Goal: Task Accomplishment & Management: Complete application form

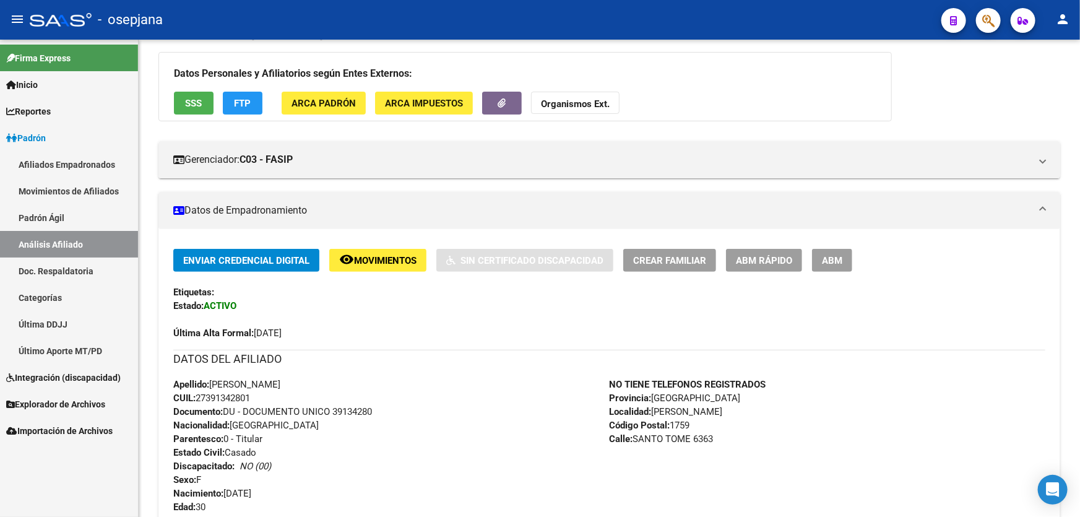
scroll to position [9, 0]
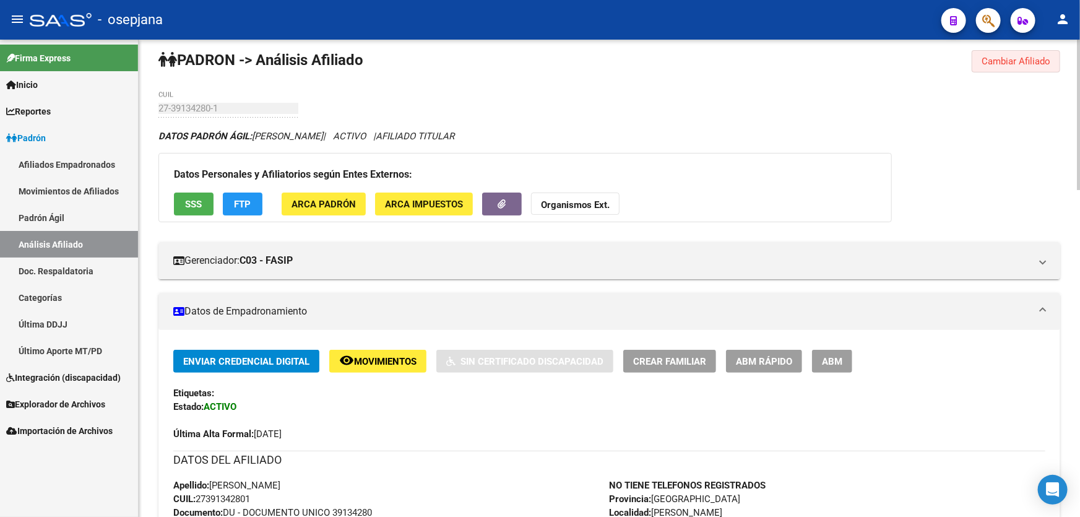
drag, startPoint x: 988, startPoint y: 54, endPoint x: 999, endPoint y: 55, distance: 11.2
click at [990, 56] on span "Cambiar Afiliado" at bounding box center [1016, 61] width 69 height 11
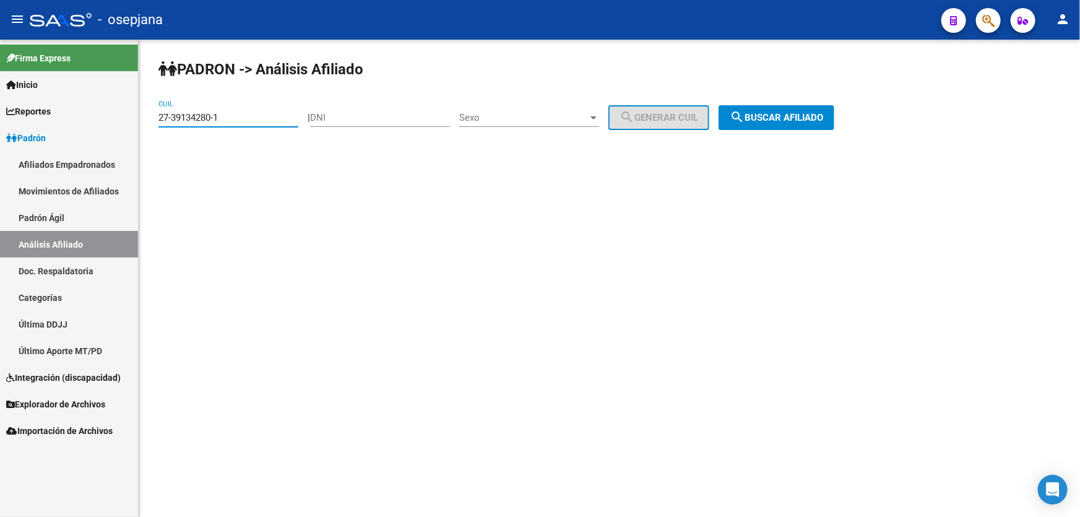
drag, startPoint x: 256, startPoint y: 115, endPoint x: 248, endPoint y: 116, distance: 8.7
click at [256, 115] on input "27-39134280-1" at bounding box center [229, 117] width 140 height 11
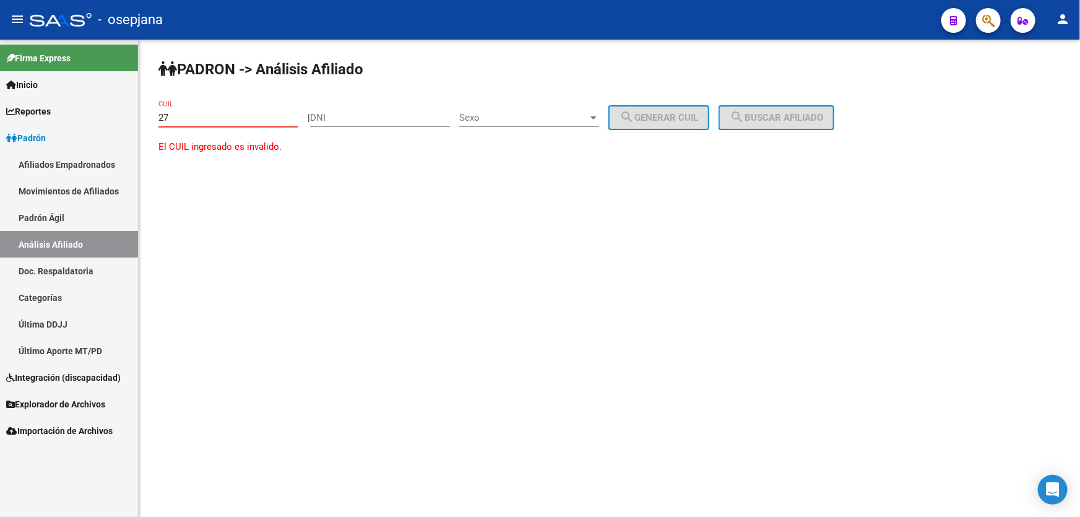
type input "2"
paste input "20-38512901-8"
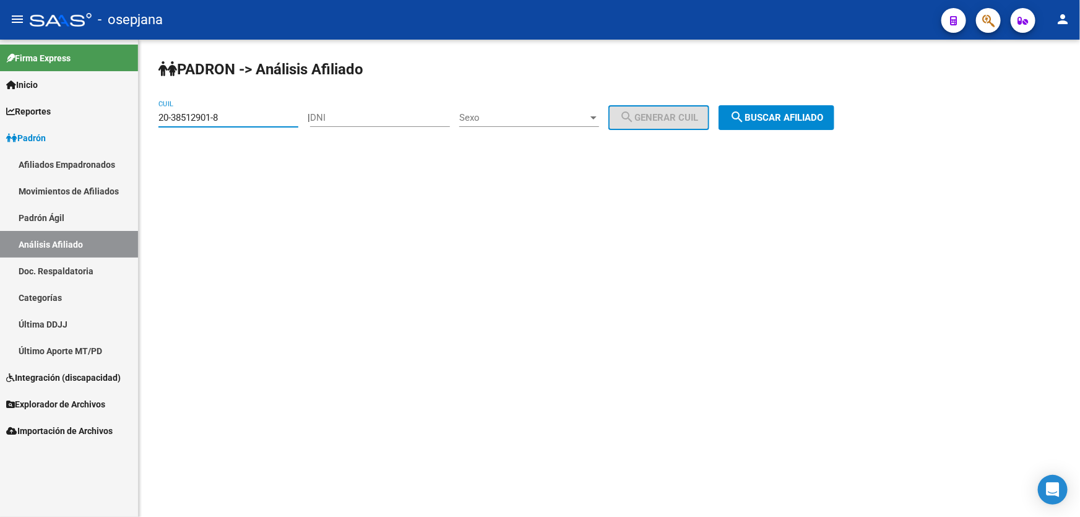
type input "20-38512901-8"
click at [773, 116] on span "search Buscar afiliado" at bounding box center [776, 117] width 93 height 11
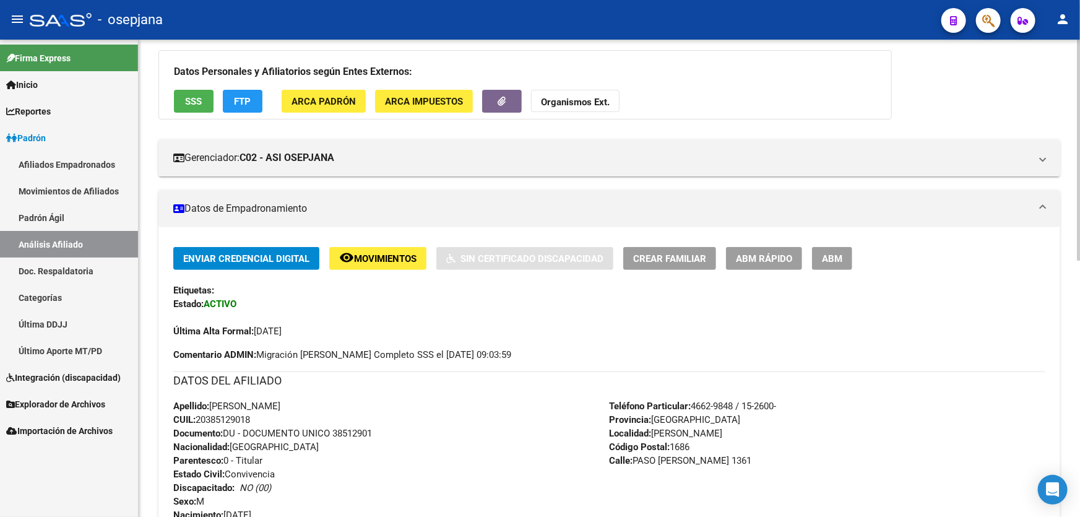
scroll to position [394, 0]
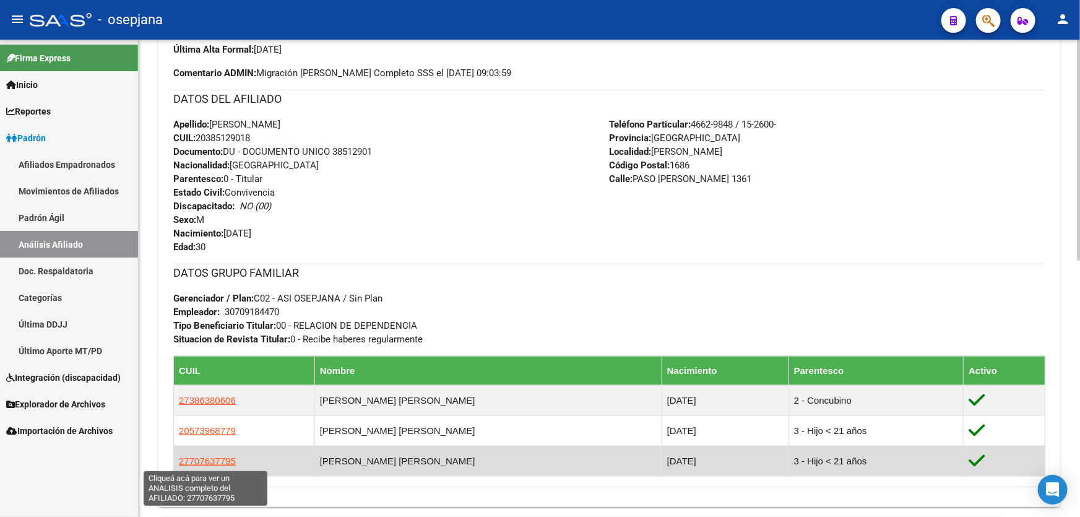
click at [193, 461] on span "27707637795" at bounding box center [207, 461] width 57 height 11
type textarea "27707637795"
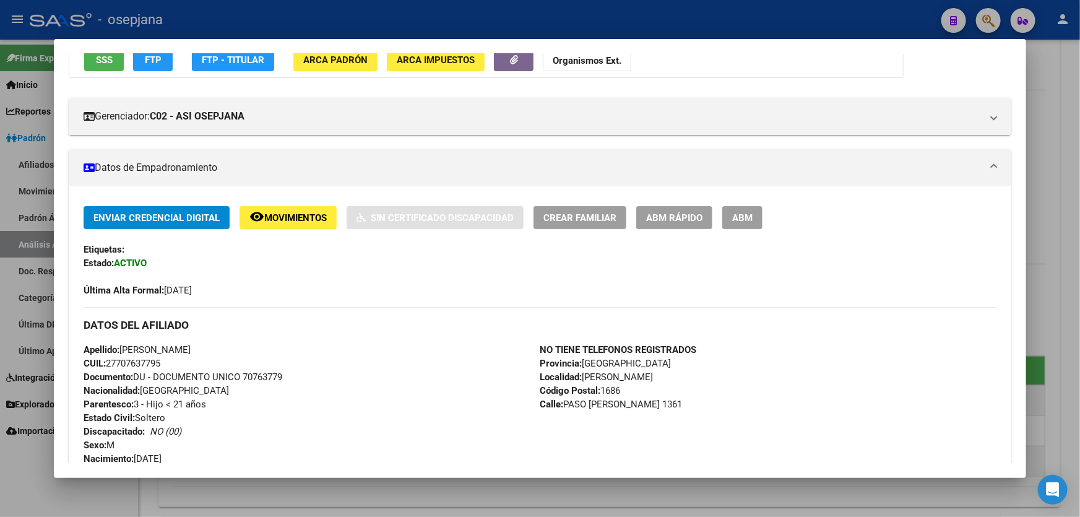
scroll to position [225, 0]
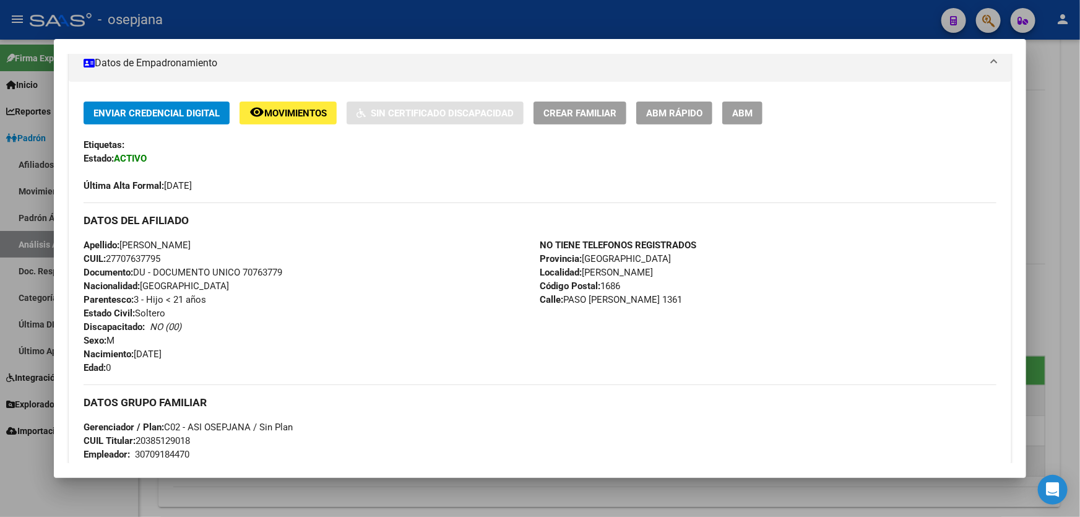
drag, startPoint x: 246, startPoint y: 271, endPoint x: 305, endPoint y: 274, distance: 59.5
click at [305, 274] on div "Apellido: [PERSON_NAME] CUIL: 27707637795 Documento: DU - DOCUMENTO UNICO 70763…" at bounding box center [312, 306] width 456 height 136
copy span "70763779"
drag, startPoint x: 208, startPoint y: 243, endPoint x: 123, endPoint y: 237, distance: 85.1
click at [123, 238] on div "Apellido: [PERSON_NAME] CUIL: 27707637795 Documento: DU - DOCUMENTO UNICO 70763…" at bounding box center [312, 306] width 456 height 136
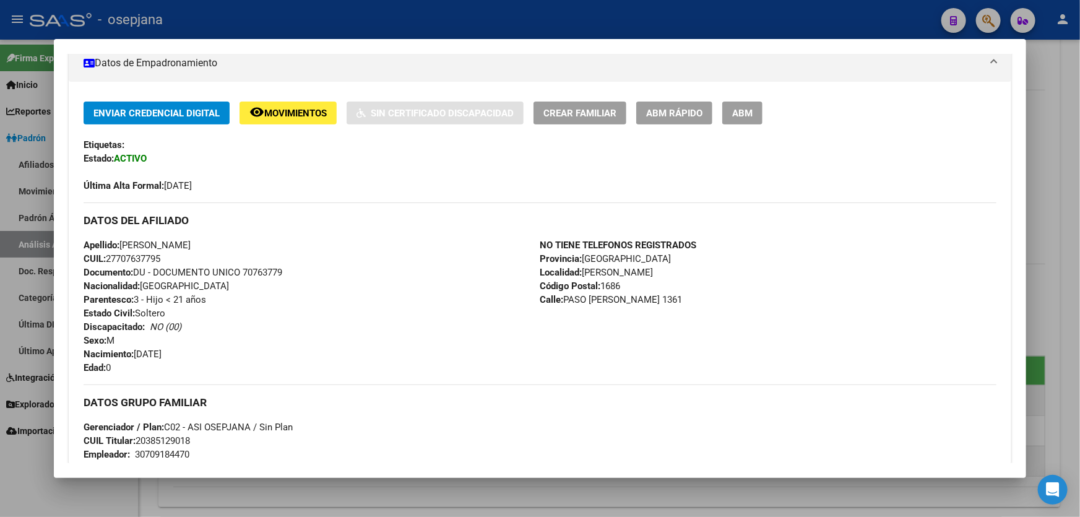
copy span "[PERSON_NAME]"
drag, startPoint x: 246, startPoint y: 269, endPoint x: 302, endPoint y: 272, distance: 56.5
click at [302, 272] on div "Apellido: [PERSON_NAME] CUIL: 27707637795 Documento: DU - DOCUMENTO UNICO 70763…" at bounding box center [312, 306] width 456 height 136
copy span "70763779"
click at [1080, 135] on div at bounding box center [540, 258] width 1080 height 517
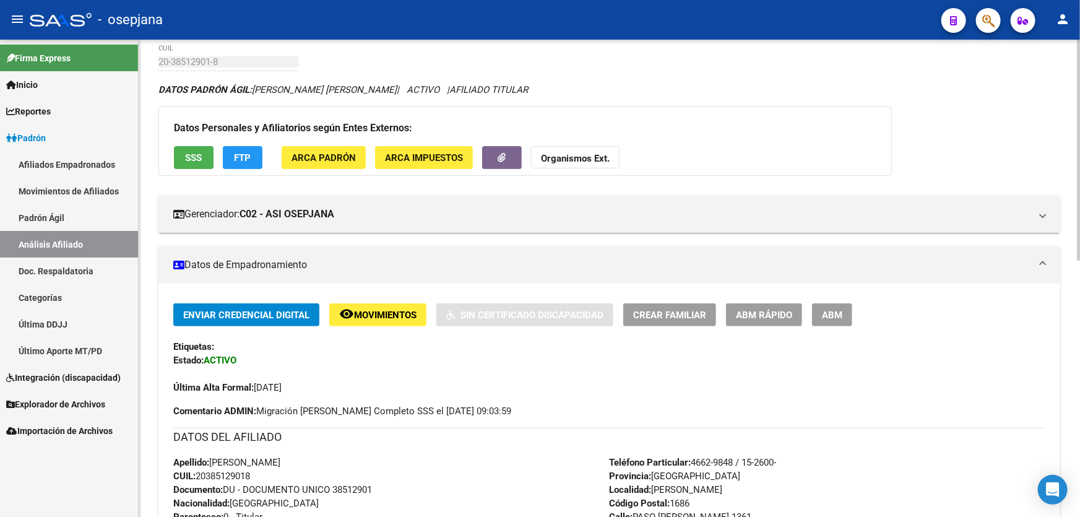
scroll to position [0, 0]
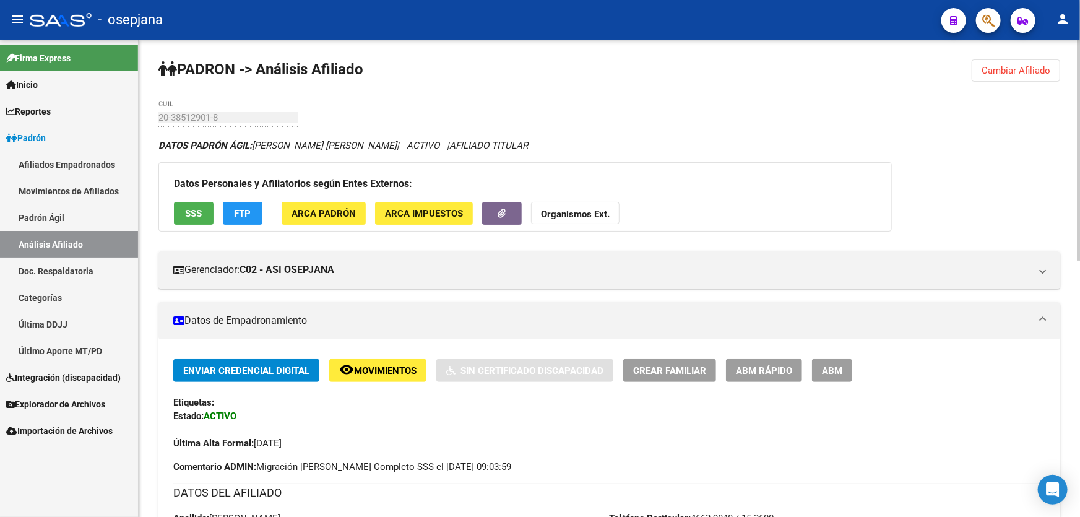
click at [1009, 66] on span "Cambiar Afiliado" at bounding box center [1016, 70] width 69 height 11
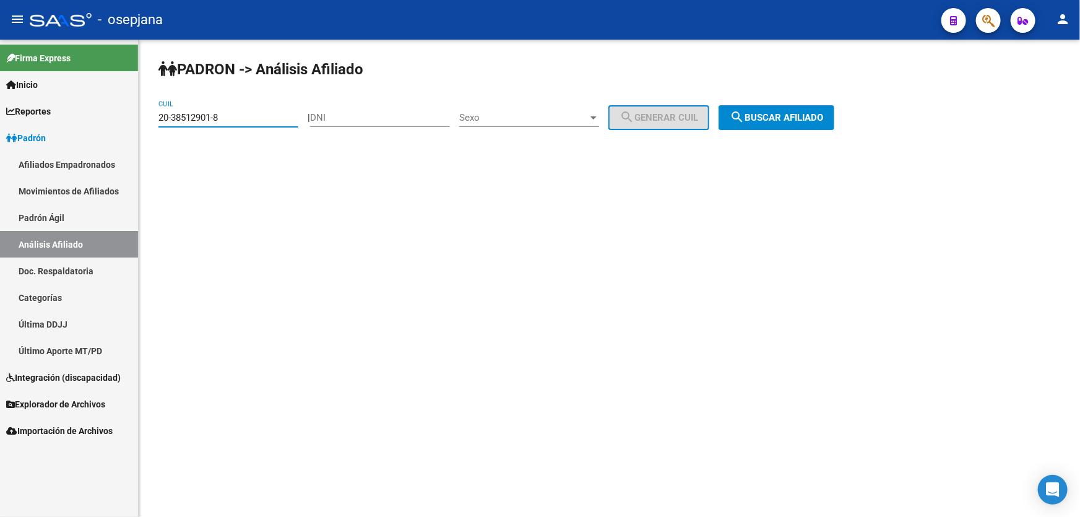
drag, startPoint x: 243, startPoint y: 119, endPoint x: 0, endPoint y: 136, distance: 243.3
click at [0, 136] on mat-sidenav-container "Firma Express Inicio Calendario SSS Instructivos Contacto OS Reportes [PERSON_N…" at bounding box center [540, 278] width 1080 height 477
paste input "709353-3"
type input "20-38709353-3"
click at [793, 109] on button "search Buscar afiliado" at bounding box center [777, 117] width 116 height 25
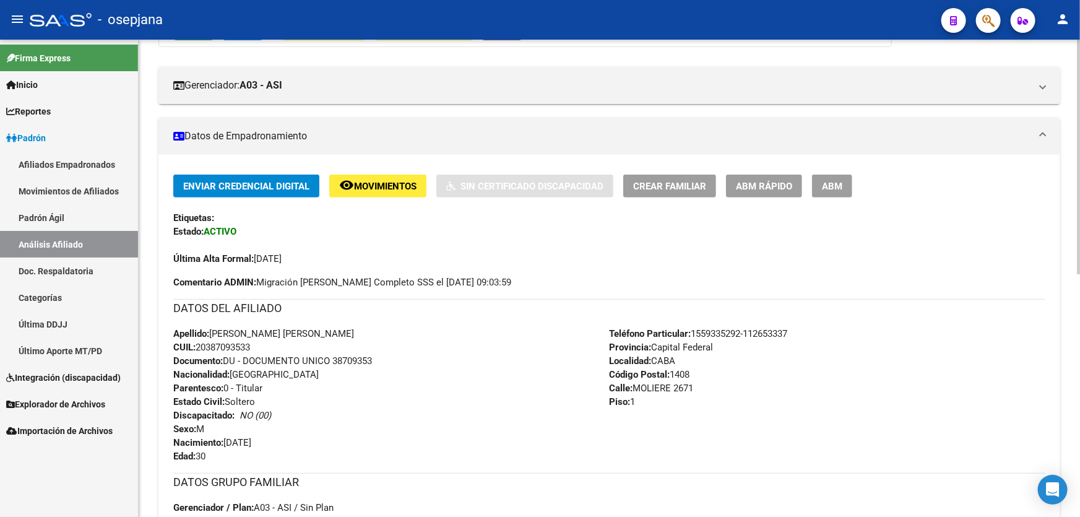
scroll to position [225, 0]
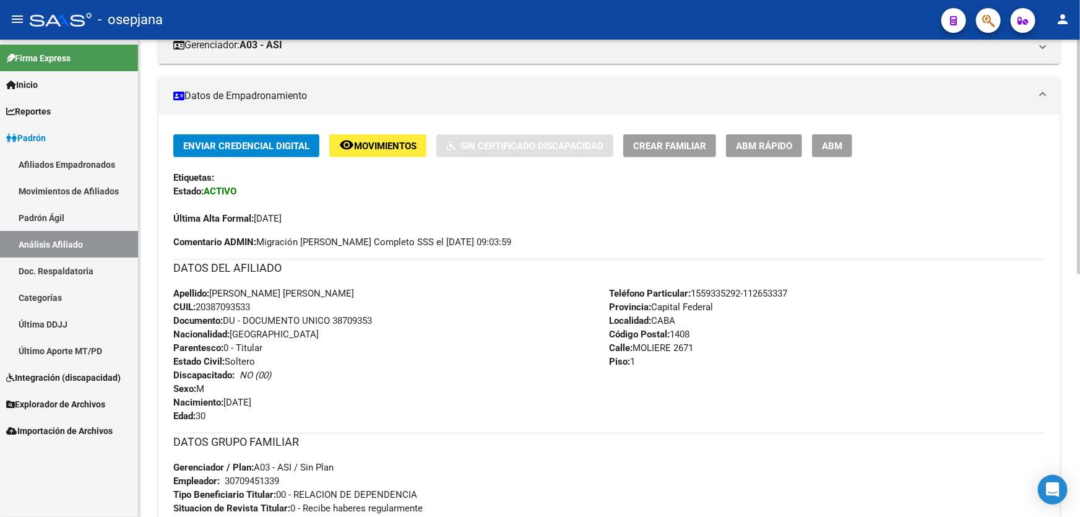
drag, startPoint x: 276, startPoint y: 290, endPoint x: 222, endPoint y: 293, distance: 54.6
click at [222, 293] on span "Apellido: [PERSON_NAME] [PERSON_NAME]" at bounding box center [263, 293] width 181 height 11
drag, startPoint x: 279, startPoint y: 289, endPoint x: 212, endPoint y: 292, distance: 66.9
click at [212, 292] on span "Apellido: [PERSON_NAME] [PERSON_NAME]" at bounding box center [263, 293] width 181 height 11
copy span "[PERSON_NAME] [PERSON_NAME]"
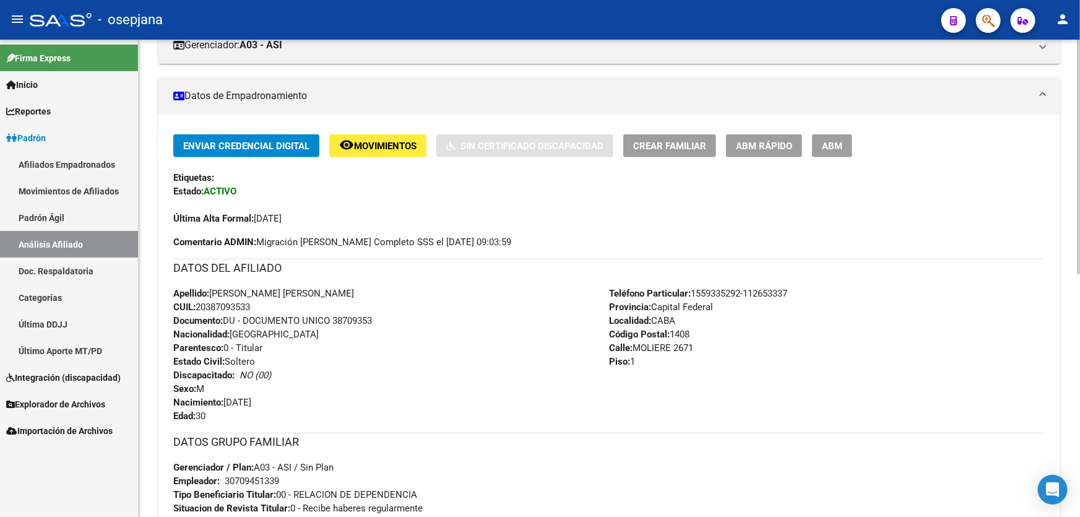
drag, startPoint x: 334, startPoint y: 323, endPoint x: 387, endPoint y: 324, distance: 52.6
click at [387, 324] on div "Apellido: [PERSON_NAME] [PERSON_NAME] CUIL: 20387093533 Documento: DU - DOCUMEN…" at bounding box center [391, 355] width 437 height 136
copy span "38709353"
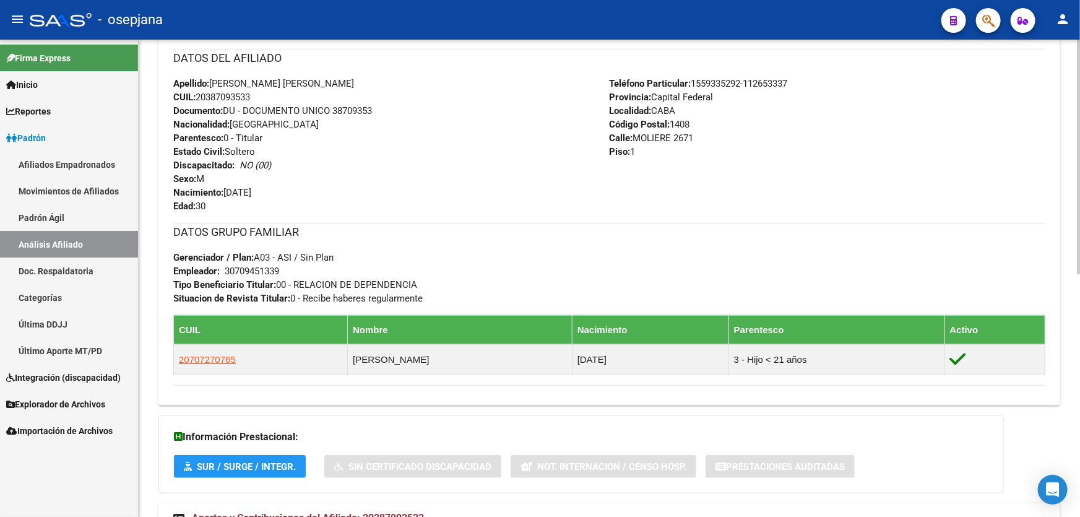
scroll to position [492, 0]
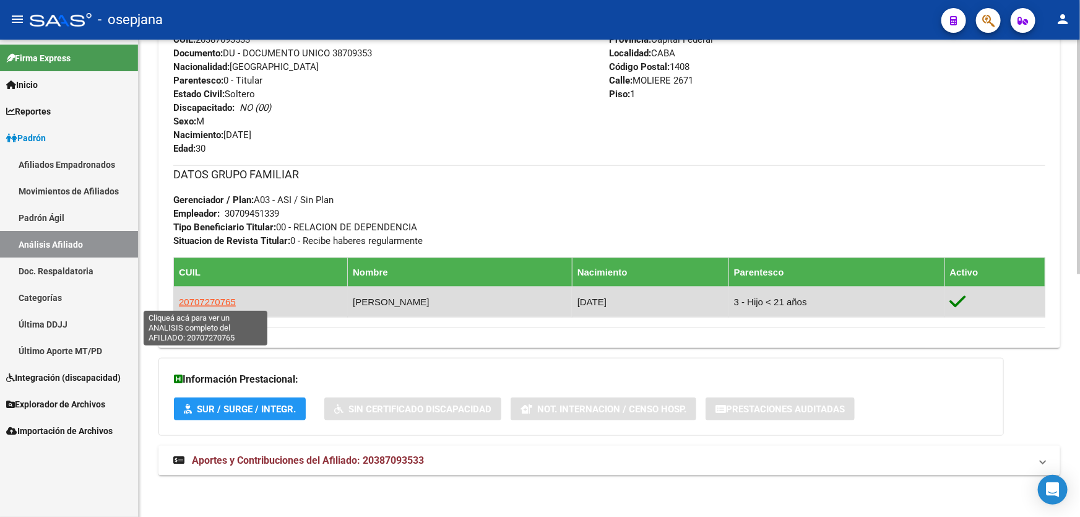
click at [208, 300] on span "20707270765" at bounding box center [207, 302] width 57 height 11
type textarea "20707270765"
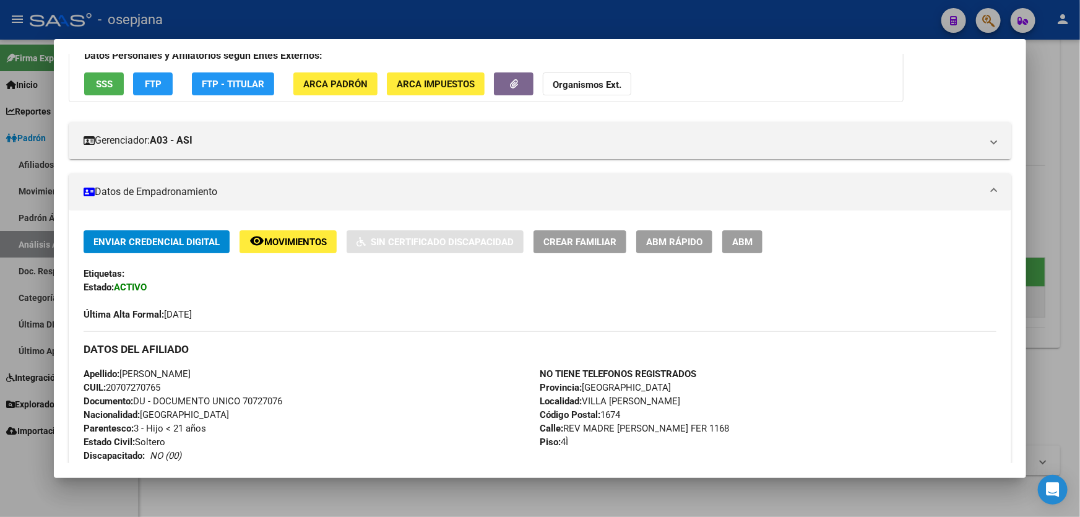
scroll to position [321, 0]
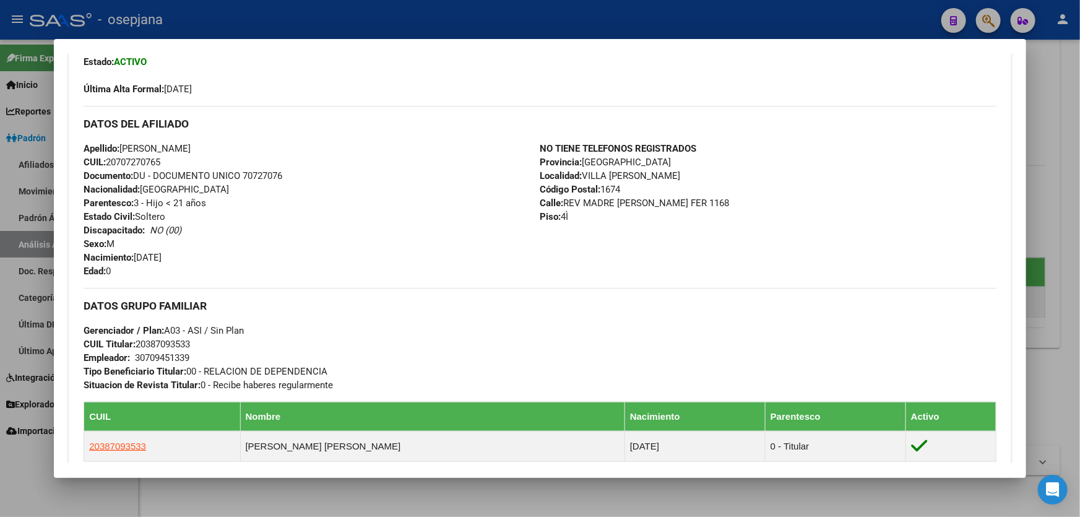
drag, startPoint x: 163, startPoint y: 147, endPoint x: 272, endPoint y: 148, distance: 109.6
click at [272, 148] on div "Apellido: [PERSON_NAME] CUIL: 20707270765 Documento: DU - DOCUMENTO UNICO 70727…" at bounding box center [312, 210] width 456 height 136
copy span "[PERSON_NAME]"
drag, startPoint x: 245, startPoint y: 173, endPoint x: 307, endPoint y: 178, distance: 62.8
click at [307, 178] on div "Apellido: [PERSON_NAME] CUIL: 20707270765 Documento: DU - DOCUMENTO UNICO 70727…" at bounding box center [312, 210] width 456 height 136
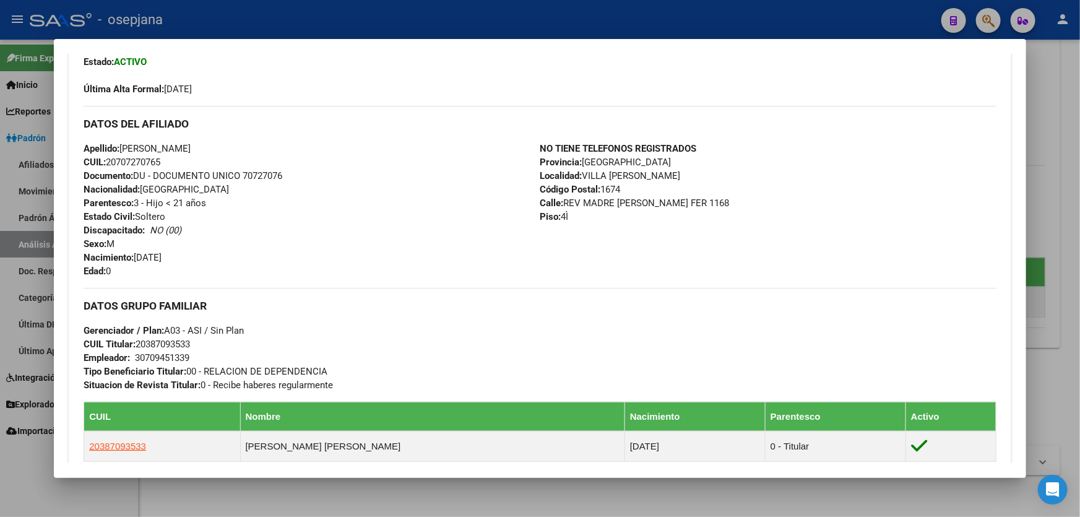
copy span "70727076"
click at [207, 26] on div at bounding box center [540, 258] width 1080 height 517
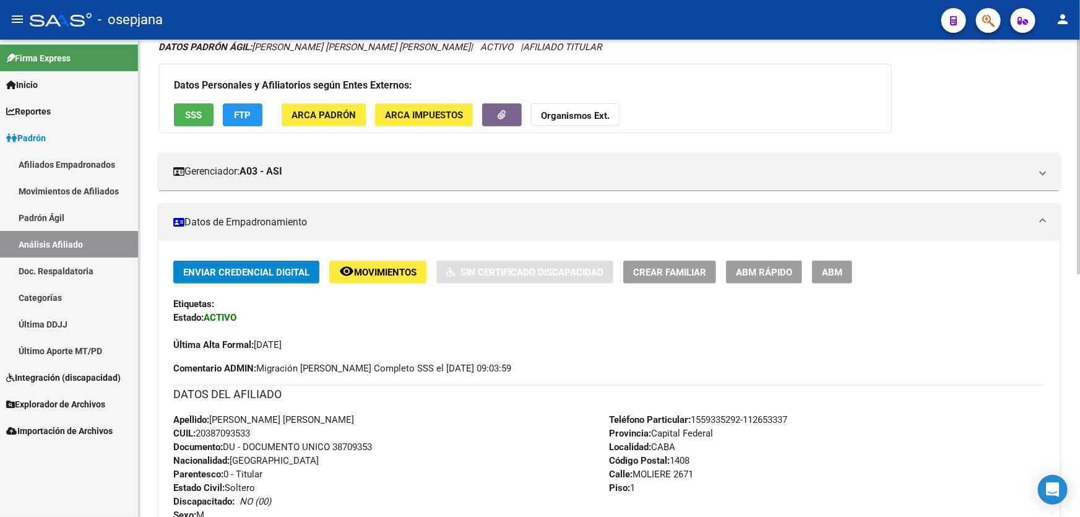
scroll to position [0, 0]
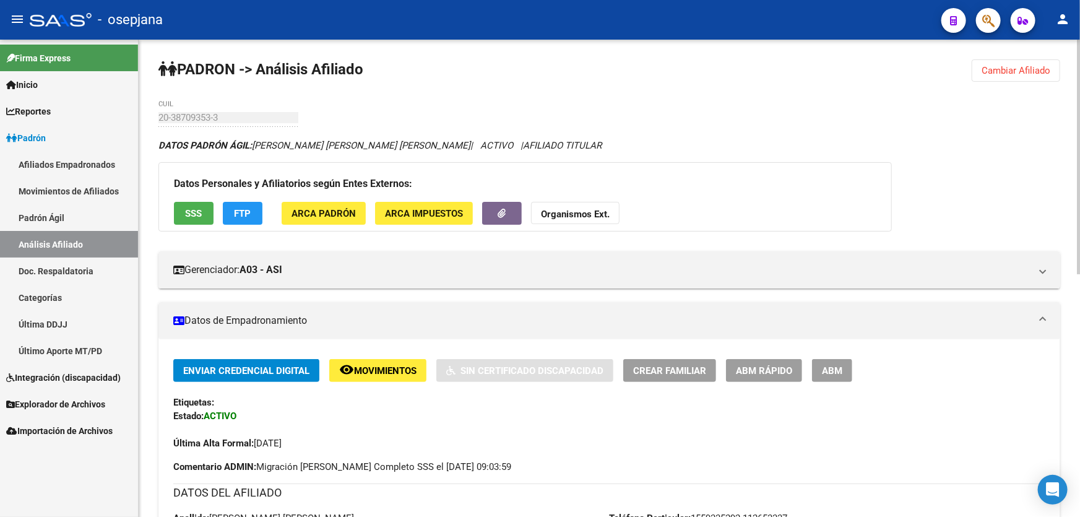
click at [1019, 73] on span "Cambiar Afiliado" at bounding box center [1016, 70] width 69 height 11
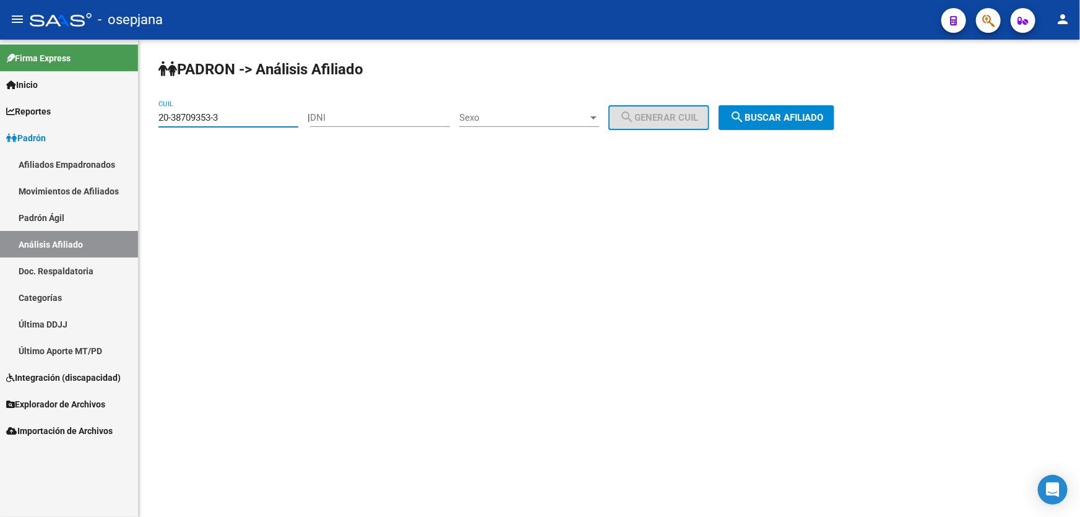
drag, startPoint x: 237, startPoint y: 116, endPoint x: 0, endPoint y: 121, distance: 237.2
click at [0, 121] on mat-sidenav-container "Firma Express Inicio Calendario SSS Instructivos Contacto OS Reportes [PERSON_N…" at bounding box center [540, 278] width 1080 height 477
paste input "7-36635652-0"
click at [824, 116] on span "search Buscar afiliado" at bounding box center [776, 117] width 93 height 11
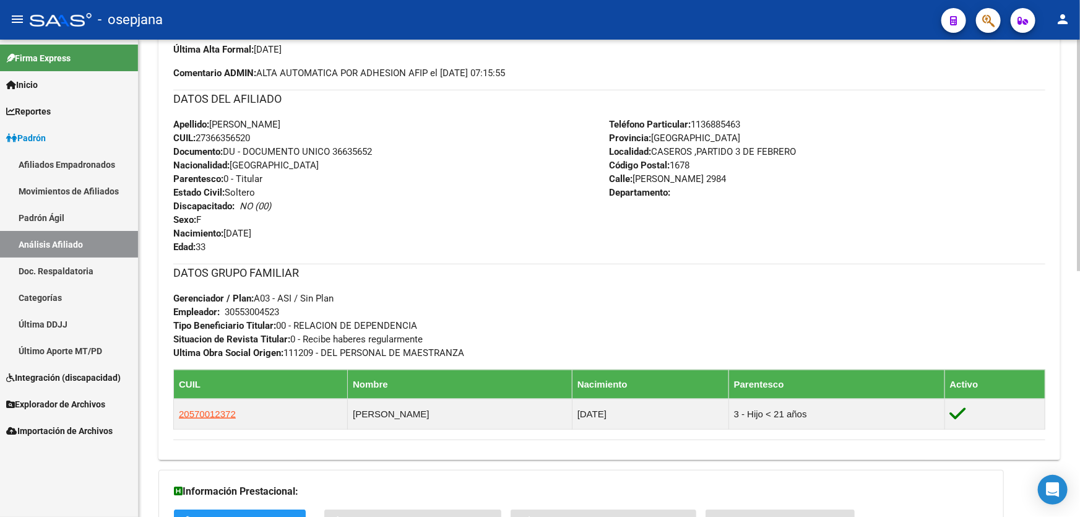
scroll to position [506, 0]
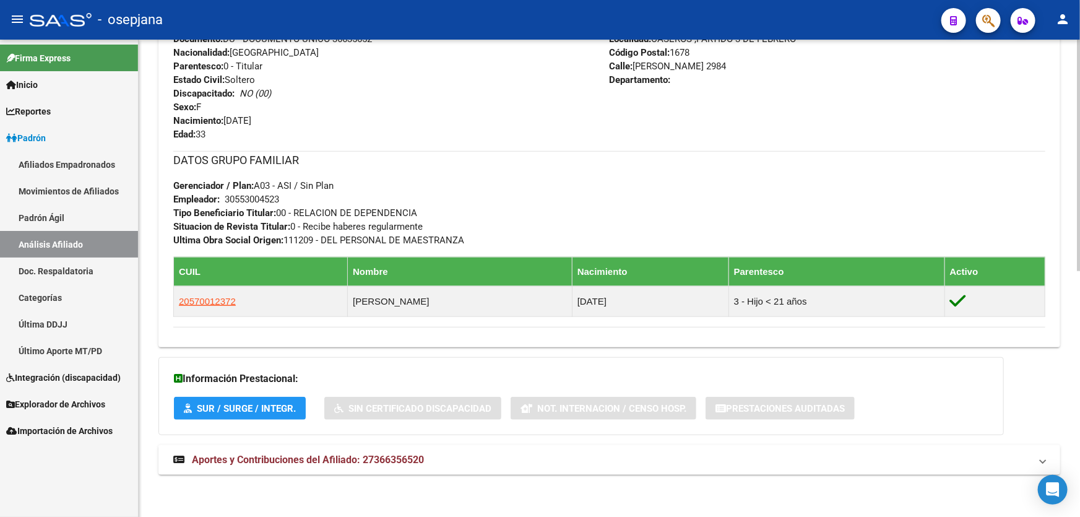
click at [924, 461] on mat-panel-title "Aportes y Contribuciones del Afiliado: 27366356520" at bounding box center [602, 460] width 858 height 14
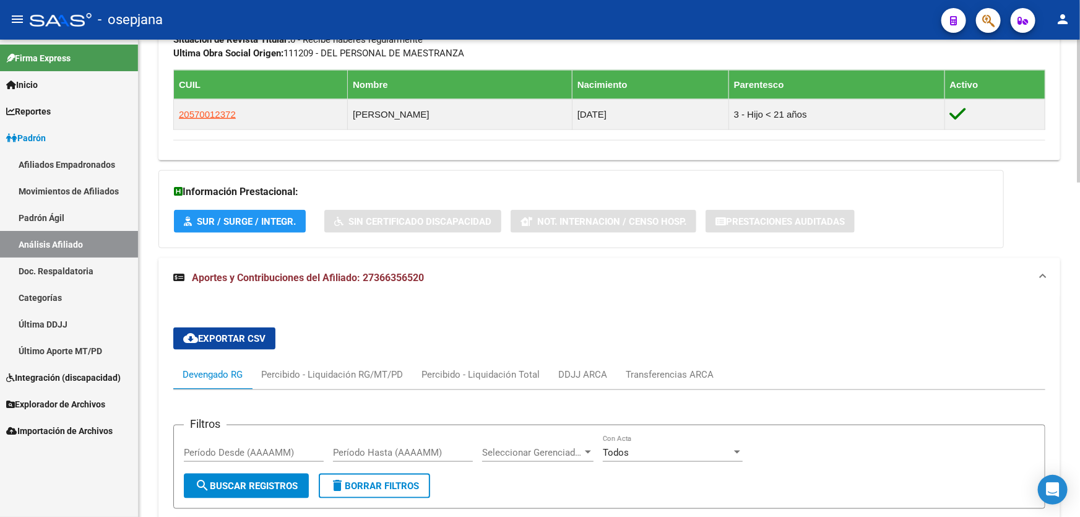
scroll to position [775, 0]
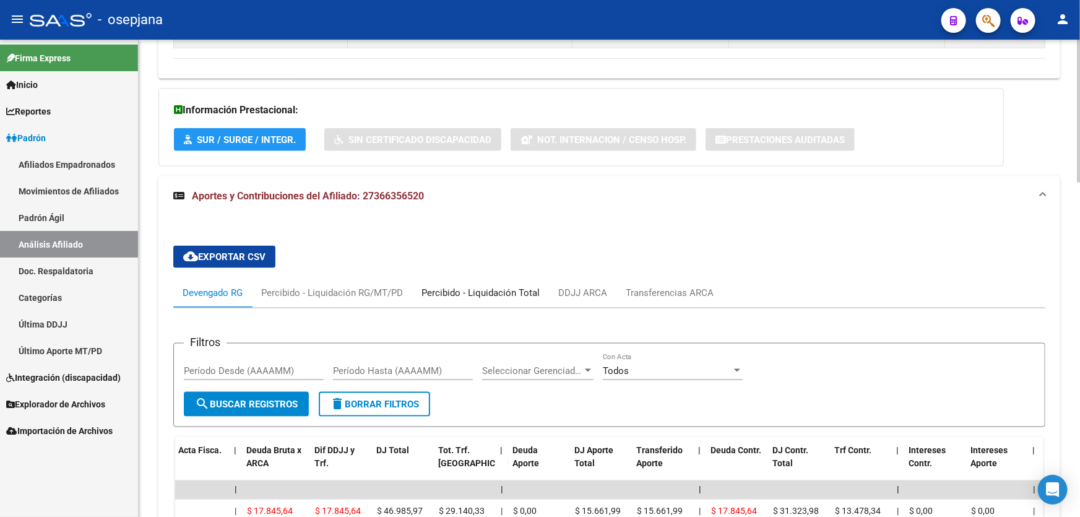
click at [519, 290] on div "Percibido - Liquidación Total" at bounding box center [481, 293] width 118 height 14
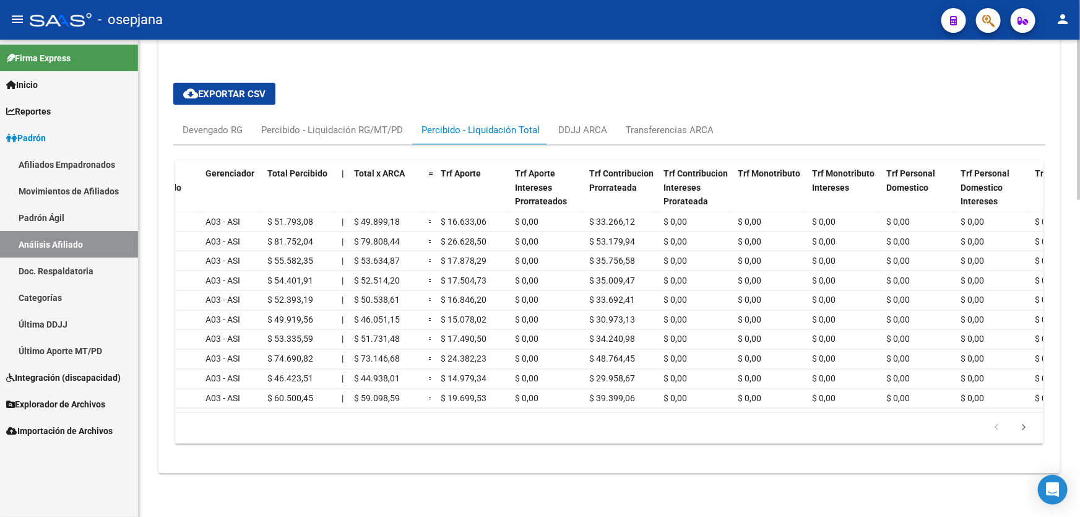
scroll to position [0, 0]
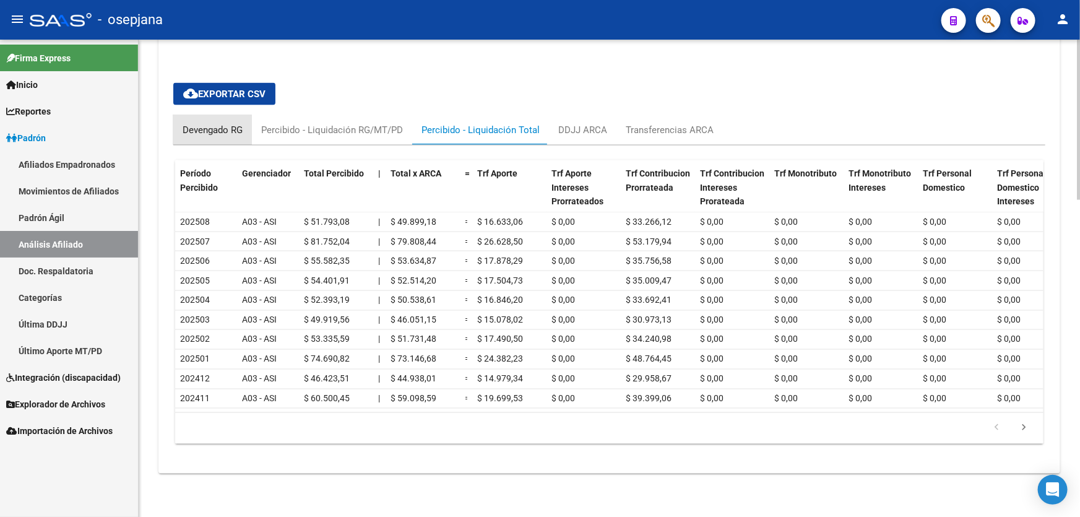
click at [207, 123] on div "Devengado RG" at bounding box center [213, 130] width 60 height 14
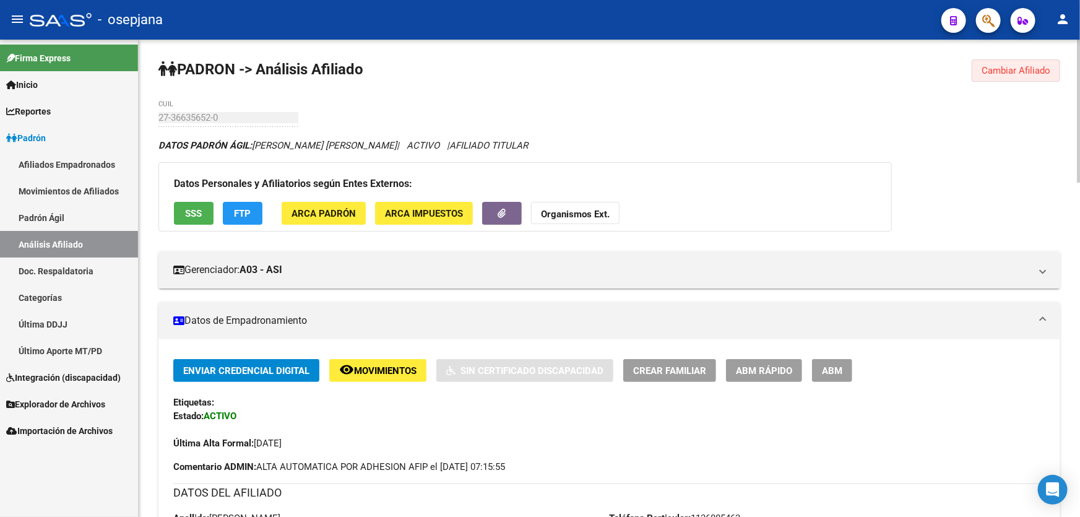
click at [998, 72] on span "Cambiar Afiliado" at bounding box center [1016, 70] width 69 height 11
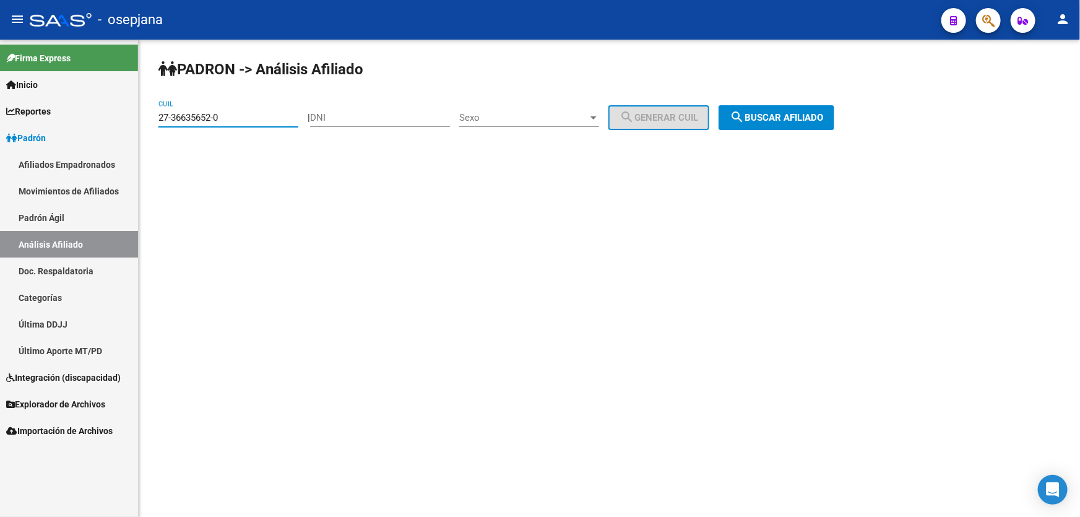
drag, startPoint x: 245, startPoint y: 118, endPoint x: 0, endPoint y: 181, distance: 252.6
click at [0, 181] on mat-sidenav-container "Firma Express Inicio Calendario SSS Instructivos Contacto OS Reportes [PERSON_N…" at bounding box center [540, 278] width 1080 height 477
paste input "0-34518074-6"
click at [809, 124] on button "search Buscar afiliado" at bounding box center [777, 117] width 116 height 25
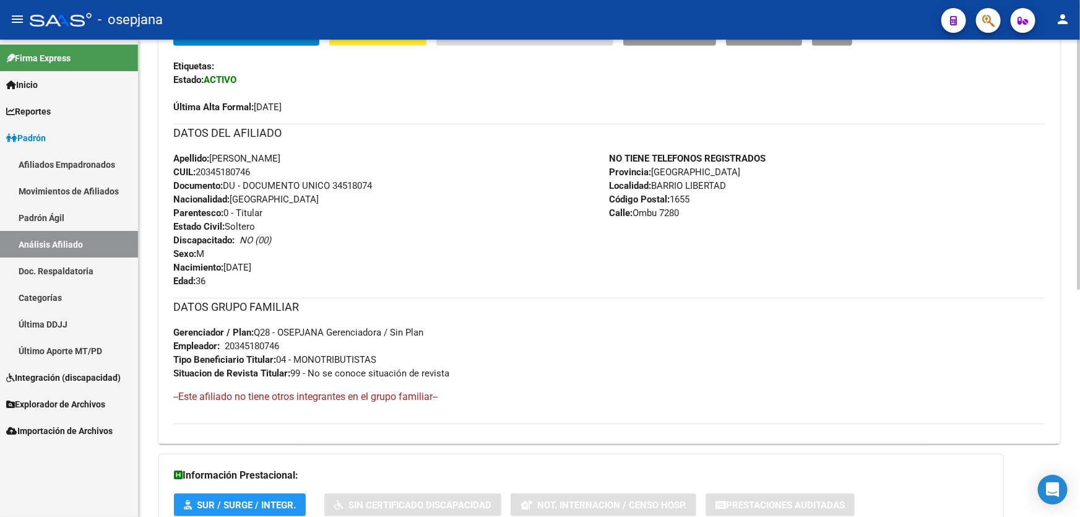
scroll to position [337, 0]
drag, startPoint x: 331, startPoint y: 180, endPoint x: 367, endPoint y: 182, distance: 35.4
click at [367, 182] on span "Documento: DU - DOCUMENTO UNICO 34518074" at bounding box center [272, 184] width 199 height 11
drag, startPoint x: 334, startPoint y: 183, endPoint x: 406, endPoint y: 183, distance: 71.8
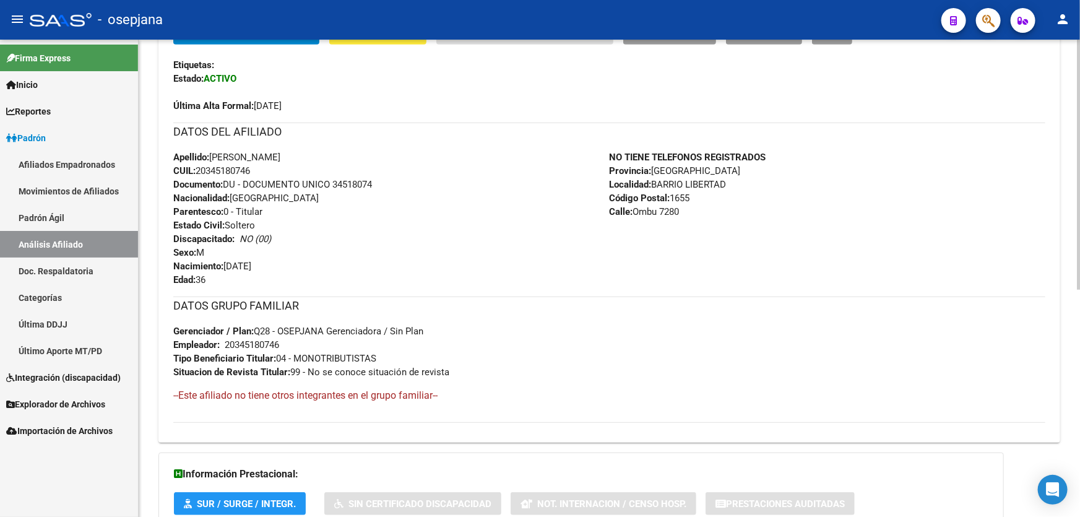
click at [406, 183] on div "Apellido: [PERSON_NAME] CUIL: 20345180746 Documento: DU - DOCUMENTO UNICO 34518…" at bounding box center [391, 218] width 437 height 136
copy span "34518074"
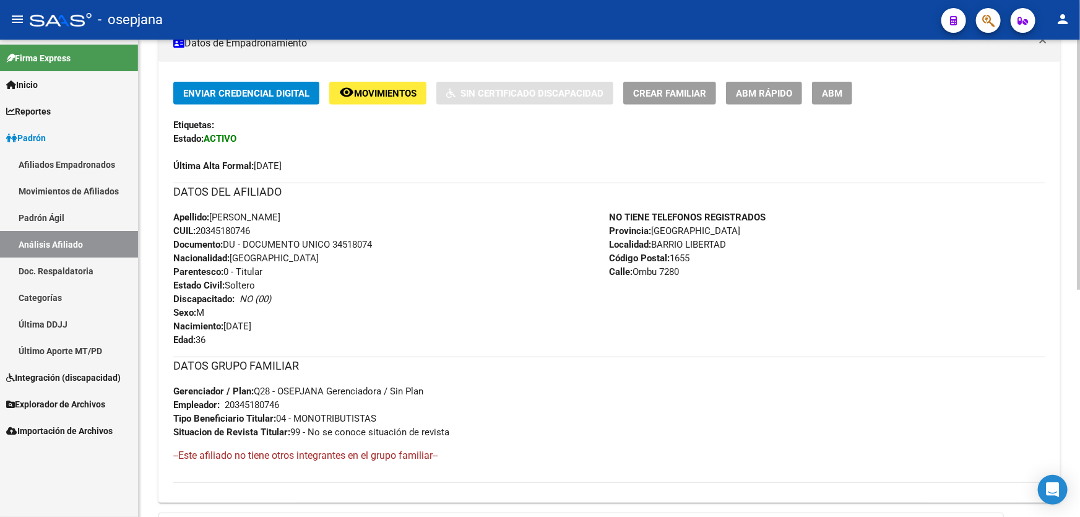
scroll to position [0, 0]
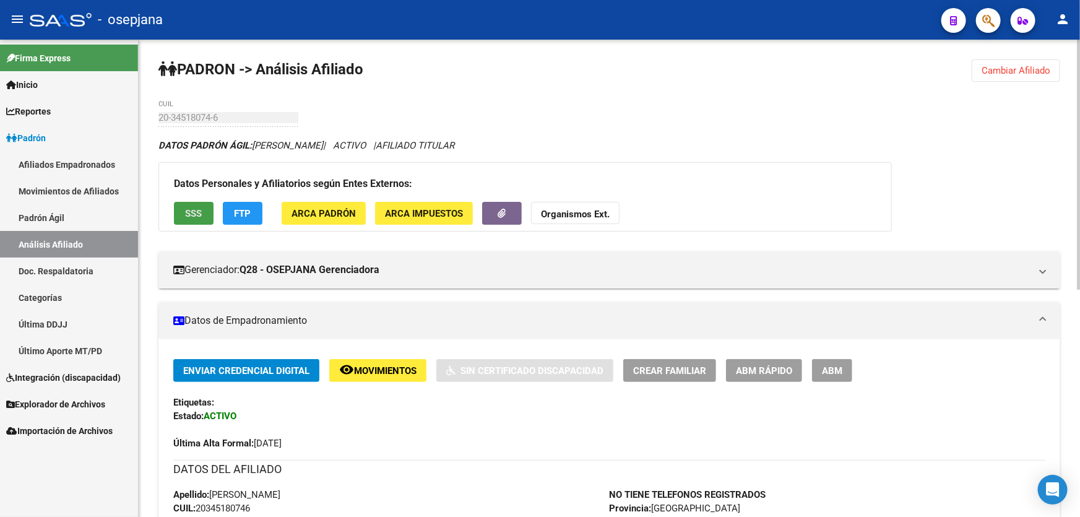
click at [201, 211] on span "SSS" at bounding box center [194, 213] width 17 height 11
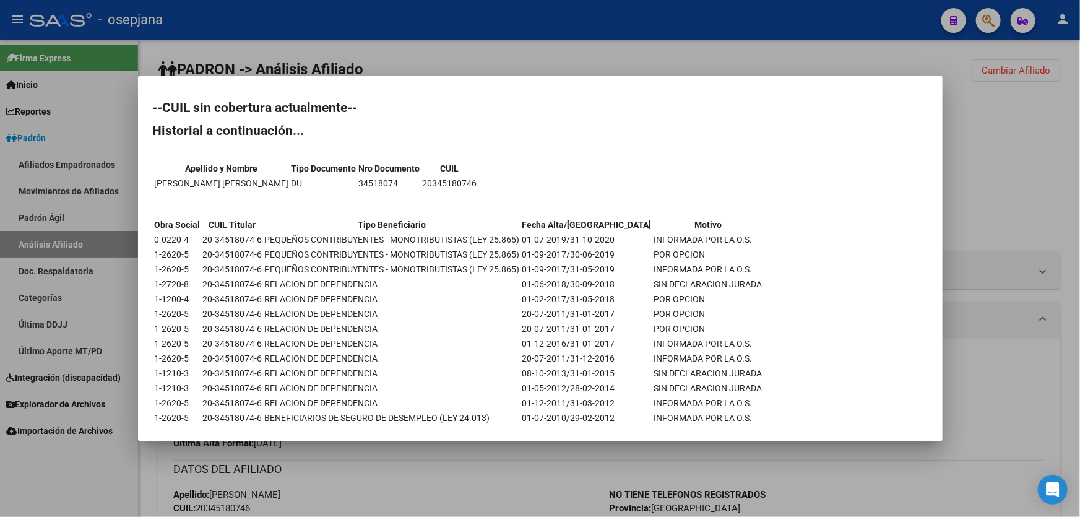
scroll to position [22, 0]
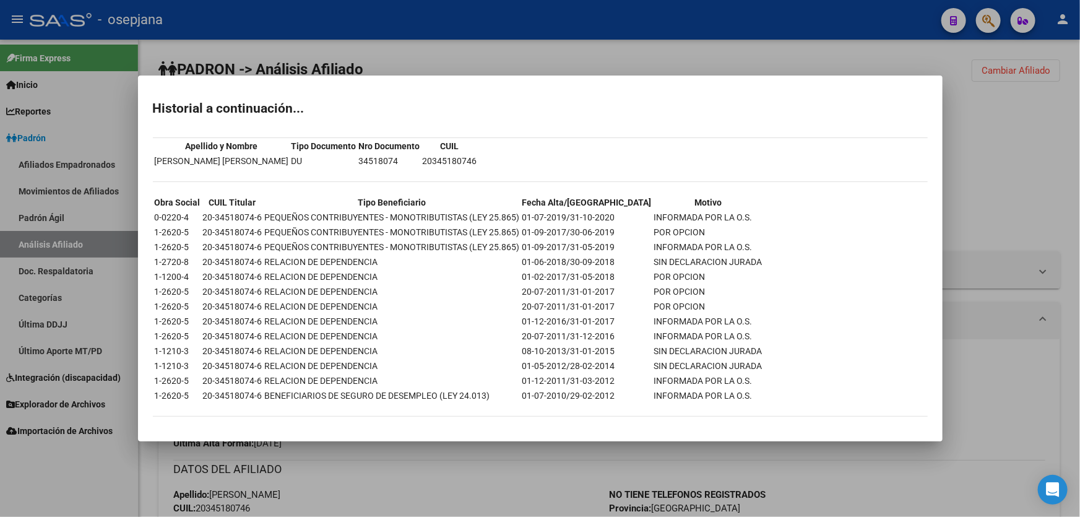
click at [999, 285] on div at bounding box center [540, 258] width 1080 height 517
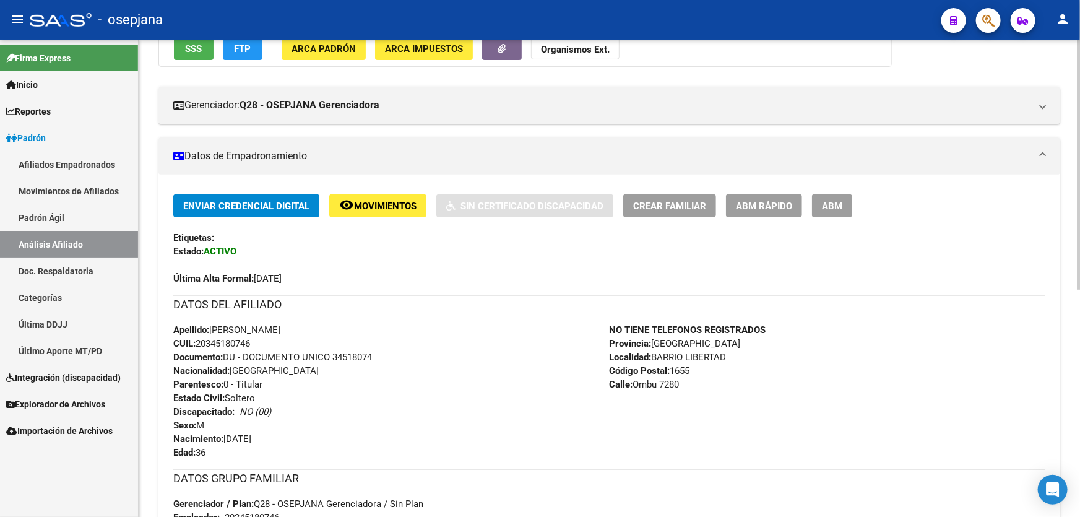
scroll to position [432, 0]
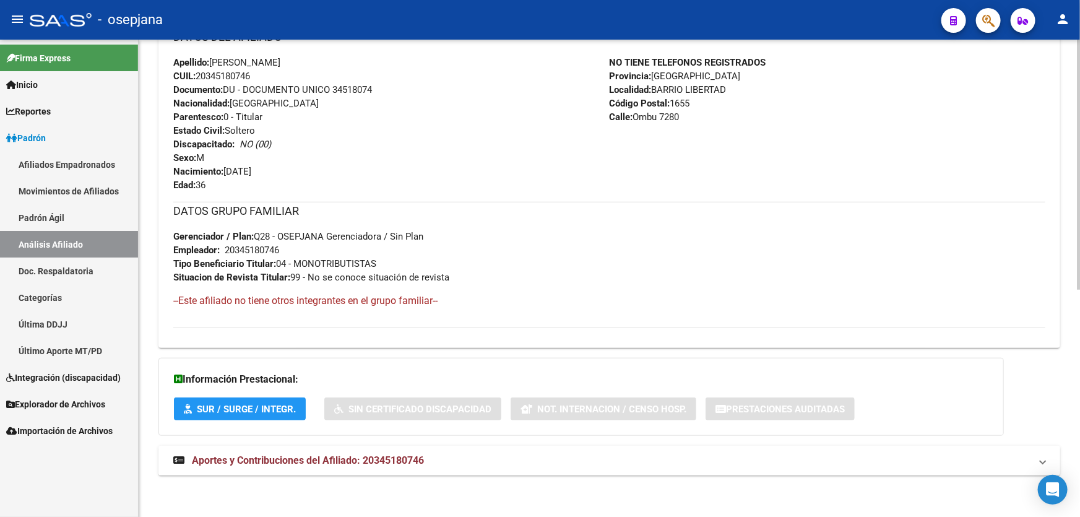
click at [874, 456] on mat-panel-title "Aportes y Contribuciones del Afiliado: 20345180746" at bounding box center [602, 461] width 858 height 14
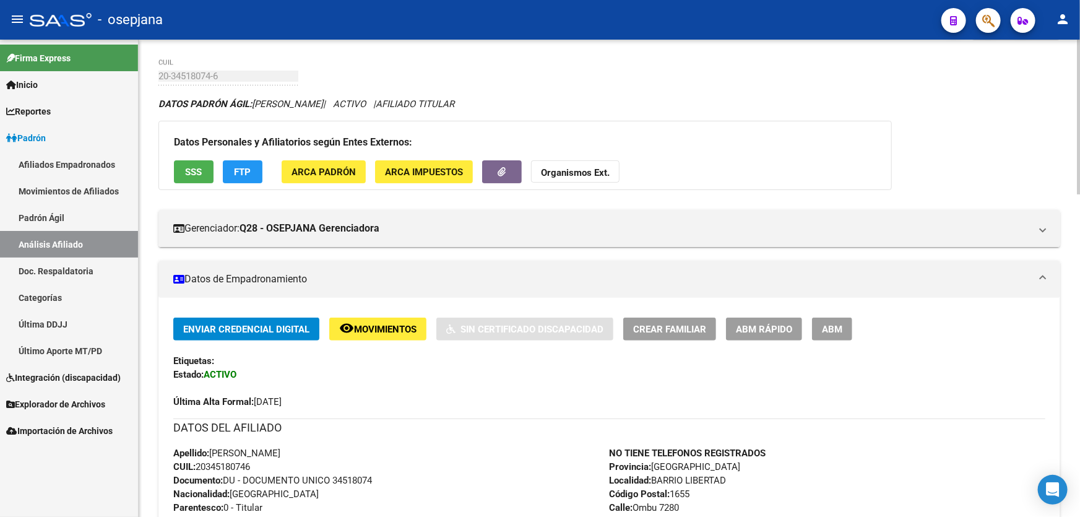
scroll to position [0, 0]
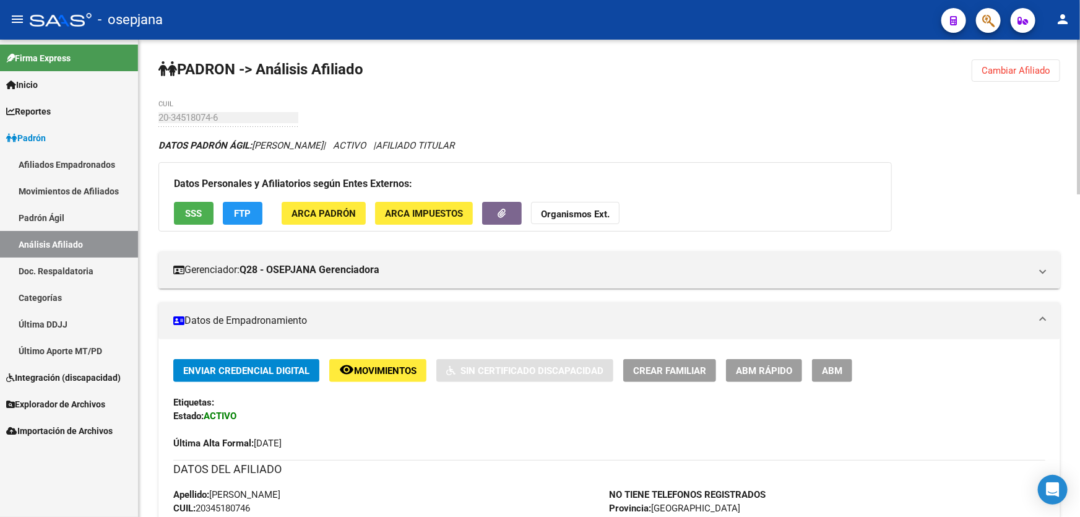
click at [1023, 72] on span "Cambiar Afiliado" at bounding box center [1016, 70] width 69 height 11
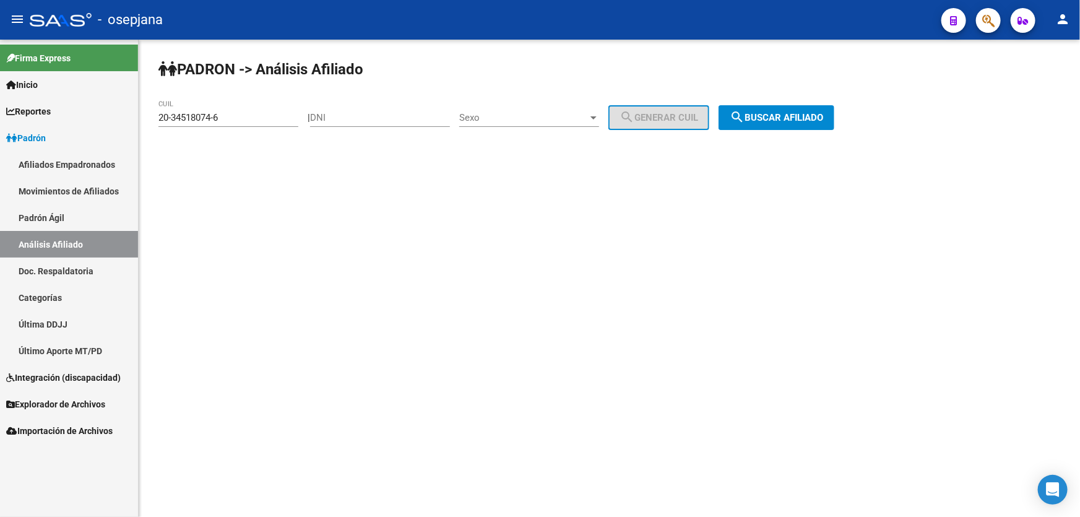
drag, startPoint x: 225, startPoint y: 111, endPoint x: 0, endPoint y: 136, distance: 226.1
click at [0, 136] on mat-sidenav-container "Firma Express Inicio Calendario SSS Instructivos Contacto OS Reportes [PERSON_N…" at bounding box center [540, 278] width 1080 height 477
paste input "7-45808925-1"
type input "27-45808925-1"
click at [745, 113] on mat-icon "search" at bounding box center [737, 117] width 15 height 15
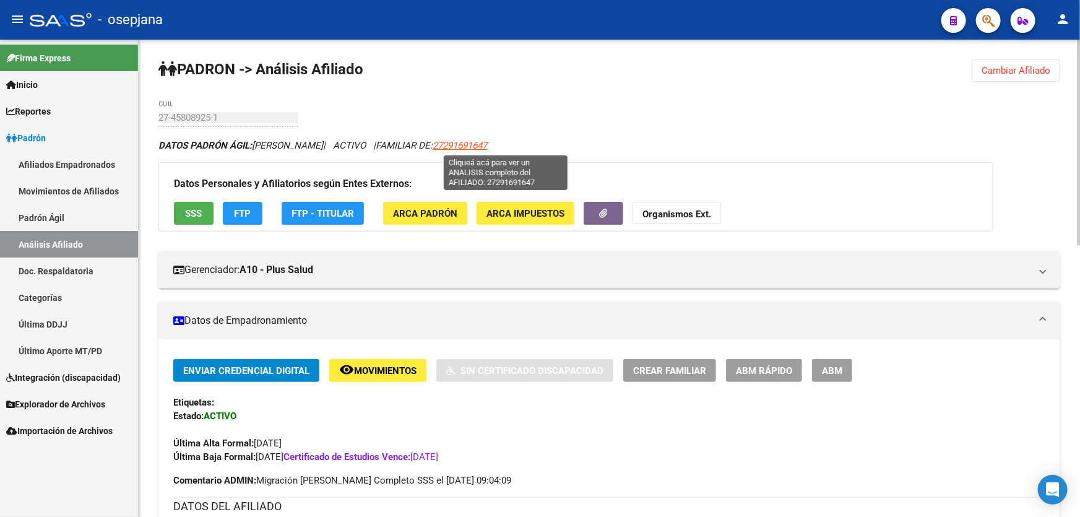
click at [487, 144] on span "27291691647" at bounding box center [460, 145] width 54 height 11
type textarea "27291691647"
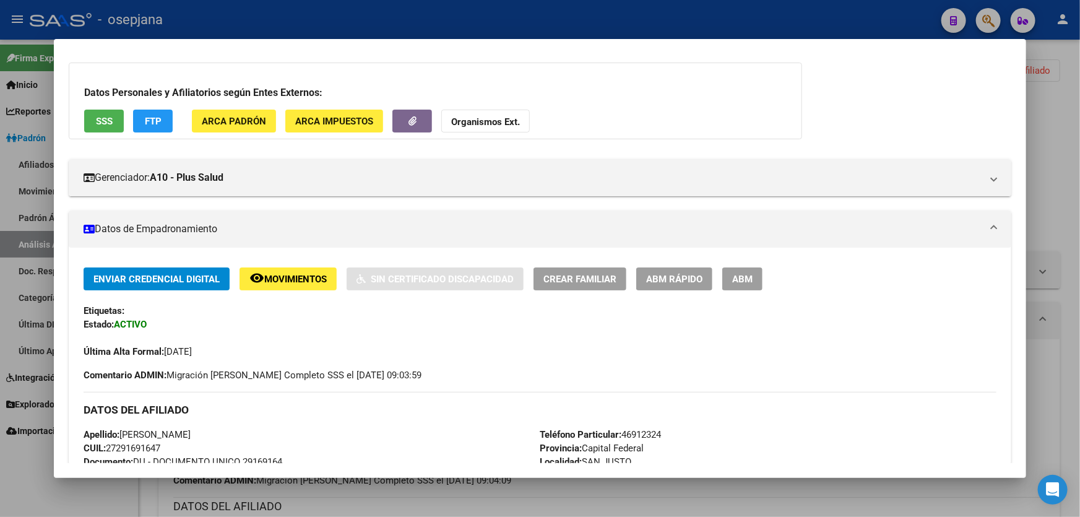
scroll to position [56, 0]
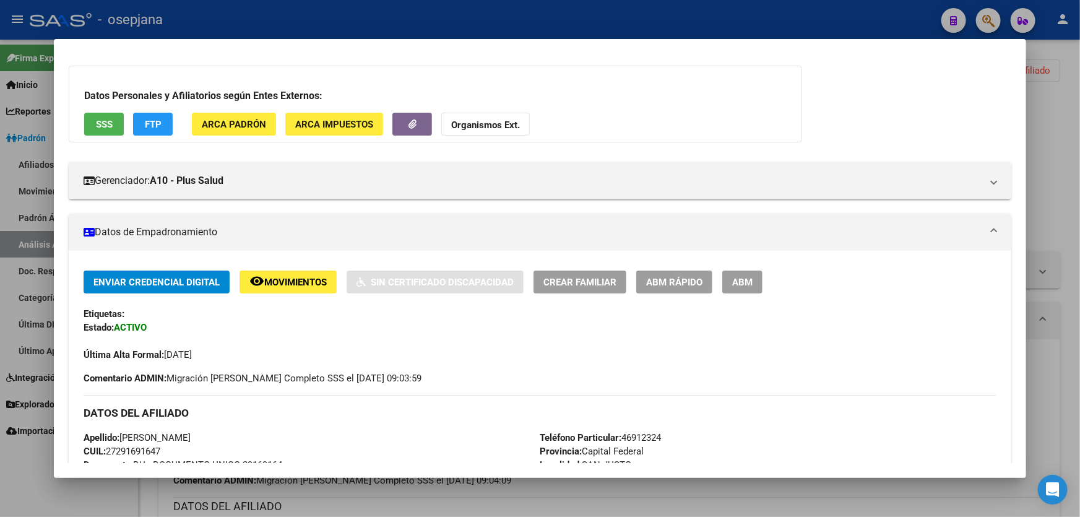
click at [674, 278] on span "ABM Rápido" at bounding box center [674, 282] width 56 height 11
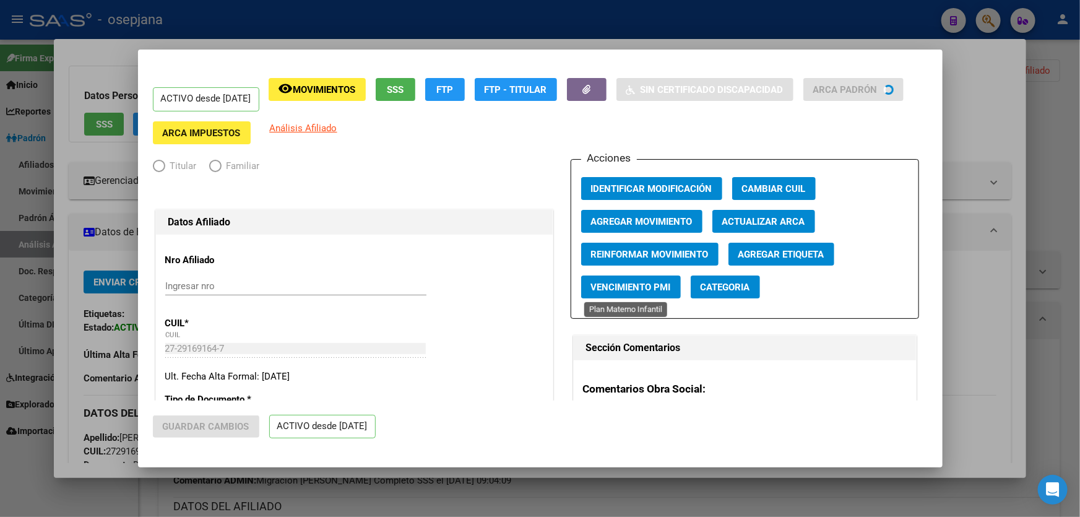
radio input "true"
type input "30-70874448-0"
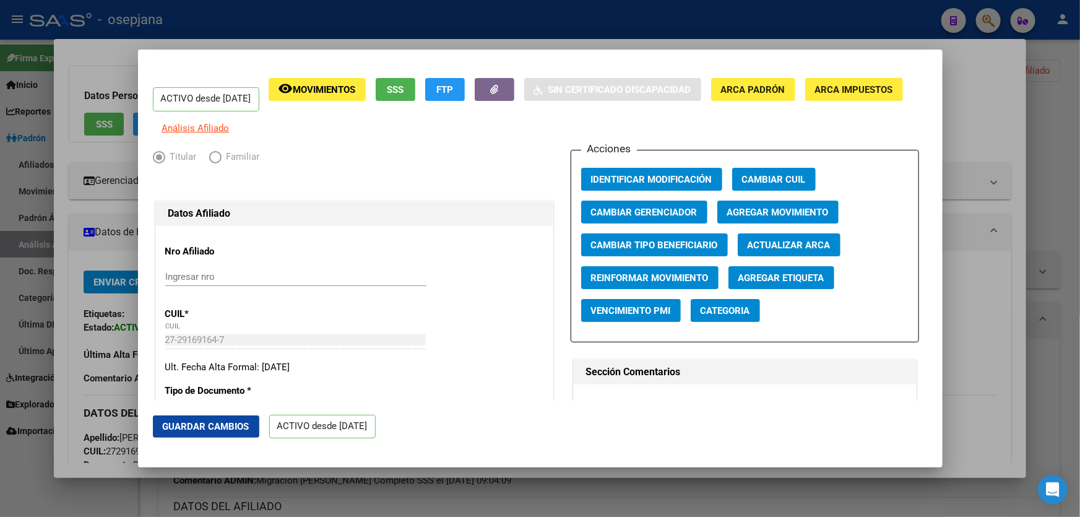
click at [807, 251] on span "Actualizar ARCA" at bounding box center [789, 245] width 83 height 11
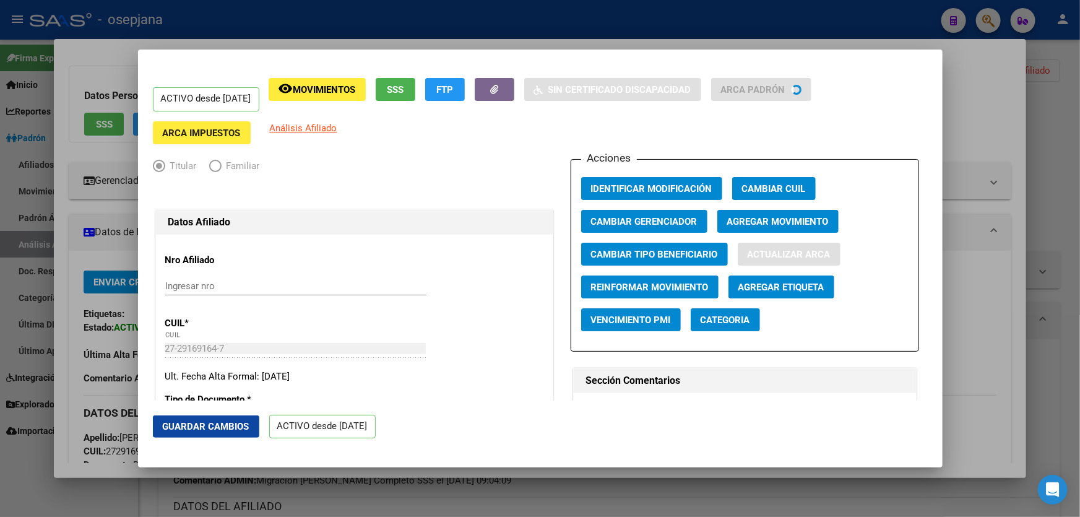
type input "TORRES"
type input "[PERSON_NAME]"
type input "SAN JUSTO"
type input "DESEADO"
type input "3921"
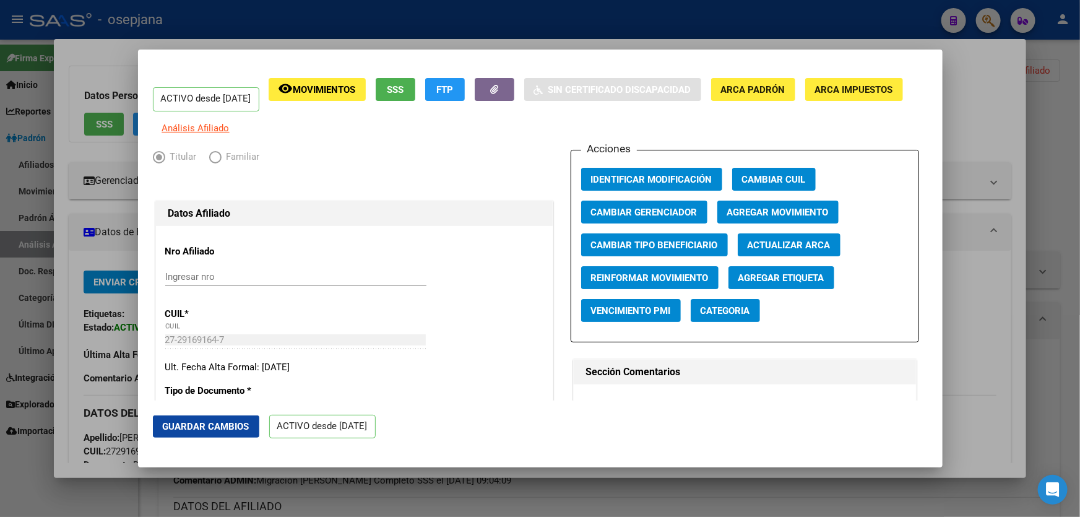
click at [217, 420] on button "Guardar Cambios" at bounding box center [206, 426] width 107 height 22
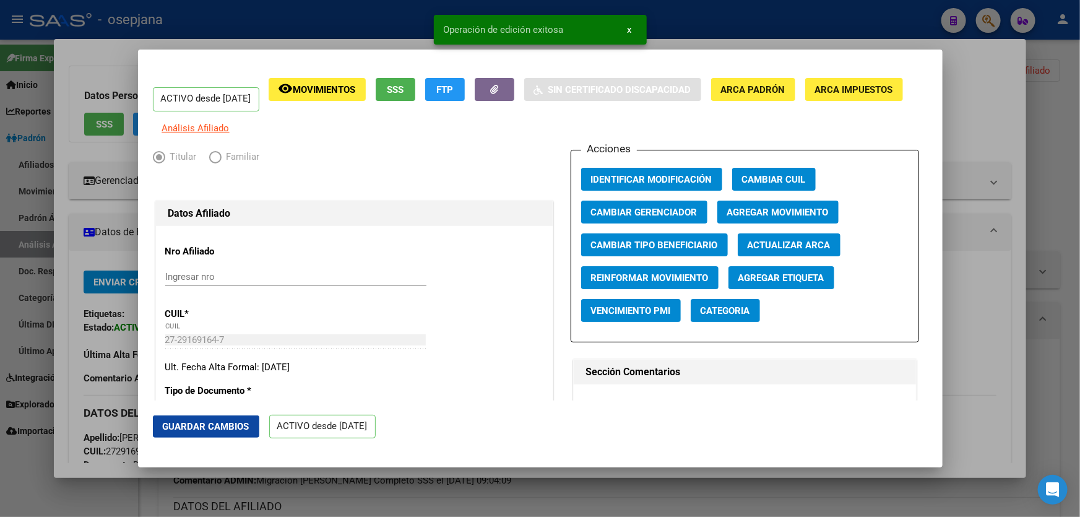
click at [1080, 251] on div at bounding box center [540, 258] width 1080 height 517
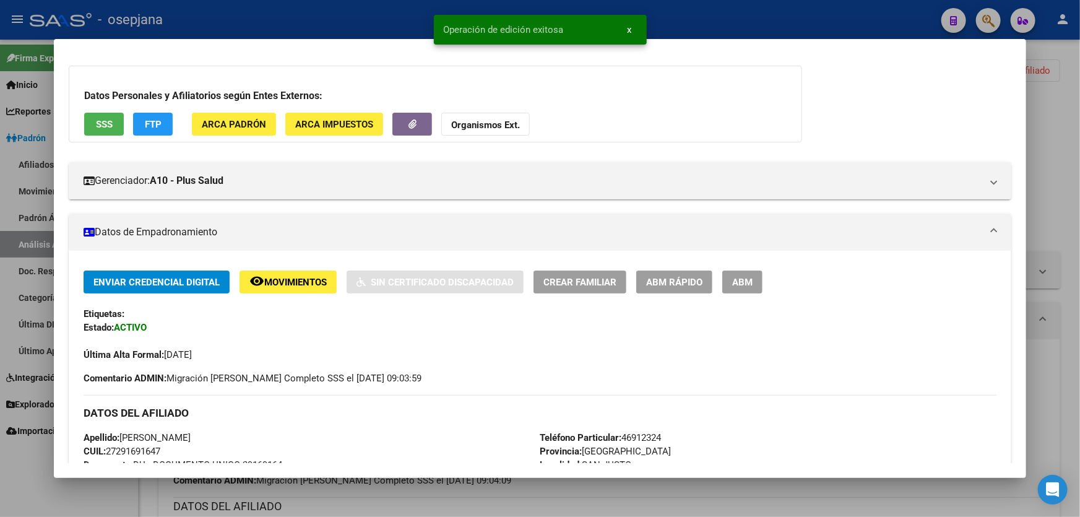
scroll to position [337, 0]
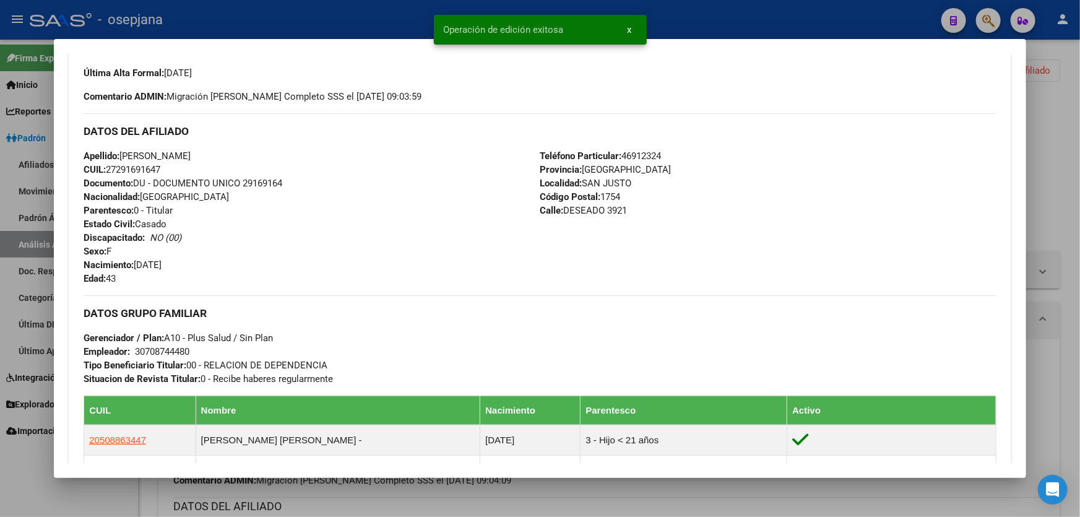
click at [1080, 220] on div at bounding box center [540, 258] width 1080 height 517
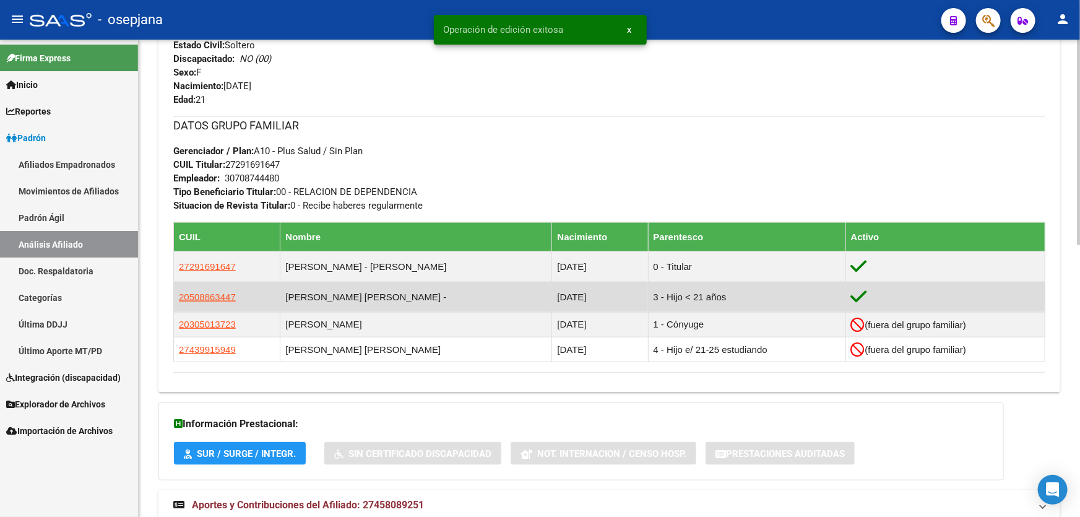
scroll to position [563, 0]
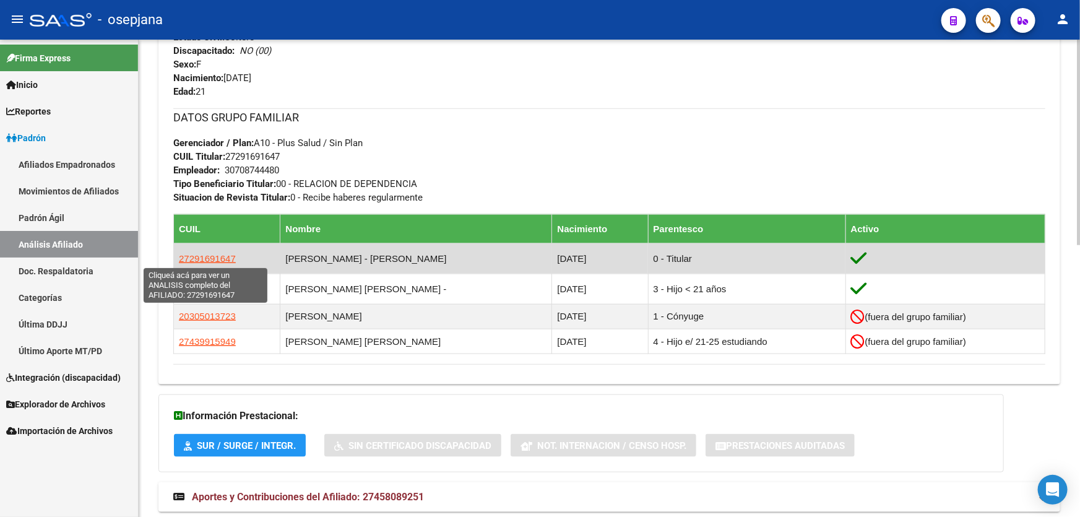
click at [215, 259] on span "27291691647" at bounding box center [207, 258] width 57 height 11
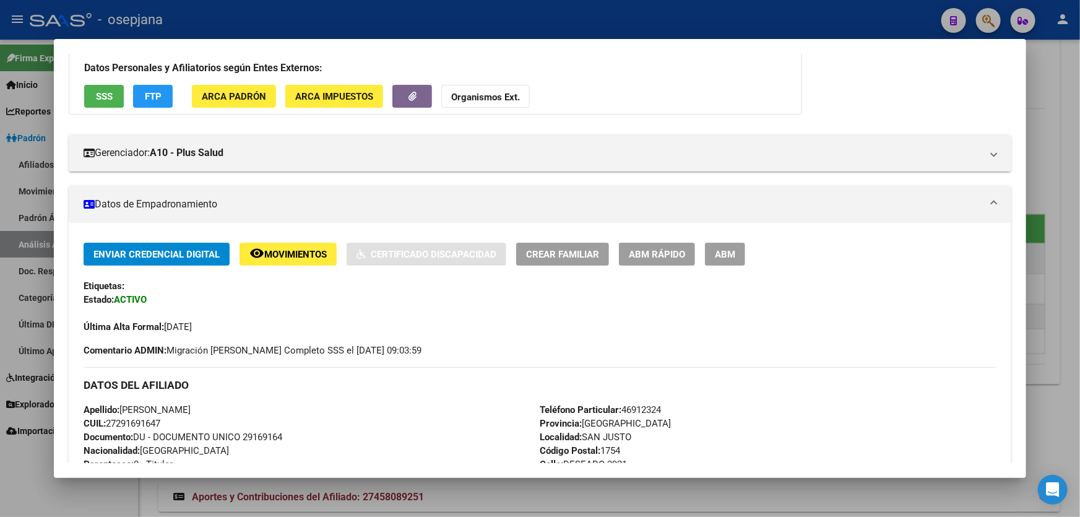
scroll to position [281, 0]
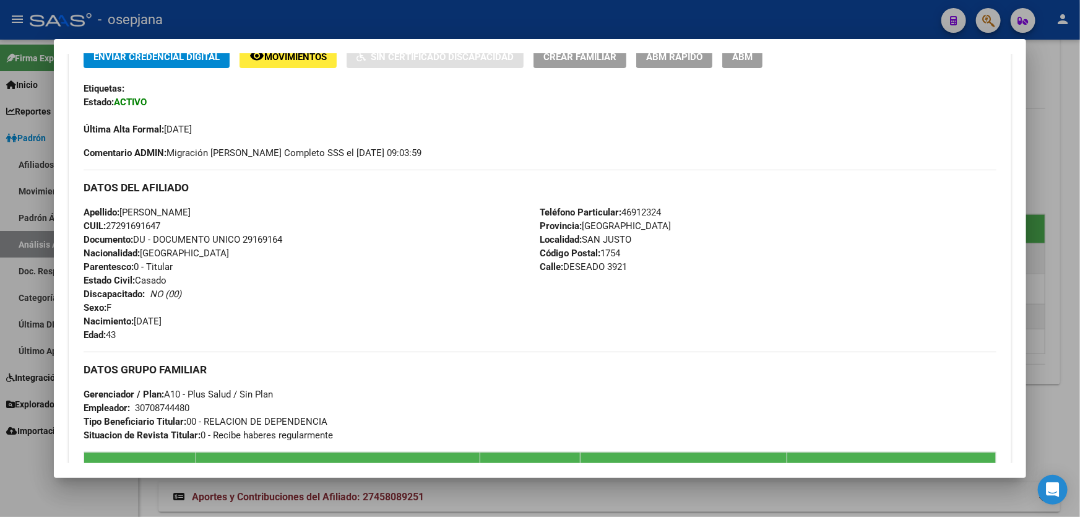
click at [1064, 217] on div at bounding box center [540, 258] width 1080 height 517
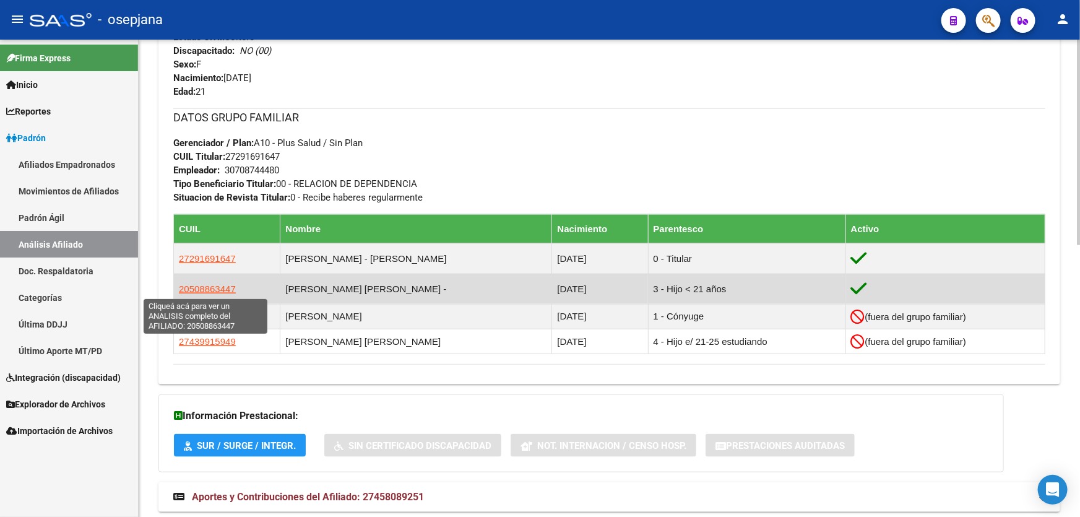
click at [187, 287] on span "20508863447" at bounding box center [207, 289] width 57 height 11
type textarea "20508863447"
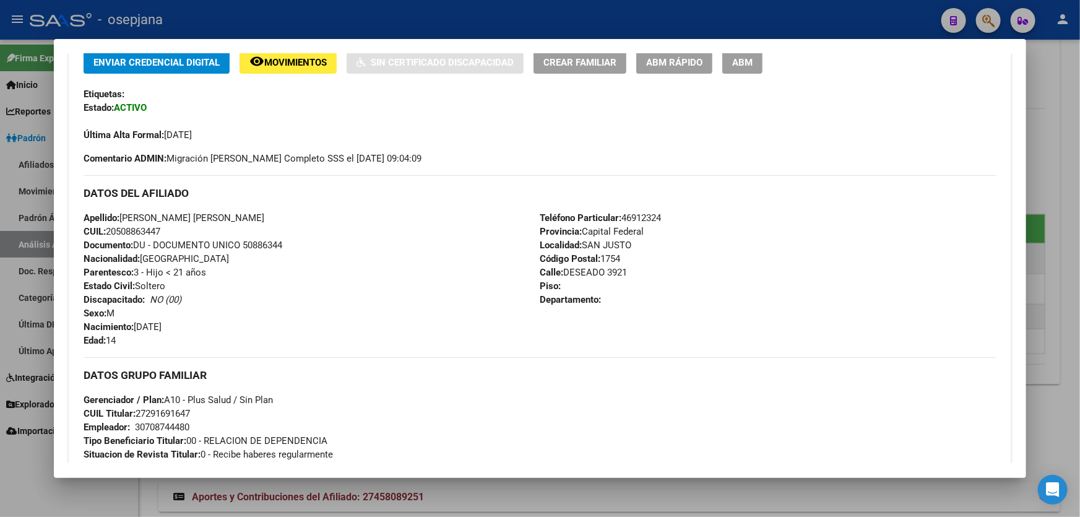
scroll to position [168, 0]
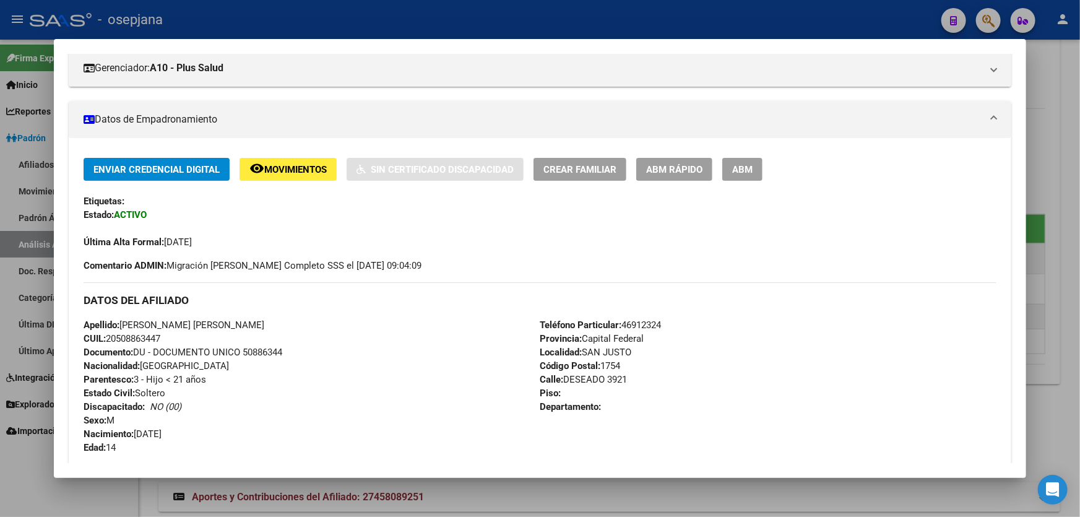
click at [666, 167] on span "ABM Rápido" at bounding box center [674, 169] width 56 height 11
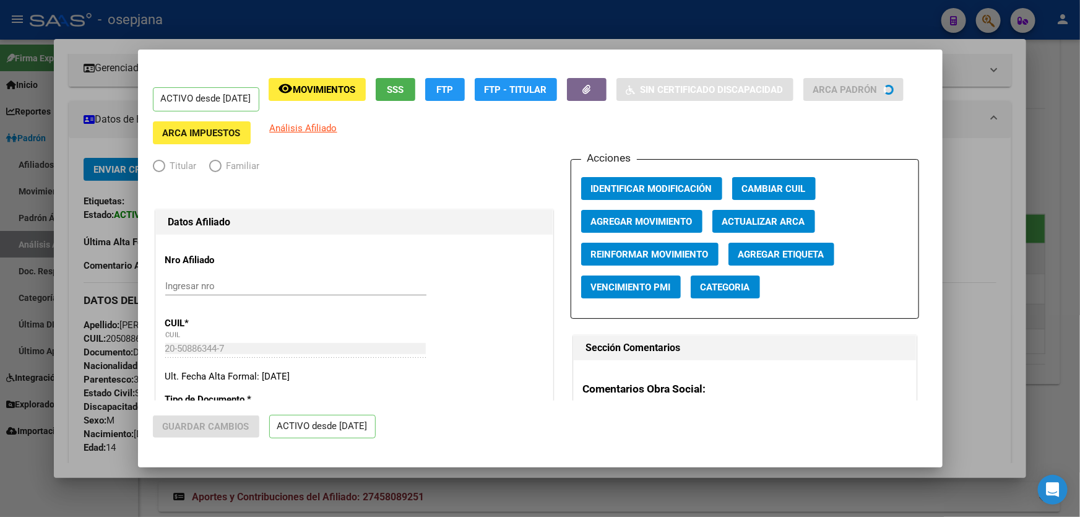
radio input "true"
type input "30-70874448-0"
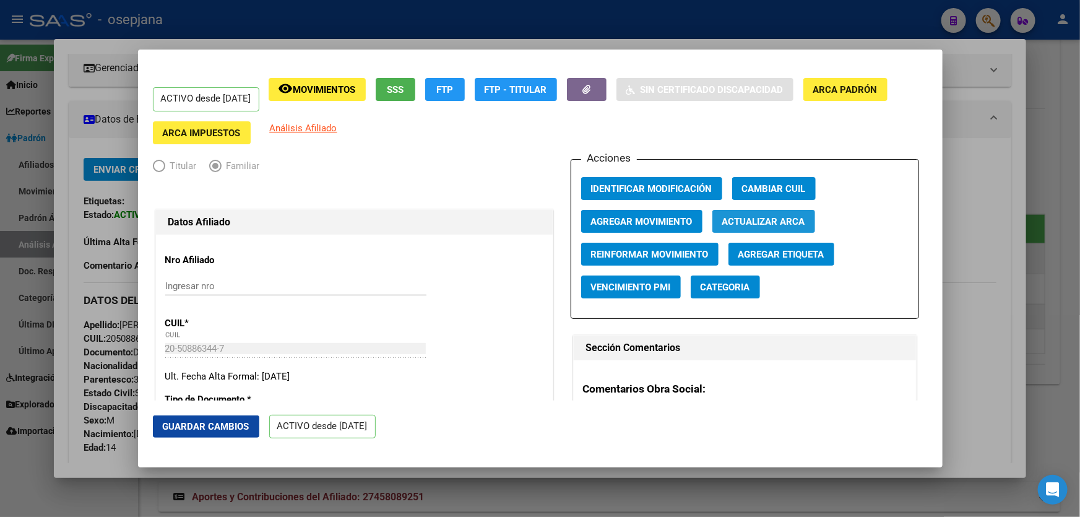
click at [799, 217] on span "Actualizar ARCA" at bounding box center [764, 221] width 83 height 11
type input "MOLINA"
type input "[PERSON_NAME]"
type input "SAN JUSTO"
type input "DESEADO"
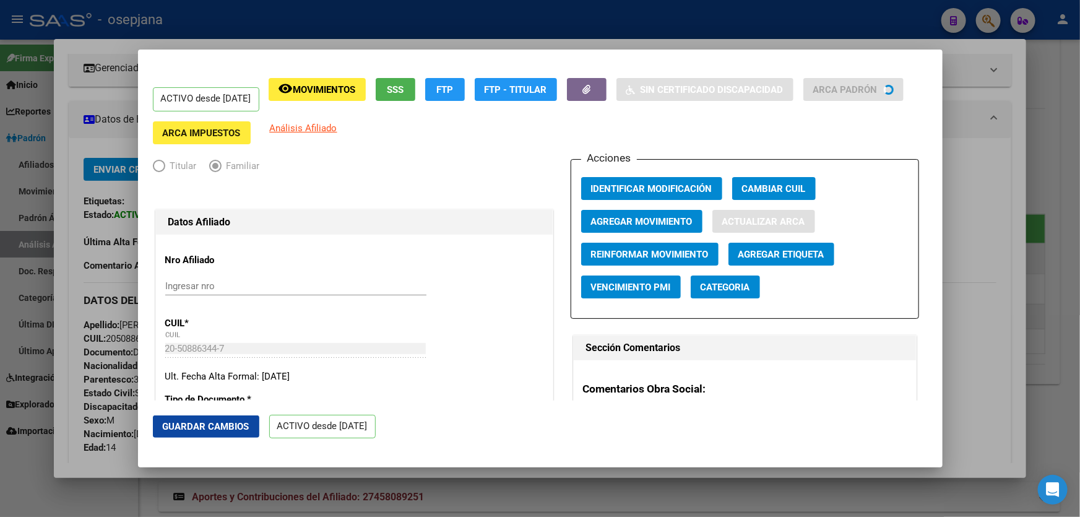
type input "3921"
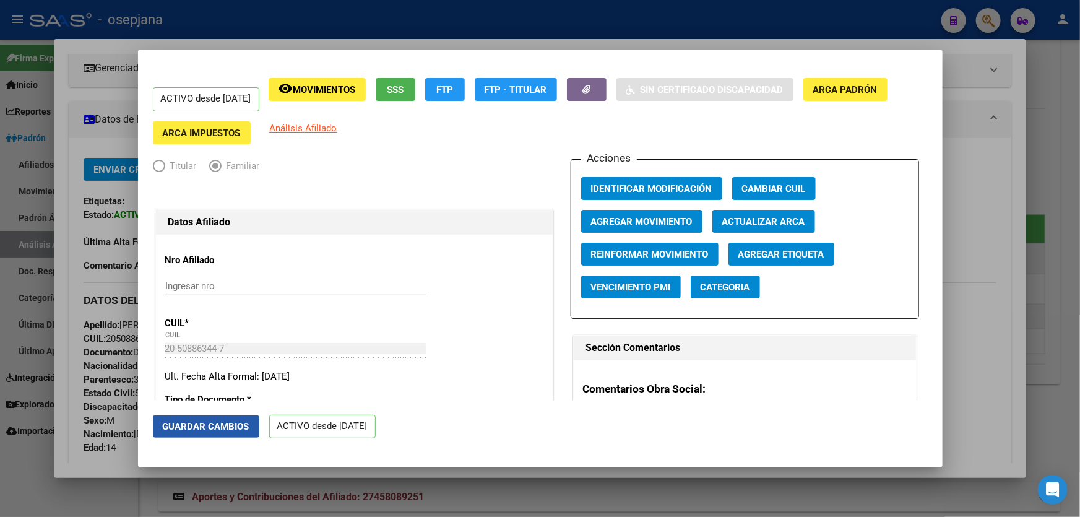
click at [219, 429] on span "Guardar Cambios" at bounding box center [206, 426] width 87 height 11
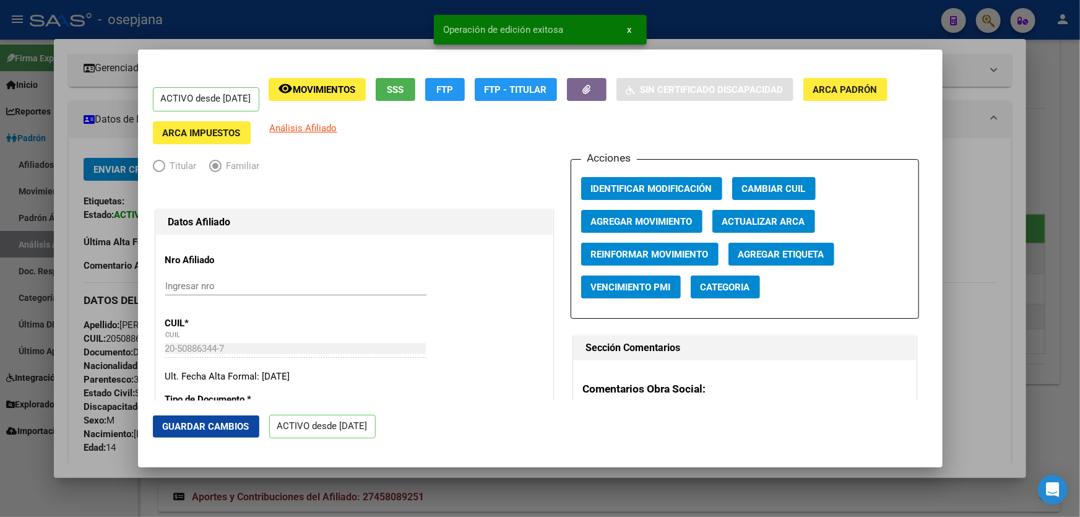
click at [1080, 363] on div at bounding box center [540, 258] width 1080 height 517
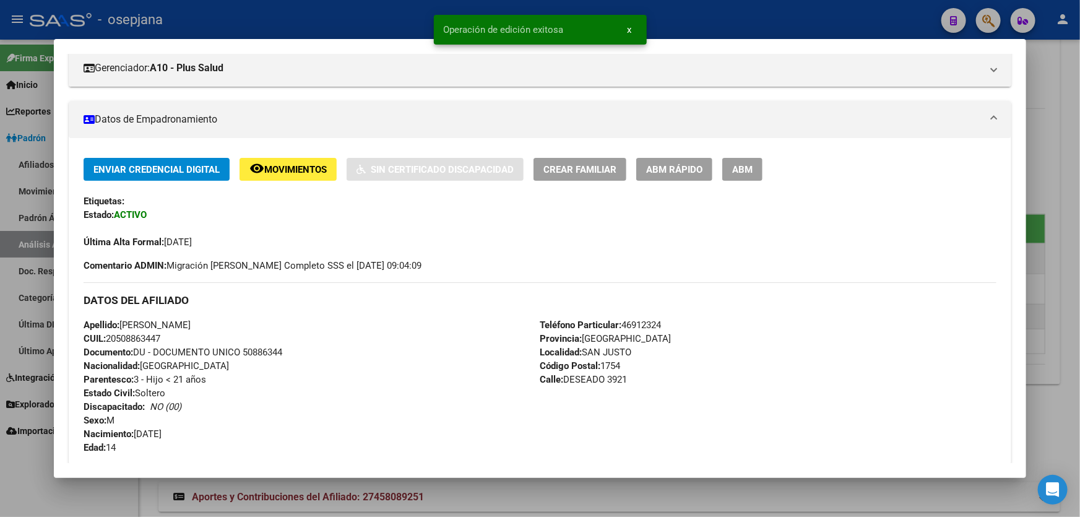
click at [1080, 363] on div at bounding box center [540, 258] width 1080 height 517
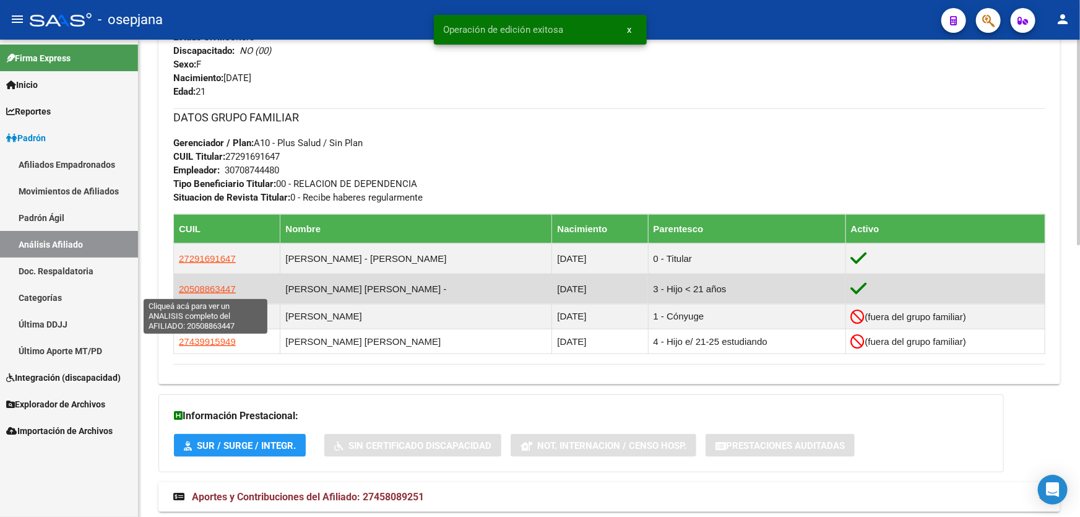
click at [224, 287] on span "20508863447" at bounding box center [207, 289] width 57 height 11
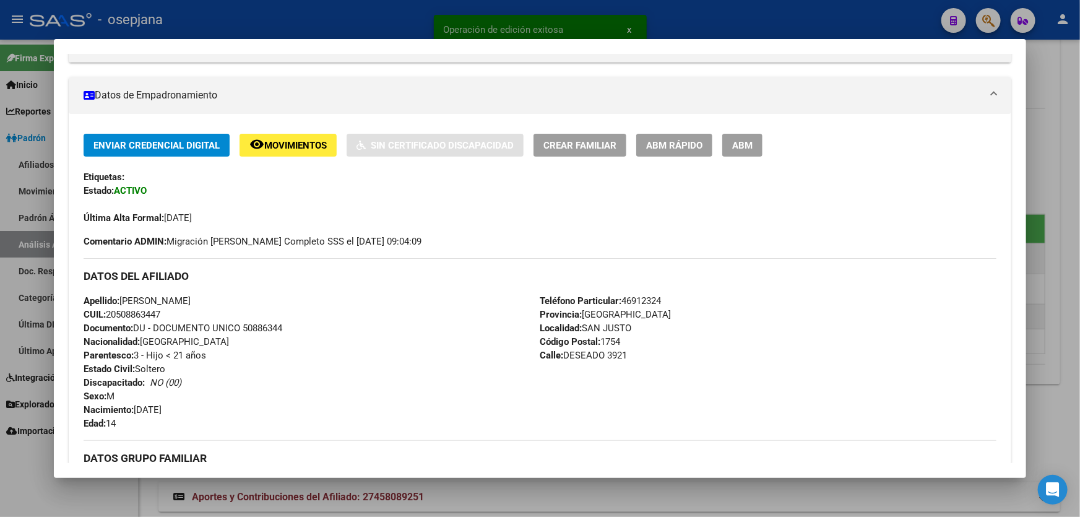
scroll to position [225, 0]
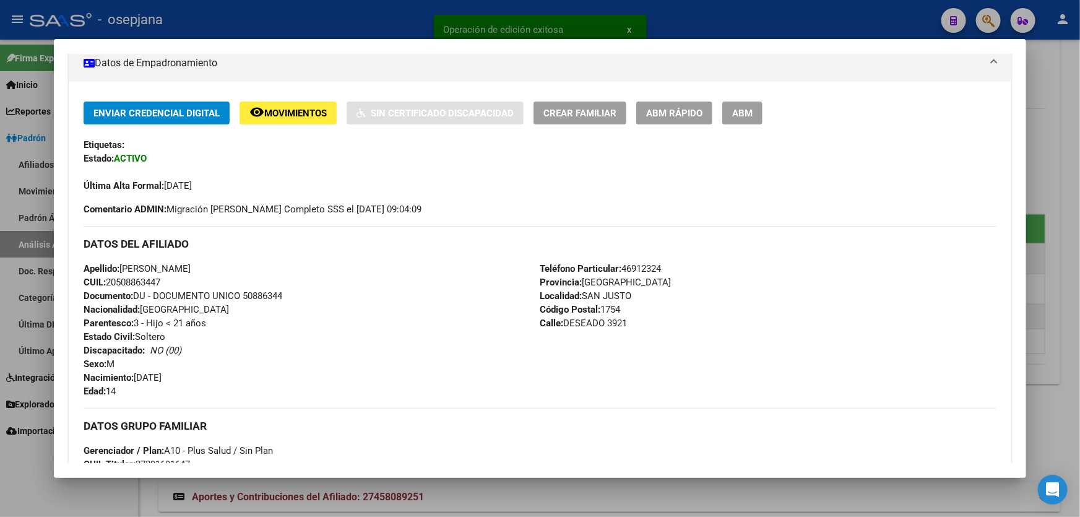
click at [1080, 254] on div at bounding box center [540, 258] width 1080 height 517
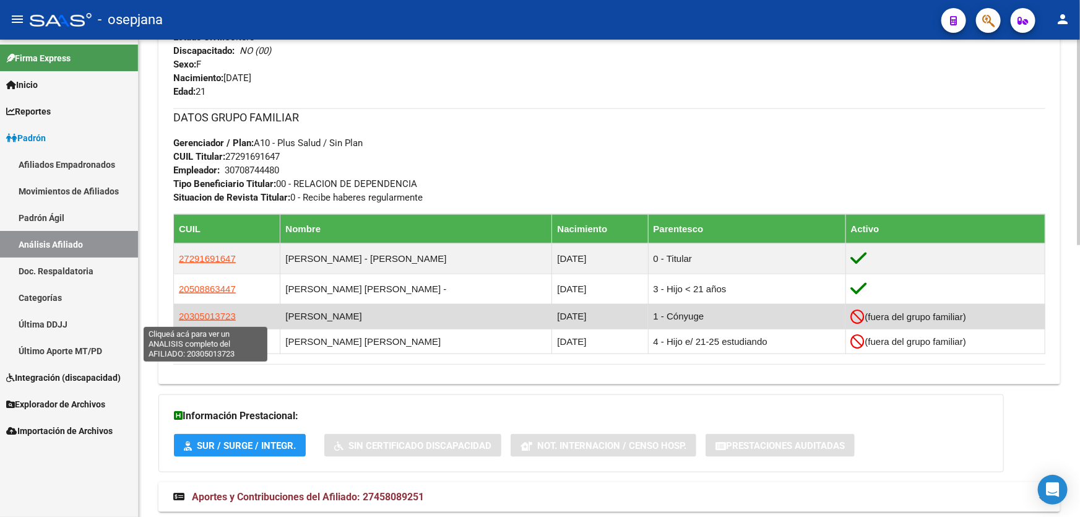
click at [199, 314] on span "20305013723" at bounding box center [207, 316] width 57 height 11
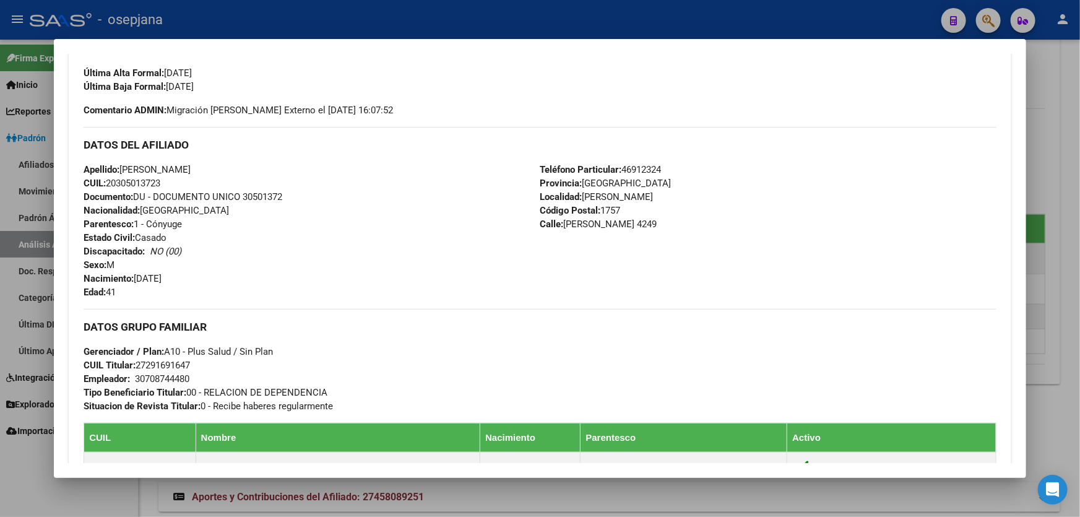
scroll to position [281, 0]
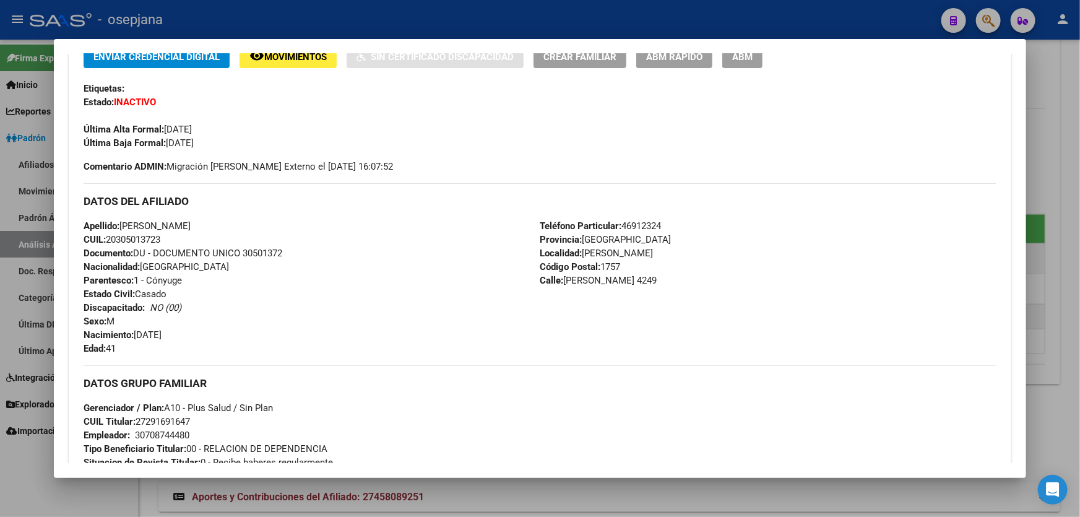
click at [1080, 178] on div at bounding box center [540, 258] width 1080 height 517
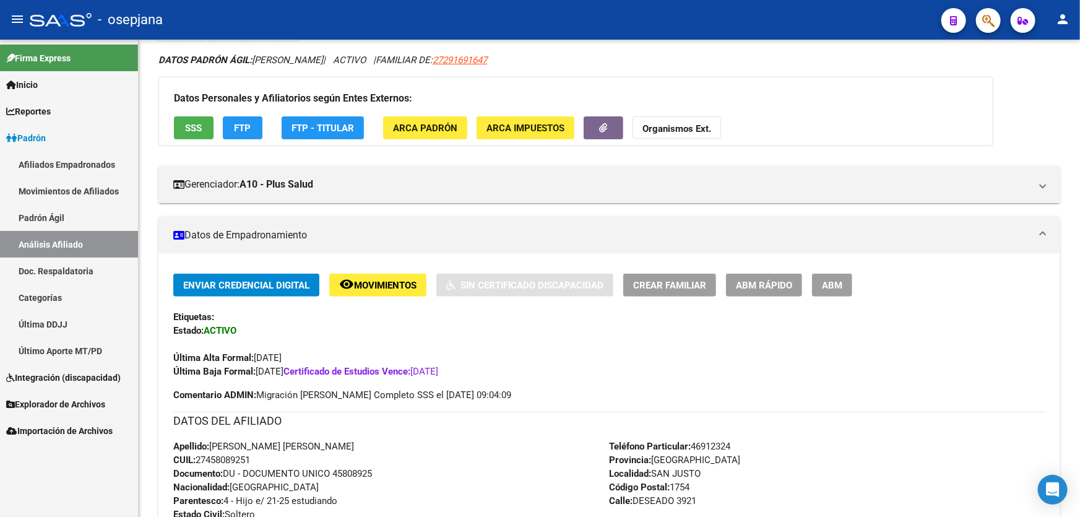
click at [1080, 178] on div at bounding box center [1078, 278] width 3 height 477
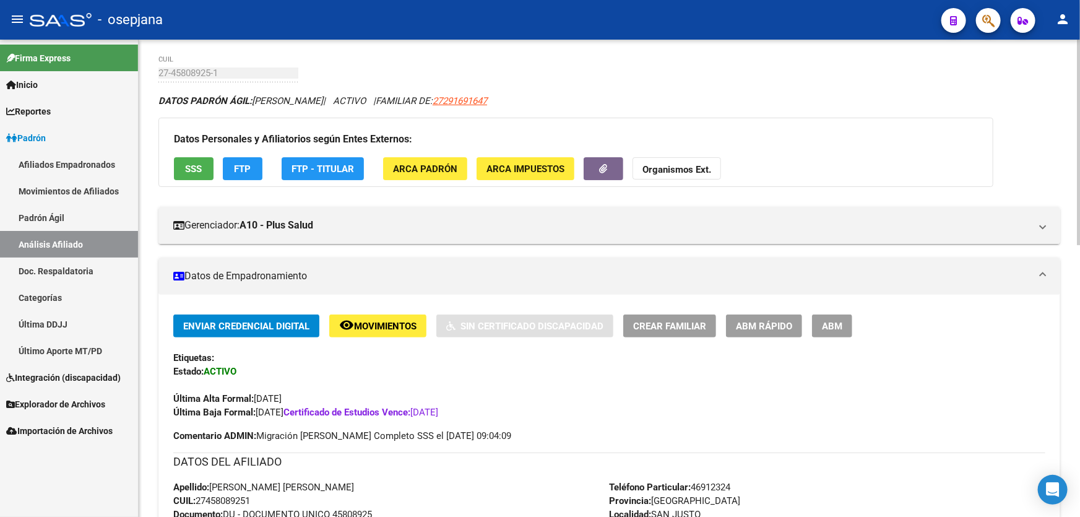
scroll to position [0, 0]
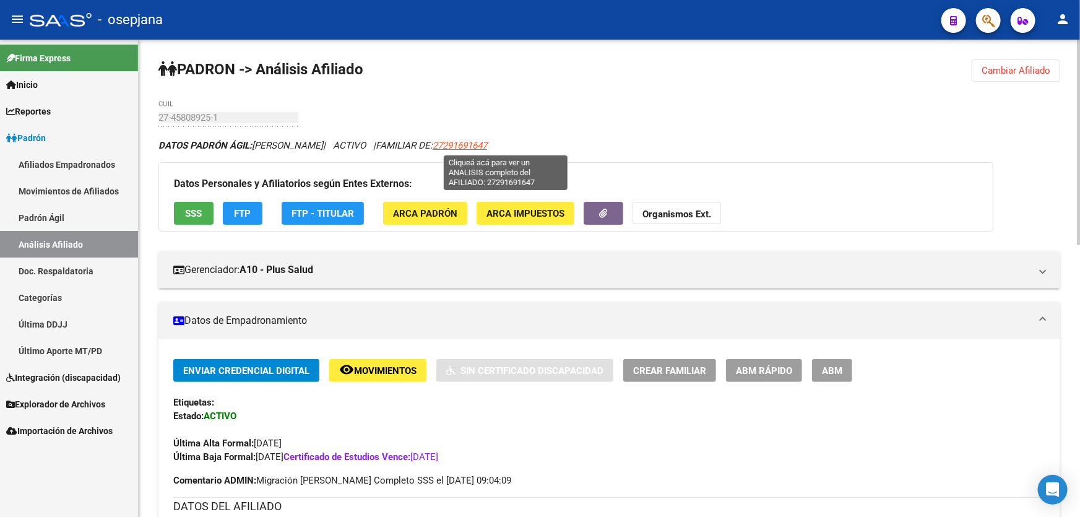
click at [487, 147] on span "27291691647" at bounding box center [460, 145] width 54 height 11
type textarea "27291691647"
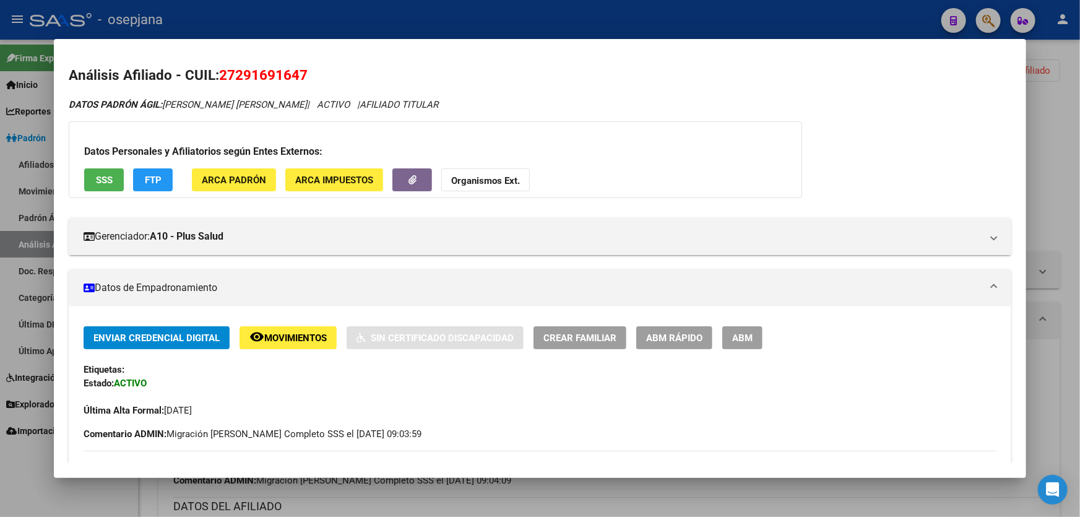
drag, startPoint x: 297, startPoint y: 72, endPoint x: 236, endPoint y: 72, distance: 61.3
click at [236, 72] on span "27291691647" at bounding box center [263, 75] width 89 height 16
copy span "29169164"
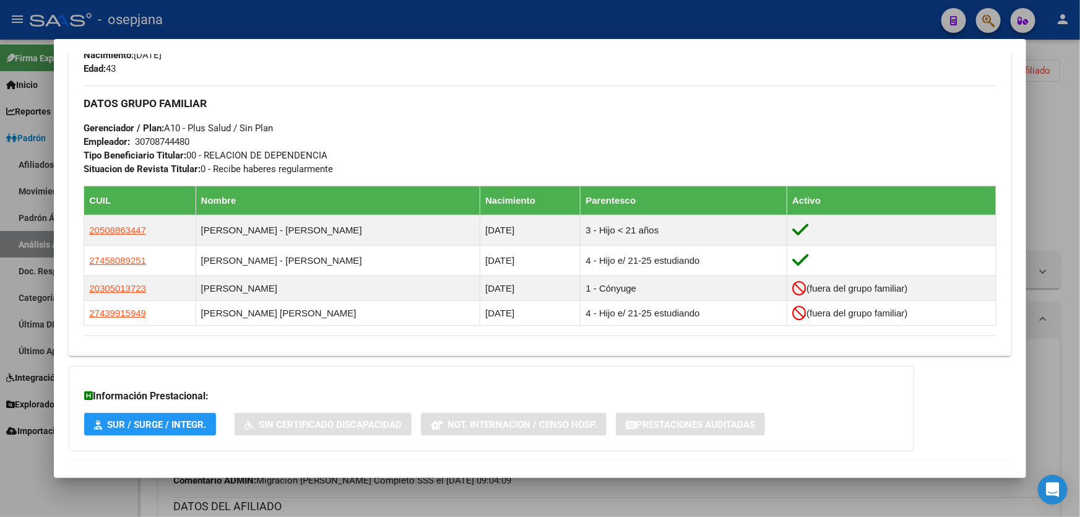
scroll to position [603, 0]
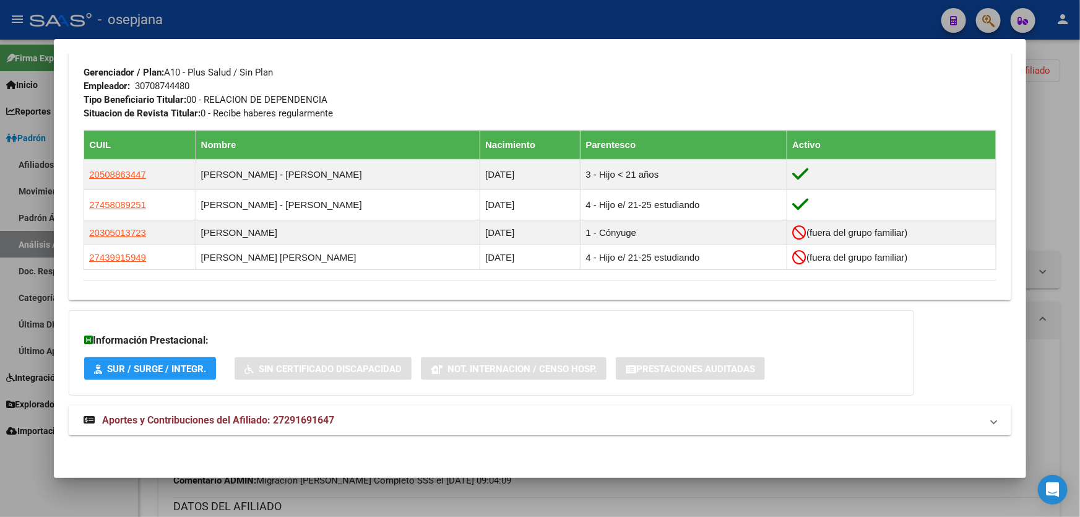
click at [475, 412] on mat-expansion-panel-header "Aportes y Contribuciones del Afiliado: 27291691647" at bounding box center [540, 421] width 943 height 30
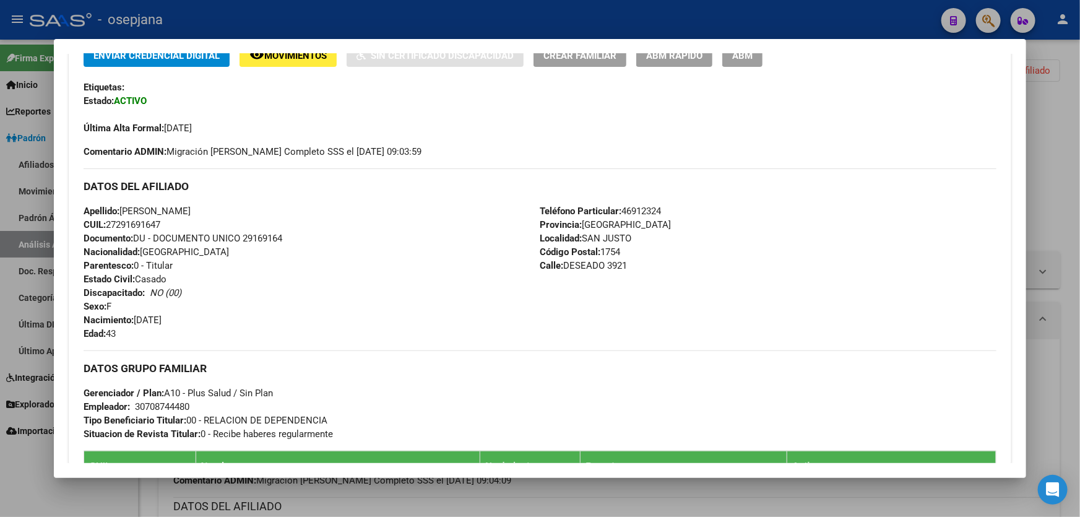
scroll to position [266, 0]
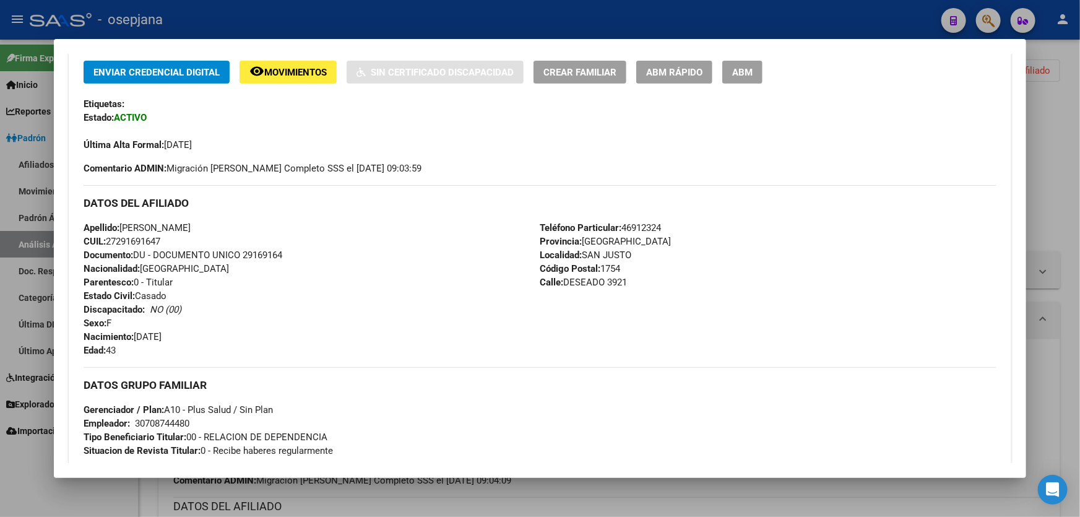
drag, startPoint x: 245, startPoint y: 251, endPoint x: 292, endPoint y: 254, distance: 47.2
click at [292, 254] on div "Apellido: [PERSON_NAME] CUIL: 27291691647 Documento: DU - DOCUMENTO UNICO 29169…" at bounding box center [312, 289] width 456 height 136
copy span "29169164"
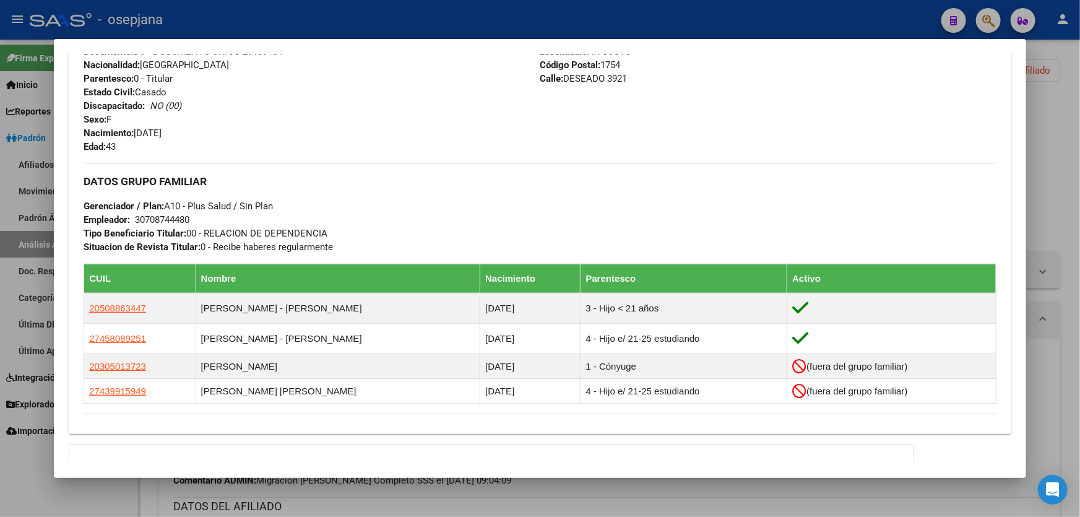
scroll to position [490, 0]
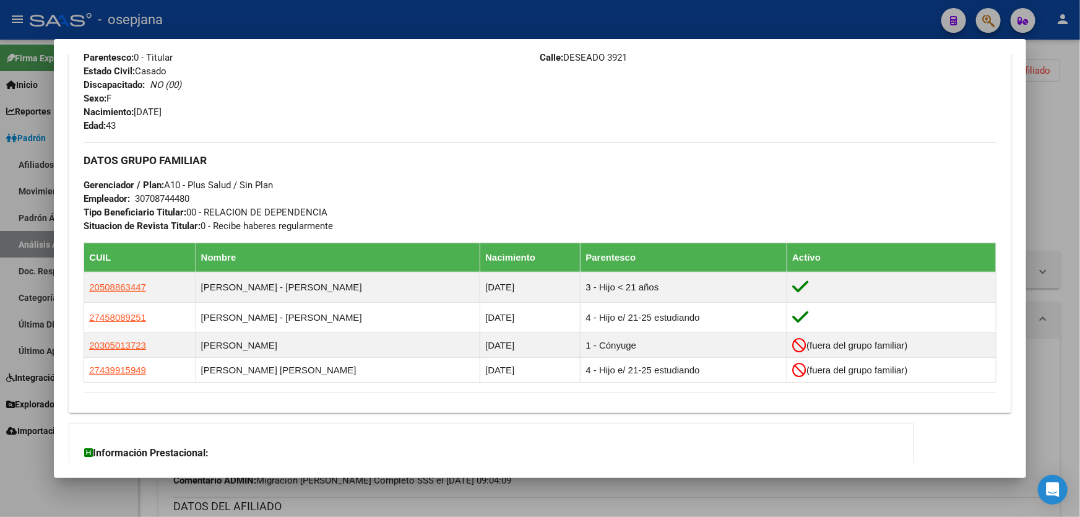
click at [1080, 178] on div at bounding box center [540, 258] width 1080 height 517
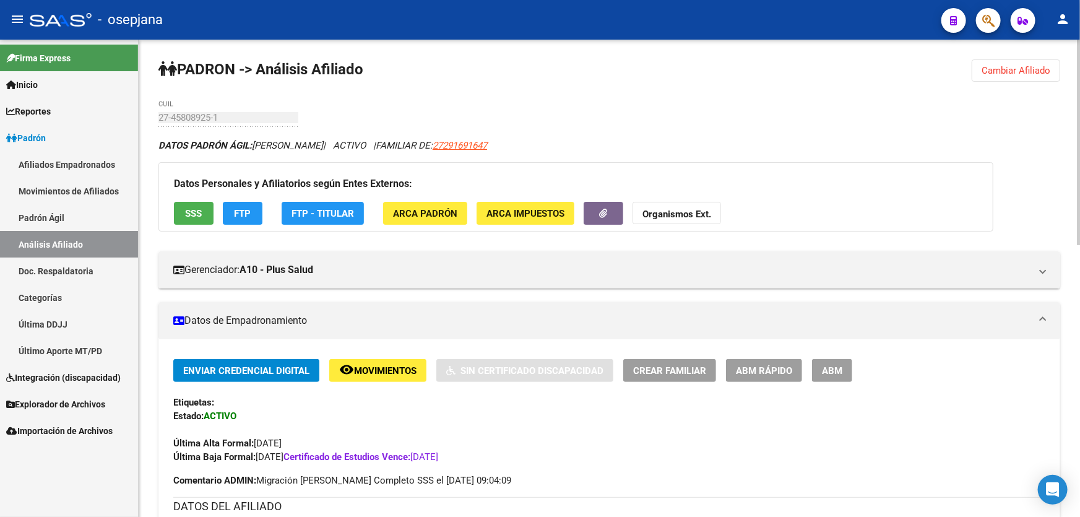
click at [1008, 72] on span "Cambiar Afiliado" at bounding box center [1016, 70] width 69 height 11
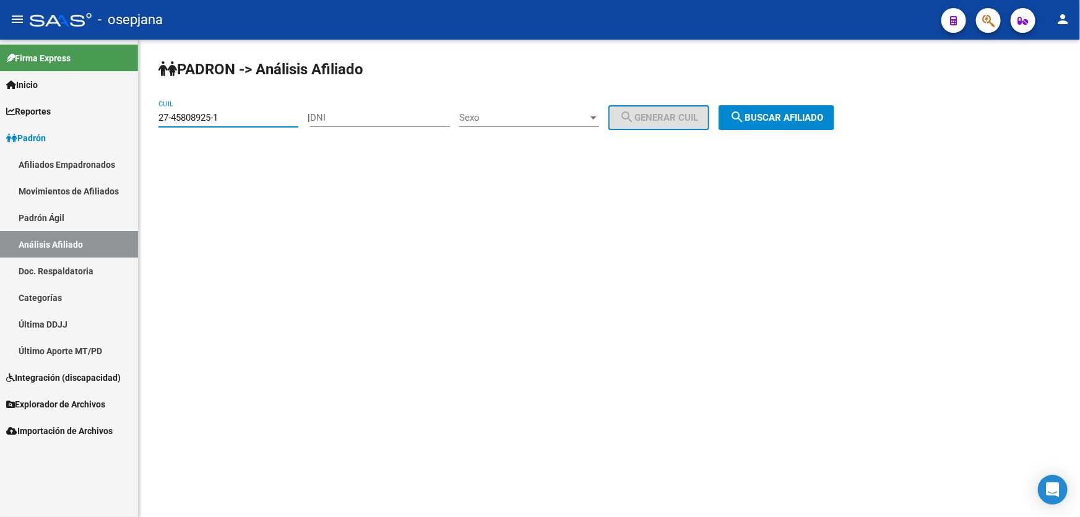
drag, startPoint x: 230, startPoint y: 116, endPoint x: 0, endPoint y: 156, distance: 233.1
click at [0, 154] on mat-sidenav-container "Firma Express Inicio Calendario SSS Instructivos Contacto OS Reportes [PERSON_N…" at bounding box center [540, 278] width 1080 height 477
paste input "3-24760169-4"
type input "23-24760169-4"
click at [824, 117] on span "search Buscar afiliado" at bounding box center [776, 117] width 93 height 11
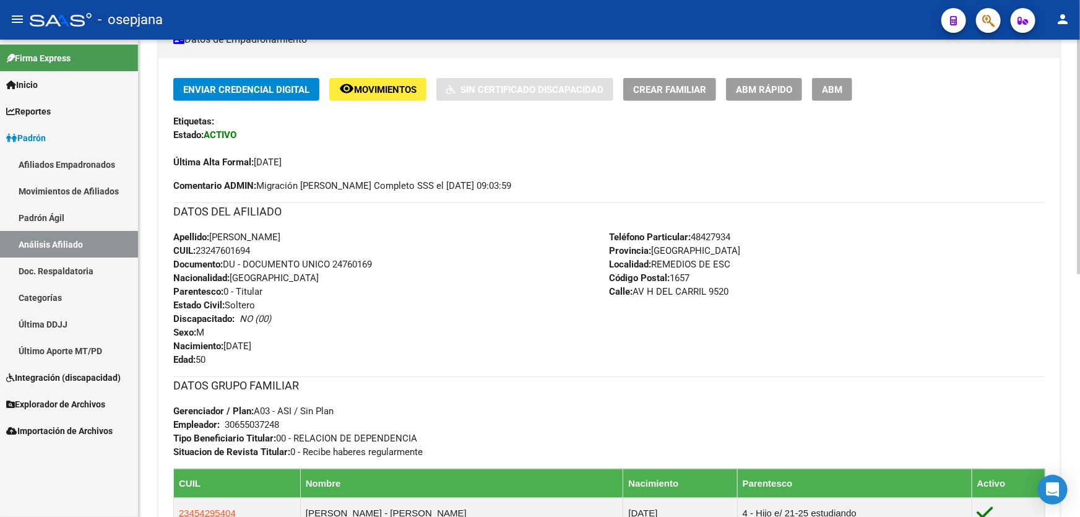
scroll to position [394, 0]
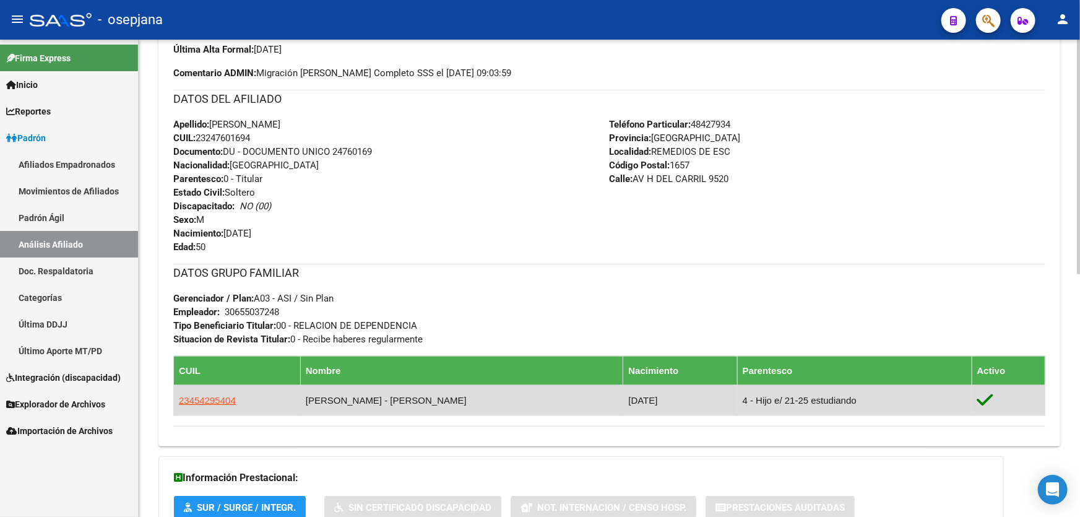
click at [220, 404] on app-link-go-to "23454295404" at bounding box center [207, 401] width 57 height 14
click at [220, 395] on span "23454295404" at bounding box center [207, 400] width 57 height 11
type textarea "23454295404"
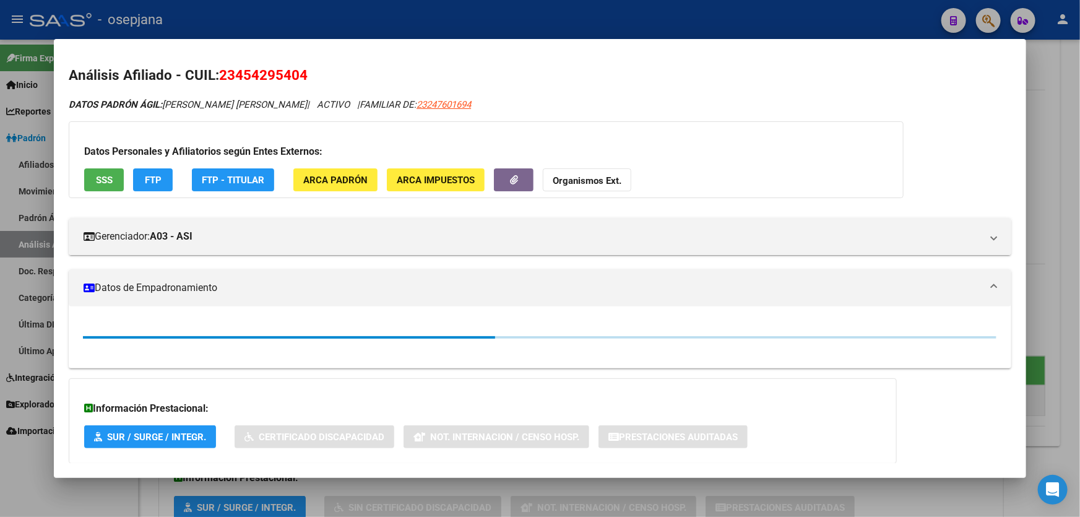
scroll to position [96, 0]
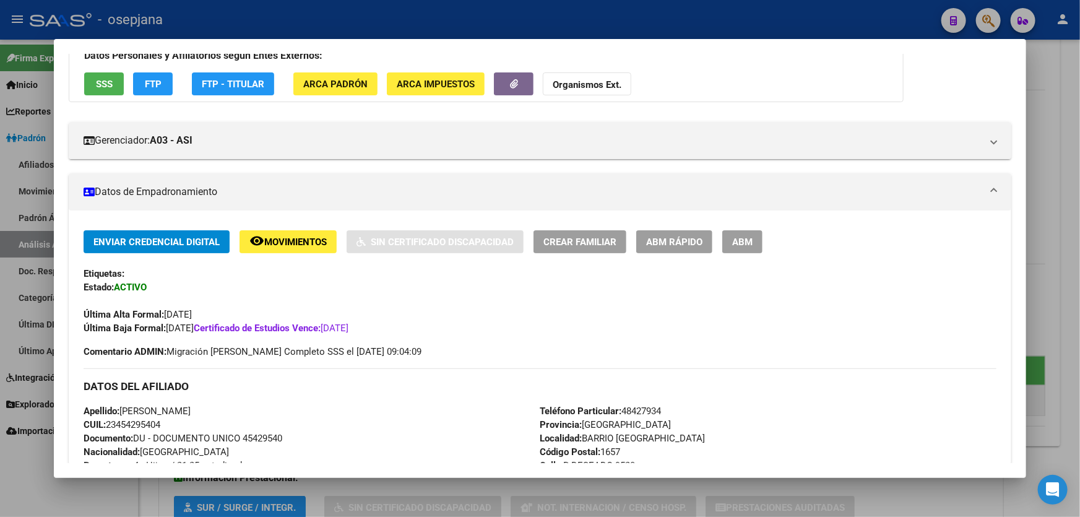
click at [1080, 261] on div at bounding box center [540, 258] width 1080 height 517
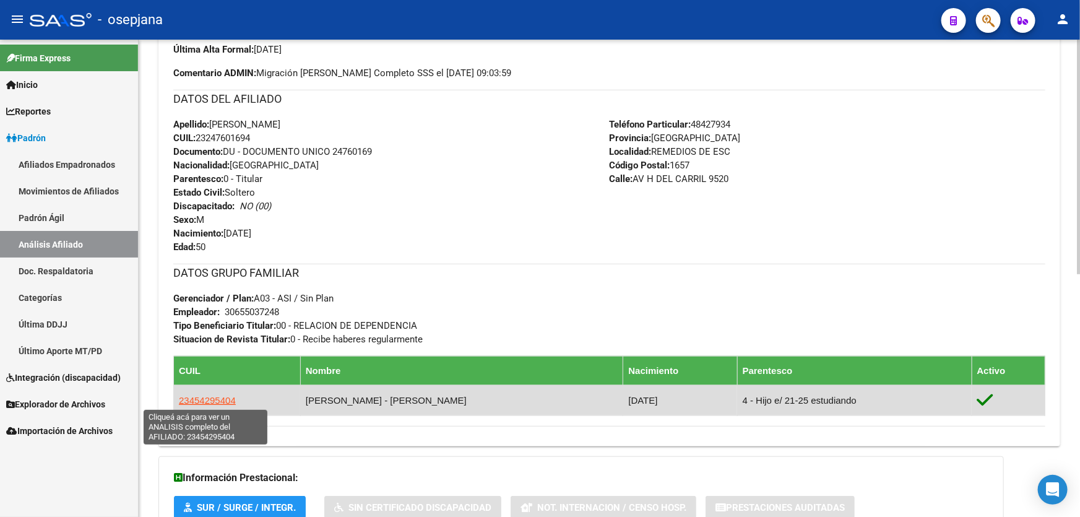
click at [194, 401] on span "23454295404" at bounding box center [207, 400] width 57 height 11
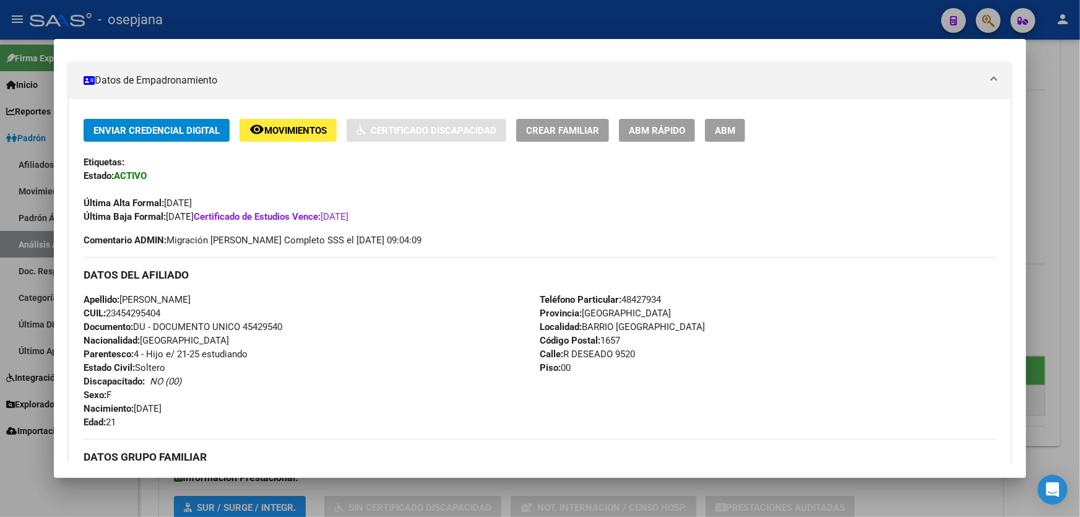
scroll to position [321, 0]
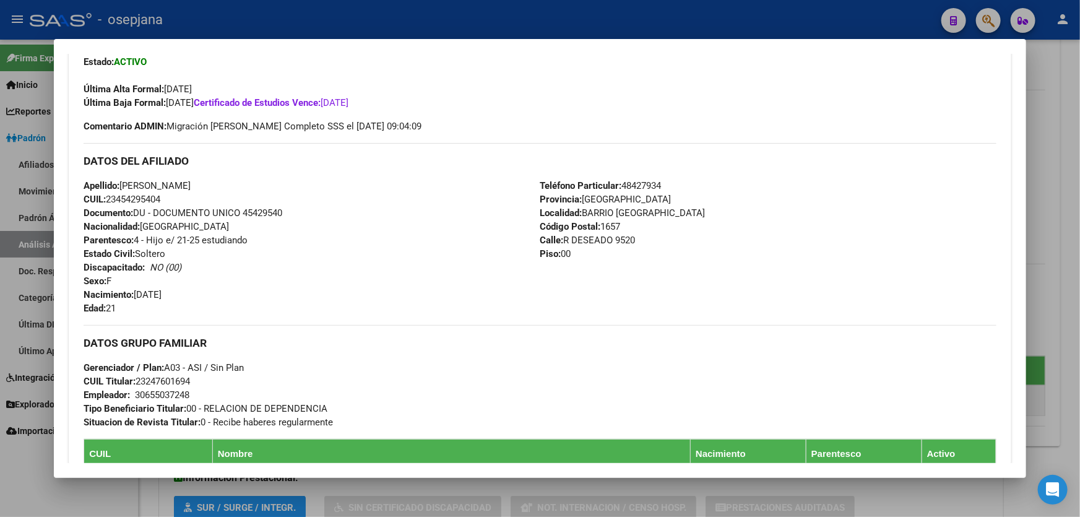
drag, startPoint x: 199, startPoint y: 185, endPoint x: 124, endPoint y: 185, distance: 74.9
click at [124, 185] on span "Apellido: [PERSON_NAME]" at bounding box center [137, 185] width 107 height 11
click at [484, 10] on div at bounding box center [540, 258] width 1080 height 517
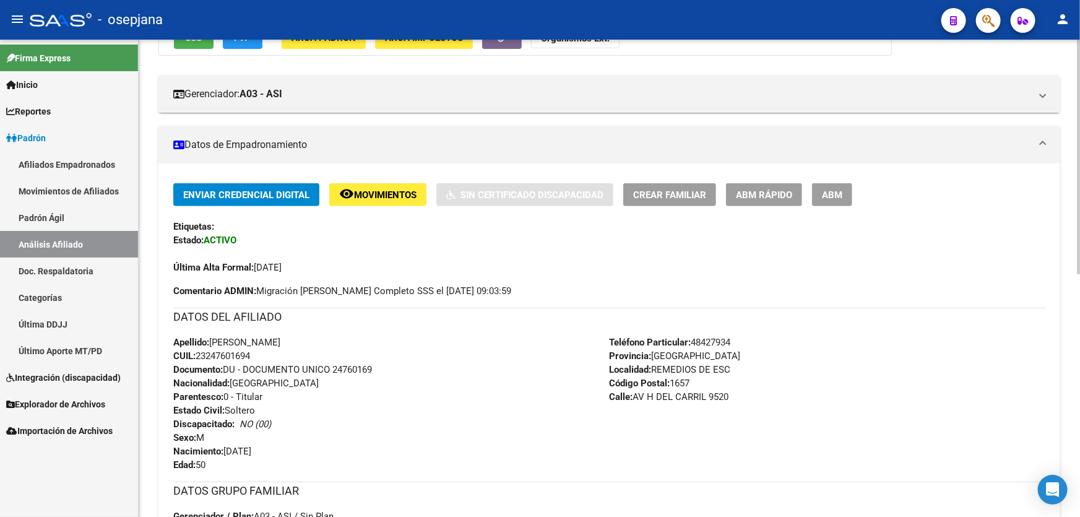
scroll to position [0, 0]
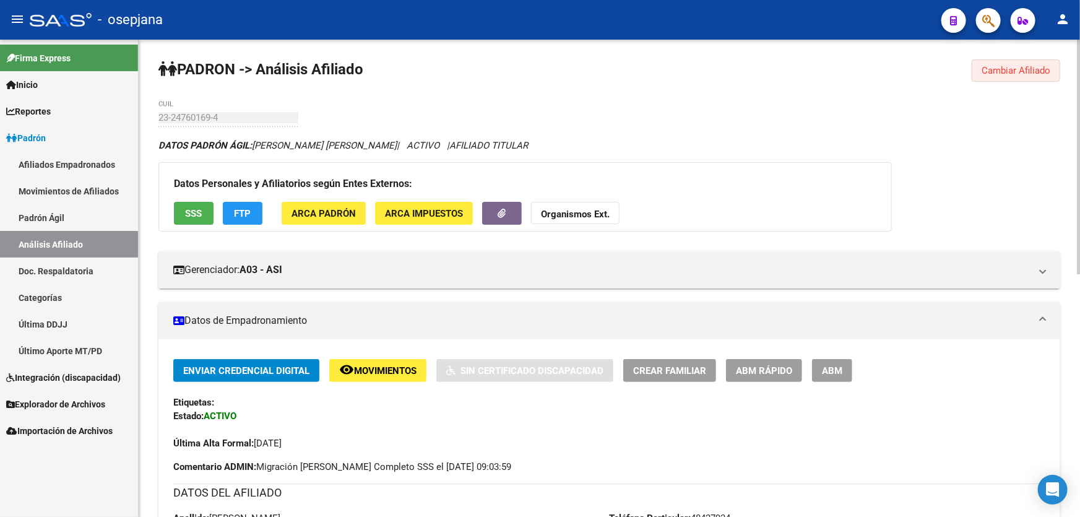
click at [1024, 76] on button "Cambiar Afiliado" at bounding box center [1016, 70] width 89 height 22
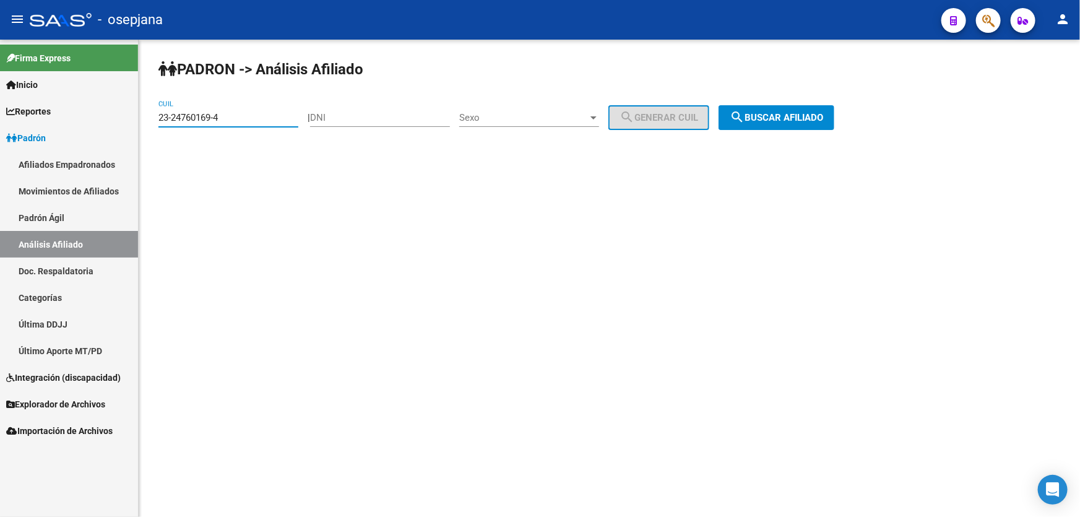
drag, startPoint x: 253, startPoint y: 115, endPoint x: 0, endPoint y: 181, distance: 261.6
click at [0, 175] on mat-sidenav-container "Firma Express Inicio Calendario SSS Instructivos Contacto OS Reportes [PERSON_N…" at bounding box center [540, 278] width 1080 height 477
paste input "0-40461923"
type input "20-40461923-4"
click at [813, 112] on span "search Buscar afiliado" at bounding box center [776, 117] width 93 height 11
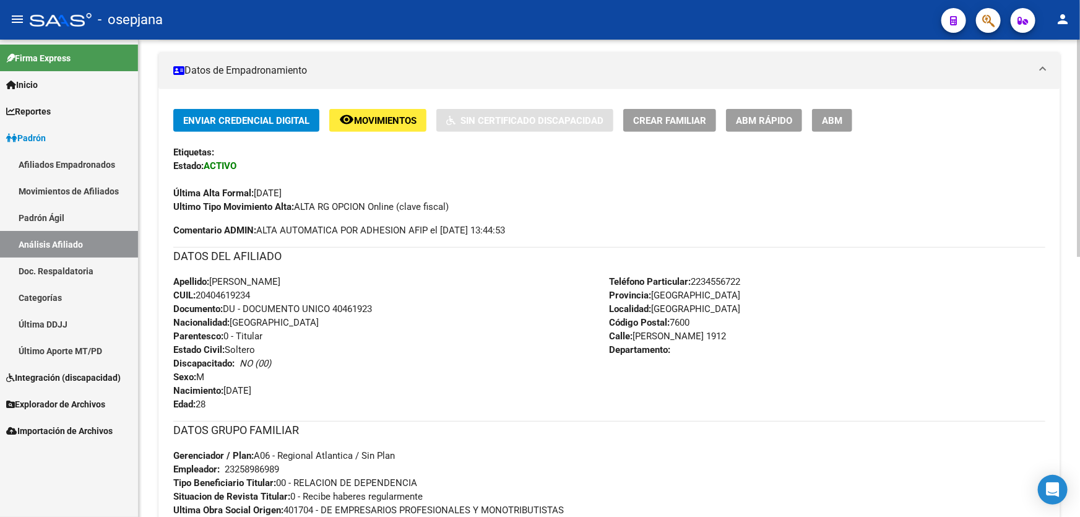
scroll to position [281, 0]
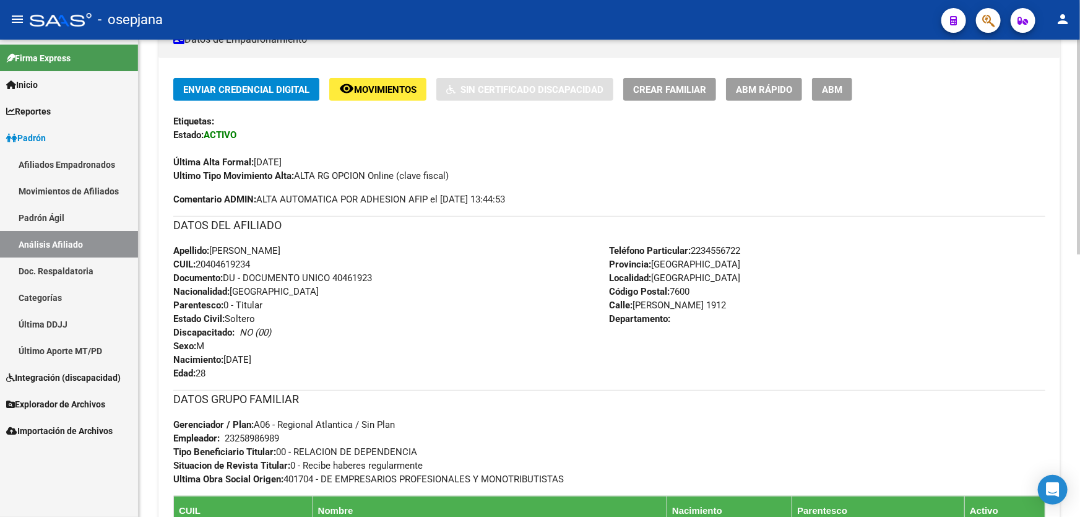
drag, startPoint x: 334, startPoint y: 276, endPoint x: 424, endPoint y: 276, distance: 89.8
click at [424, 276] on div "Apellido: [PERSON_NAME] CUIL: 20404619234 Documento: DU - DOCUMENTO UNICO 40461…" at bounding box center [391, 312] width 437 height 136
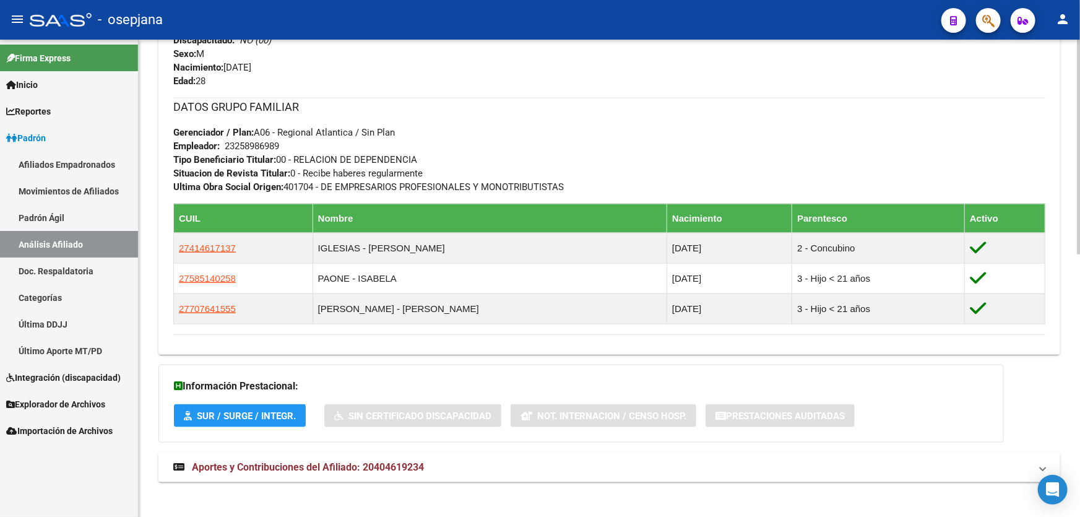
scroll to position [581, 0]
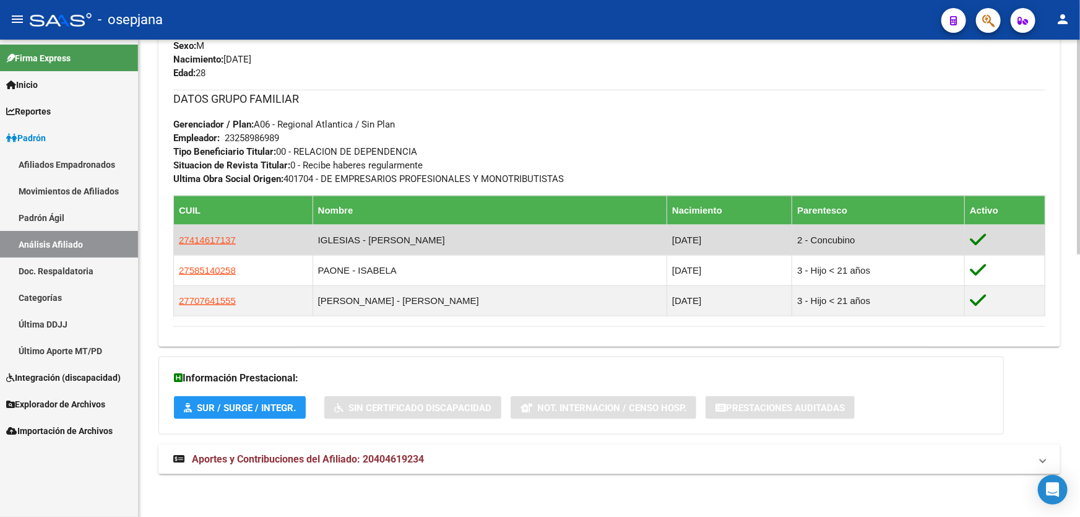
click at [203, 243] on span "27414617137" at bounding box center [207, 240] width 57 height 11
type textarea "27414617137"
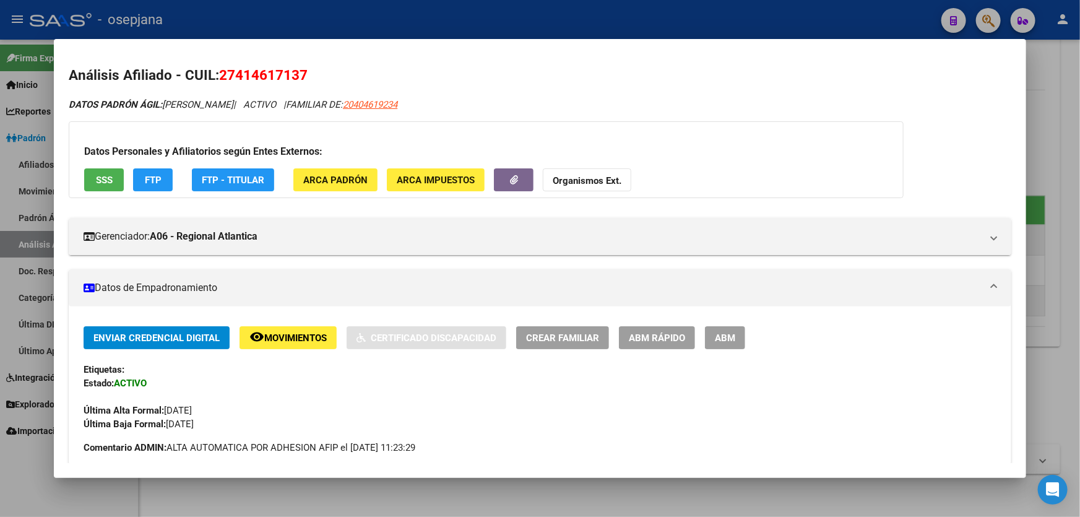
click at [99, 181] on span "SSS" at bounding box center [104, 180] width 17 height 11
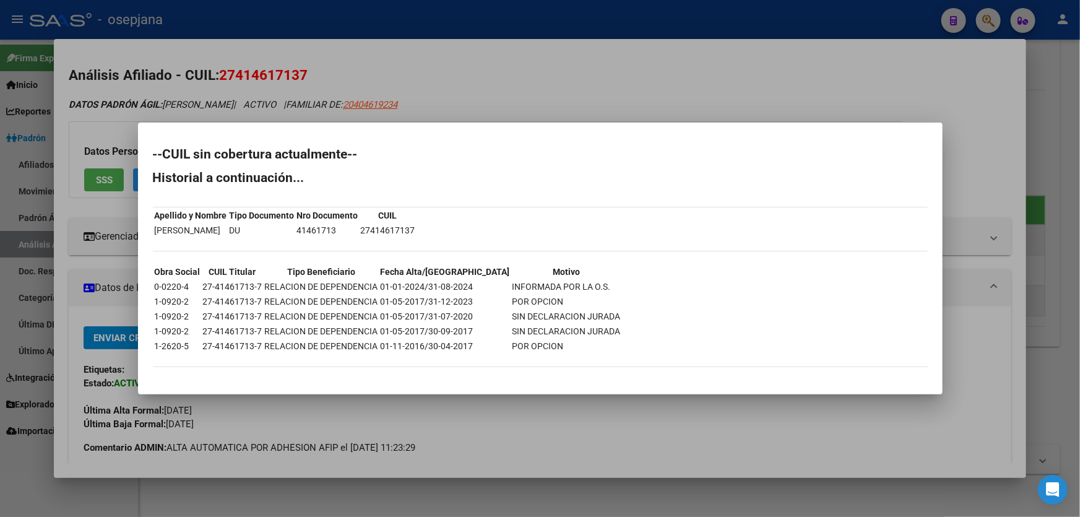
click at [1080, 243] on div at bounding box center [540, 258] width 1080 height 517
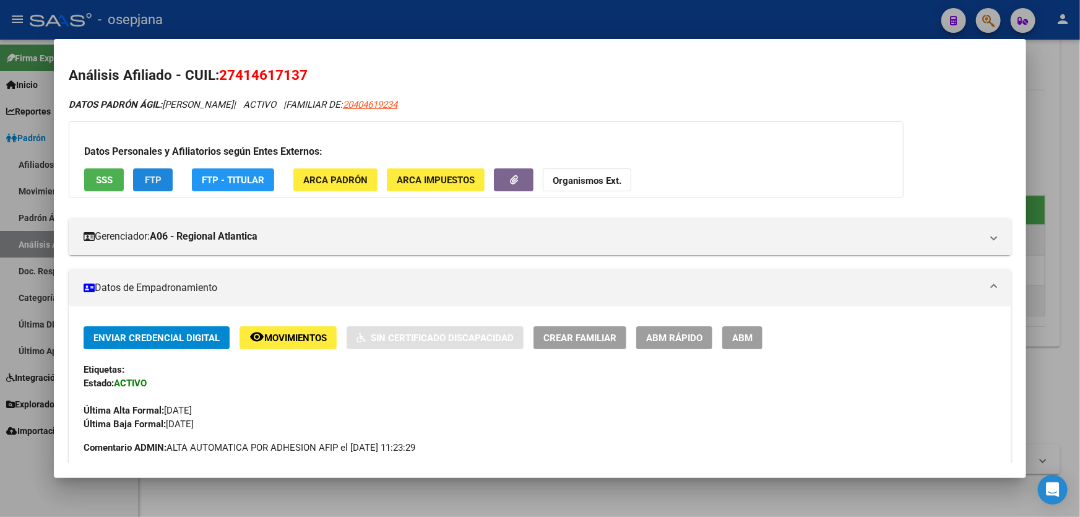
click at [156, 176] on span "FTP" at bounding box center [153, 180] width 17 height 11
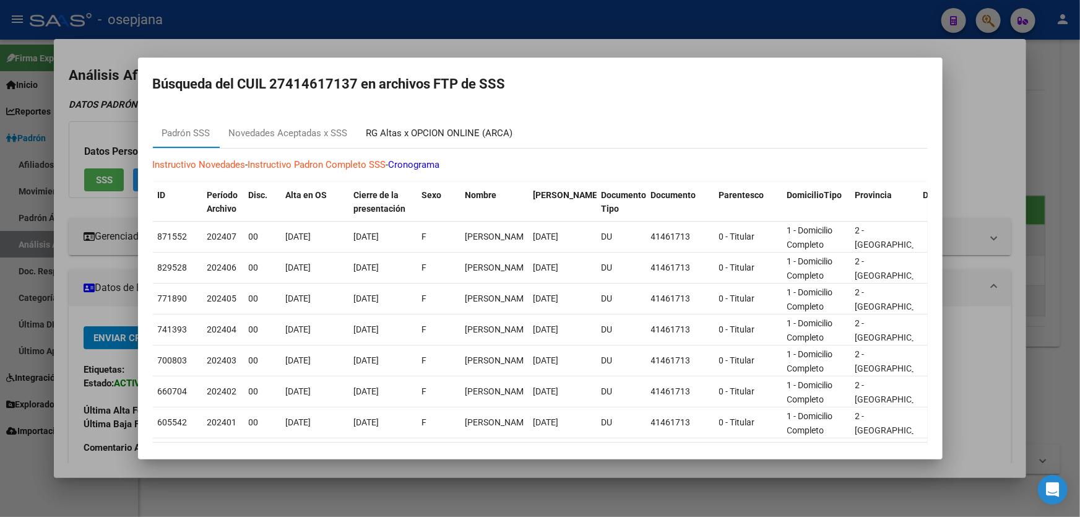
click at [445, 137] on div "RG Altas x OPCION ONLINE (ARCA)" at bounding box center [440, 133] width 147 height 14
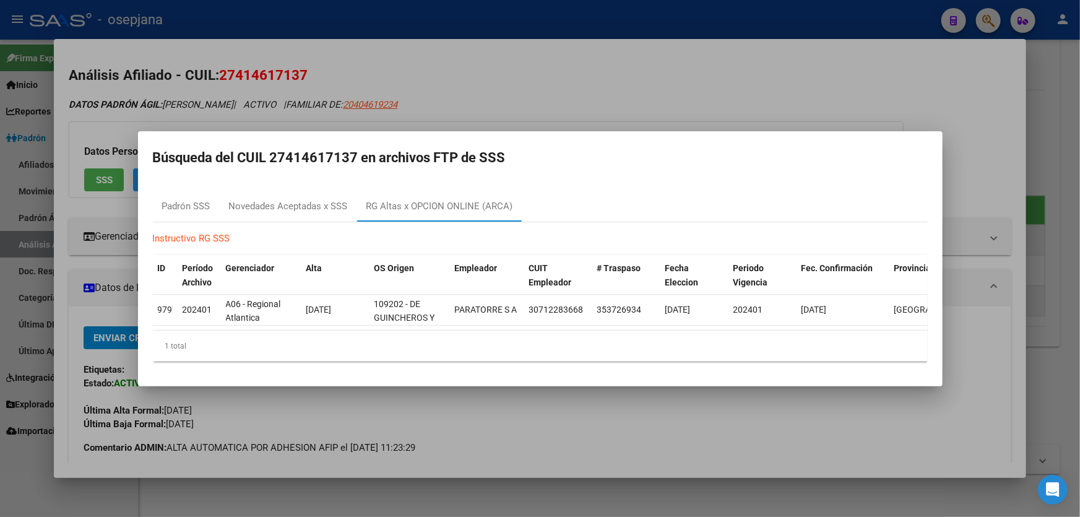
click at [1080, 207] on div at bounding box center [540, 258] width 1080 height 517
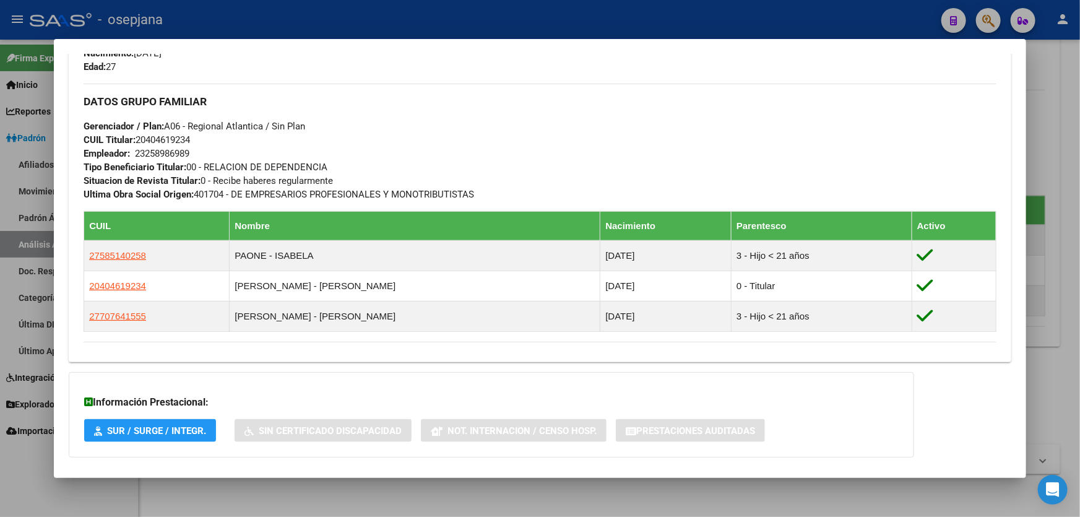
scroll to position [654, 0]
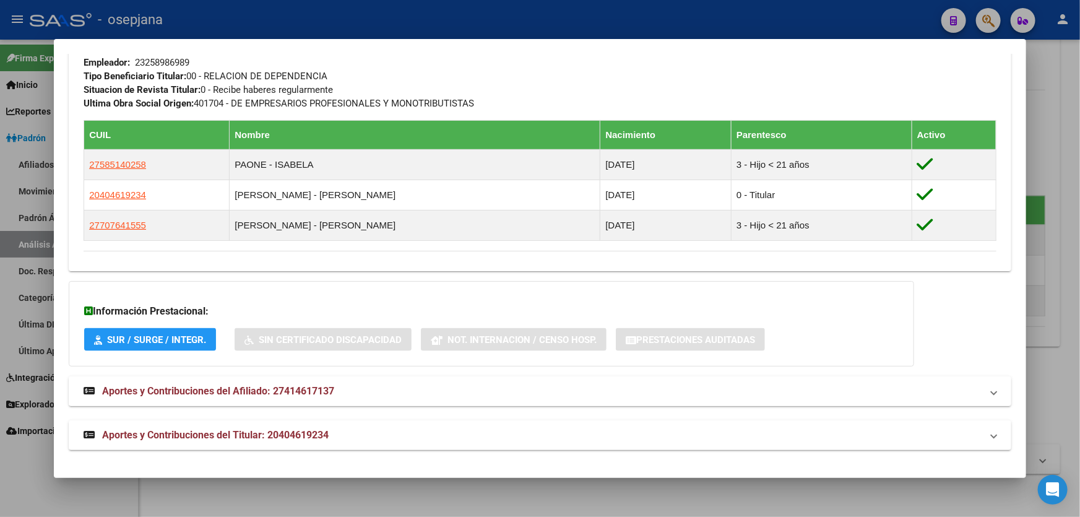
click at [738, 390] on mat-panel-title "Aportes y Contribuciones del Afiliado: 27414617137" at bounding box center [533, 391] width 898 height 15
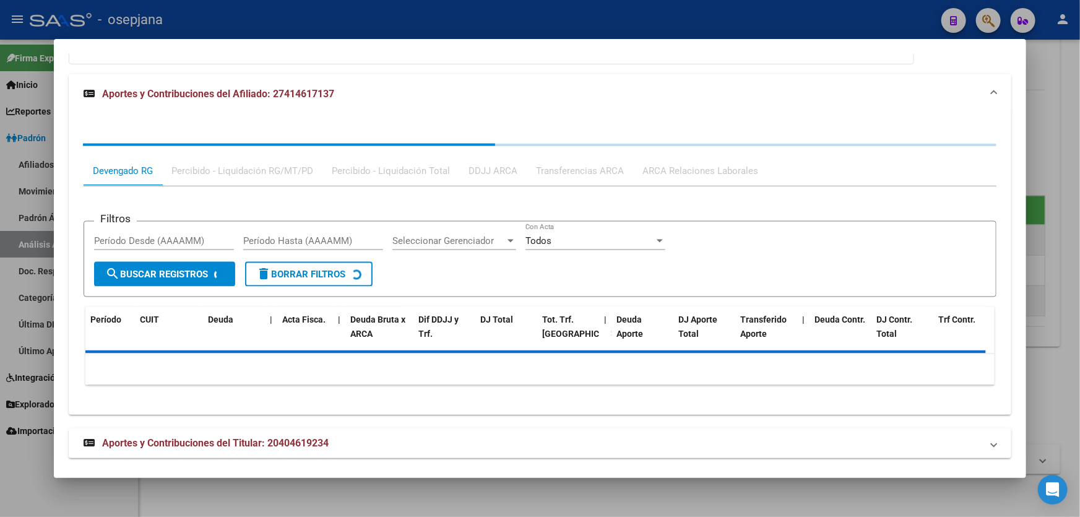
scroll to position [964, 0]
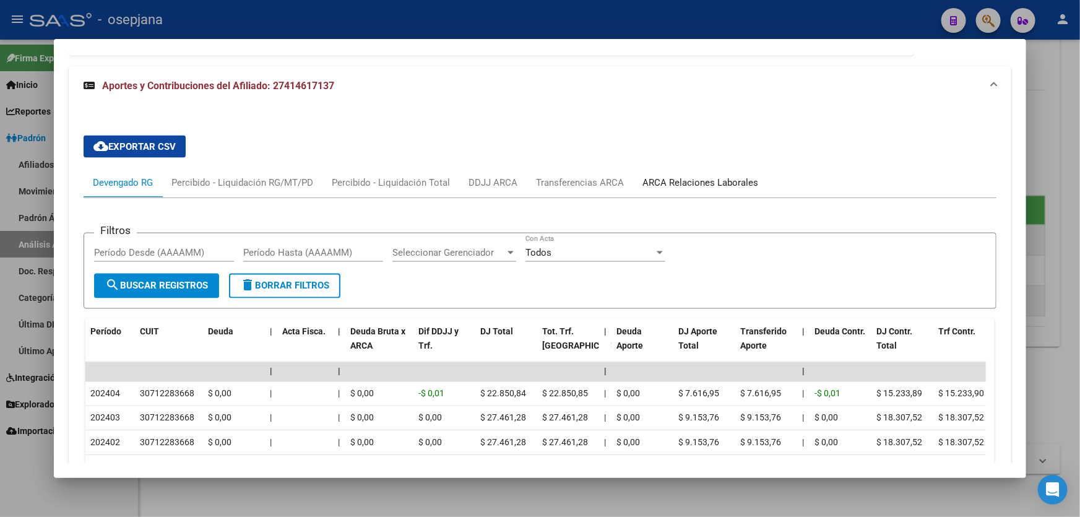
click at [717, 178] on div "ARCA Relaciones Laborales" at bounding box center [701, 183] width 116 height 14
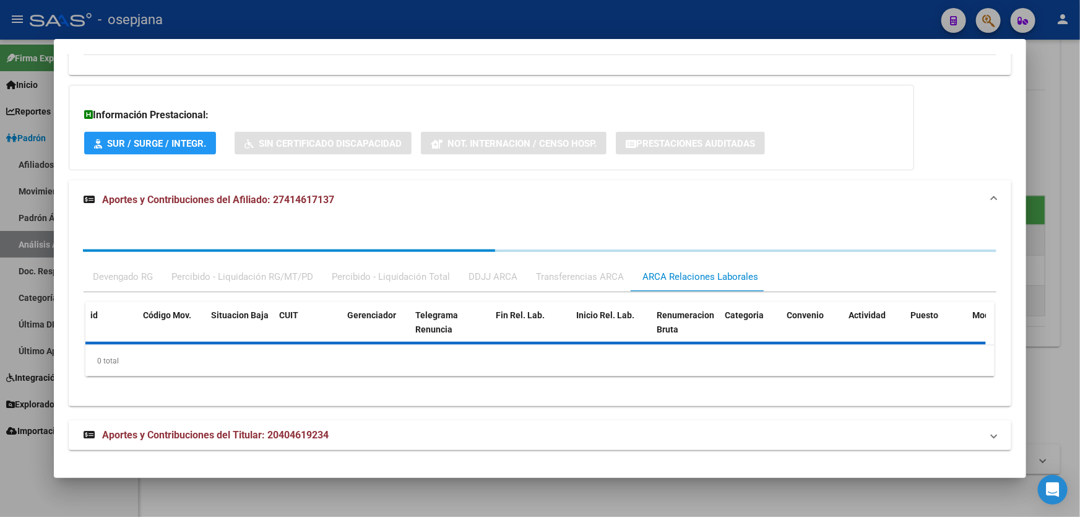
scroll to position [941, 0]
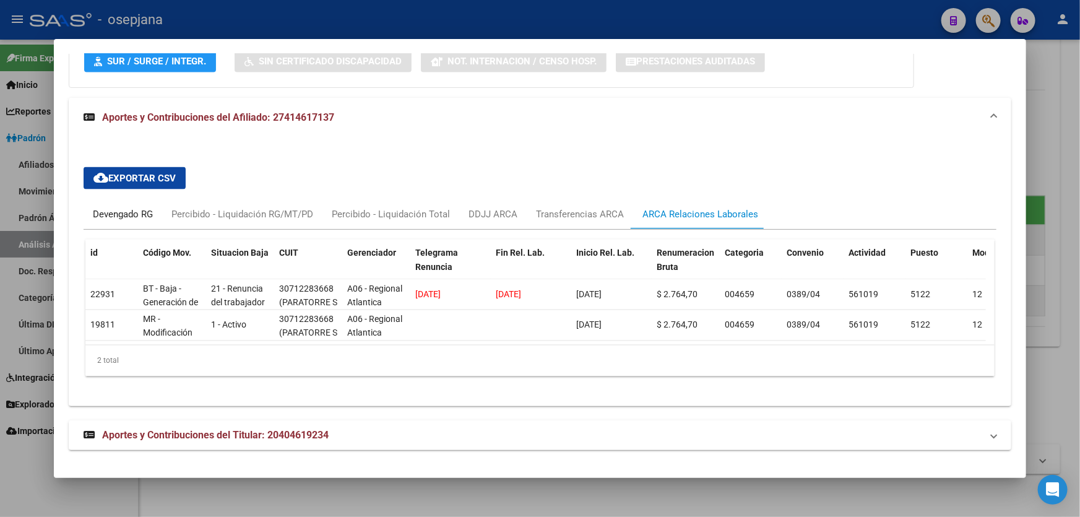
click at [118, 199] on div "Devengado RG" at bounding box center [123, 214] width 79 height 30
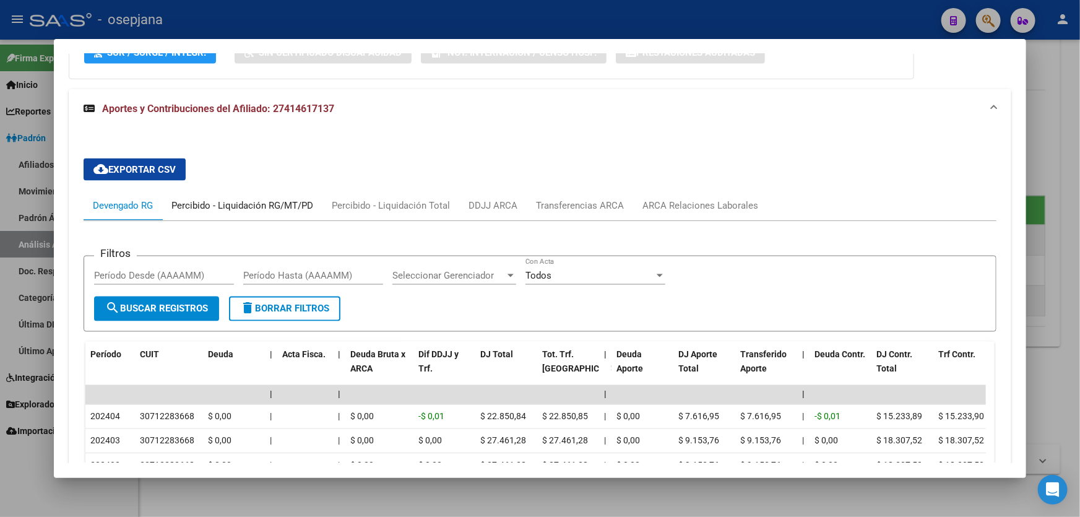
click at [228, 199] on div "Percibido - Liquidación RG/MT/PD" at bounding box center [243, 206] width 142 height 14
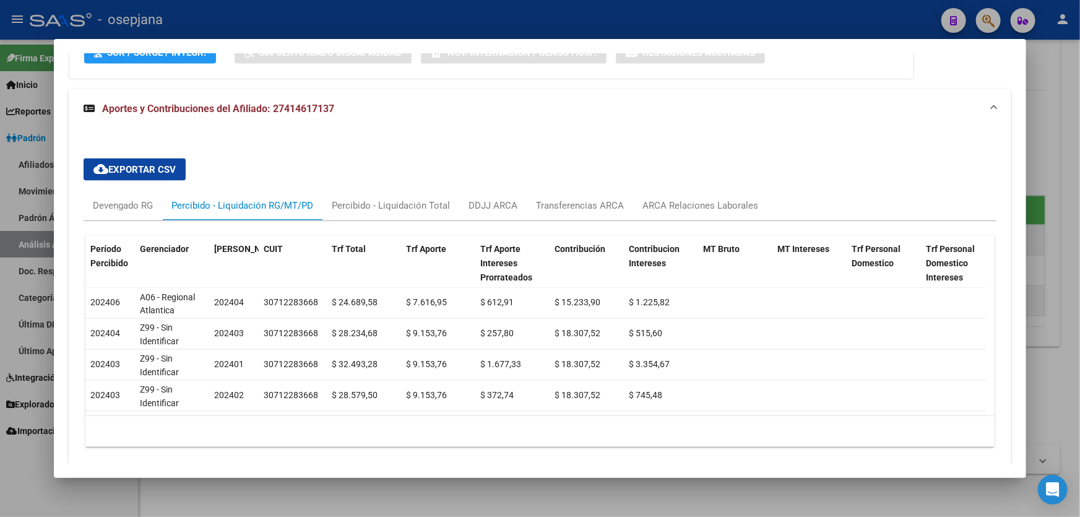
click at [1080, 381] on div at bounding box center [540, 258] width 1080 height 517
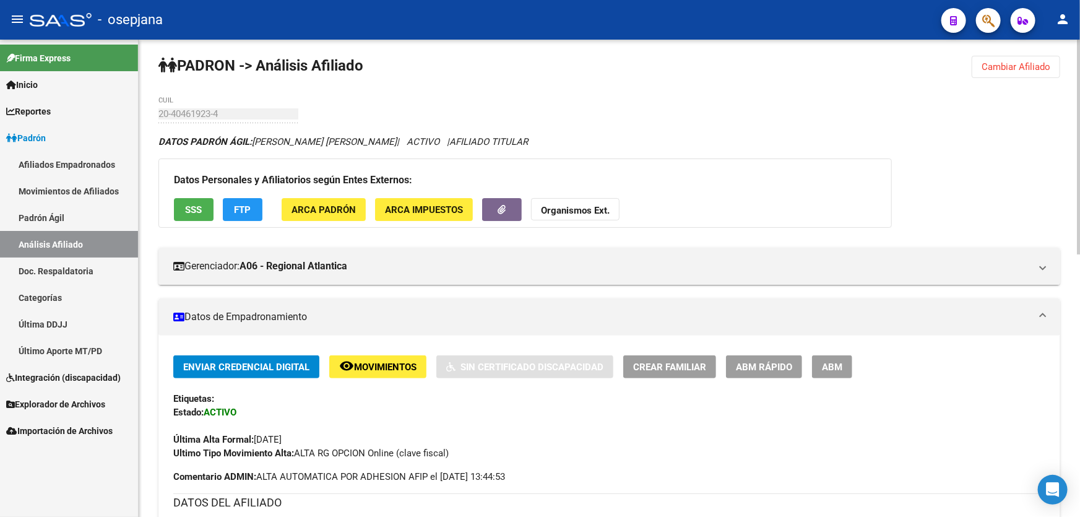
scroll to position [0, 0]
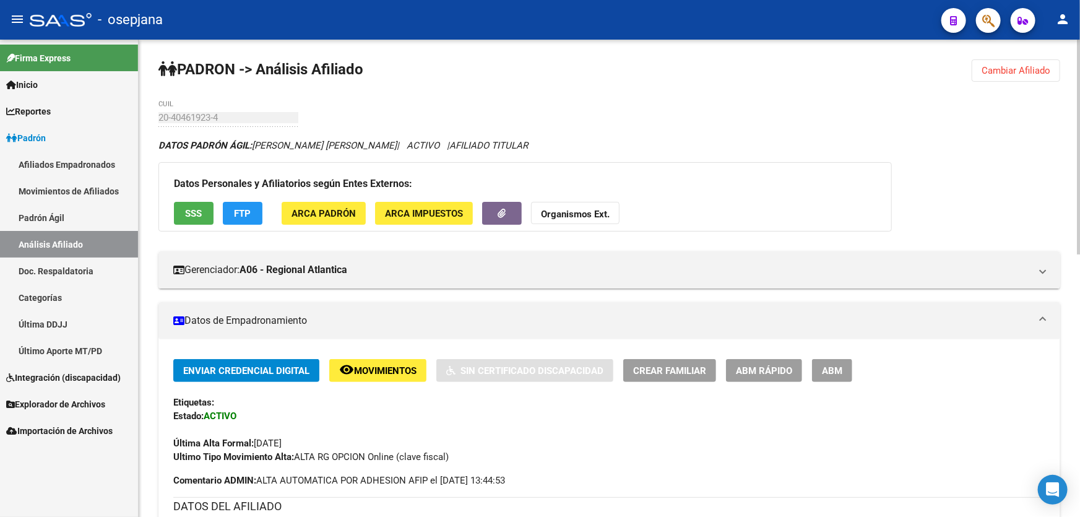
click at [186, 208] on span "SSS" at bounding box center [194, 213] width 17 height 11
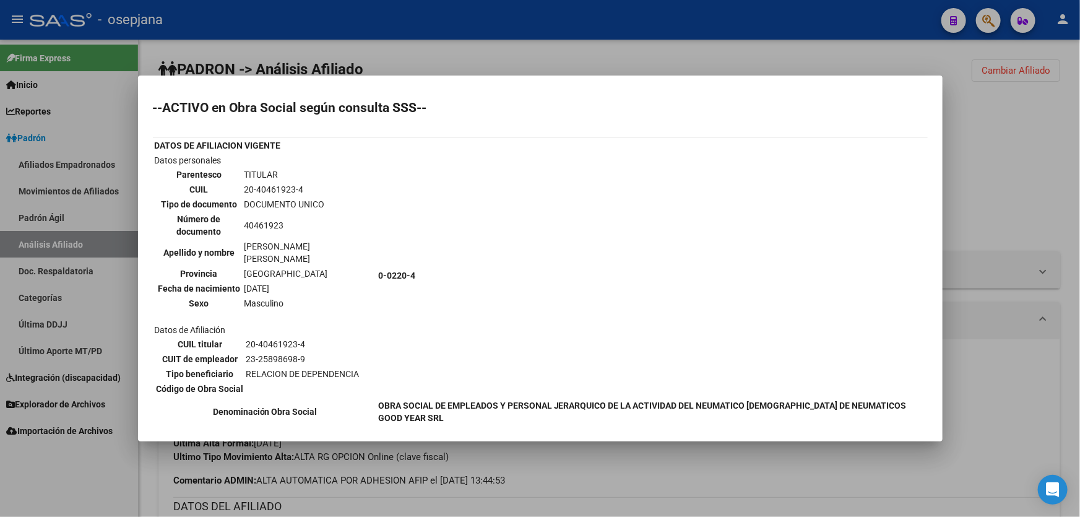
scroll to position [193, 0]
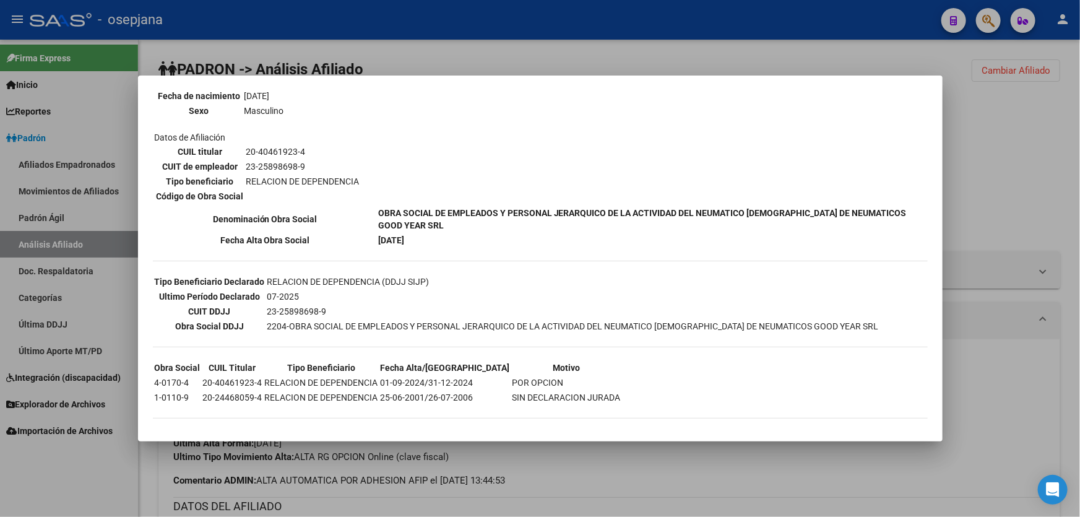
click at [917, 166] on td "0-0220-4" at bounding box center [652, 83] width 549 height 244
click at [1008, 154] on div at bounding box center [540, 258] width 1080 height 517
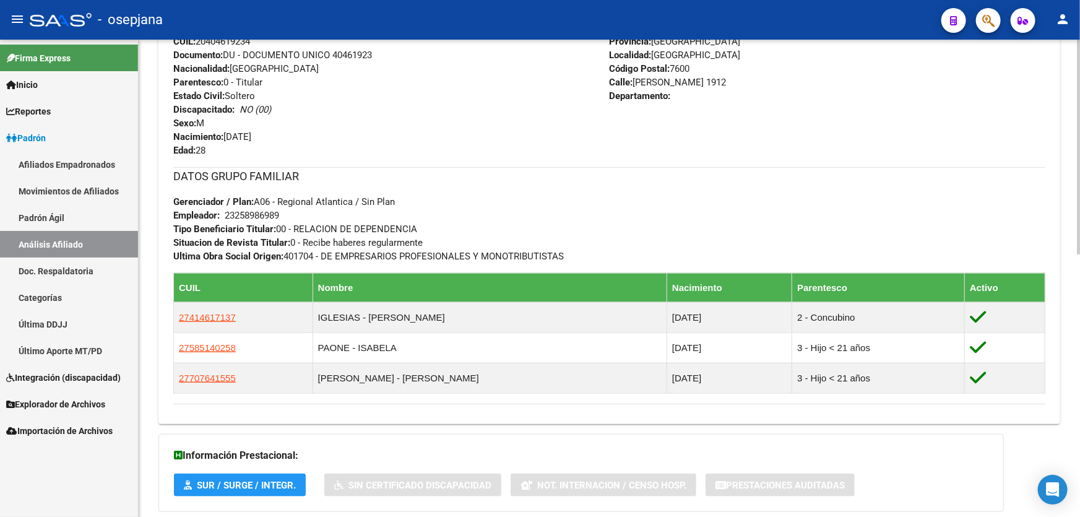
scroll to position [581, 0]
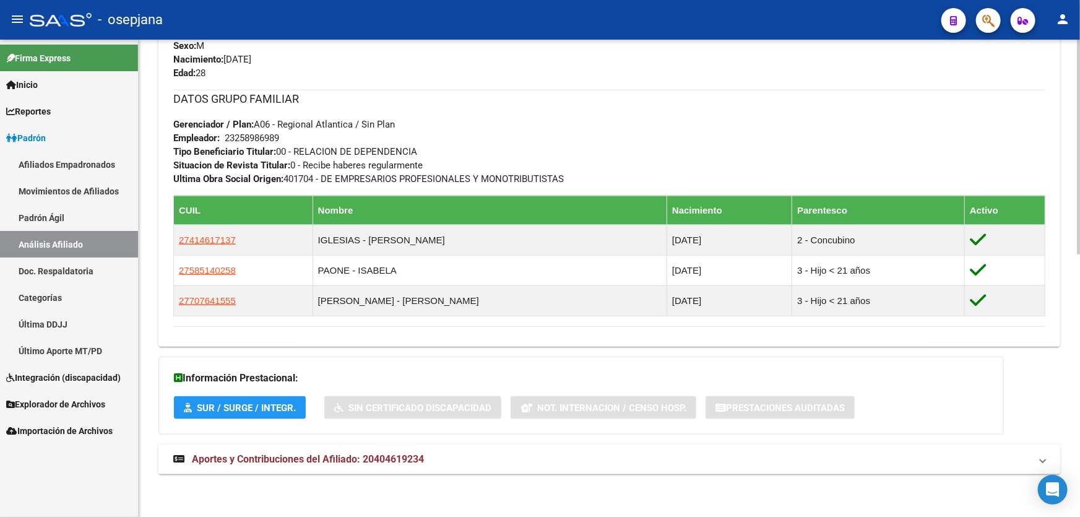
click at [868, 464] on mat-panel-title "Aportes y Contribuciones del Afiliado: 20404619234" at bounding box center [602, 460] width 858 height 14
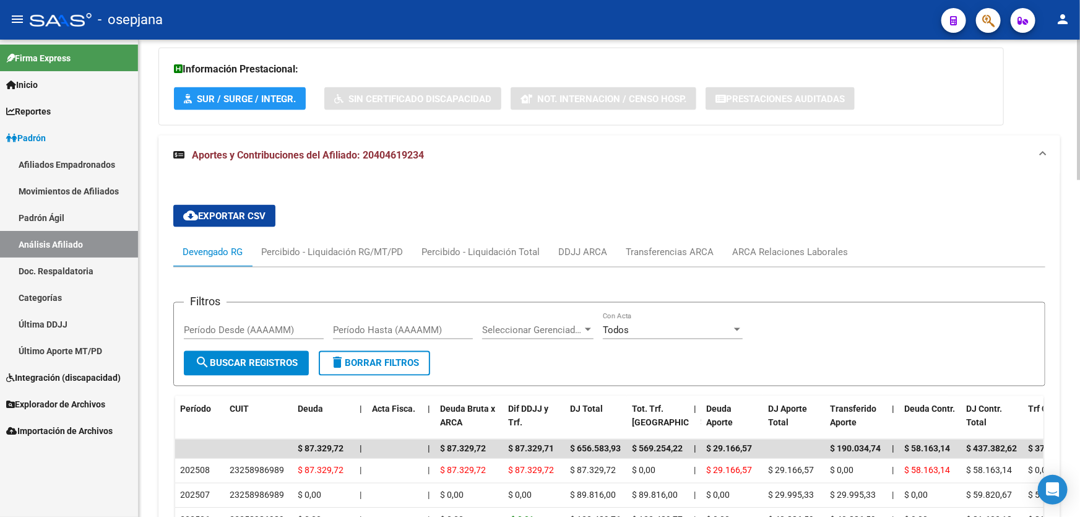
scroll to position [956, 0]
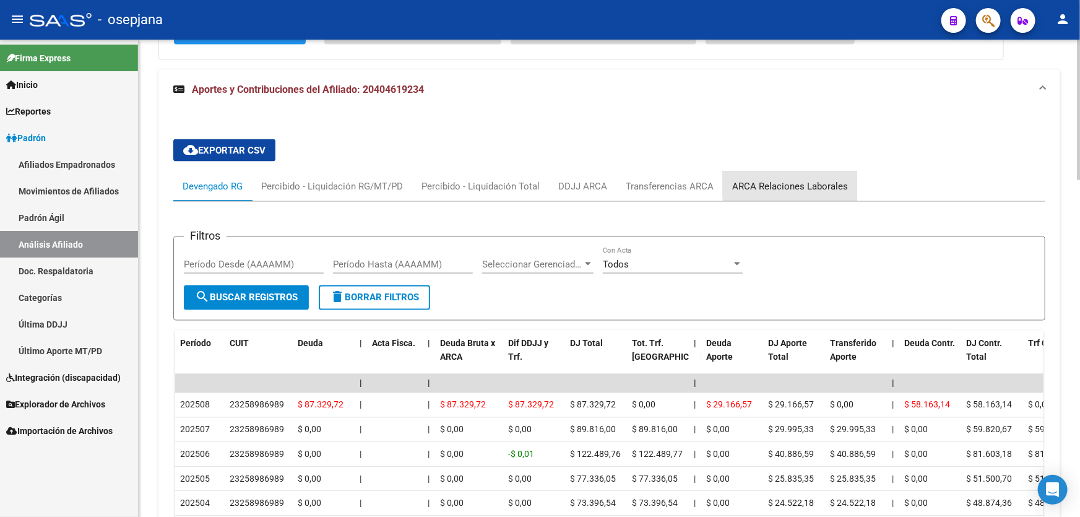
click at [820, 181] on div "ARCA Relaciones Laborales" at bounding box center [791, 187] width 116 height 14
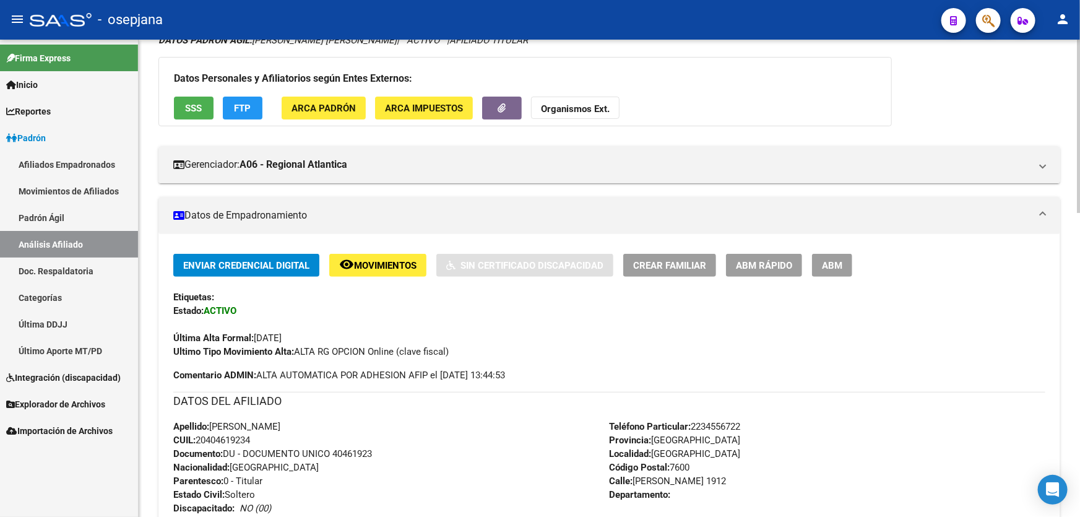
scroll to position [0, 0]
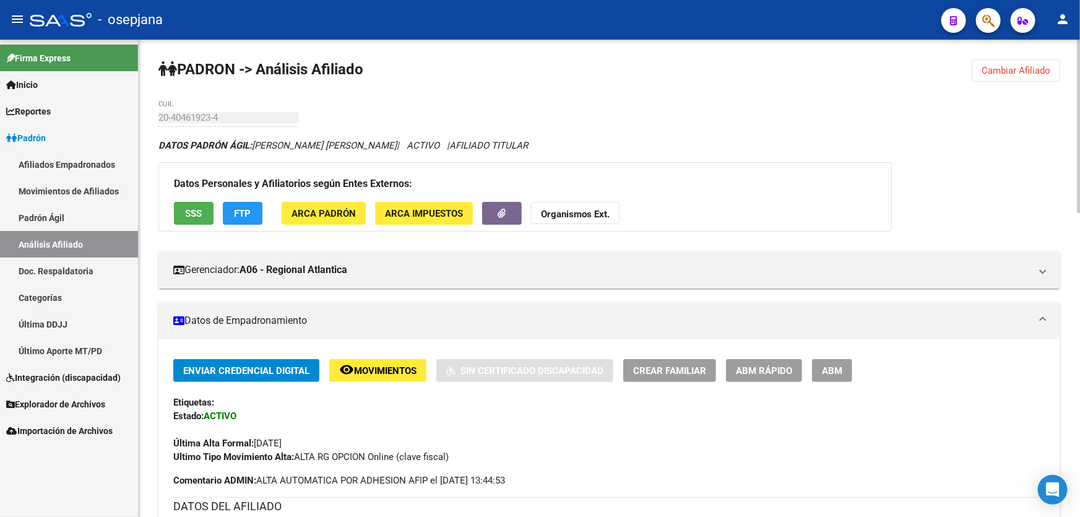
click at [1015, 65] on span "Cambiar Afiliado" at bounding box center [1016, 70] width 69 height 11
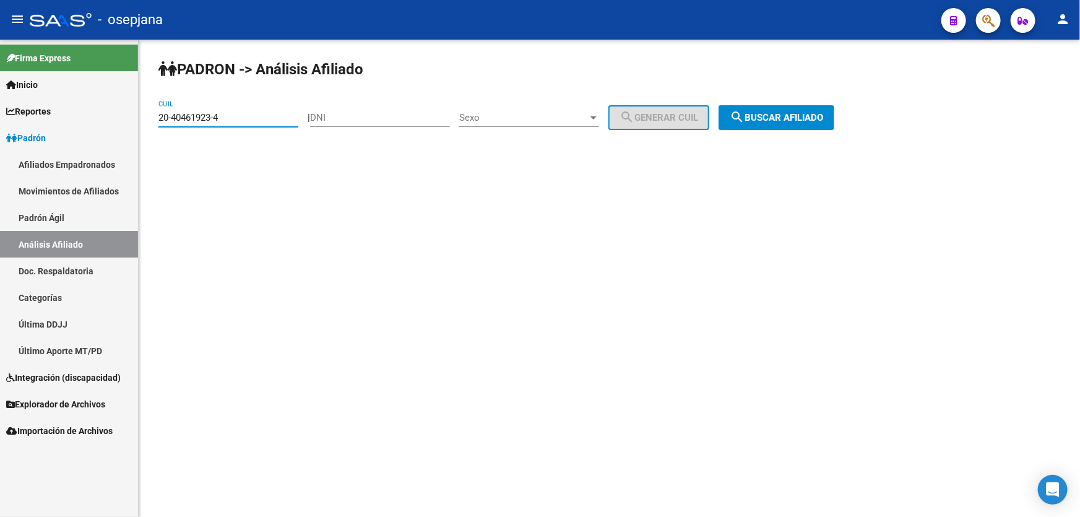
drag, startPoint x: 245, startPoint y: 115, endPoint x: 131, endPoint y: 118, distance: 114.6
click at [131, 118] on mat-sidenav-container "Firma Express Inicio Calendario SSS Instructivos Contacto OS Reportes [PERSON_N…" at bounding box center [540, 278] width 1080 height 477
paste input "7-28842878-1"
click at [793, 123] on button "search Buscar afiliado" at bounding box center [777, 117] width 116 height 25
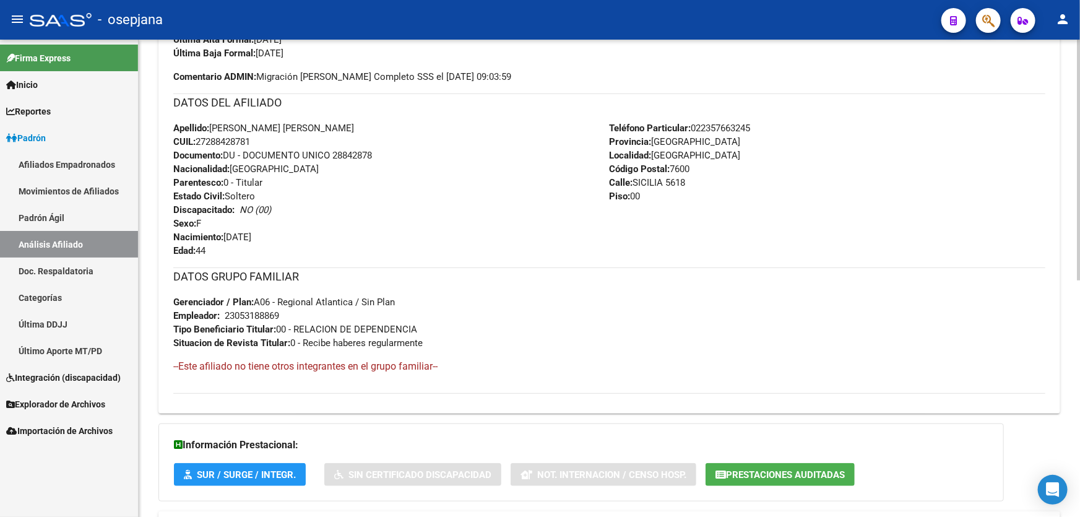
scroll to position [469, 0]
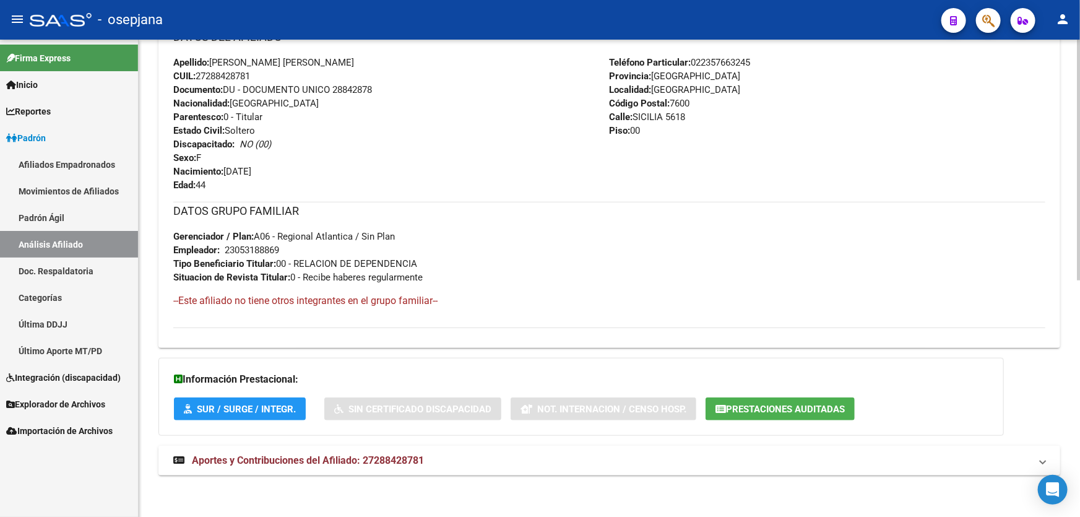
click at [351, 460] on span "Aportes y Contribuciones del Afiliado: 27288428781" at bounding box center [308, 460] width 232 height 12
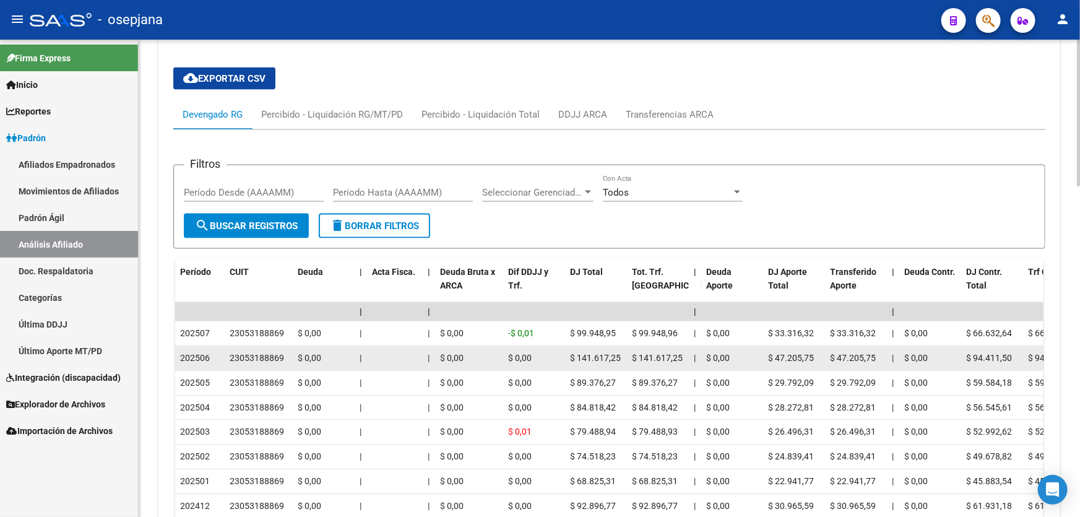
scroll to position [992, 0]
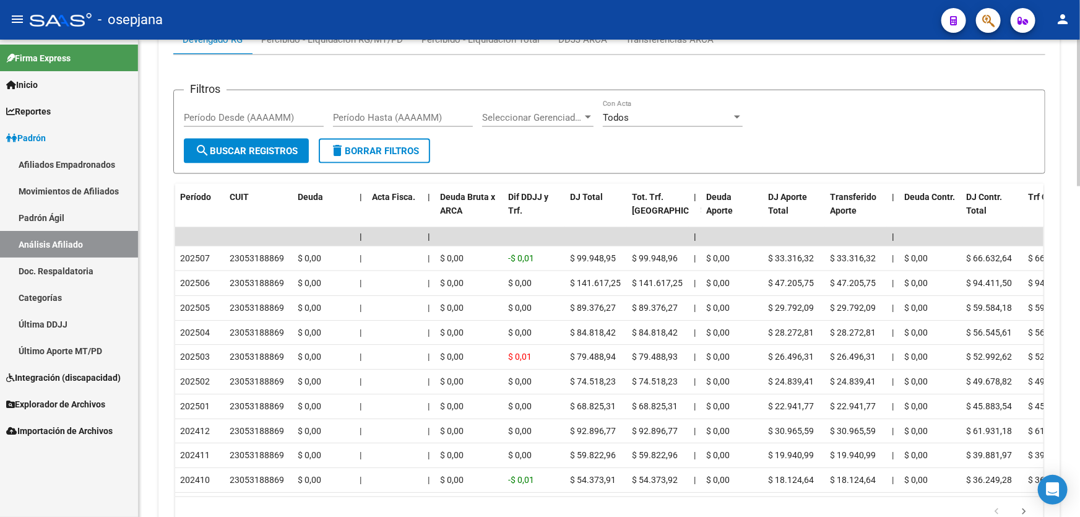
drag, startPoint x: 394, startPoint y: 502, endPoint x: 567, endPoint y: 500, distance: 172.1
click at [567, 500] on div "179.769.313.486.231.570.000.000.000.000.000.000.000.000.000.000.000.000.000.000…" at bounding box center [609, 512] width 869 height 31
click at [438, 485] on datatable-selection "| | | | | | | | | | | | | 202507 23053188869 $ 0,00 | | $ 0,00 -$ 0,01 $ 99.948…" at bounding box center [609, 489] width 869 height 11
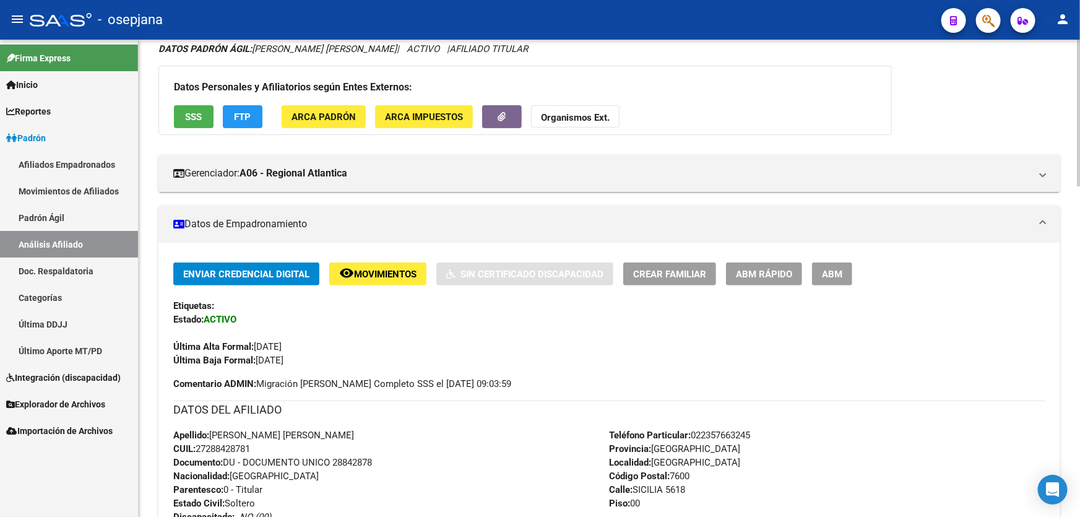
scroll to position [0, 0]
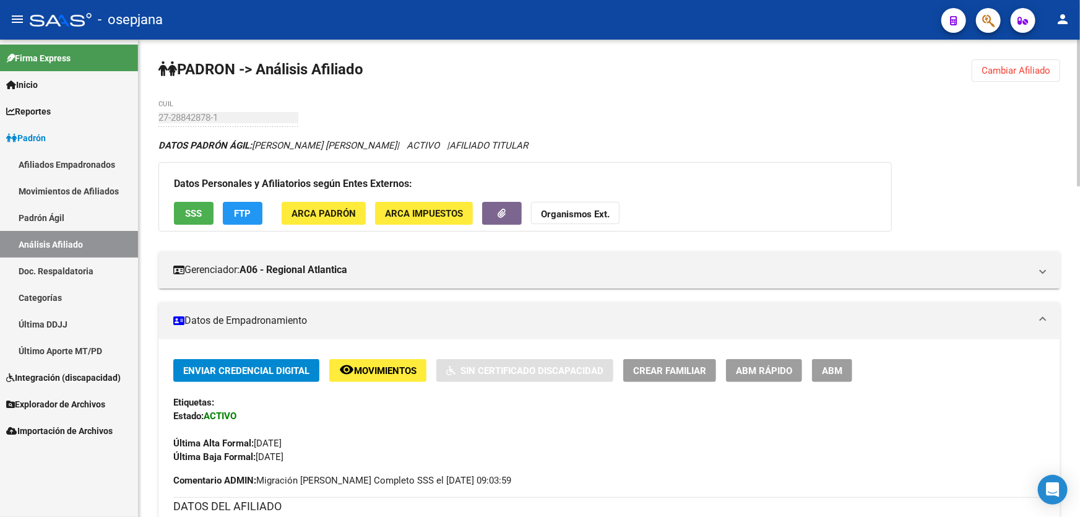
click at [1020, 67] on span "Cambiar Afiliado" at bounding box center [1016, 70] width 69 height 11
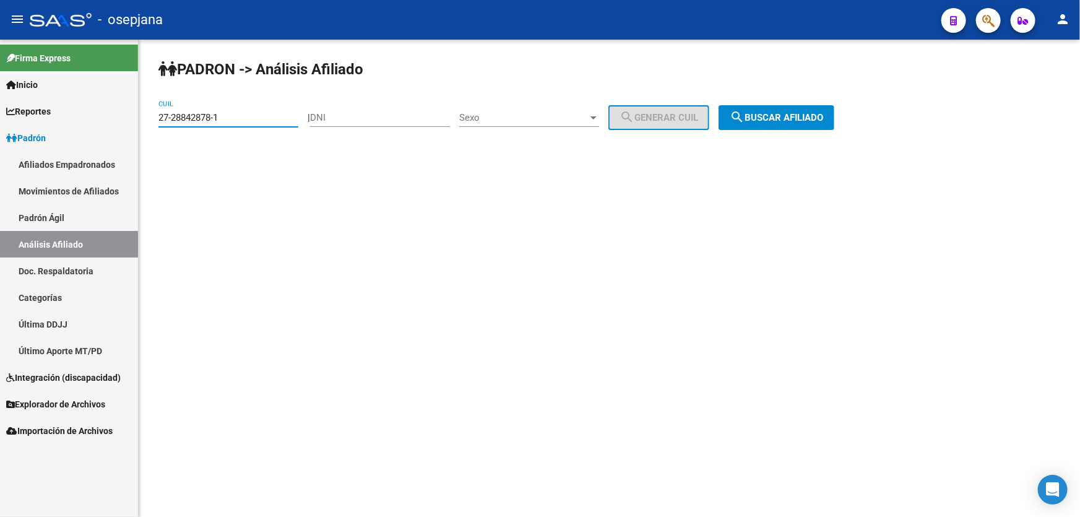
drag, startPoint x: 263, startPoint y: 115, endPoint x: 150, endPoint y: 121, distance: 112.2
click at [150, 121] on div "[PERSON_NAME] -> Análisis Afiliado 27-28842878-1 CUIL | DNI Sexo Sexo search Ge…" at bounding box center [610, 105] width 942 height 130
paste input "0-28494086-6"
type input "20-28494086-6"
click at [820, 105] on button "search Buscar afiliado" at bounding box center [777, 117] width 116 height 25
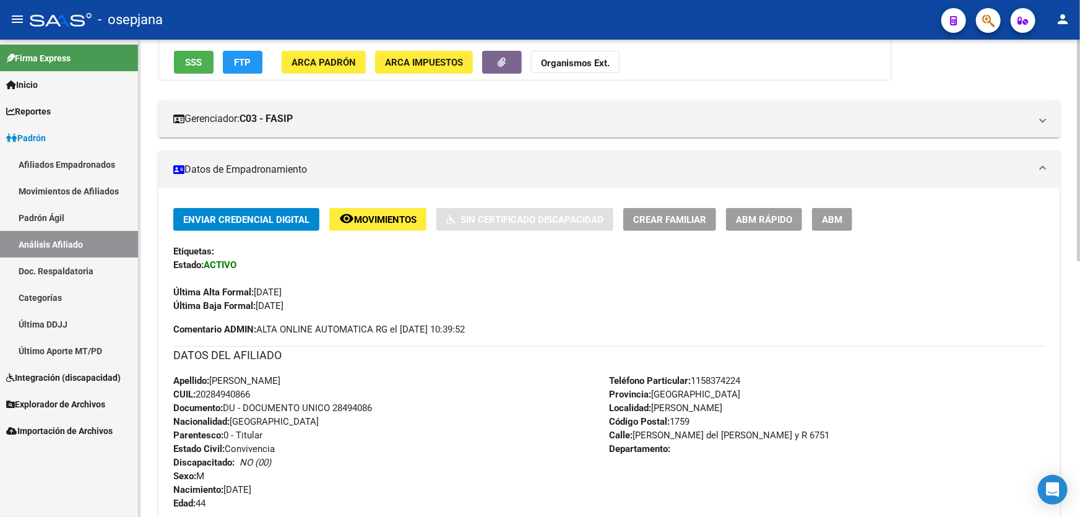
scroll to position [279, 0]
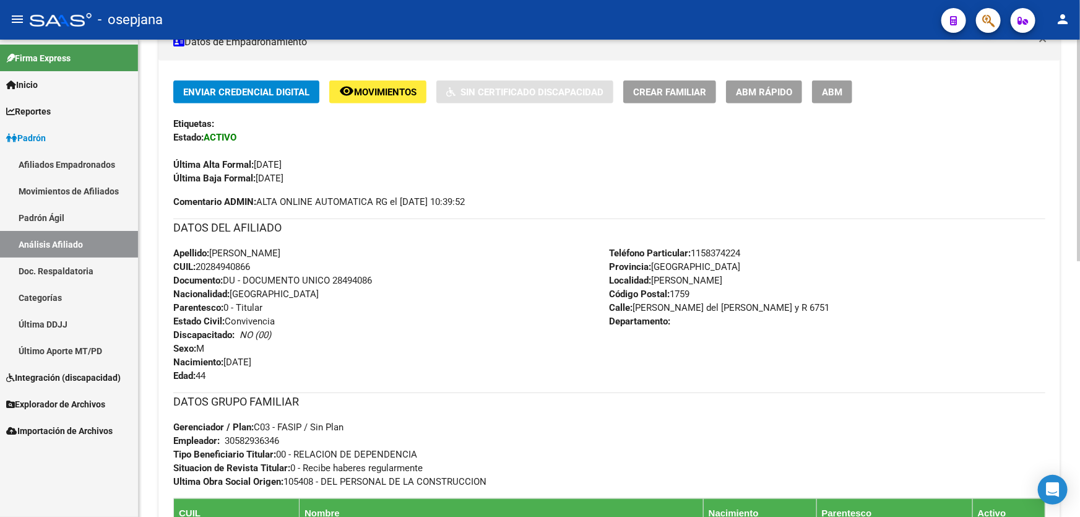
drag, startPoint x: 265, startPoint y: 267, endPoint x: 188, endPoint y: 266, distance: 77.4
click at [188, 266] on div "Apellido: [PERSON_NAME]: 20284940866 Documento: DU - DOCUMENTO UNICO 28494086 N…" at bounding box center [391, 314] width 437 height 136
click at [189, 266] on strong "CUIL:" at bounding box center [184, 266] width 22 height 11
drag, startPoint x: 198, startPoint y: 265, endPoint x: 288, endPoint y: 266, distance: 90.4
click at [288, 266] on div "Apellido: [PERSON_NAME]: 20284940866 Documento: DU - DOCUMENTO UNICO 28494086 N…" at bounding box center [391, 314] width 437 height 136
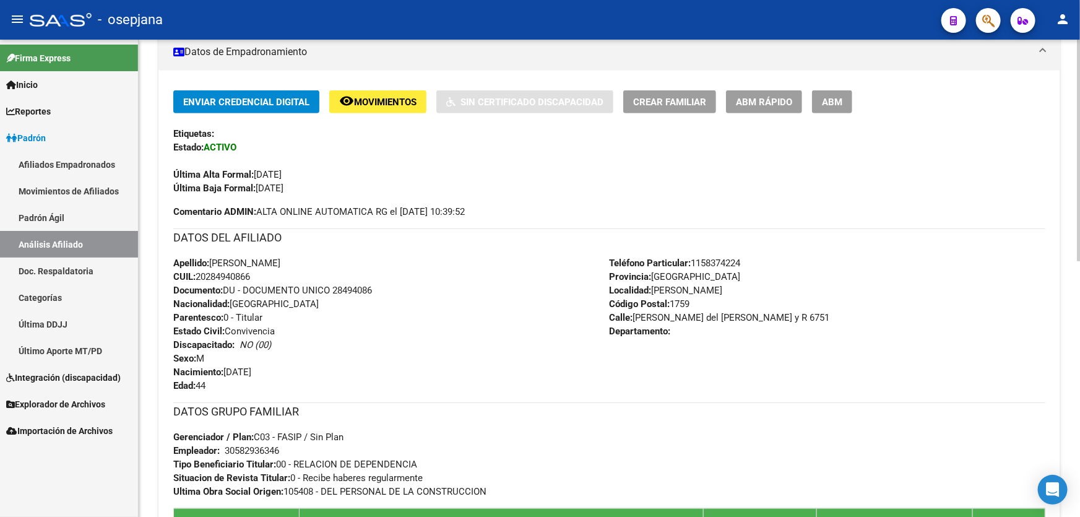
scroll to position [281, 0]
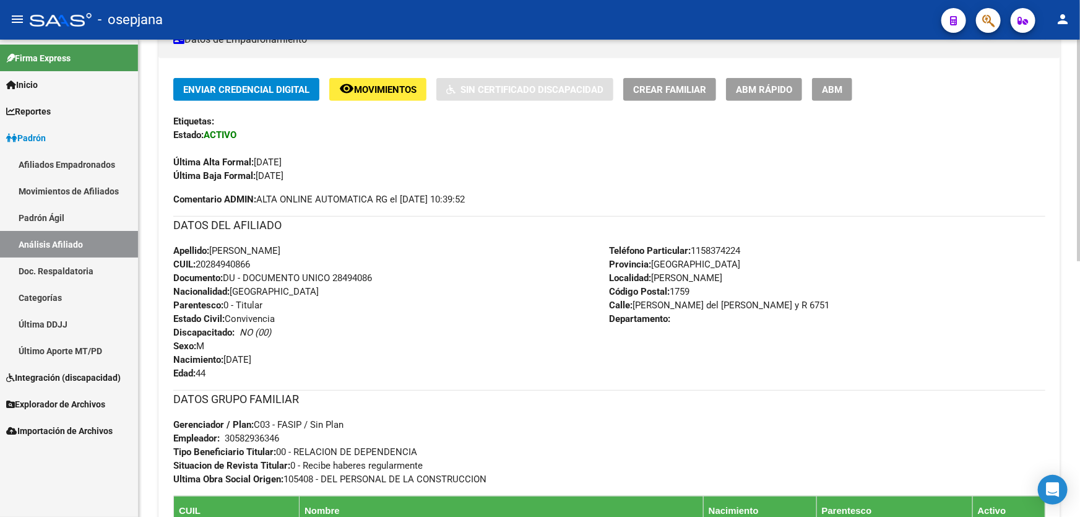
drag, startPoint x: 334, startPoint y: 278, endPoint x: 376, endPoint y: 279, distance: 42.1
click at [376, 279] on div "Apellido: [PERSON_NAME]: 20284940866 Documento: DU - DOCUMENTO UNICO 28494086 N…" at bounding box center [391, 312] width 437 height 136
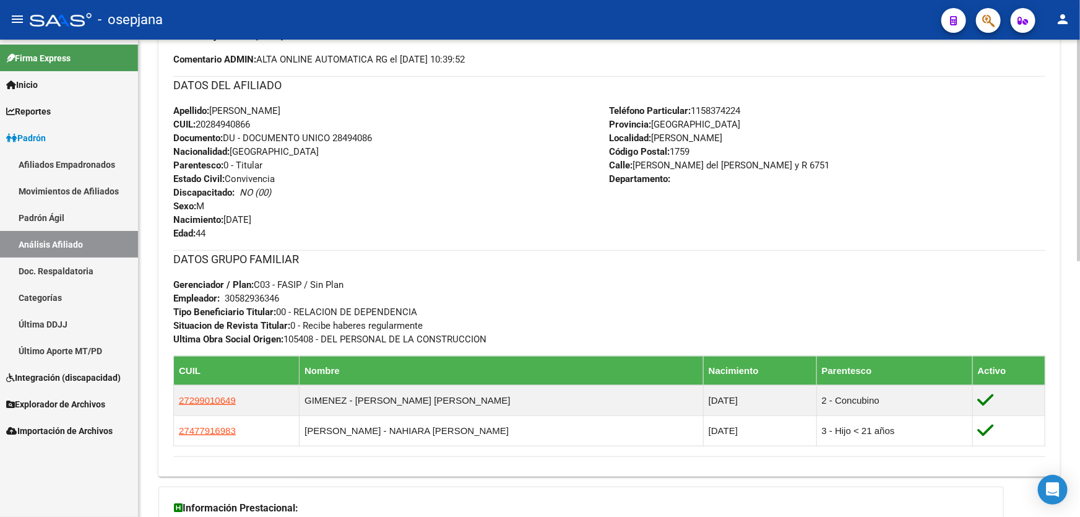
scroll to position [394, 0]
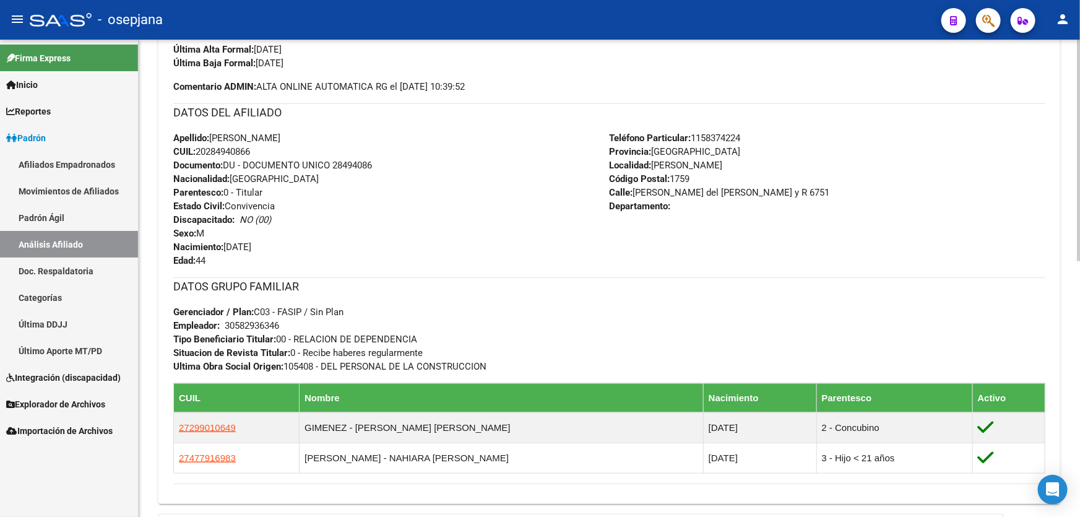
drag, startPoint x: 279, startPoint y: 136, endPoint x: 213, endPoint y: 134, distance: 66.3
click at [213, 134] on span "Apellido: [PERSON_NAME]" at bounding box center [226, 138] width 107 height 11
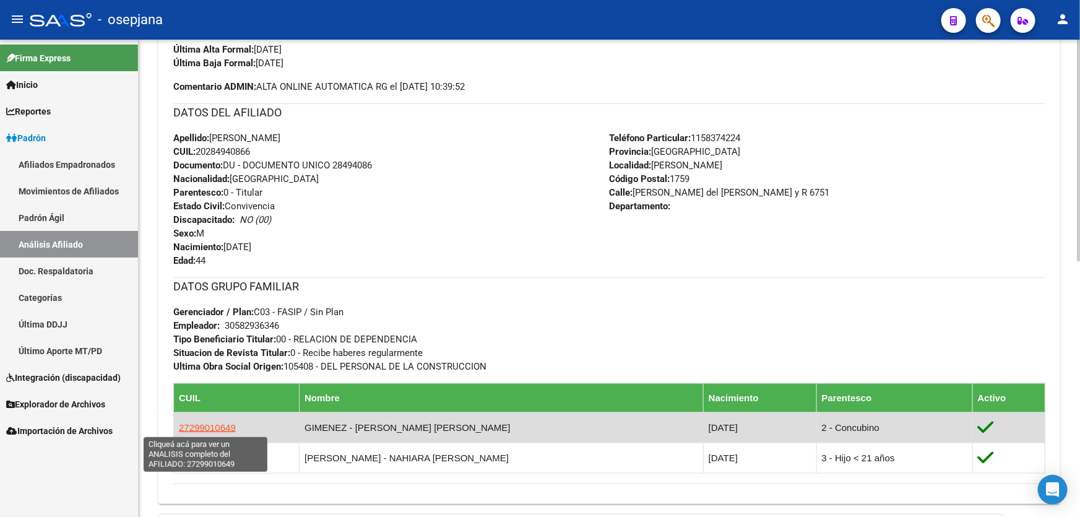
click at [222, 422] on span "27299010649" at bounding box center [207, 427] width 57 height 11
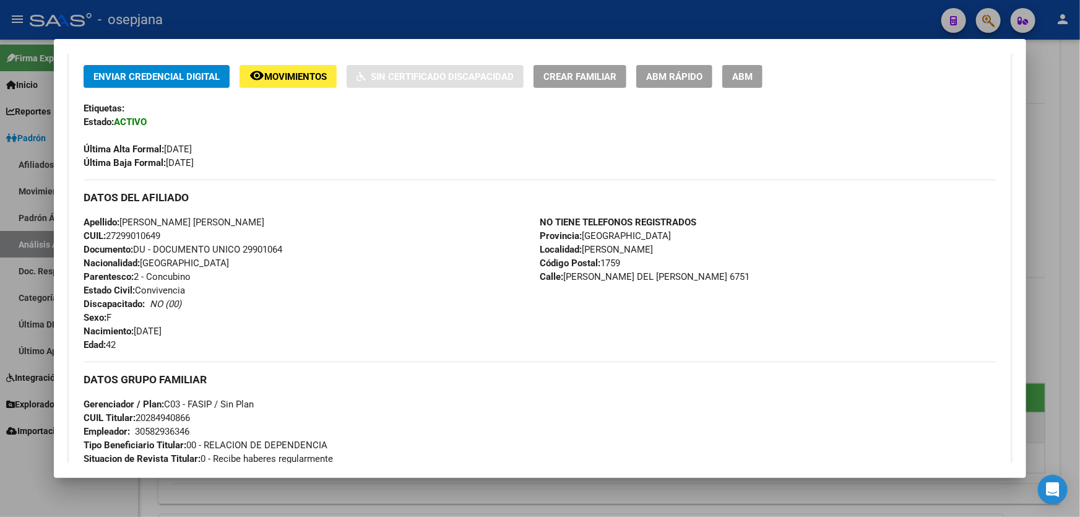
scroll to position [265, 0]
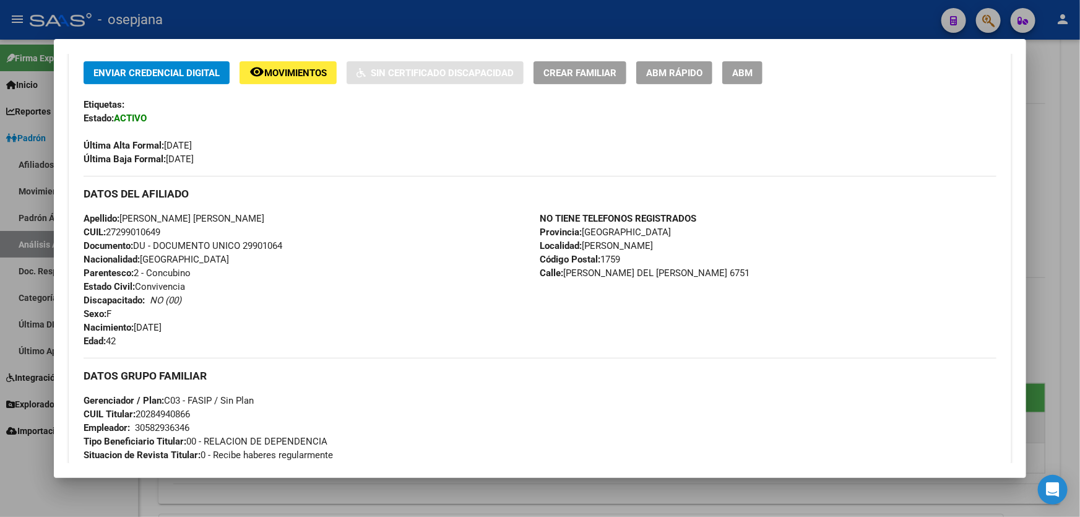
drag, startPoint x: 206, startPoint y: 214, endPoint x: 124, endPoint y: 214, distance: 81.7
click at [124, 214] on span "Apellido: [PERSON_NAME] [PERSON_NAME]" at bounding box center [174, 218] width 181 height 11
click at [1080, 394] on div at bounding box center [540, 258] width 1080 height 517
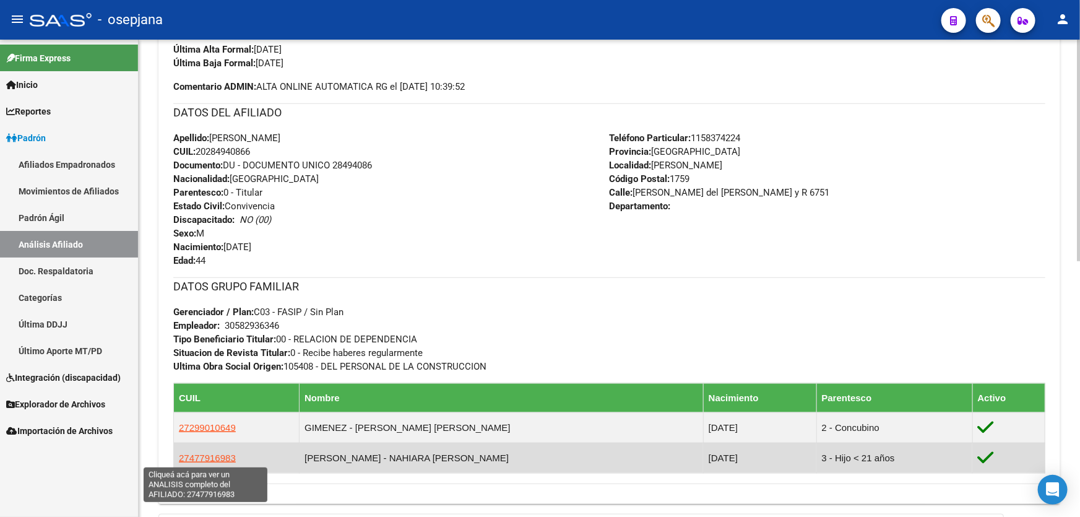
click at [214, 458] on span "27477916983" at bounding box center [207, 458] width 57 height 11
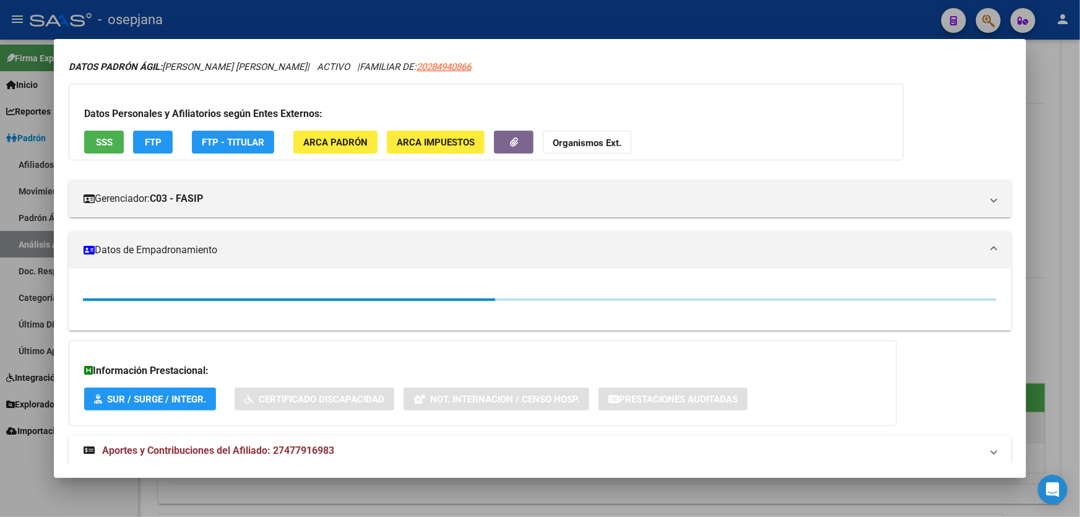
scroll to position [96, 0]
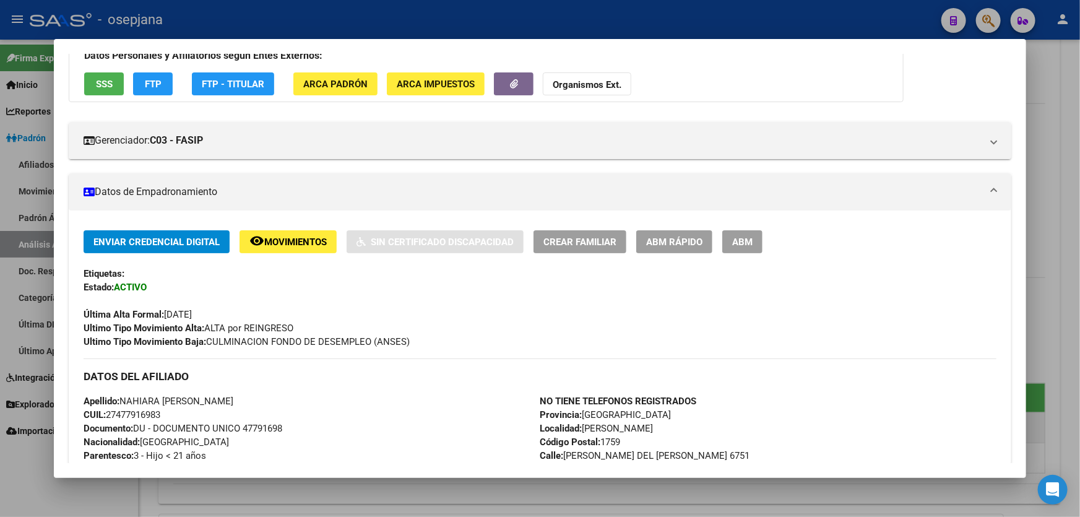
drag, startPoint x: 213, startPoint y: 402, endPoint x: 124, endPoint y: 402, distance: 88.5
click at [124, 402] on span "Apellido: NAHIARA [PERSON_NAME]" at bounding box center [159, 401] width 150 height 11
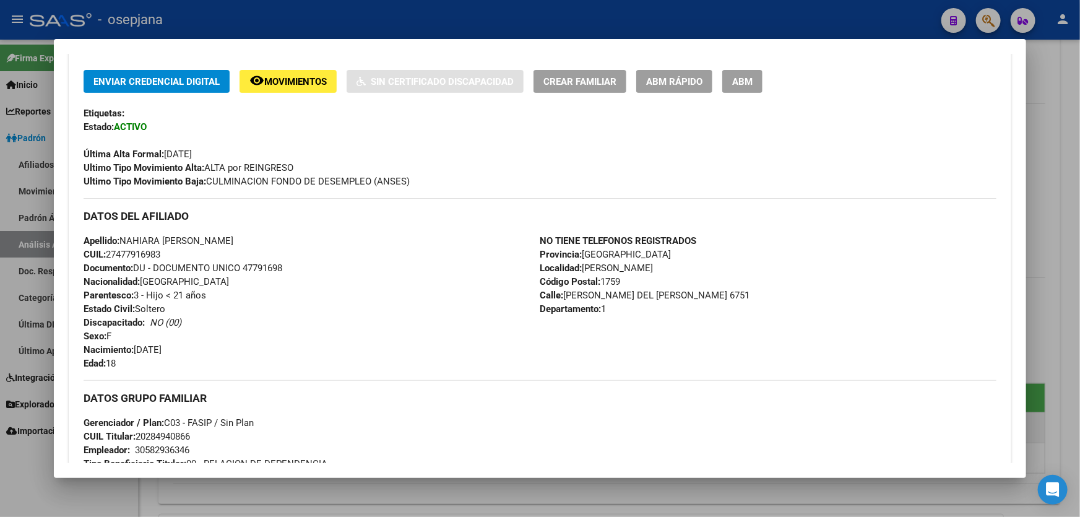
scroll to position [433, 0]
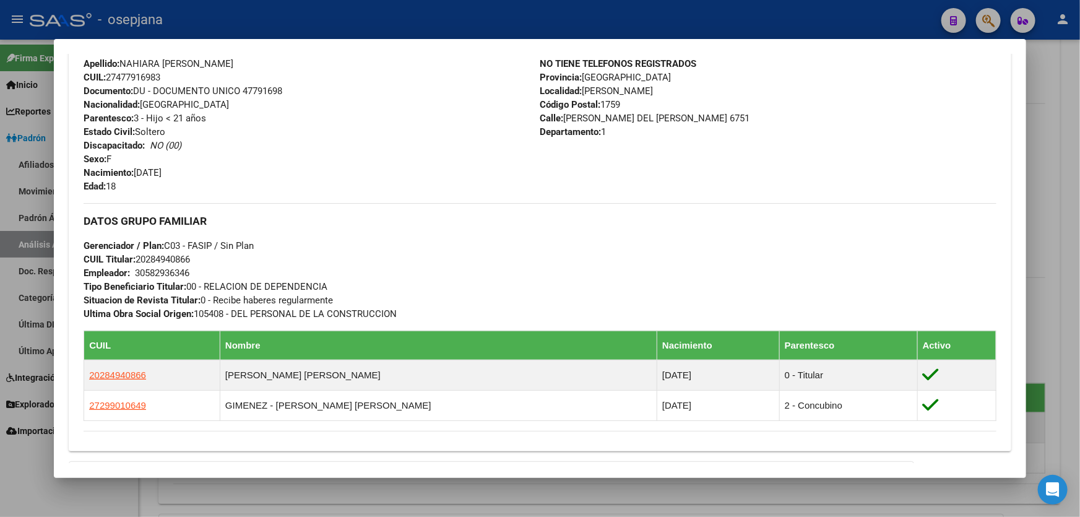
click at [1080, 215] on div at bounding box center [540, 258] width 1080 height 517
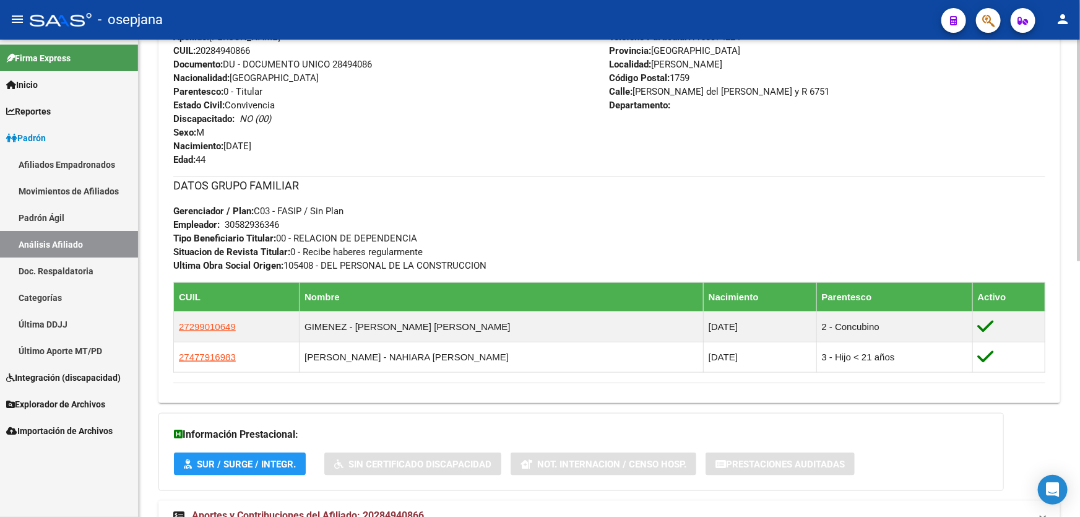
scroll to position [551, 0]
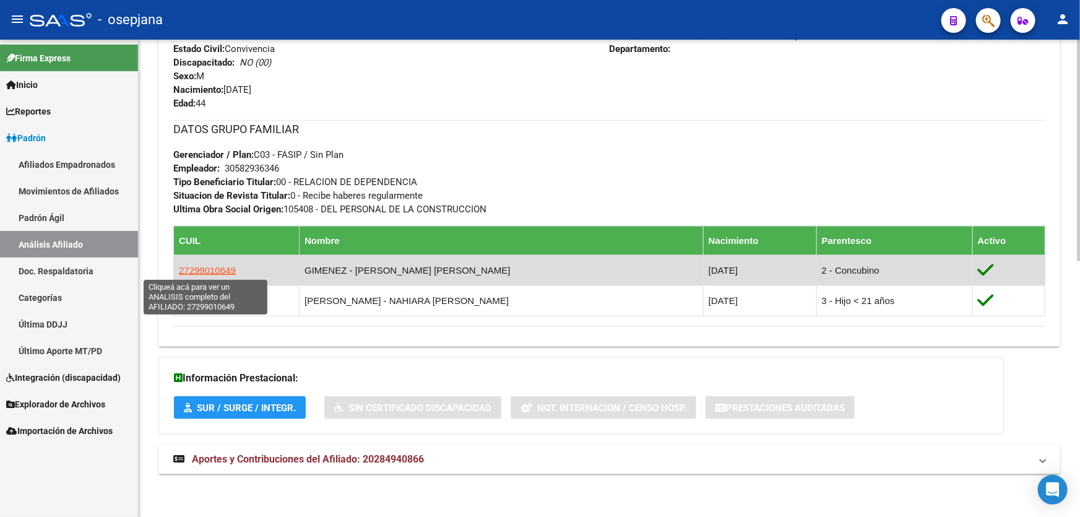
click at [206, 266] on span "27299010649" at bounding box center [207, 270] width 57 height 11
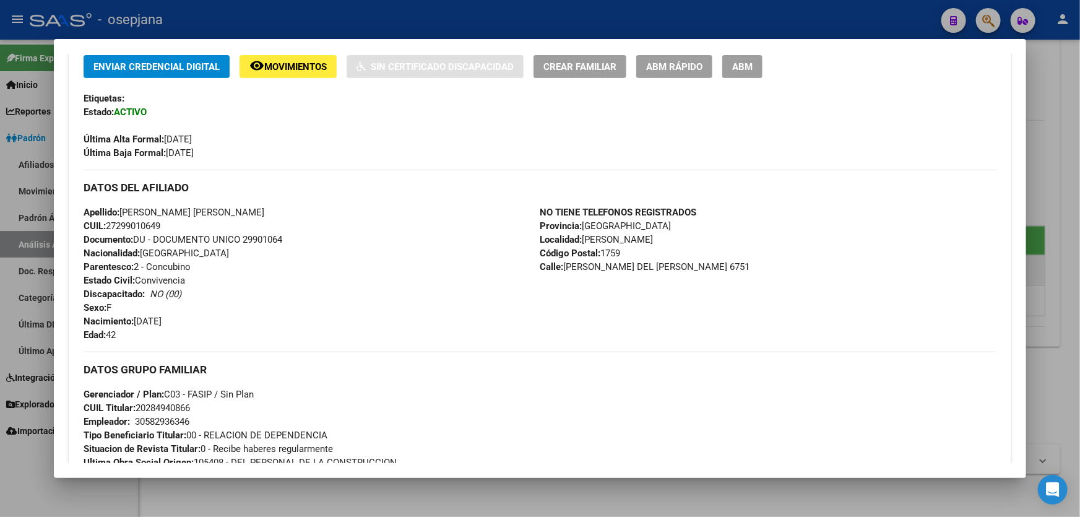
scroll to position [378, 0]
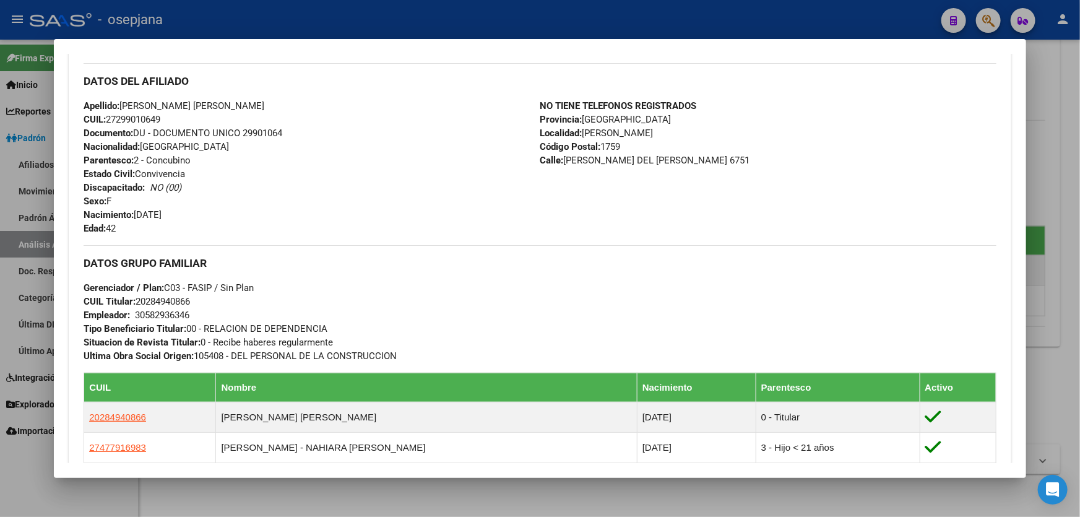
click at [1080, 238] on div at bounding box center [540, 258] width 1080 height 517
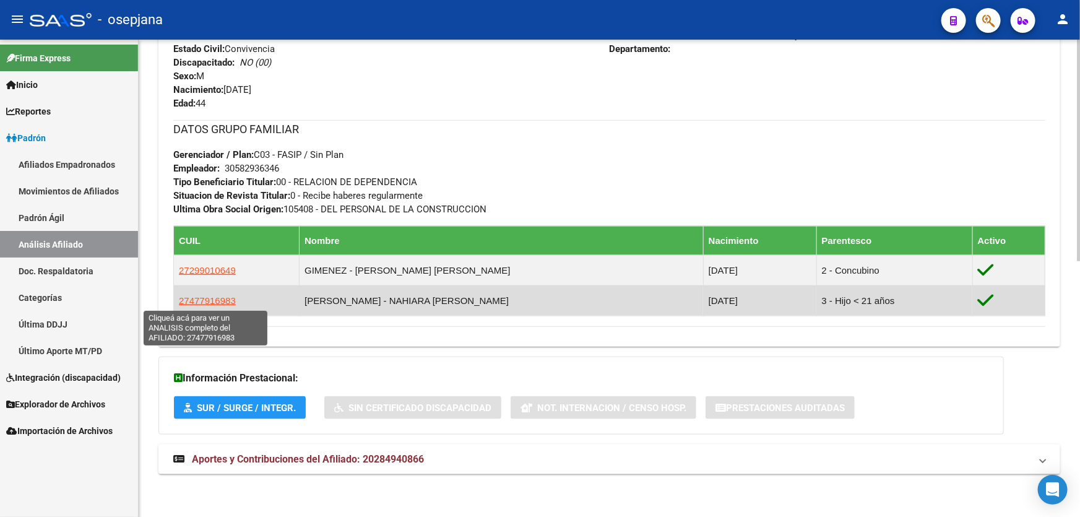
click at [186, 299] on span "27477916983" at bounding box center [207, 300] width 57 height 11
type textarea "27477916983"
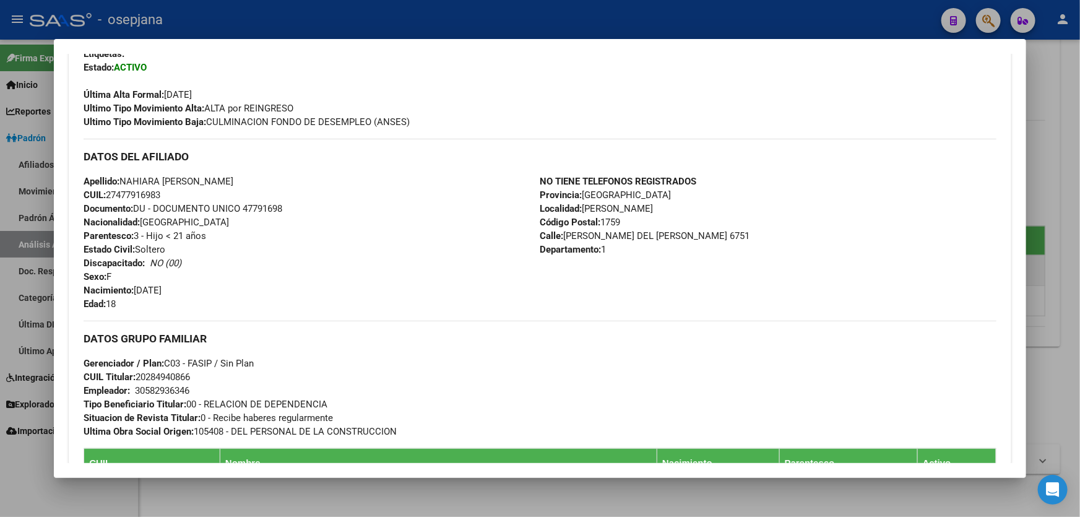
scroll to position [321, 0]
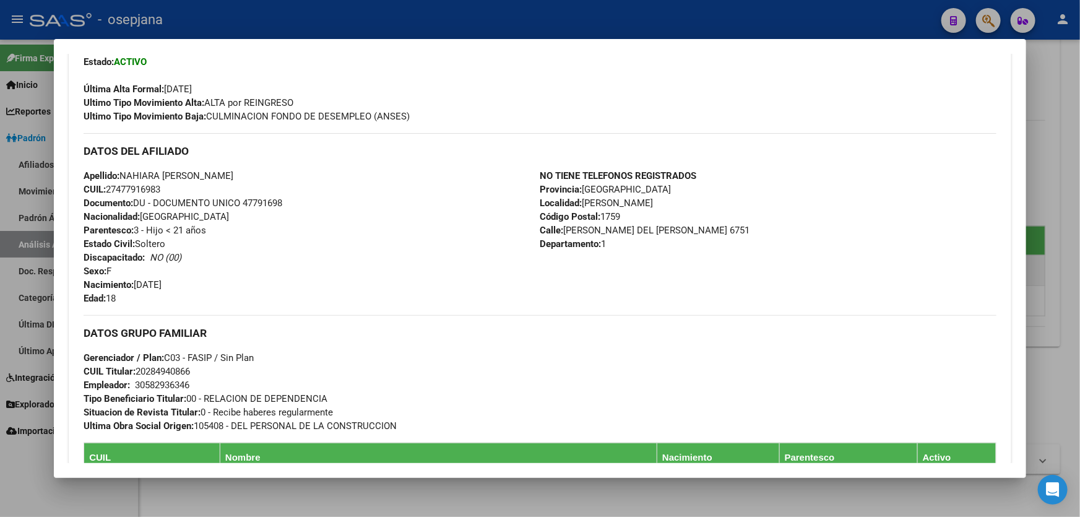
click at [1080, 246] on div at bounding box center [540, 258] width 1080 height 517
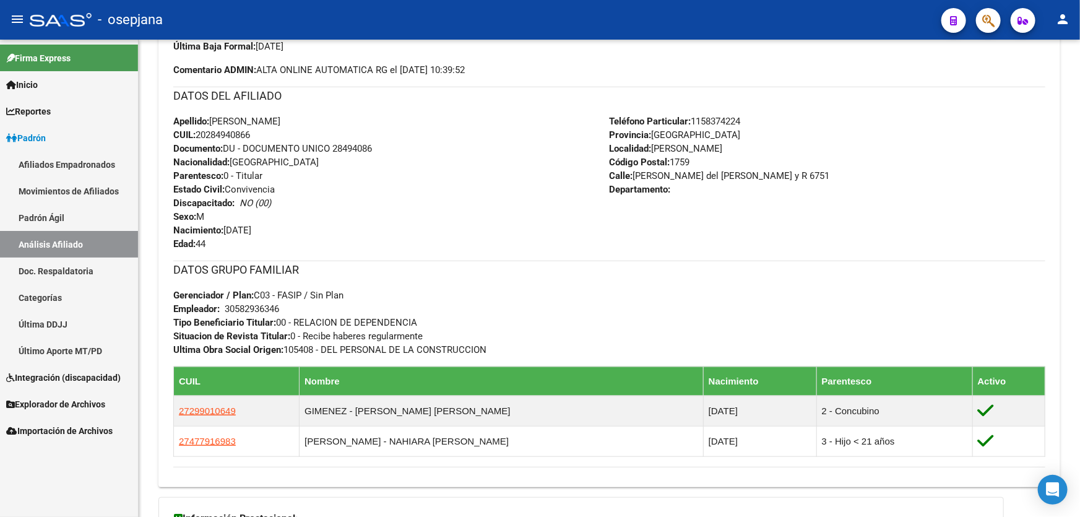
scroll to position [382, 0]
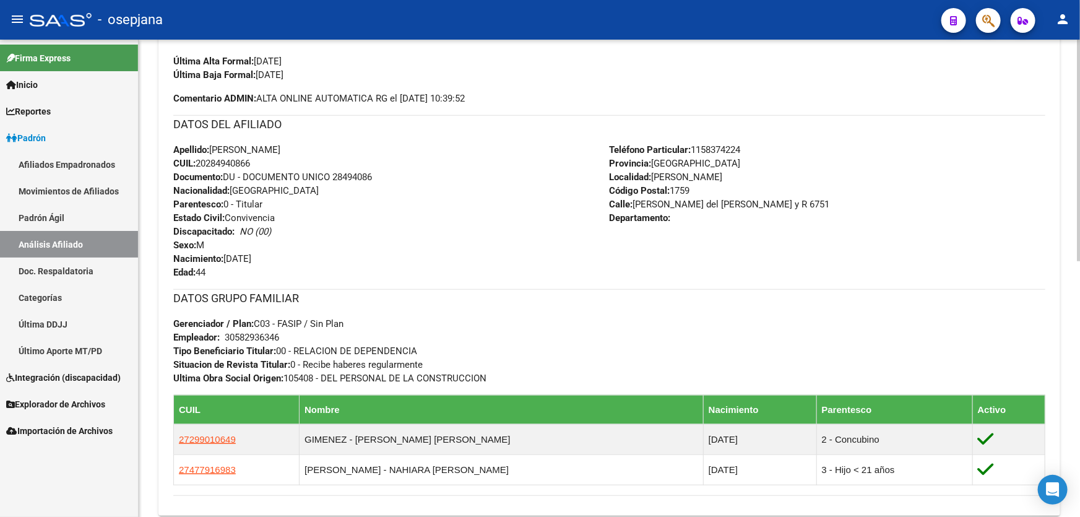
drag, startPoint x: 281, startPoint y: 337, endPoint x: 227, endPoint y: 335, distance: 53.9
click at [227, 335] on div "30582936346" at bounding box center [252, 338] width 54 height 14
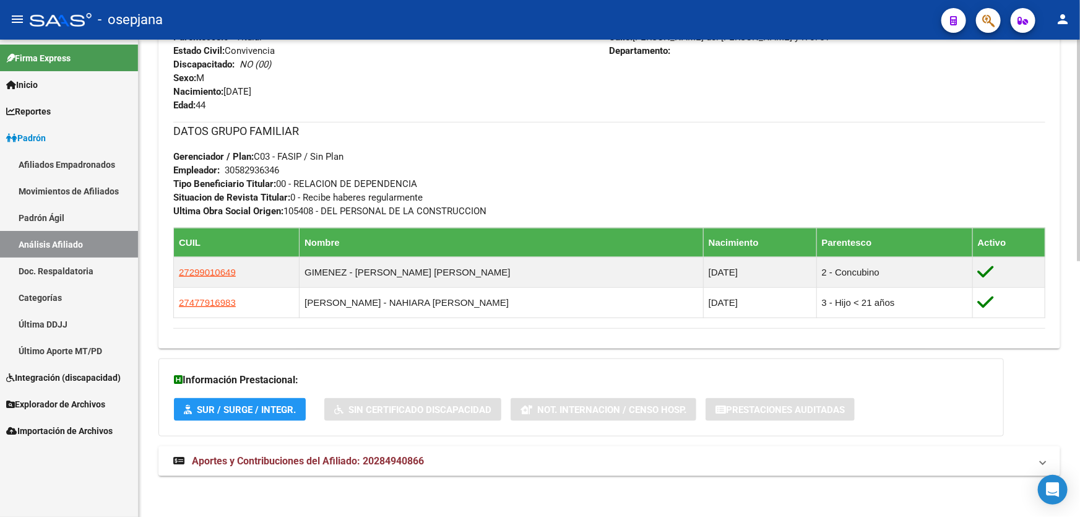
scroll to position [551, 0]
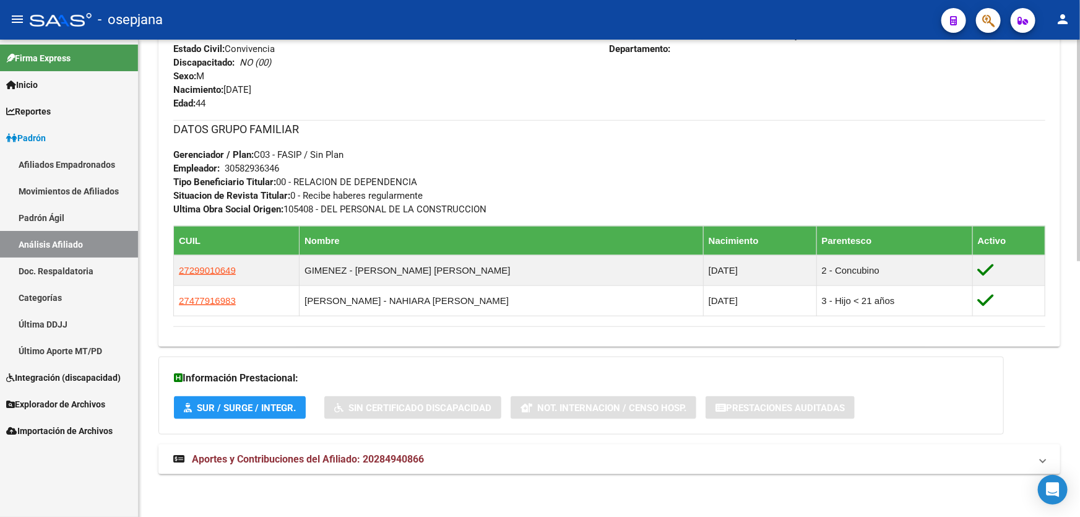
click at [845, 464] on mat-panel-title "Aportes y Contribuciones del Afiliado: 20284940866" at bounding box center [602, 460] width 858 height 14
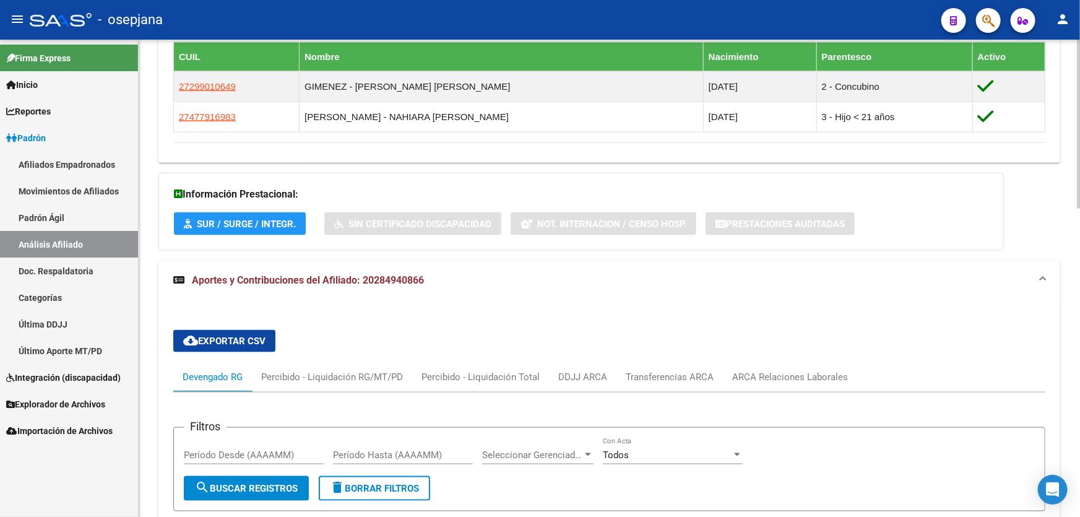
scroll to position [736, 0]
click at [796, 373] on div "ARCA Relaciones Laborales" at bounding box center [791, 377] width 116 height 14
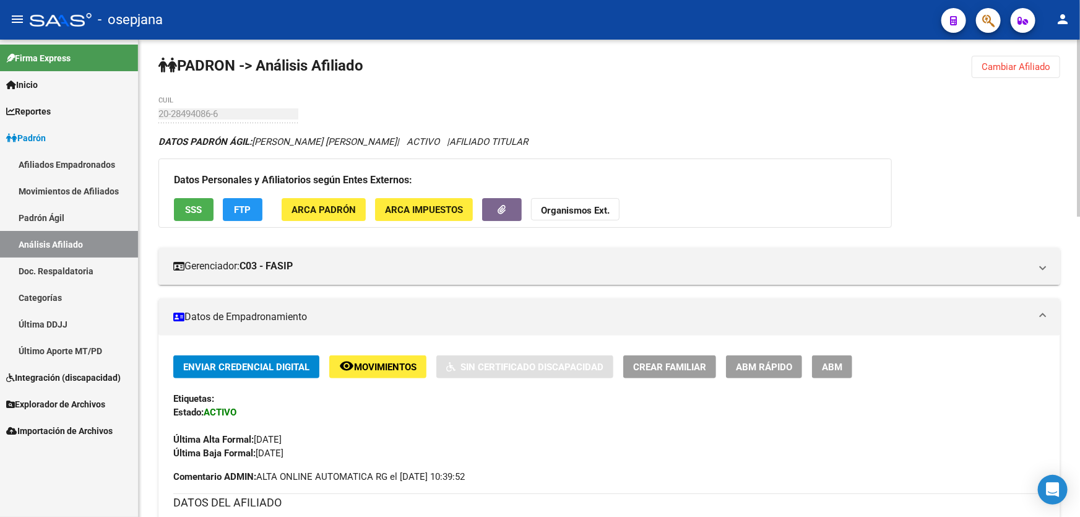
scroll to position [0, 0]
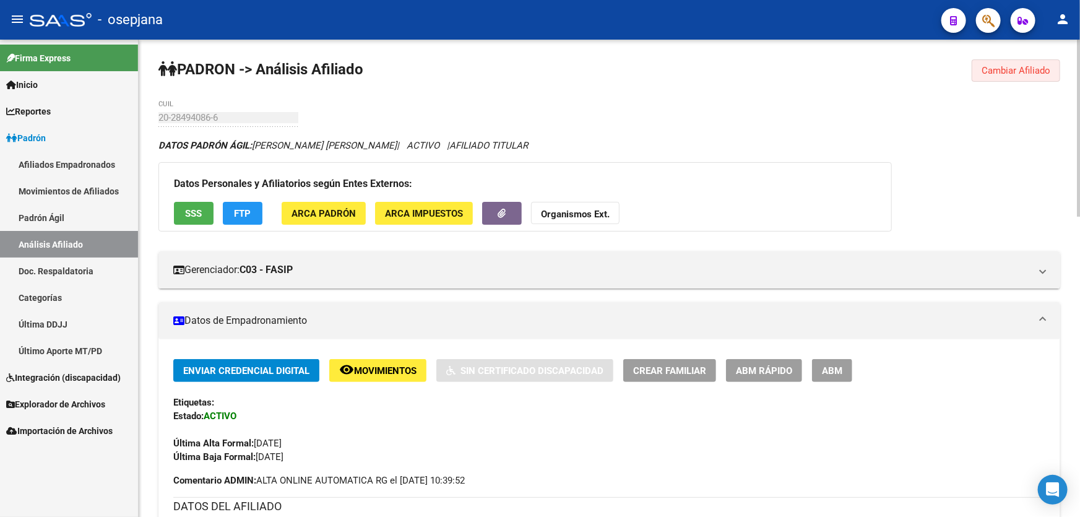
click at [994, 72] on span "Cambiar Afiliado" at bounding box center [1016, 70] width 69 height 11
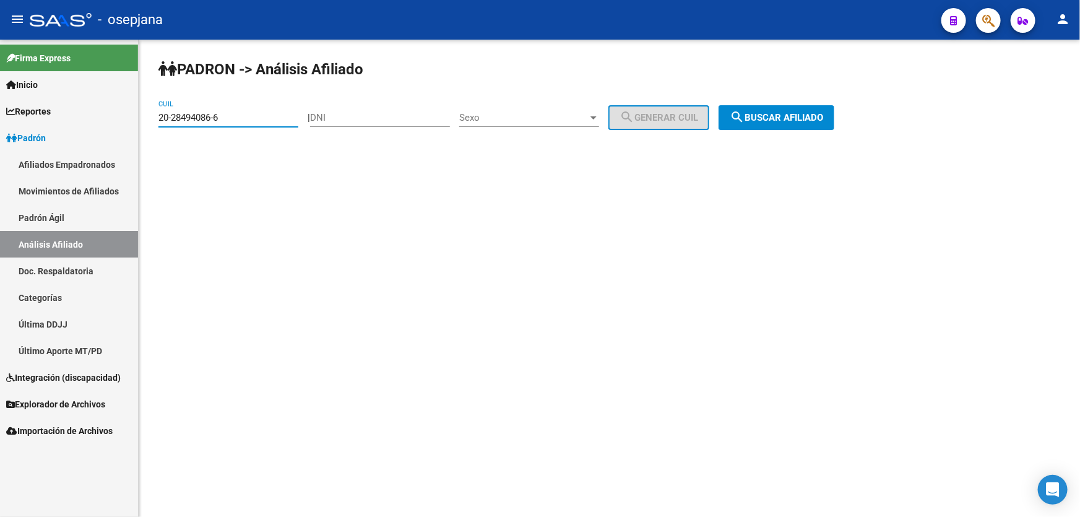
drag, startPoint x: 228, startPoint y: 116, endPoint x: 154, endPoint y: 116, distance: 74.3
click at [154, 116] on div "[PERSON_NAME] -> Análisis Afiliado 20-28494086-6 CUIL | DNI Sexo Sexo search Ge…" at bounding box center [610, 105] width 942 height 130
paste input "41289734-0"
click at [820, 115] on span "search Buscar afiliado" at bounding box center [776, 117] width 93 height 11
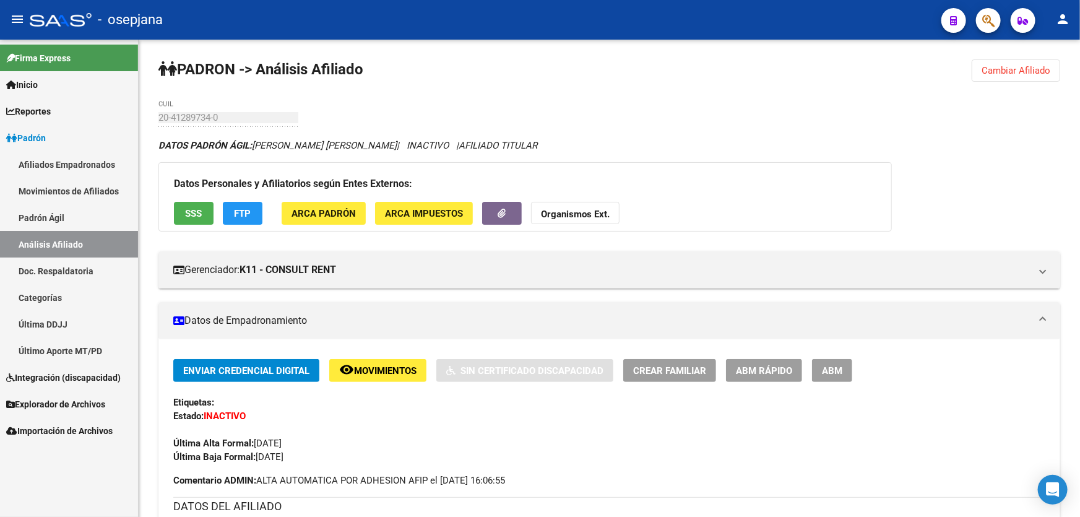
click at [989, 67] on span "Cambiar Afiliado" at bounding box center [1016, 70] width 69 height 11
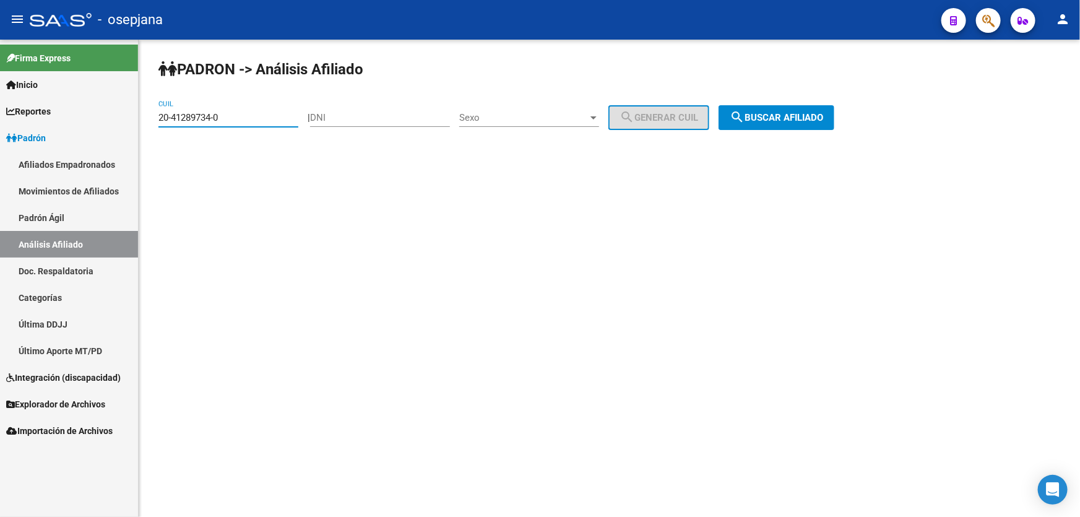
drag, startPoint x: 234, startPoint y: 116, endPoint x: 157, endPoint y: 120, distance: 77.5
click at [157, 120] on div "[PERSON_NAME] -> Análisis Afiliado 20-41289734-0 CUIL | DNI Sexo Sexo search Ge…" at bounding box center [610, 105] width 942 height 130
paste input "38939648-7"
type input "20-38939648-7"
click at [805, 116] on span "search Buscar afiliado" at bounding box center [776, 117] width 93 height 11
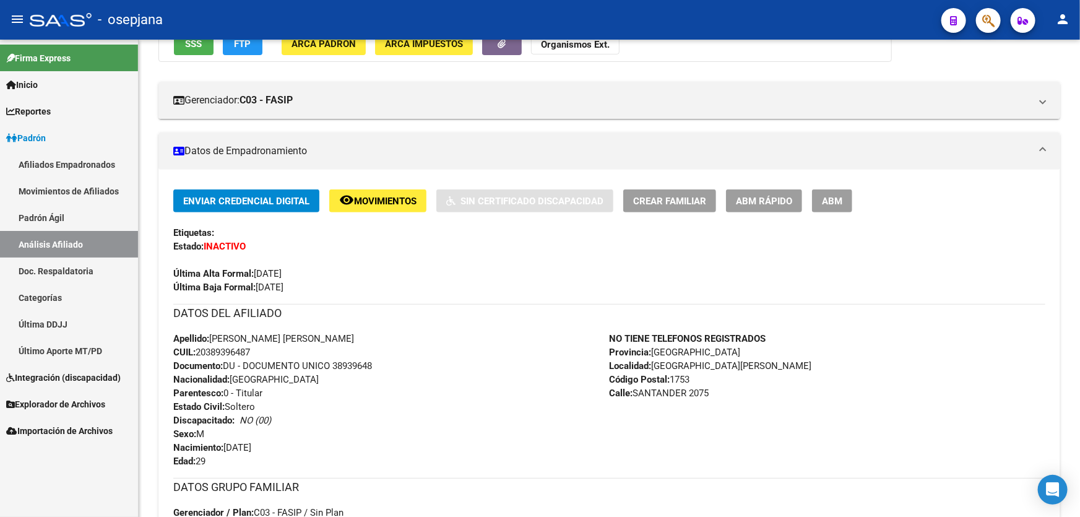
scroll to position [168, 0]
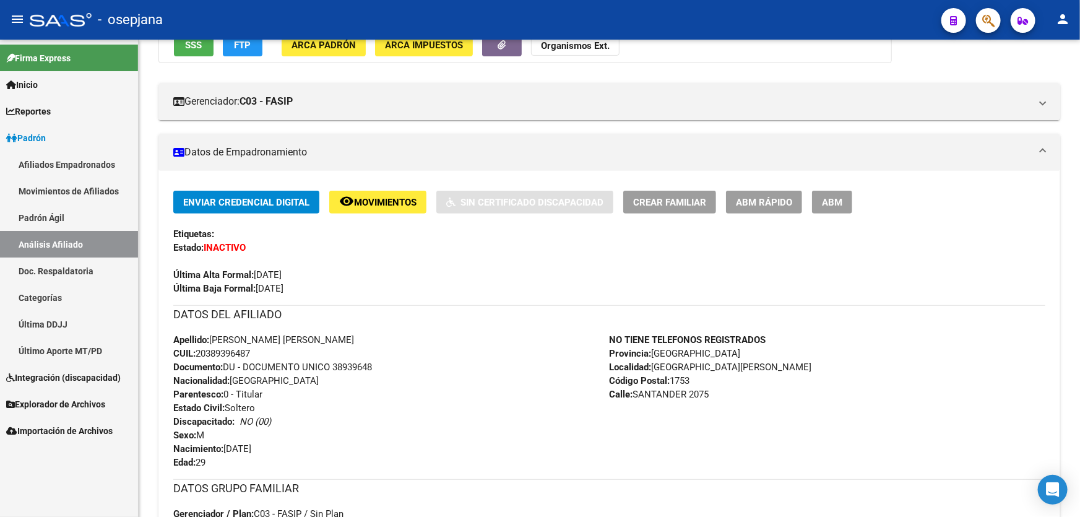
drag, startPoint x: 262, startPoint y: 349, endPoint x: 198, endPoint y: 352, distance: 63.9
click at [198, 352] on div "Apellido: [PERSON_NAME] [PERSON_NAME] CUIL: 20389396487 Documento: DU - DOCUMEN…" at bounding box center [391, 401] width 437 height 136
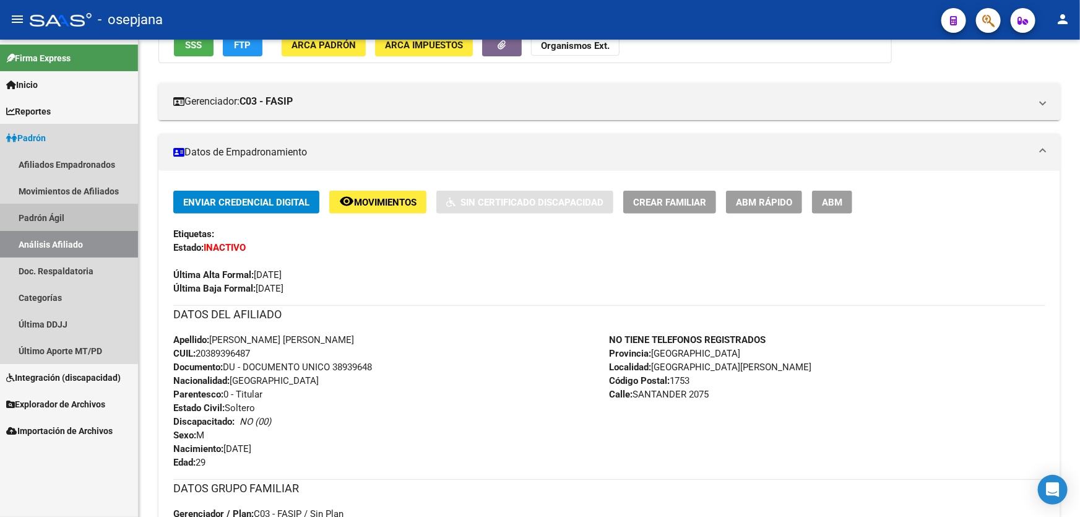
click at [50, 222] on link "Padrón Ágil" at bounding box center [69, 217] width 138 height 27
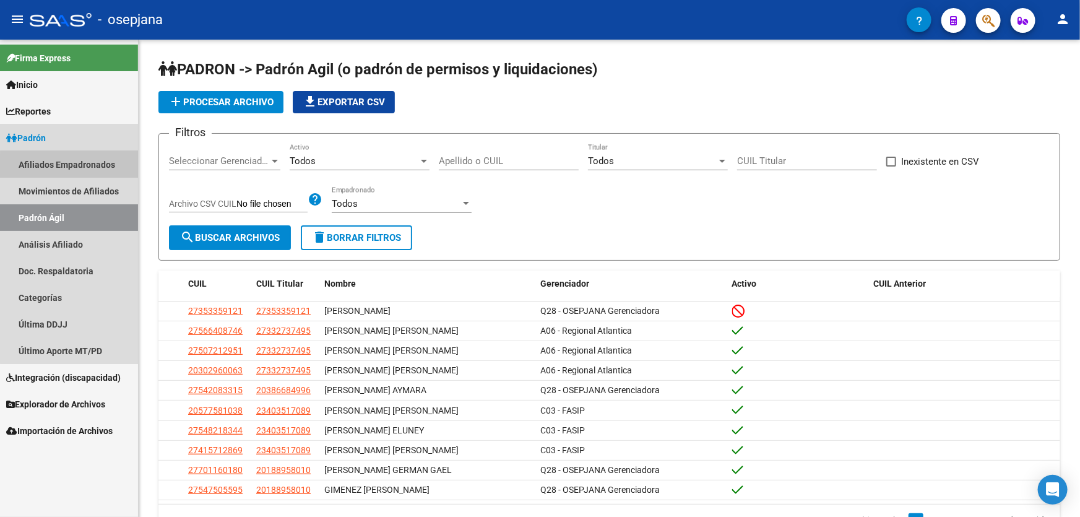
click at [77, 170] on link "Afiliados Empadronados" at bounding box center [69, 164] width 138 height 27
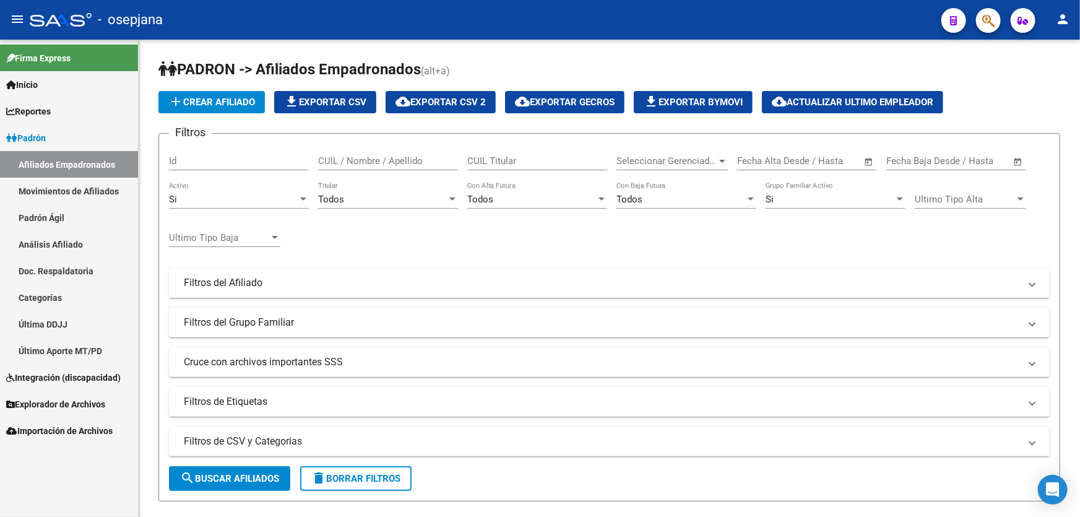
click at [62, 237] on link "Análisis Afiliado" at bounding box center [69, 244] width 138 height 27
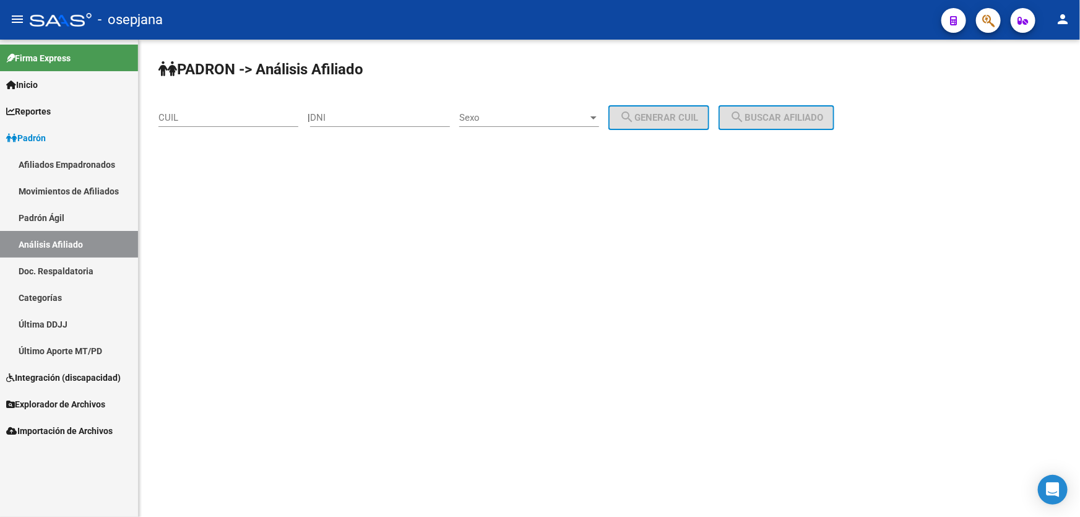
click at [199, 124] on div "CUIL" at bounding box center [229, 113] width 140 height 27
paste input "20-38011413-6"
click at [792, 123] on button "search Buscar afiliado" at bounding box center [777, 117] width 116 height 25
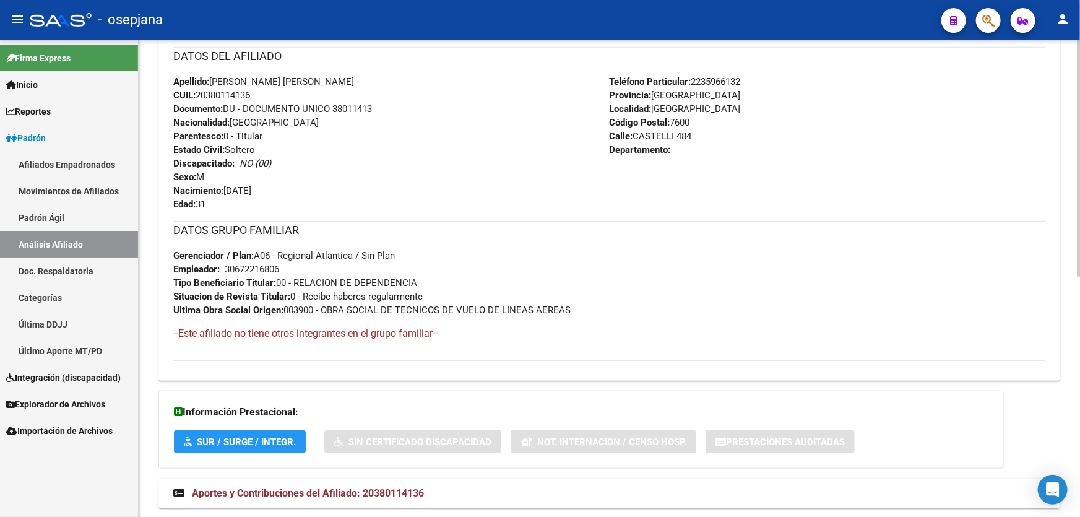
scroll to position [281, 0]
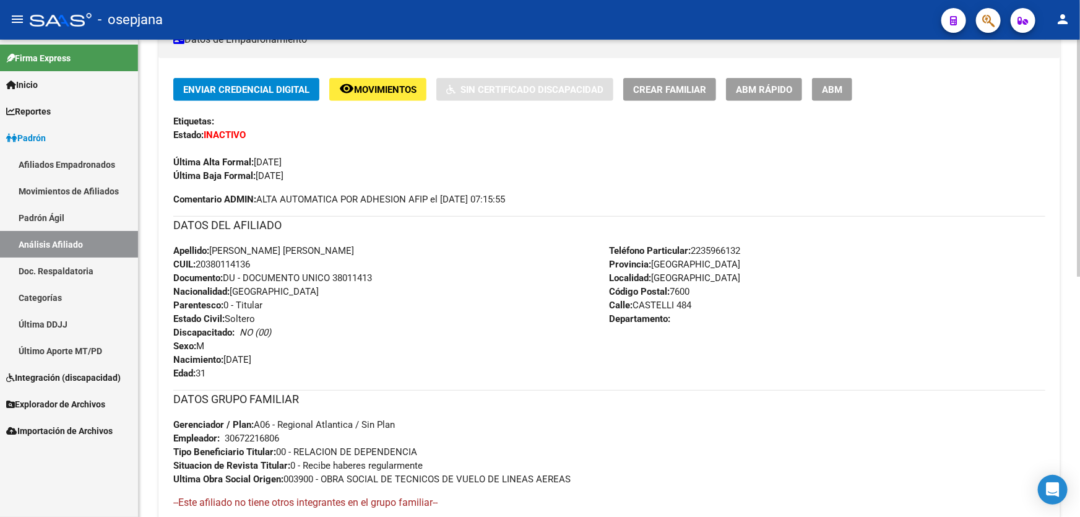
drag, startPoint x: 259, startPoint y: 264, endPoint x: 199, endPoint y: 264, distance: 60.1
click at [199, 264] on div "Apellido: [PERSON_NAME] [PERSON_NAME] CUIL: 20380114136 Documento: DU - DOCUMEN…" at bounding box center [391, 312] width 437 height 136
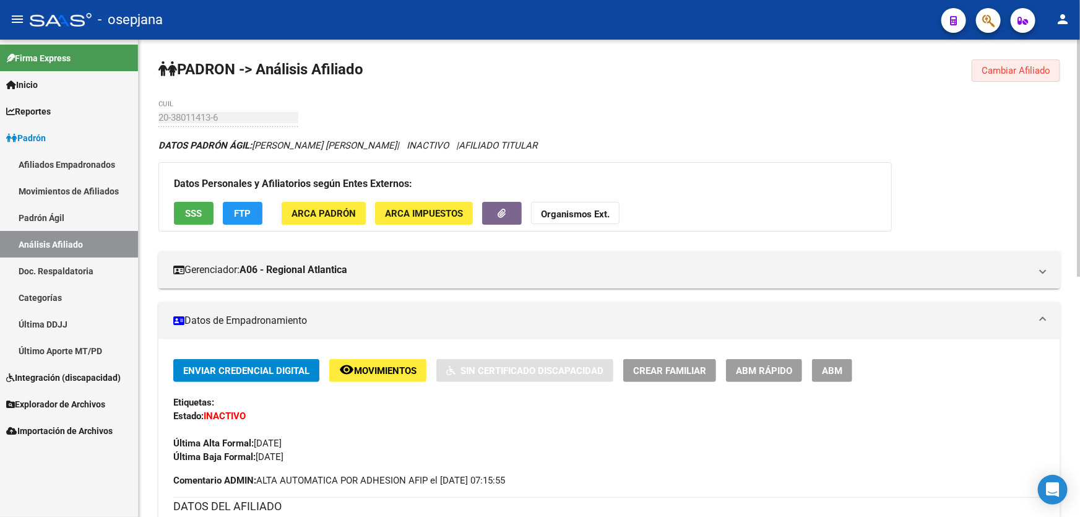
click at [1033, 78] on button "Cambiar Afiliado" at bounding box center [1016, 70] width 89 height 22
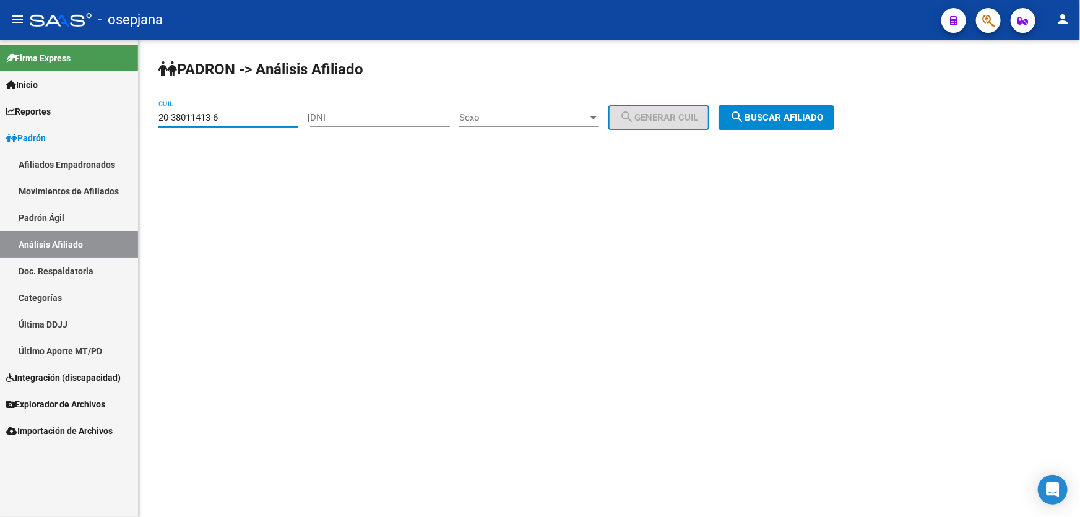
drag, startPoint x: 251, startPoint y: 120, endPoint x: 152, endPoint y: 121, distance: 99.1
click at [152, 121] on div "[PERSON_NAME] -> Análisis Afiliado 20-38011413-6 CUIL | DNI Sexo Sexo search Ge…" at bounding box center [610, 105] width 942 height 130
paste input "7-26141551-3"
type input "27-26141551-3"
click at [770, 120] on span "search Buscar afiliado" at bounding box center [776, 117] width 93 height 11
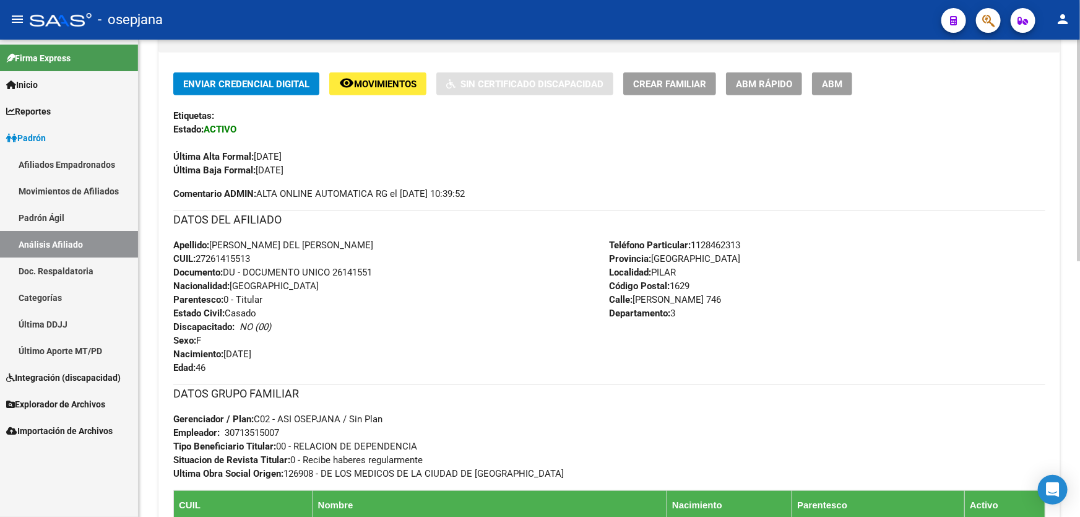
scroll to position [281, 0]
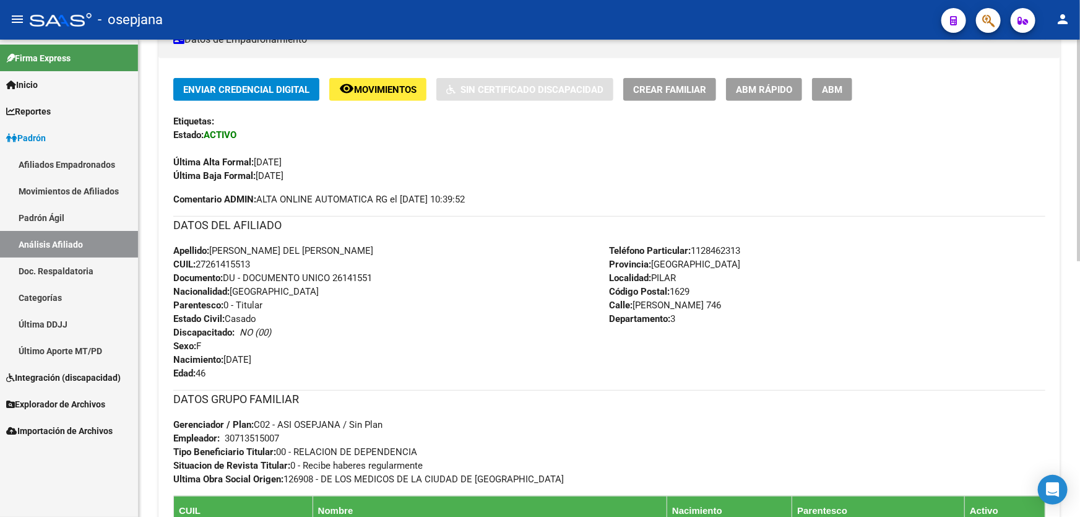
drag, startPoint x: 303, startPoint y: 250, endPoint x: 220, endPoint y: 254, distance: 82.5
click at [220, 254] on span "Apellido: [PERSON_NAME] DEL [PERSON_NAME]" at bounding box center [273, 250] width 200 height 11
click at [334, 278] on span "Documento: DU - DOCUMENTO UNICO 26141551" at bounding box center [272, 277] width 199 height 11
drag, startPoint x: 304, startPoint y: 248, endPoint x: 215, endPoint y: 248, distance: 89.2
click at [215, 248] on span "Apellido: [PERSON_NAME] DEL [PERSON_NAME]" at bounding box center [273, 250] width 200 height 11
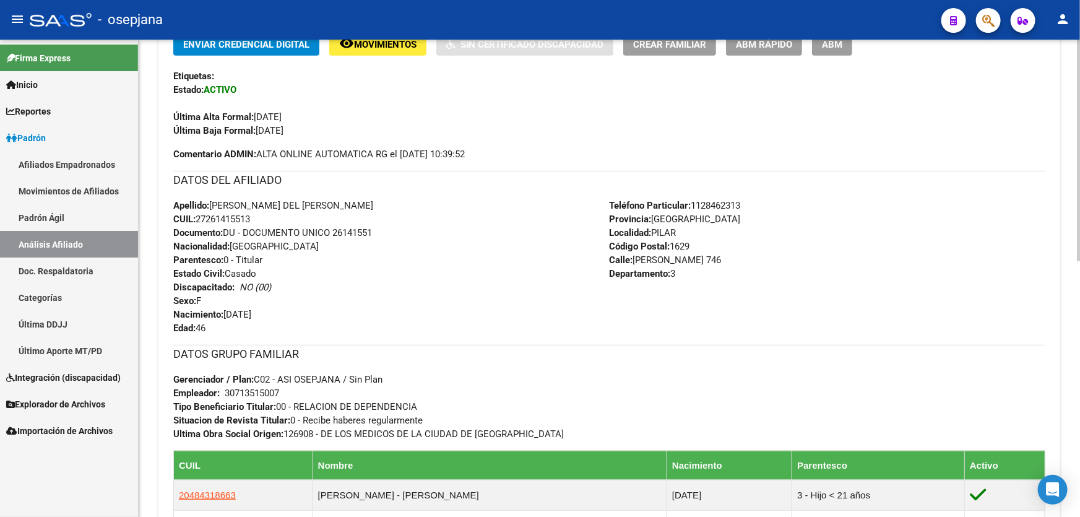
scroll to position [450, 0]
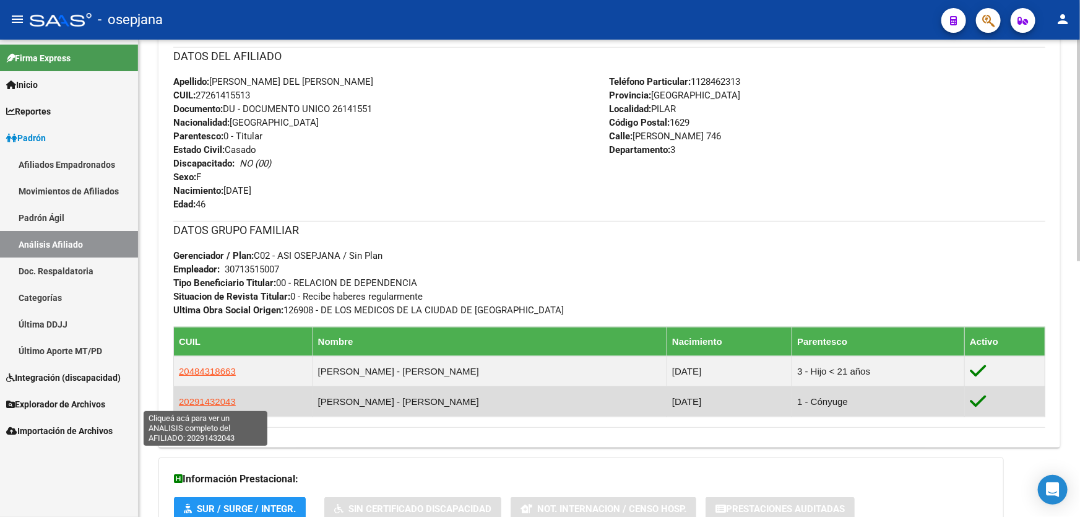
click at [209, 403] on span "20291432043" at bounding box center [207, 401] width 57 height 11
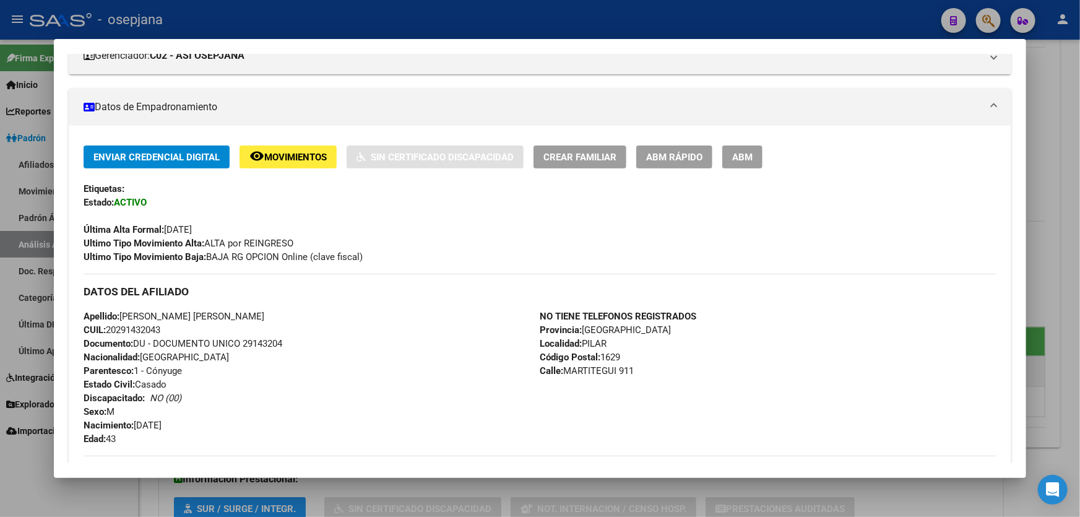
scroll to position [337, 0]
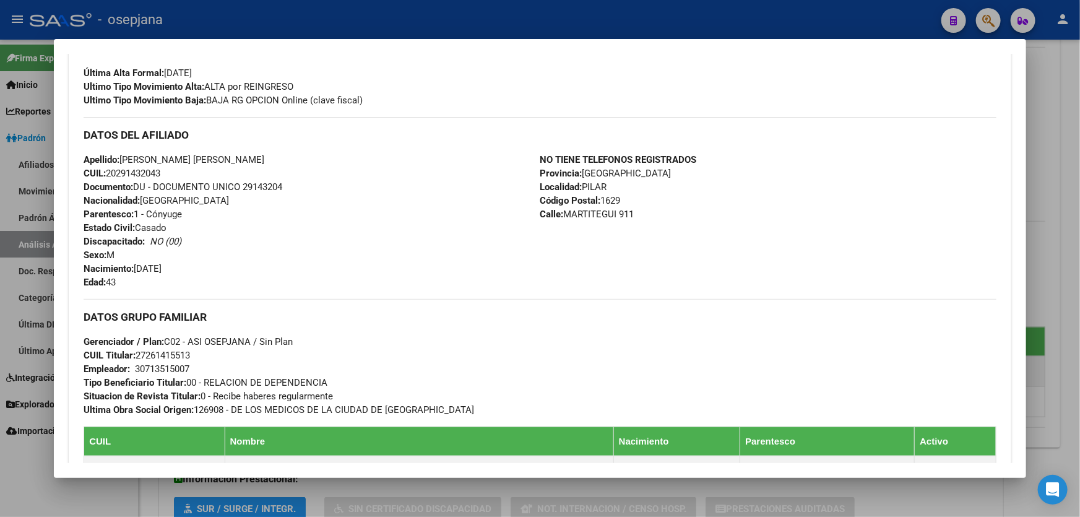
click at [185, 155] on span "Apellido: [PERSON_NAME] [PERSON_NAME]" at bounding box center [174, 159] width 181 height 11
drag, startPoint x: 123, startPoint y: 159, endPoint x: 180, endPoint y: 156, distance: 56.4
click at [180, 156] on span "Apellido: [PERSON_NAME] [PERSON_NAME]" at bounding box center [174, 159] width 181 height 11
drag, startPoint x: 248, startPoint y: 184, endPoint x: 300, endPoint y: 180, distance: 52.2
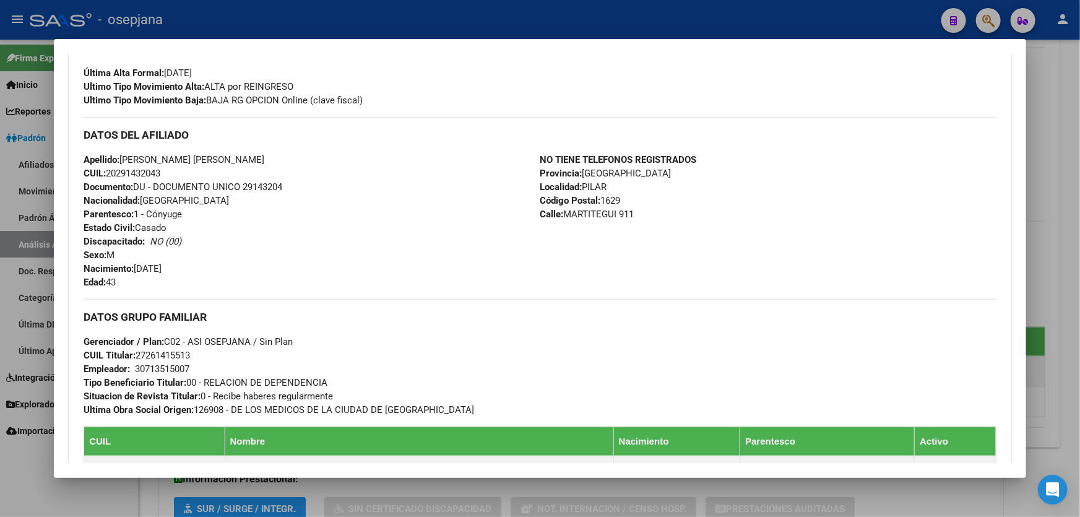
click at [300, 180] on div "Apellido: [PERSON_NAME] [PERSON_NAME] CUIL: 20291432043 Documento: DU - DOCUMEN…" at bounding box center [312, 221] width 456 height 136
drag, startPoint x: 243, startPoint y: 185, endPoint x: 272, endPoint y: 189, distance: 28.7
click at [311, 186] on div "Apellido: [PERSON_NAME] [PERSON_NAME] CUIL: 20291432043 Documento: DU - DOCUMEN…" at bounding box center [312, 221] width 456 height 136
click at [1080, 266] on div at bounding box center [540, 258] width 1080 height 517
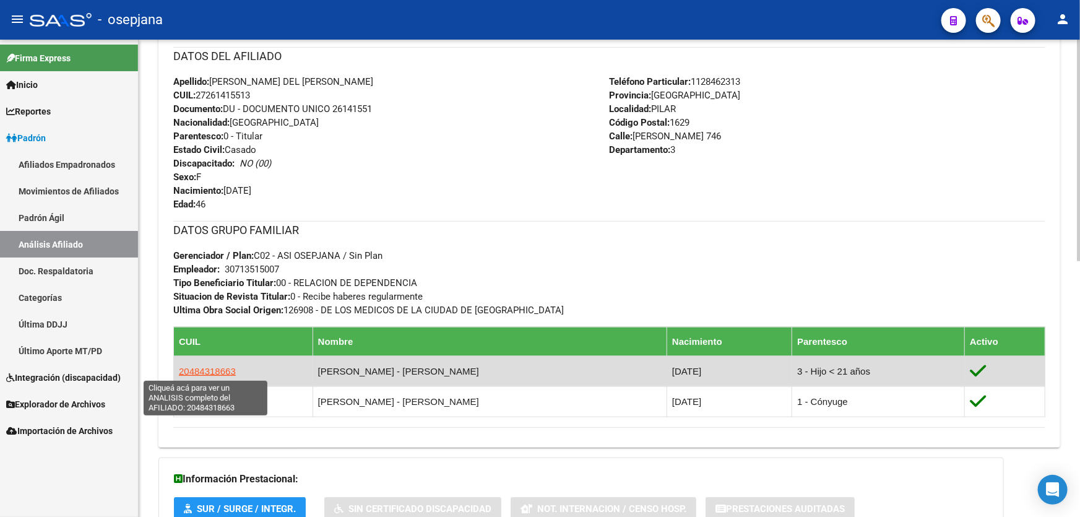
click at [195, 372] on span "20484318663" at bounding box center [207, 371] width 57 height 11
type textarea "20484318663"
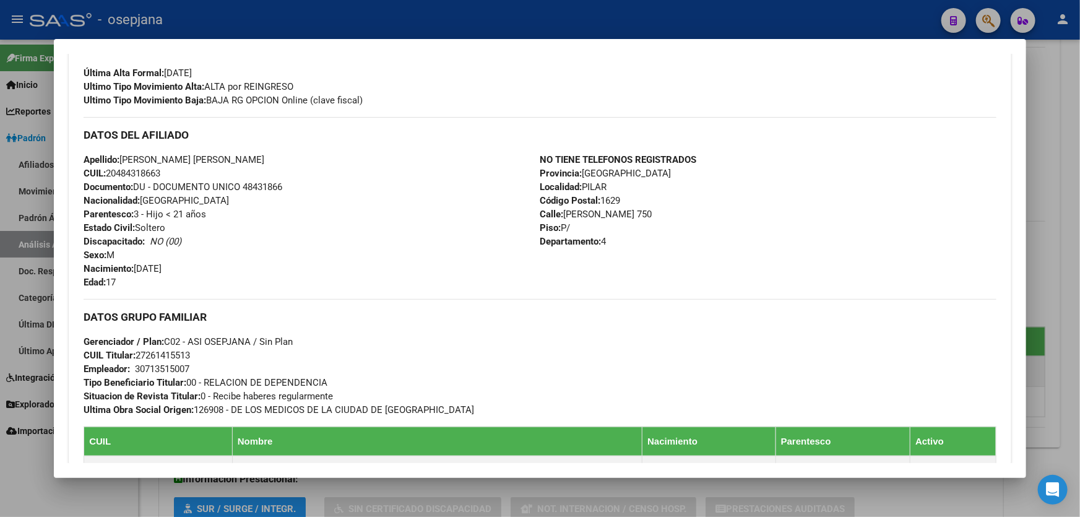
drag, startPoint x: 186, startPoint y: 156, endPoint x: 123, endPoint y: 159, distance: 63.2
click at [123, 159] on span "Apellido: [PERSON_NAME] [PERSON_NAME]" at bounding box center [174, 159] width 181 height 11
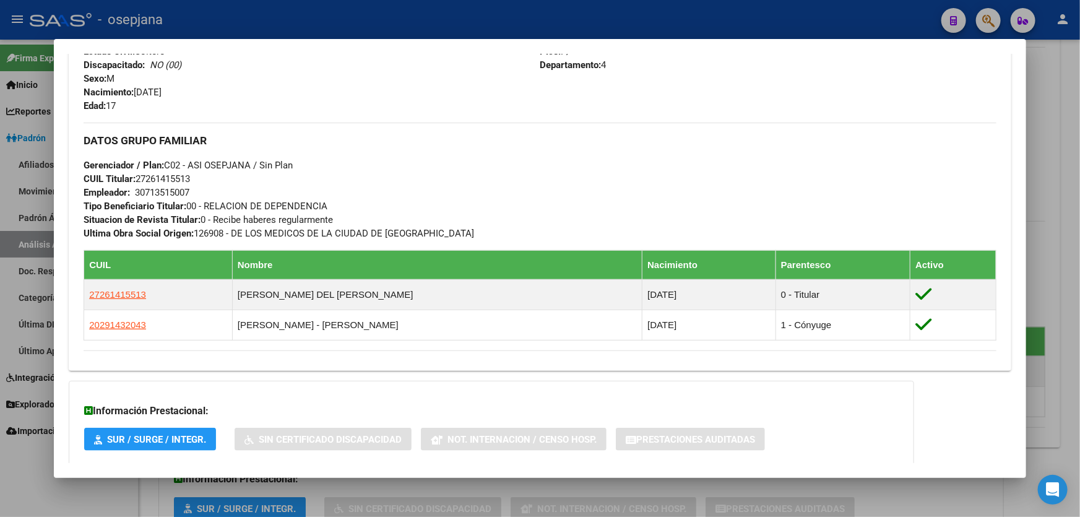
scroll to position [613, 0]
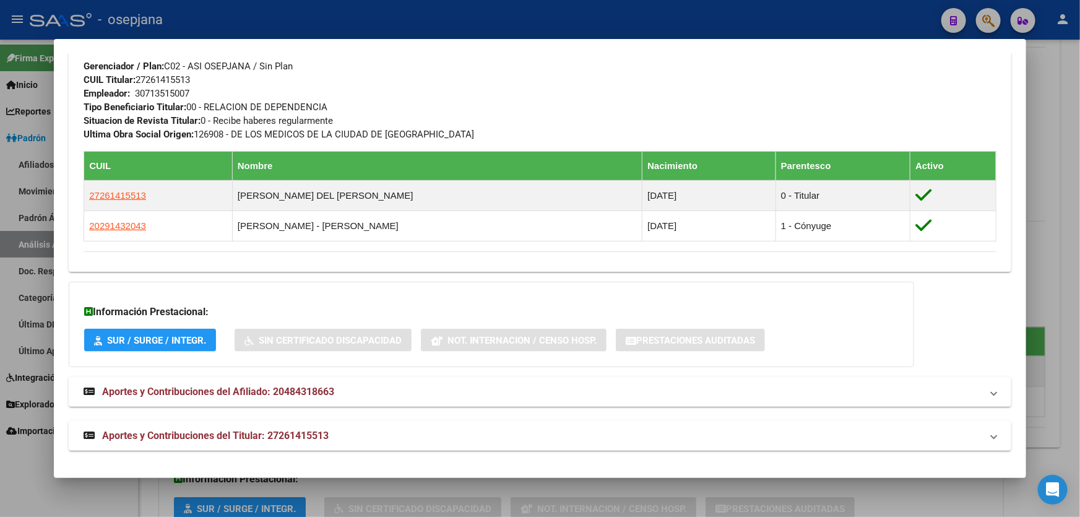
click at [1080, 372] on div at bounding box center [540, 258] width 1080 height 517
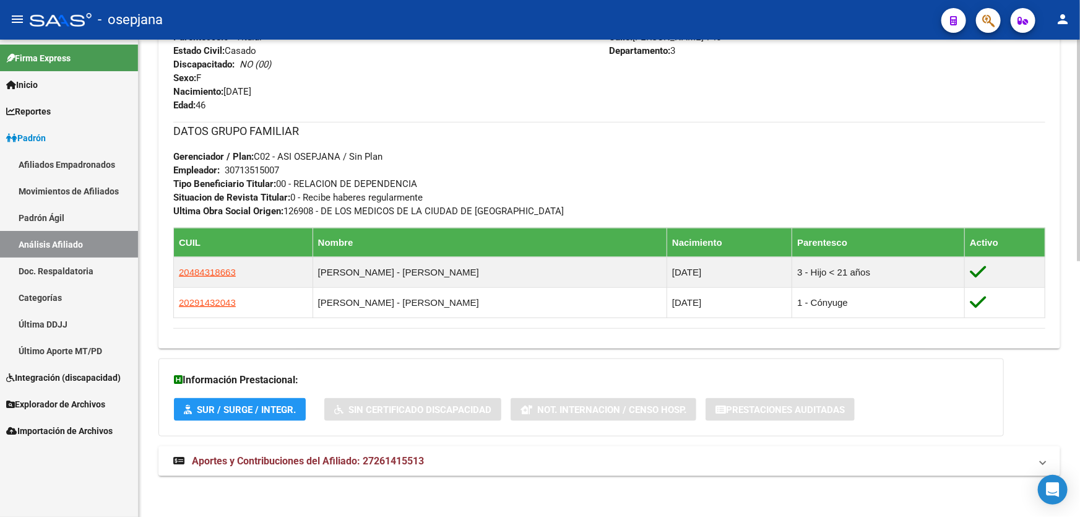
scroll to position [551, 0]
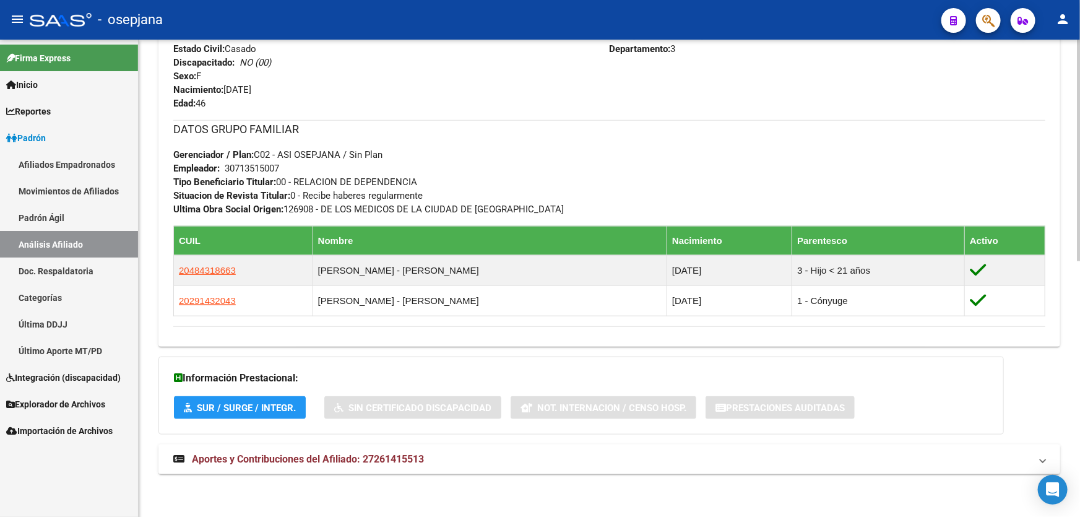
click at [917, 465] on mat-panel-title "Aportes y Contribuciones del Afiliado: 27261415513" at bounding box center [602, 460] width 858 height 14
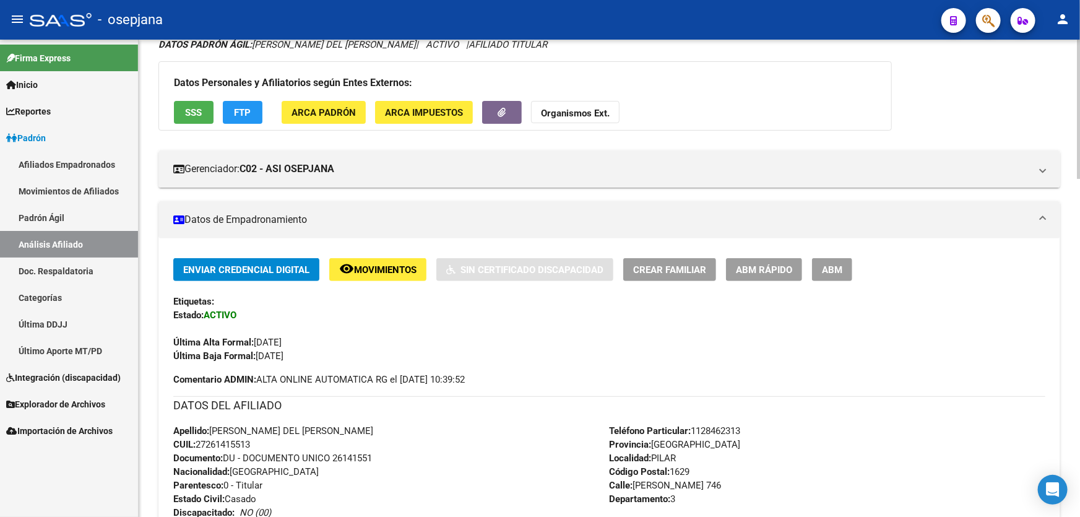
scroll to position [0, 0]
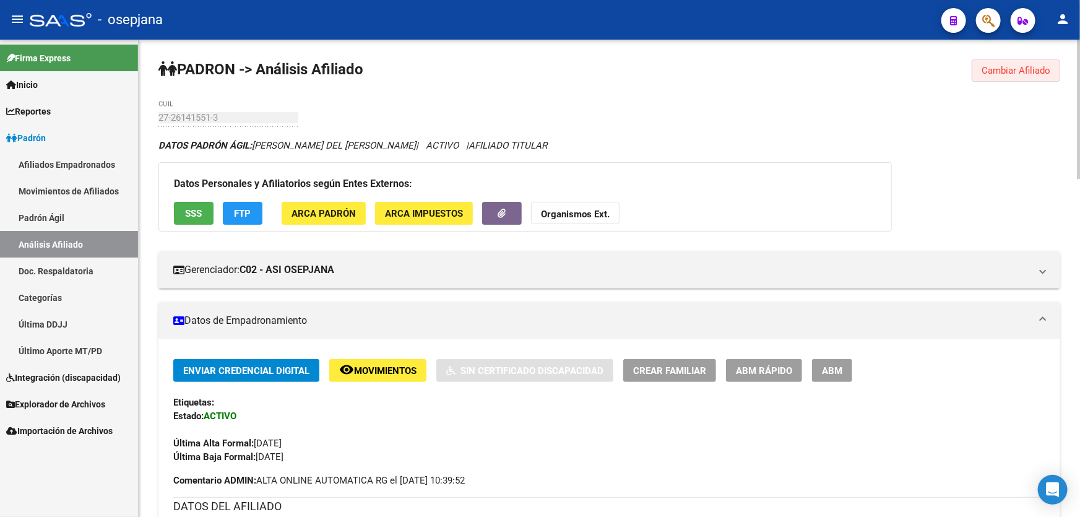
click at [1029, 74] on span "Cambiar Afiliado" at bounding box center [1016, 70] width 69 height 11
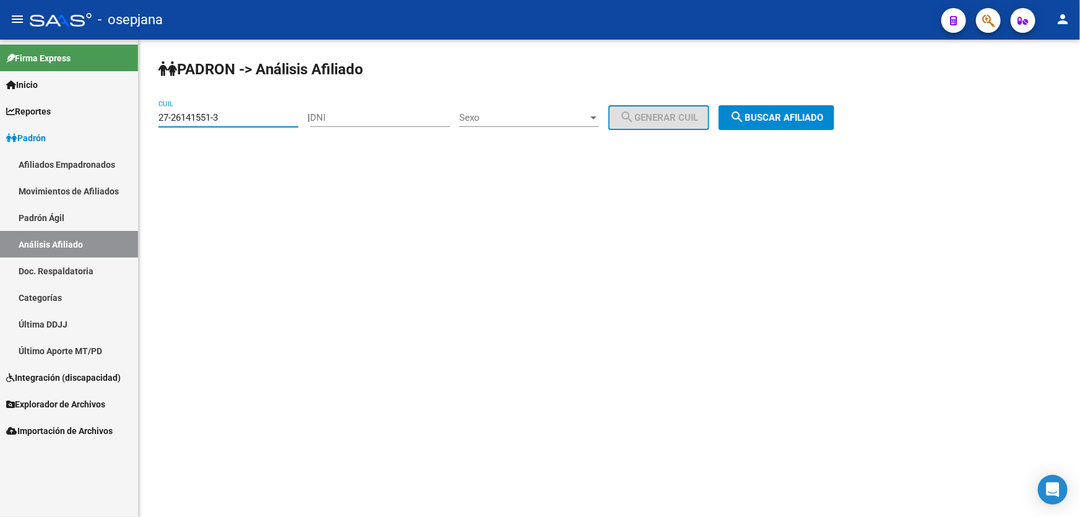
drag, startPoint x: 232, startPoint y: 116, endPoint x: 0, endPoint y: 130, distance: 232.6
click at [0, 130] on mat-sidenav-container "Firma Express Inicio Calendario SSS Instructivos Contacto OS Reportes [PERSON_N…" at bounding box center [540, 278] width 1080 height 477
paste input "39981634-9"
click at [820, 123] on button "search Buscar afiliado" at bounding box center [777, 117] width 116 height 25
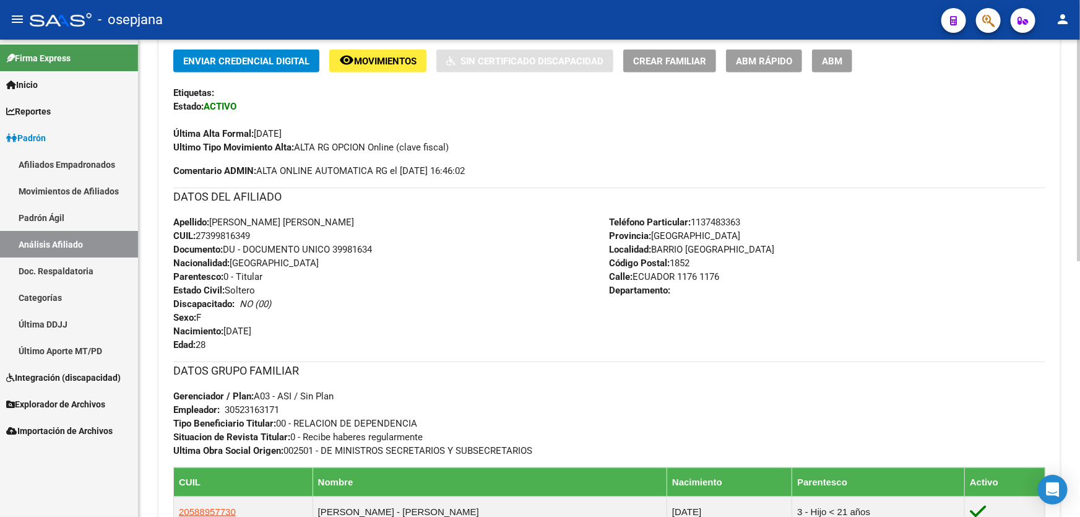
scroll to position [394, 0]
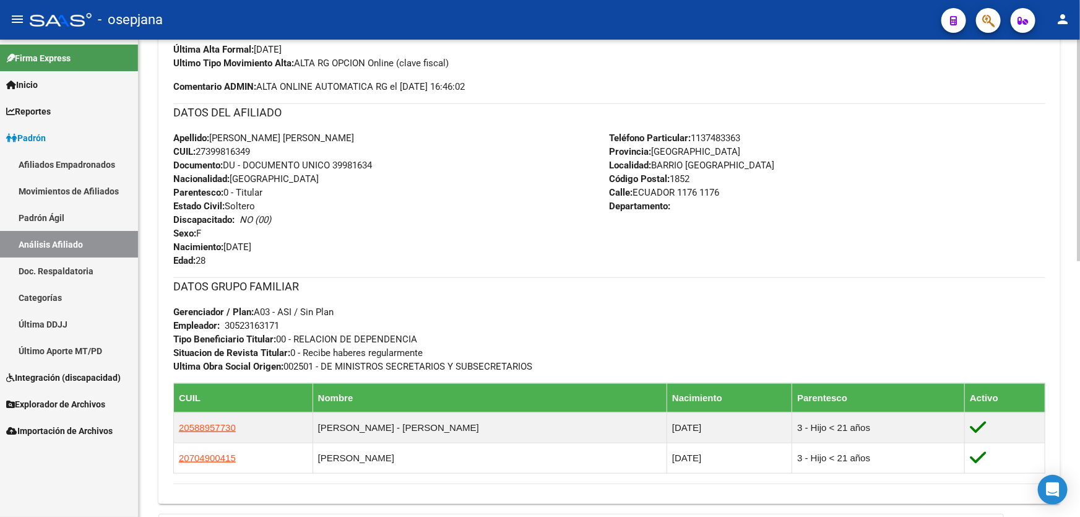
drag, startPoint x: 676, startPoint y: 191, endPoint x: 638, endPoint y: 192, distance: 38.4
click at [638, 192] on span "Calle: ECUADOR 1176 1176" at bounding box center [665, 192] width 110 height 11
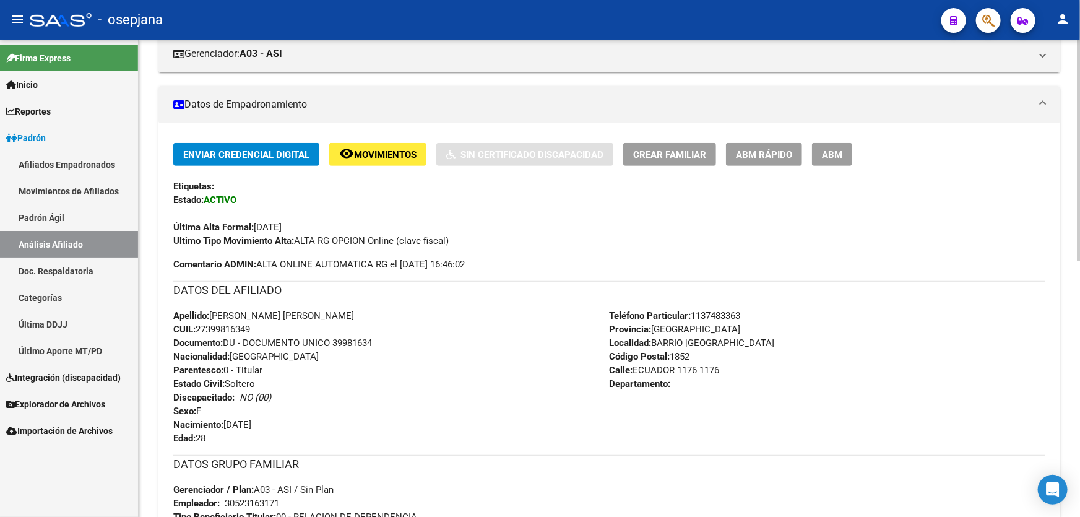
scroll to position [0, 0]
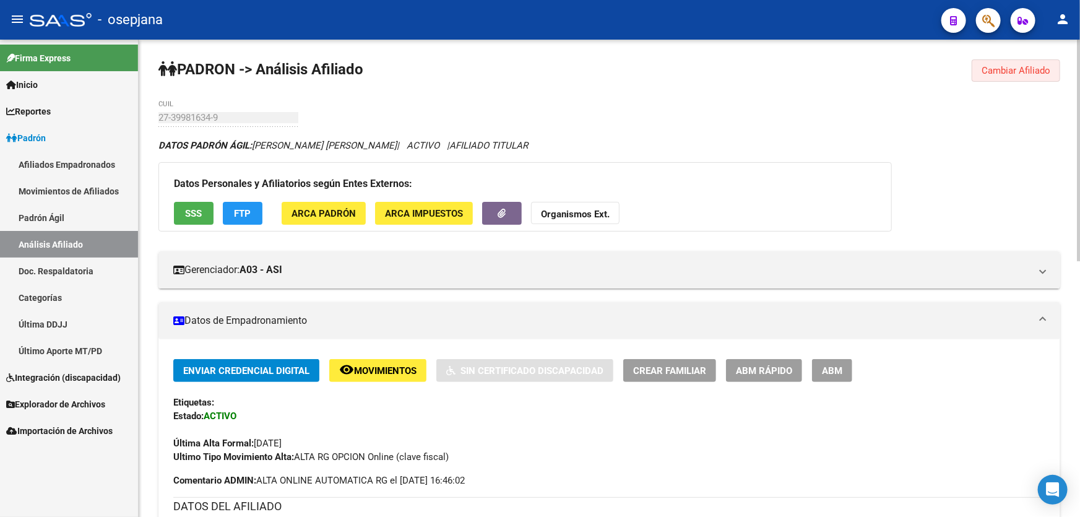
click at [995, 71] on span "Cambiar Afiliado" at bounding box center [1016, 70] width 69 height 11
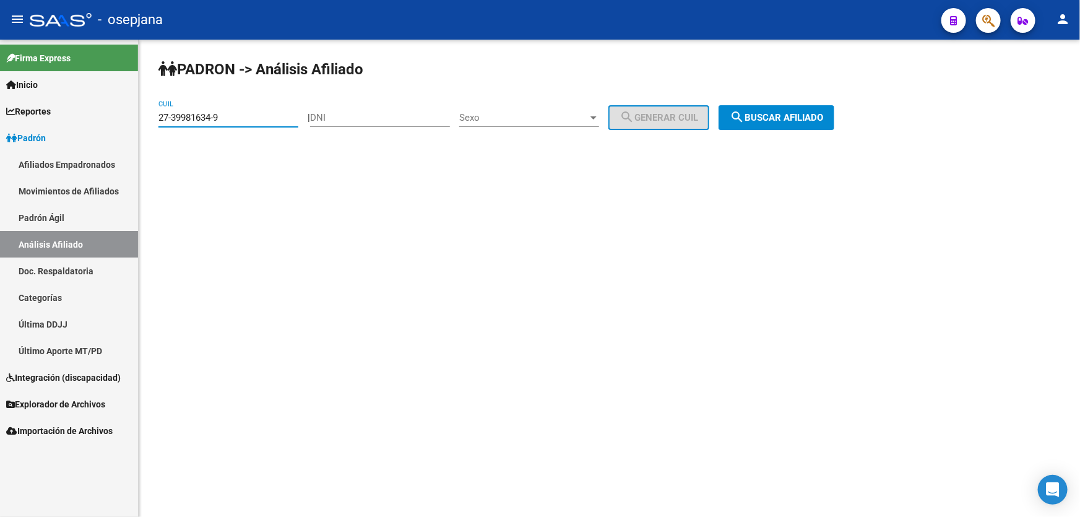
drag, startPoint x: 241, startPoint y: 113, endPoint x: 146, endPoint y: 125, distance: 96.1
click at [146, 125] on div "[PERSON_NAME] -> Análisis Afiliado 27-39981634-9 CUIL | DNI Sexo Sexo search Ge…" at bounding box center [610, 105] width 942 height 130
paste input "0-94045853-7"
type input "20-94045853-7"
click at [774, 118] on span "search Buscar afiliado" at bounding box center [776, 117] width 93 height 11
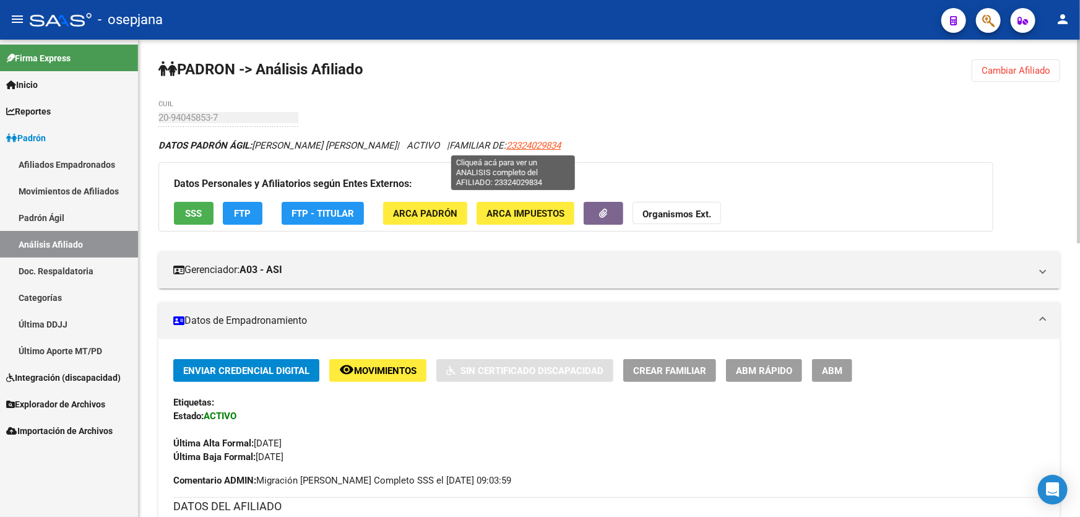
click at [524, 146] on span "23324029834" at bounding box center [533, 145] width 54 height 11
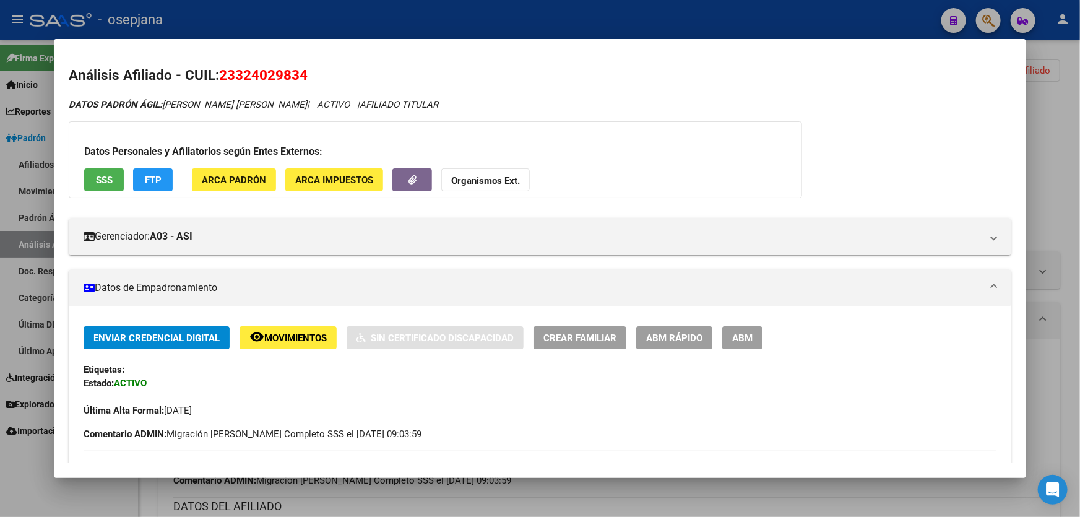
drag, startPoint x: 222, startPoint y: 72, endPoint x: 307, endPoint y: 65, distance: 85.7
click at [307, 65] on h2 "Análisis Afiliado - CUIL: 23324029834" at bounding box center [540, 75] width 943 height 21
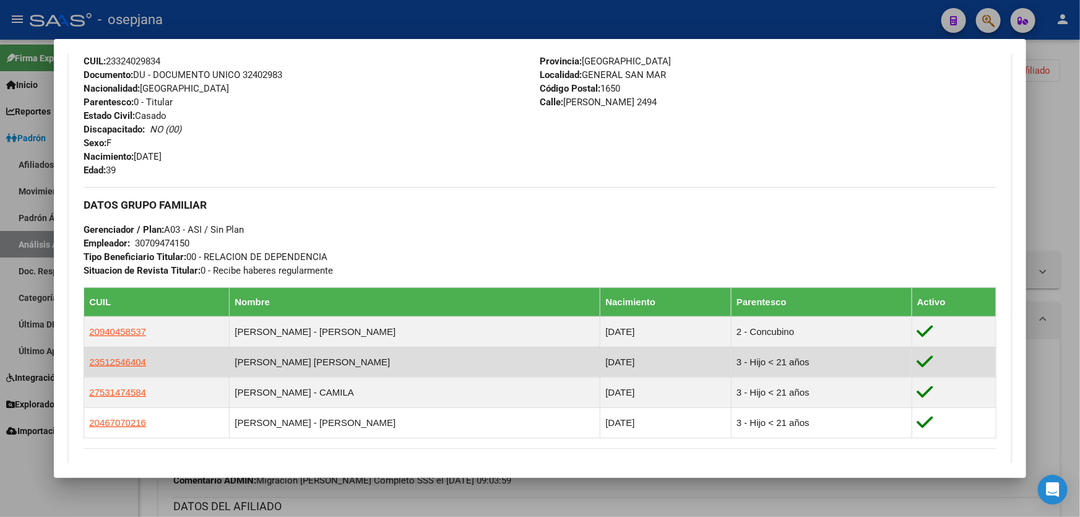
scroll to position [446, 0]
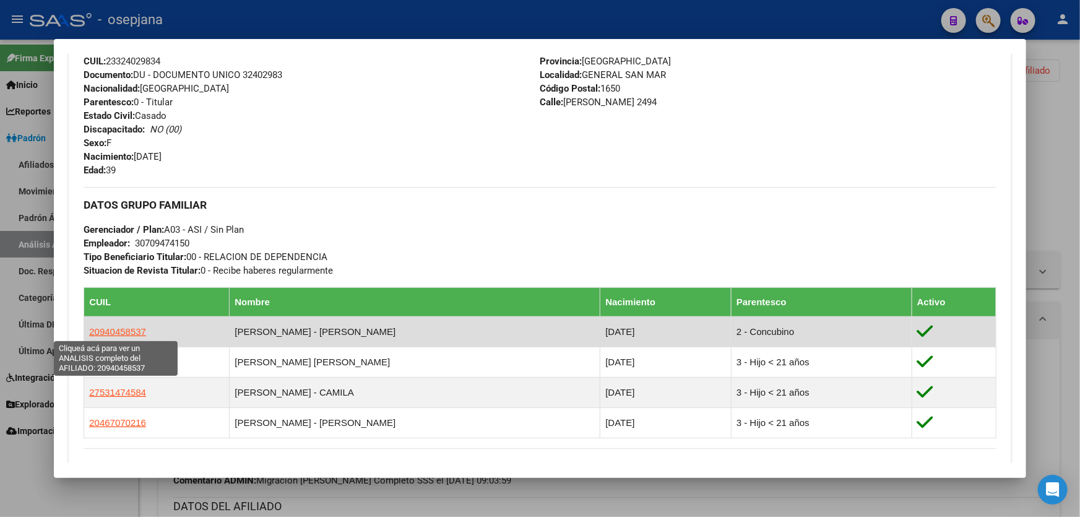
click at [111, 326] on span "20940458537" at bounding box center [117, 331] width 57 height 11
type textarea "20940458537"
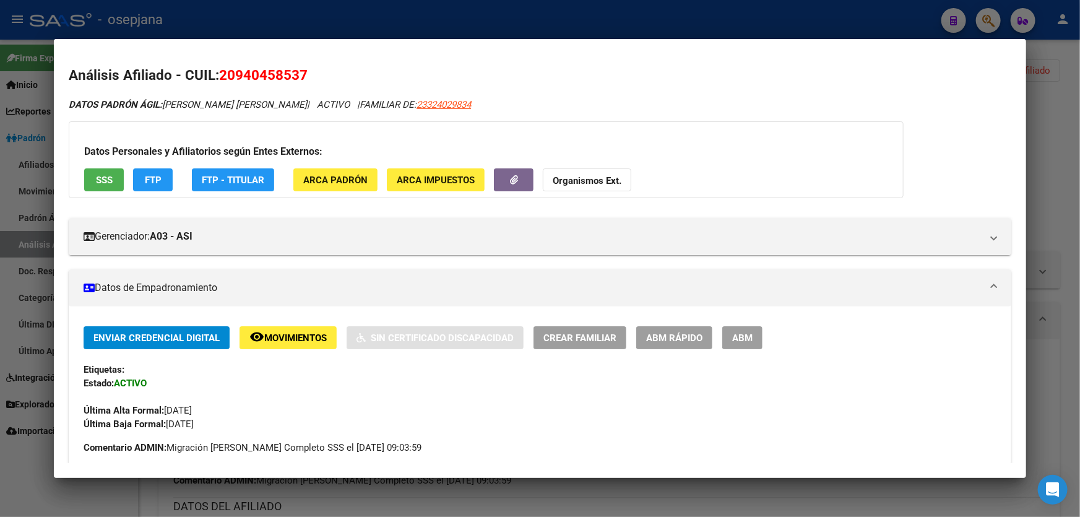
drag, startPoint x: 298, startPoint y: 74, endPoint x: 238, endPoint y: 76, distance: 59.5
click at [238, 76] on span "20940458537" at bounding box center [263, 75] width 89 height 16
click at [1080, 93] on div at bounding box center [540, 258] width 1080 height 517
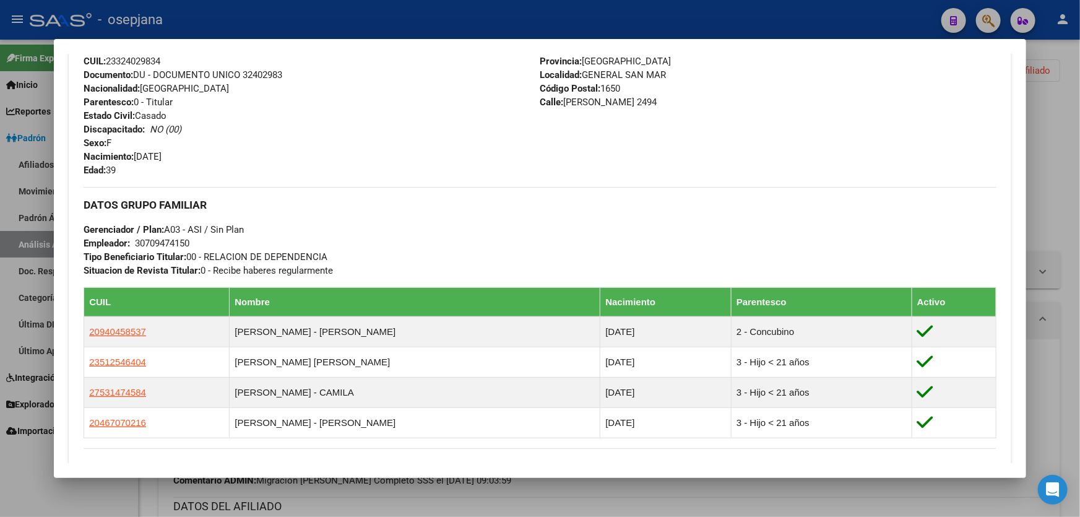
click at [1046, 66] on div at bounding box center [540, 258] width 1080 height 517
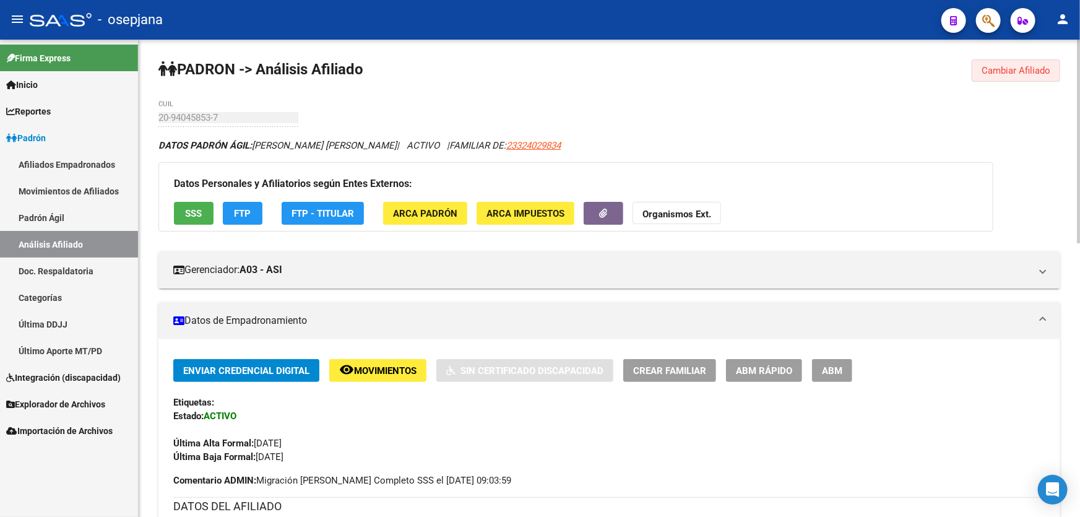
click at [1024, 62] on button "Cambiar Afiliado" at bounding box center [1016, 70] width 89 height 22
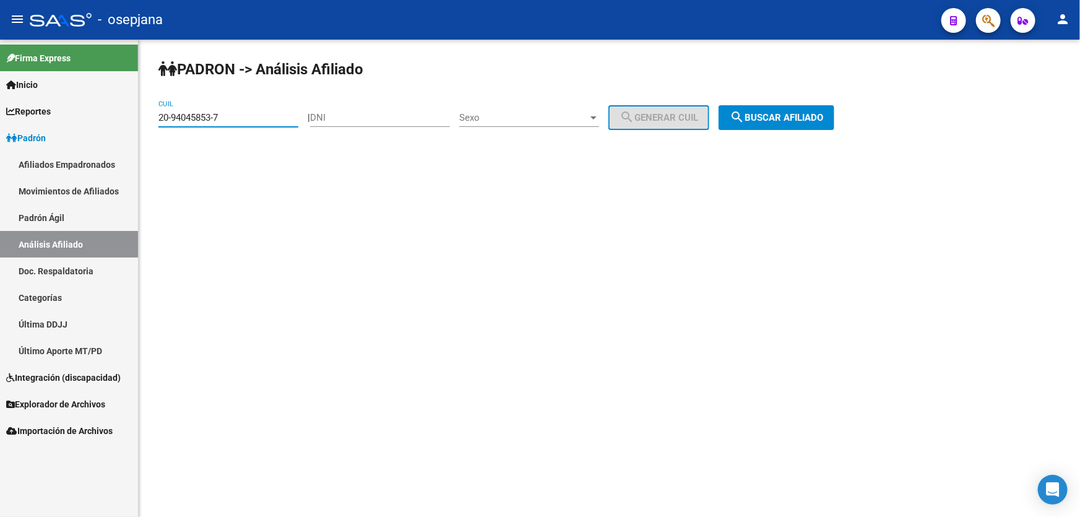
drag, startPoint x: 241, startPoint y: 115, endPoint x: 147, endPoint y: 124, distance: 95.1
click at [147, 124] on div "[PERSON_NAME] -> Análisis Afiliado 20-94045853-7 CUIL | DNI Sexo Sexo search Ge…" at bounding box center [610, 105] width 942 height 130
paste input "7-35831055-4"
type input "27-35831055-4"
click at [824, 105] on button "search Buscar afiliado" at bounding box center [777, 117] width 116 height 25
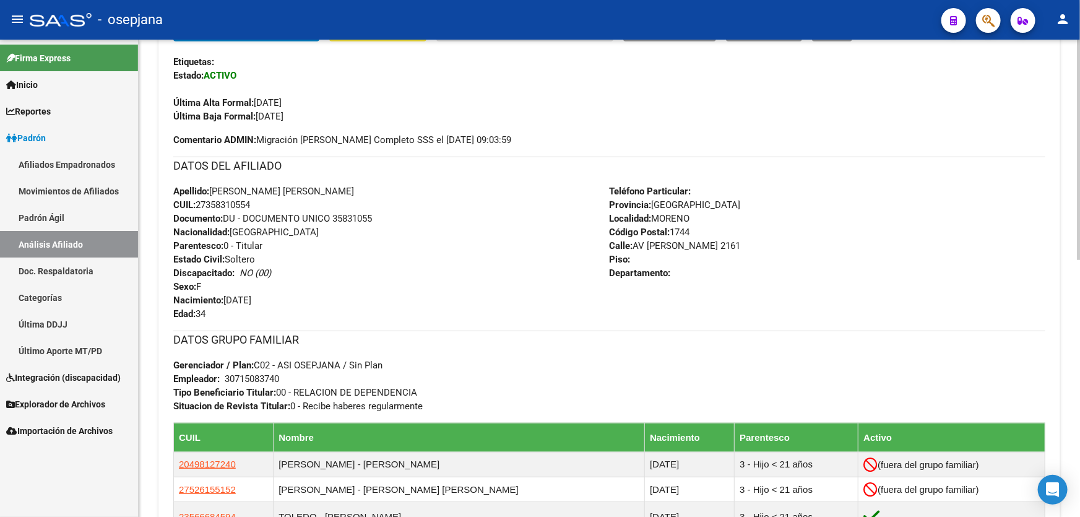
scroll to position [450, 0]
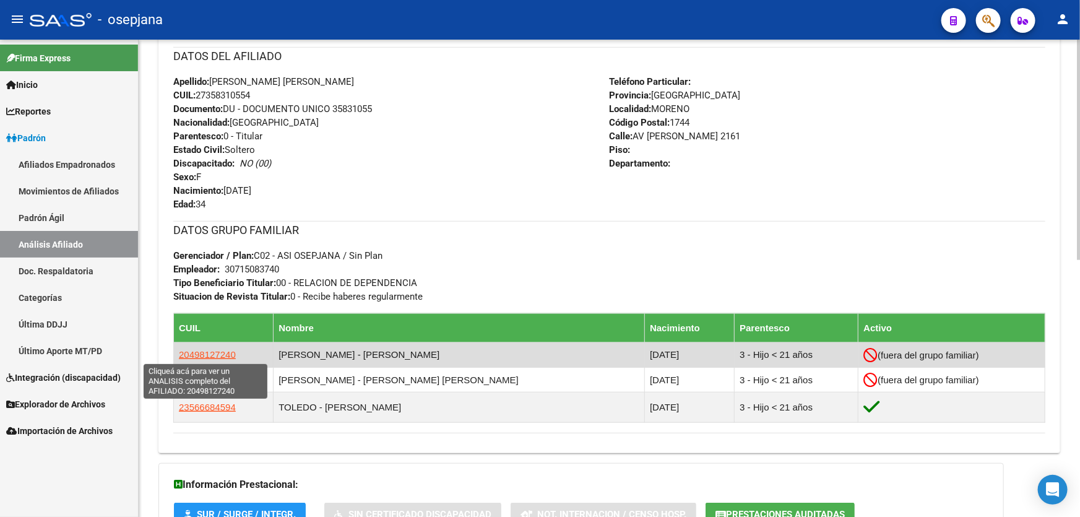
click at [224, 355] on span "20498127240" at bounding box center [207, 354] width 57 height 11
type textarea "20498127240"
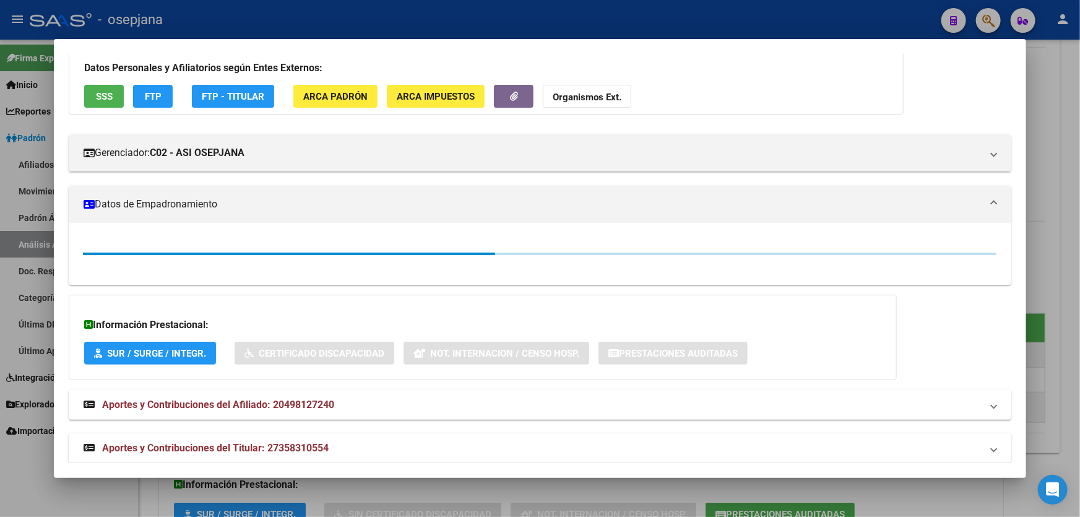
scroll to position [96, 0]
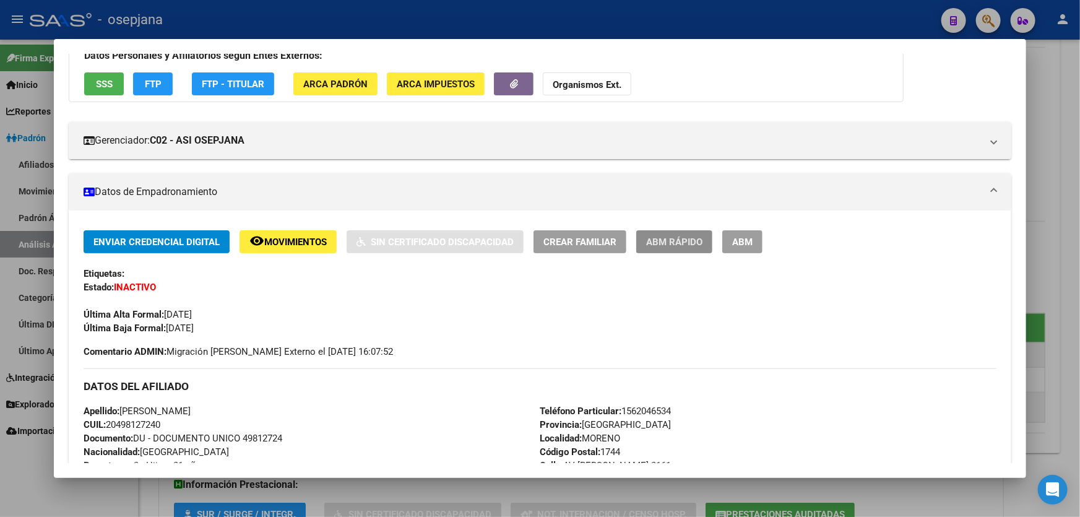
click at [681, 238] on span "ABM Rápido" at bounding box center [674, 242] width 56 height 11
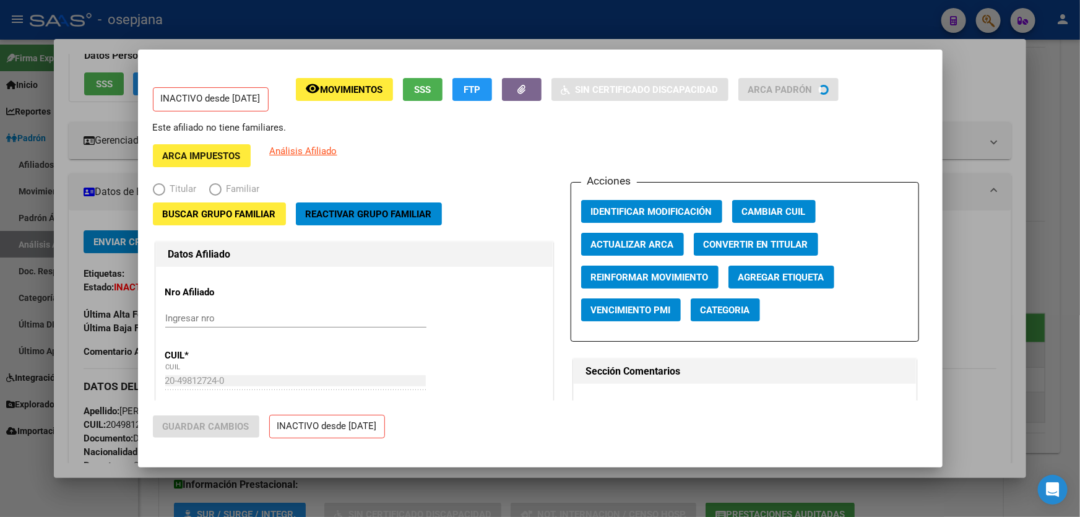
radio input "true"
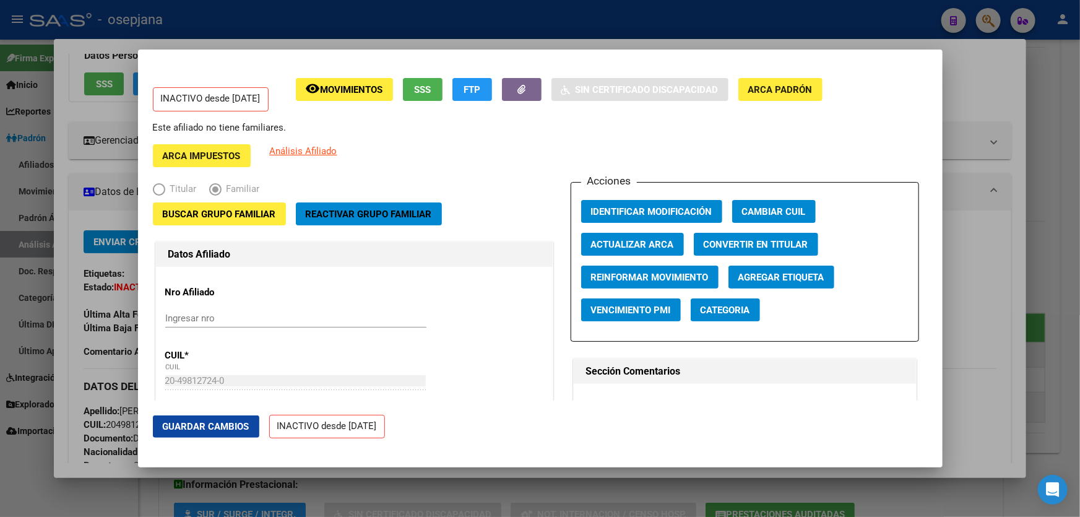
click at [368, 220] on button "Reactivar Grupo Familiar" at bounding box center [369, 213] width 146 height 23
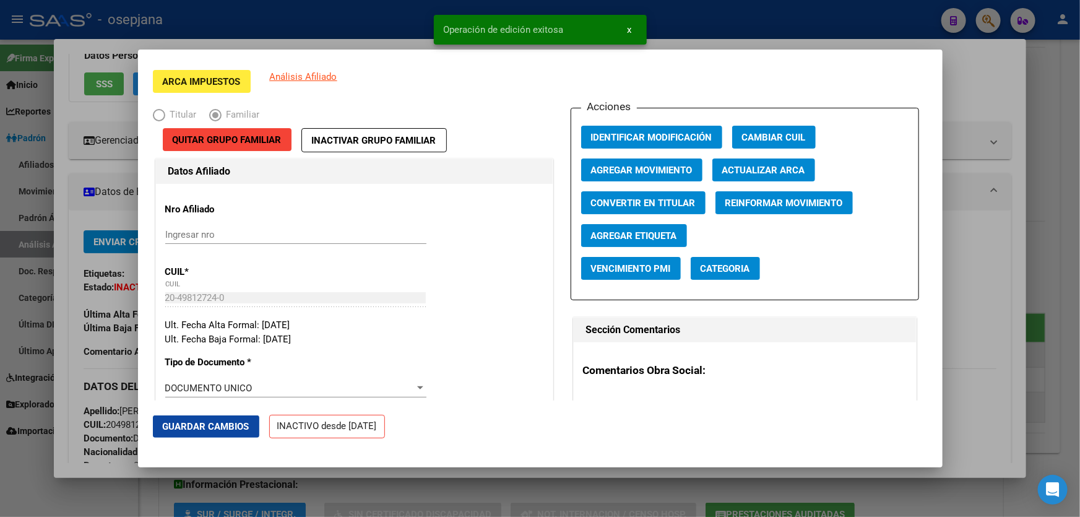
scroll to position [0, 0]
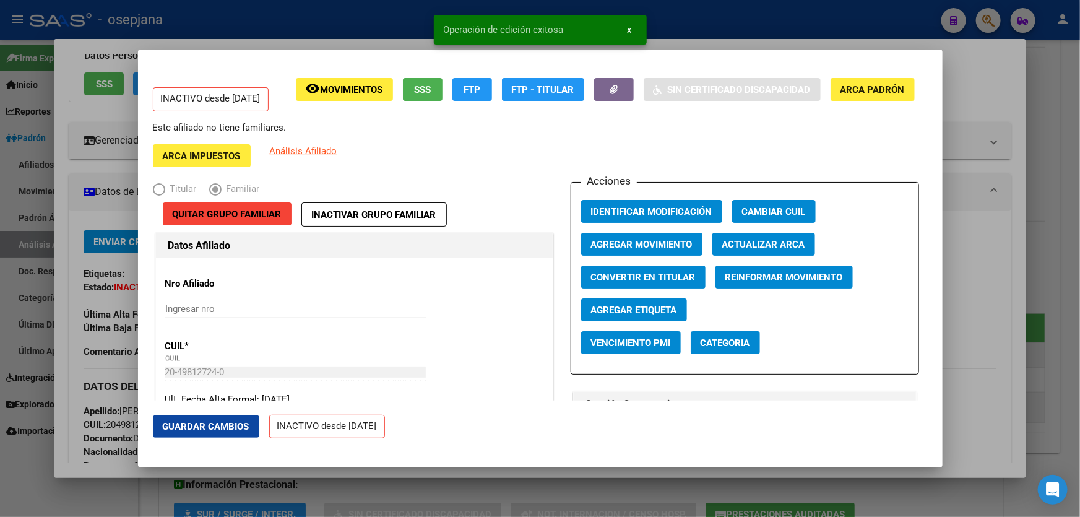
click at [198, 421] on span "Guardar Cambios" at bounding box center [206, 426] width 87 height 11
click at [609, 244] on span "Agregar Movimiento" at bounding box center [642, 244] width 102 height 11
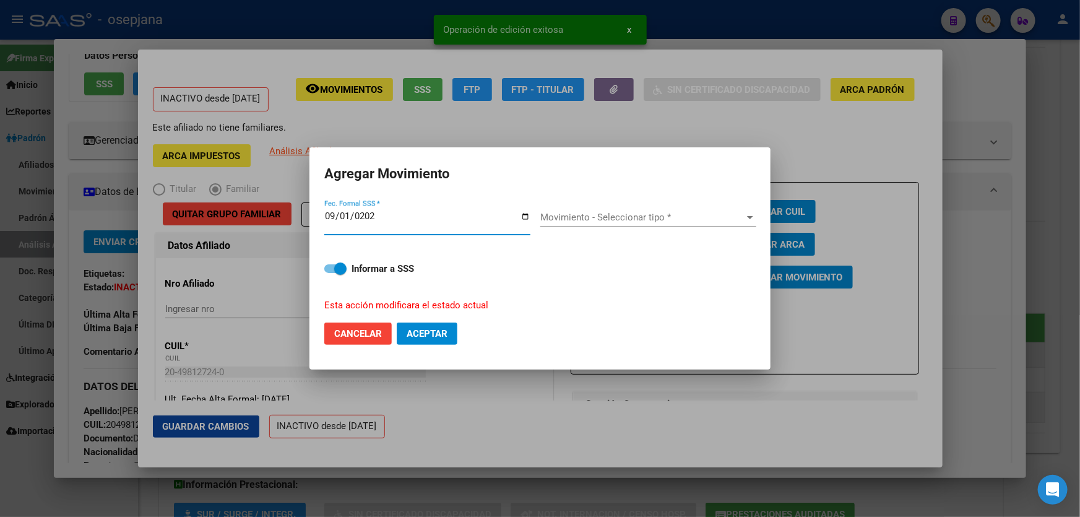
type input "[DATE]"
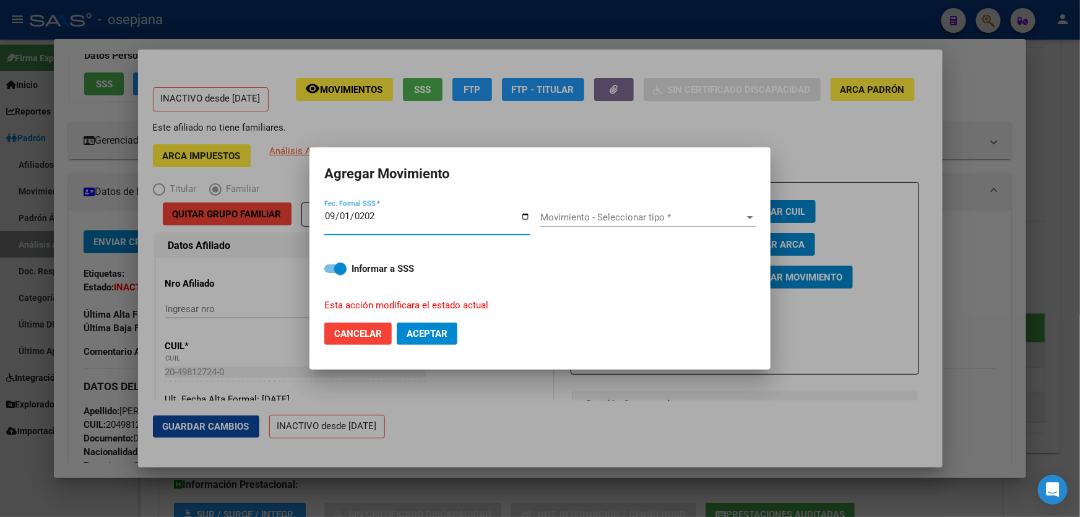
click at [632, 219] on span "Movimiento - Seleccionar tipo *" at bounding box center [643, 217] width 205 height 11
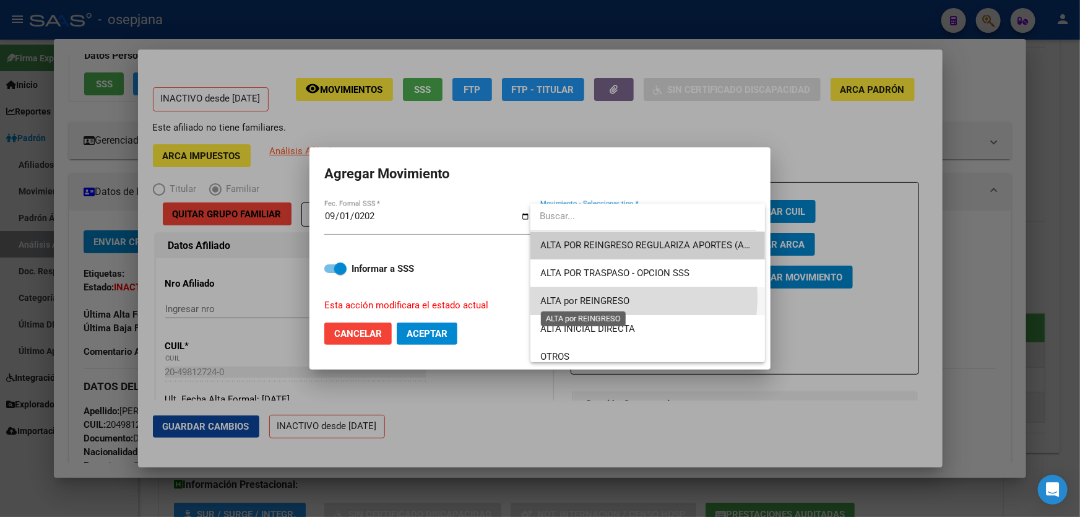
click at [618, 298] on span "ALTA por REINGRESO" at bounding box center [585, 300] width 89 height 11
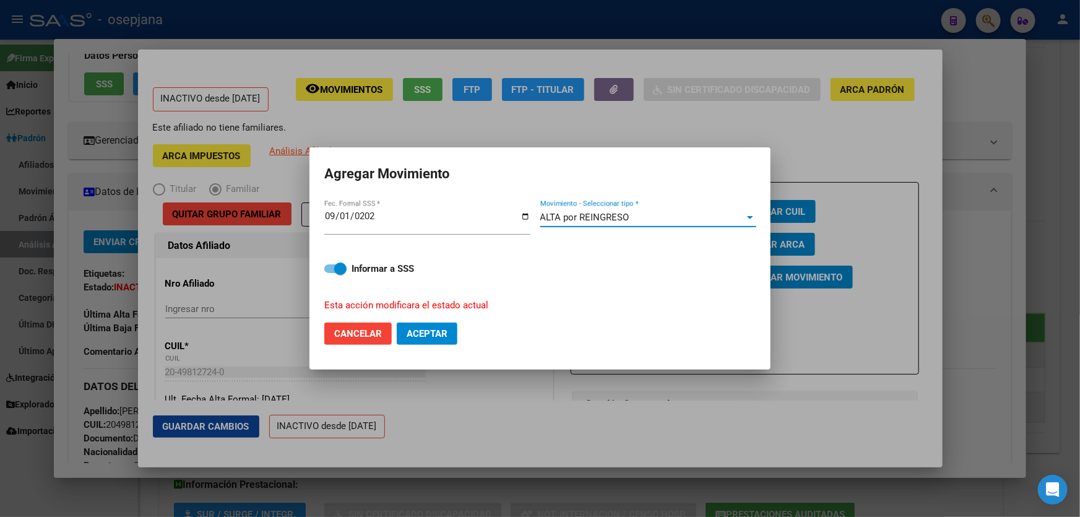
click at [413, 334] on span "Aceptar" at bounding box center [427, 333] width 41 height 11
checkbox input "false"
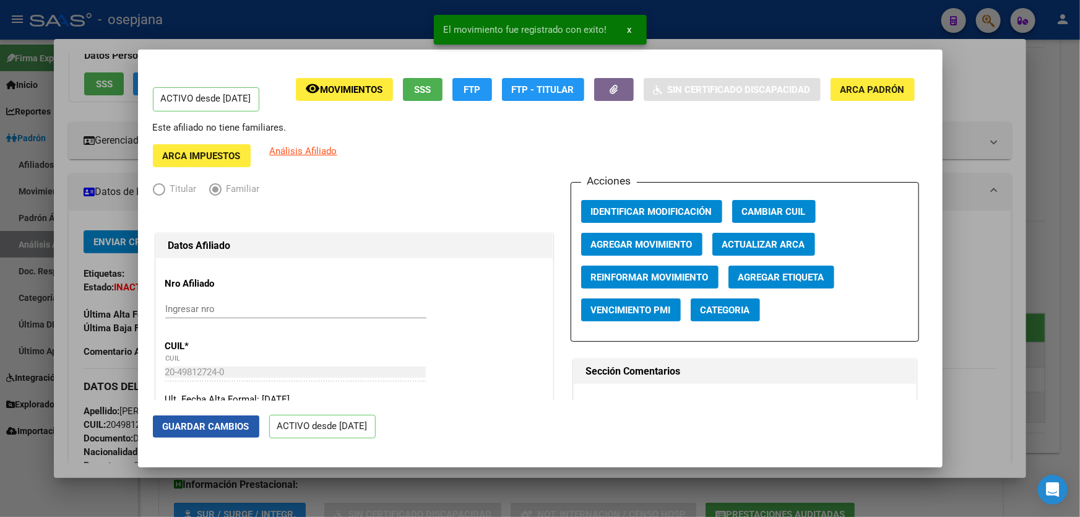
click at [222, 425] on span "Guardar Cambios" at bounding box center [206, 426] width 87 height 11
click at [1080, 315] on div at bounding box center [540, 258] width 1080 height 517
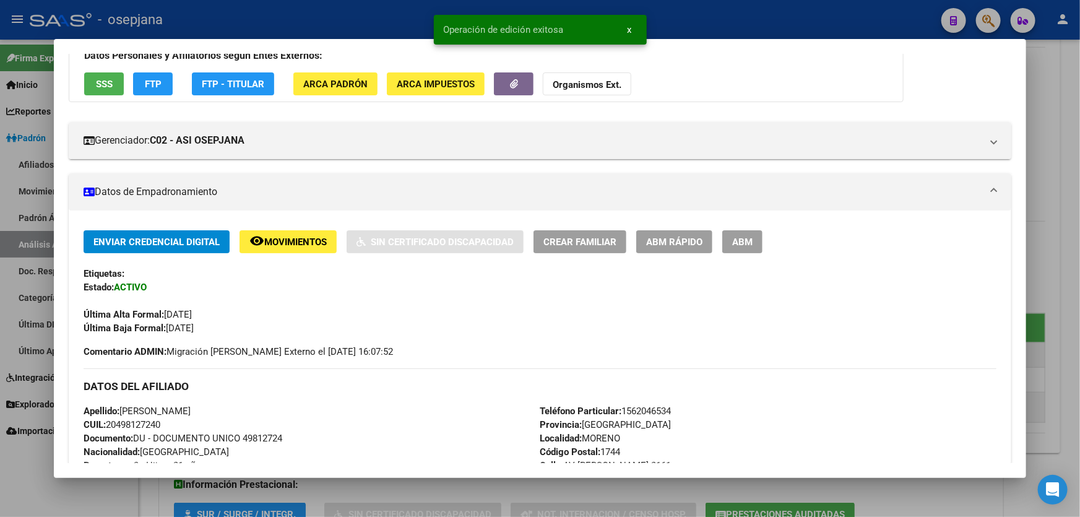
click at [1080, 315] on div at bounding box center [540, 258] width 1080 height 517
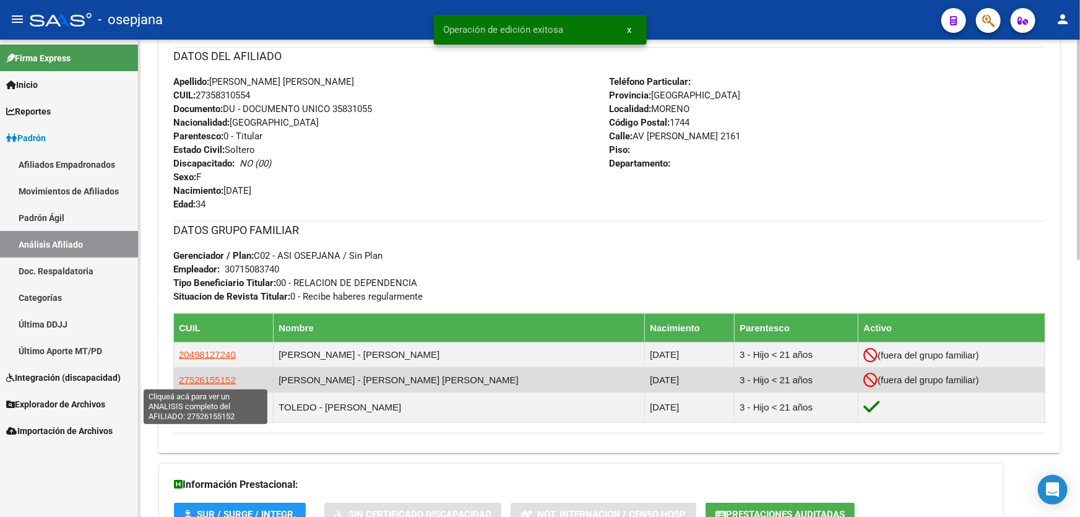
click at [222, 375] on span "27526155152" at bounding box center [207, 380] width 57 height 11
type textarea "27526155152"
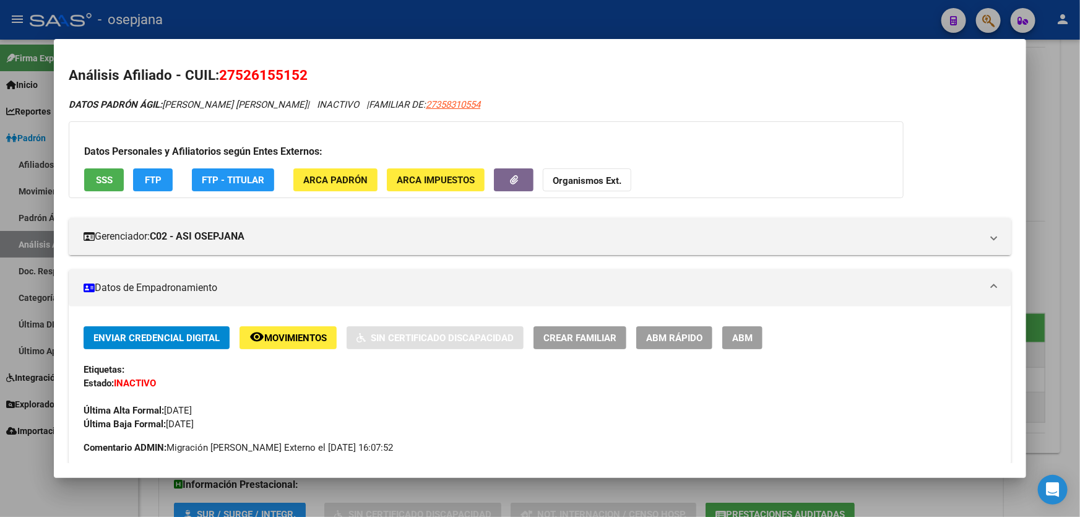
click at [663, 342] on span "ABM Rápido" at bounding box center [674, 338] width 56 height 11
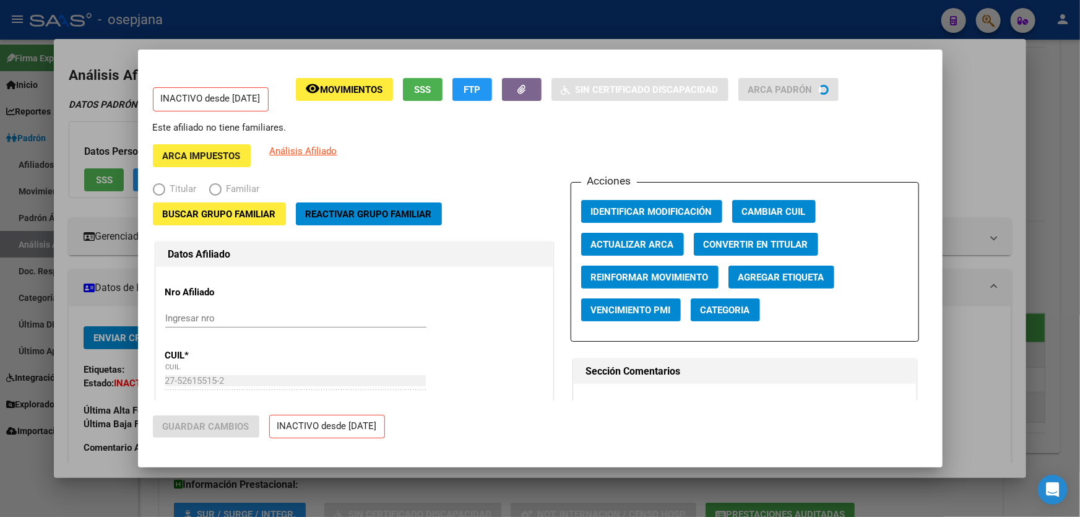
radio input "true"
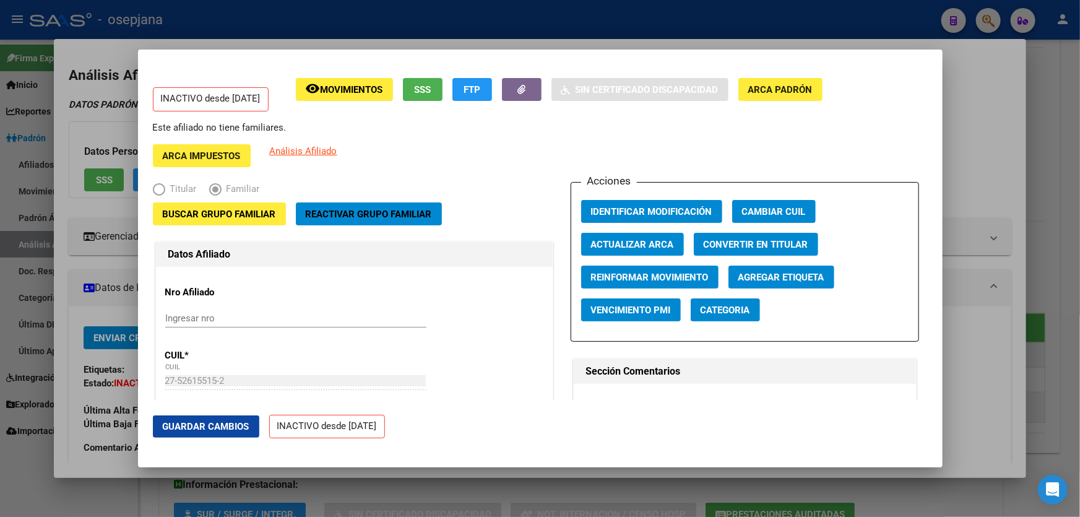
click at [371, 205] on button "Reactivar Grupo Familiar" at bounding box center [369, 213] width 146 height 23
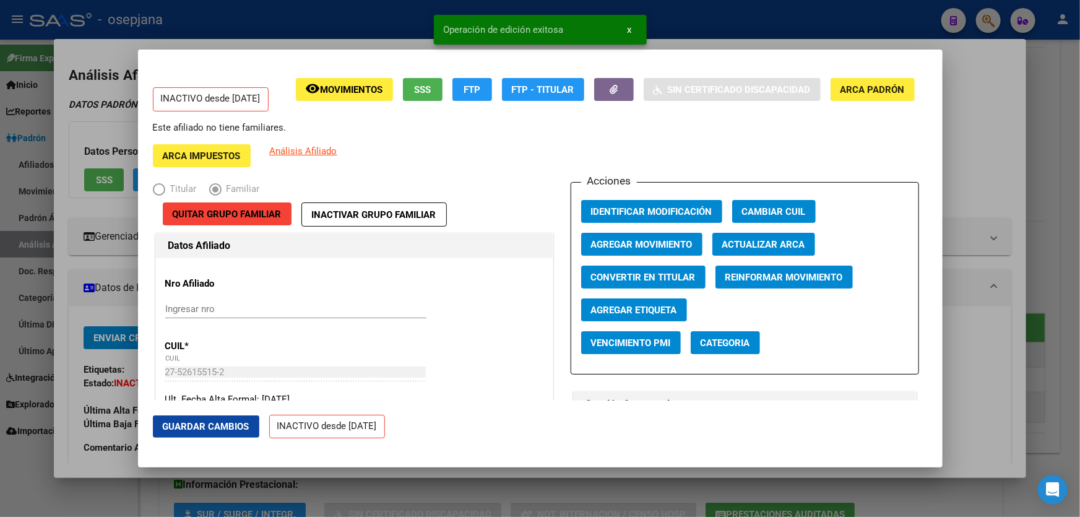
click at [198, 421] on span "Guardar Cambios" at bounding box center [206, 426] width 87 height 11
click at [618, 240] on span "Agregar Movimiento" at bounding box center [642, 244] width 102 height 11
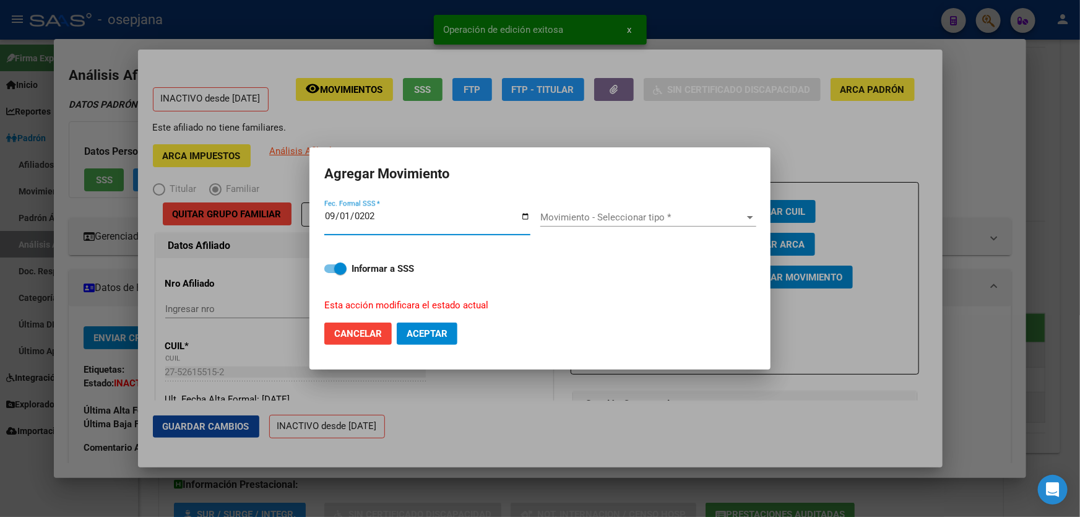
type input "[DATE]"
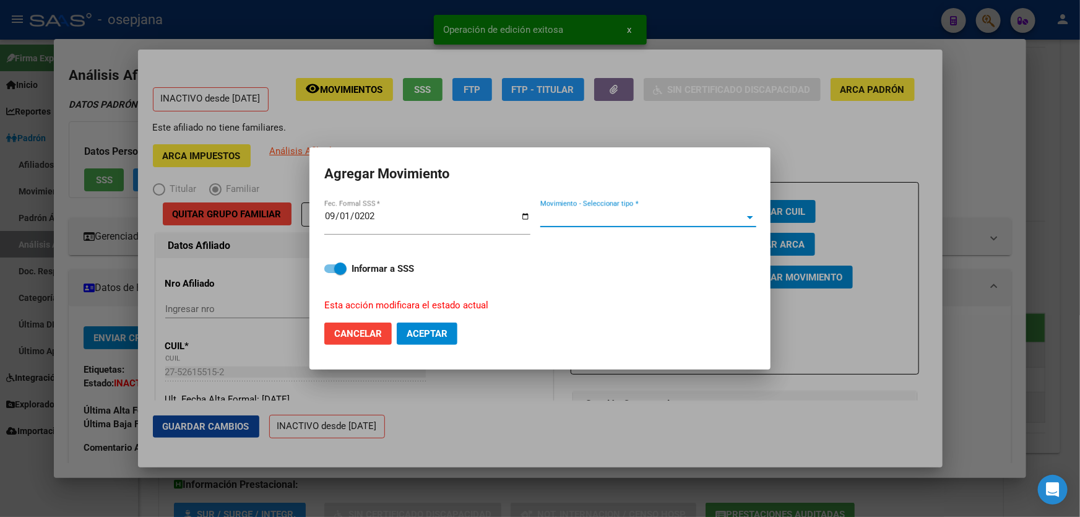
click at [620, 215] on span "Movimiento - Seleccionar tipo *" at bounding box center [643, 217] width 205 height 11
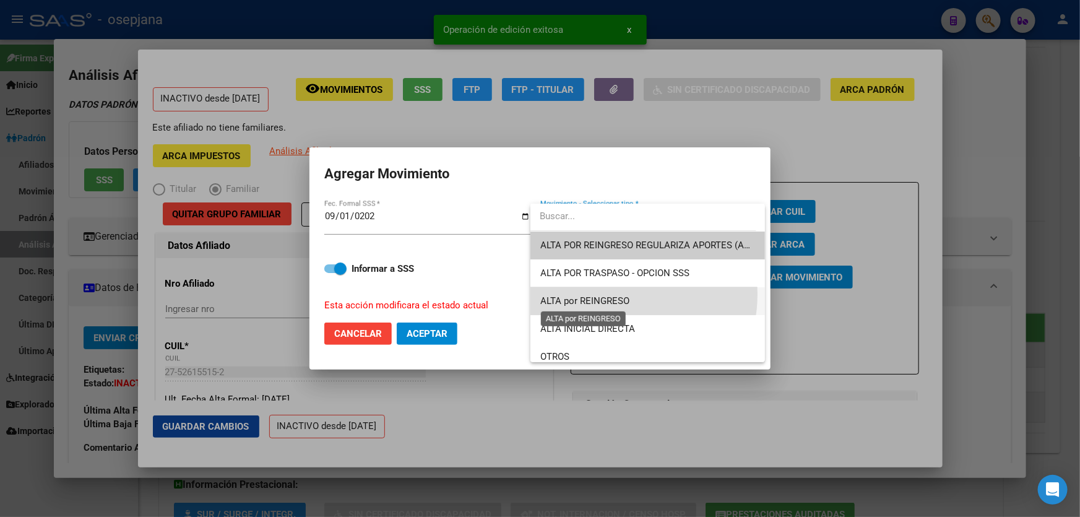
click at [608, 295] on span "ALTA por REINGRESO" at bounding box center [585, 300] width 89 height 11
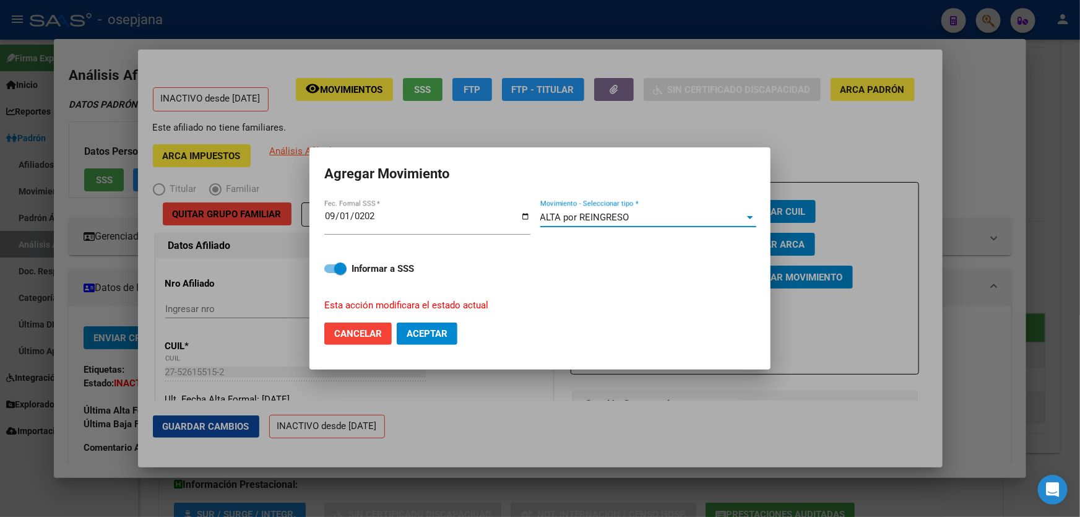
click at [428, 337] on span "Aceptar" at bounding box center [427, 333] width 41 height 11
checkbox input "false"
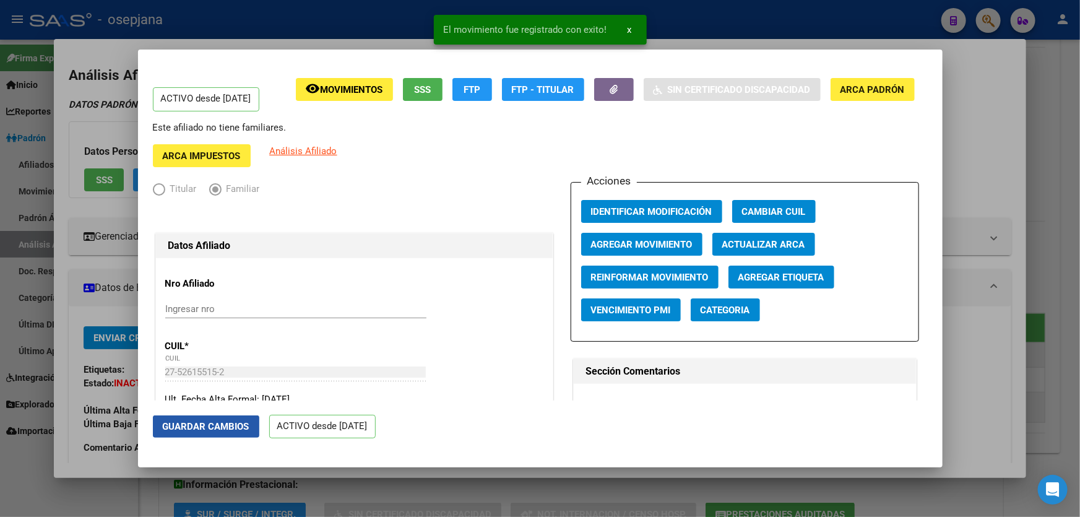
click at [215, 427] on span "Guardar Cambios" at bounding box center [206, 426] width 87 height 11
click at [1080, 320] on div at bounding box center [540, 258] width 1080 height 517
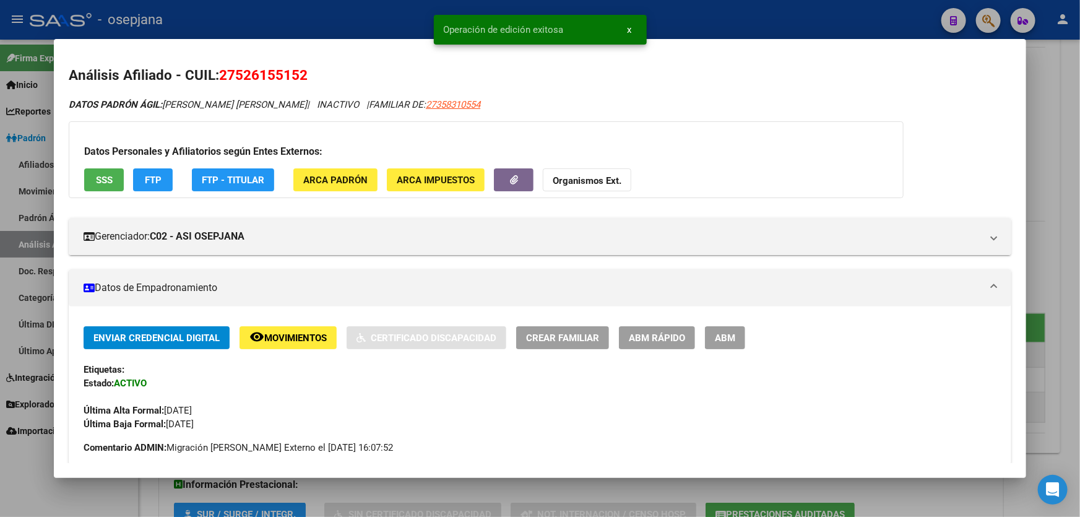
click at [1080, 320] on div at bounding box center [540, 258] width 1080 height 517
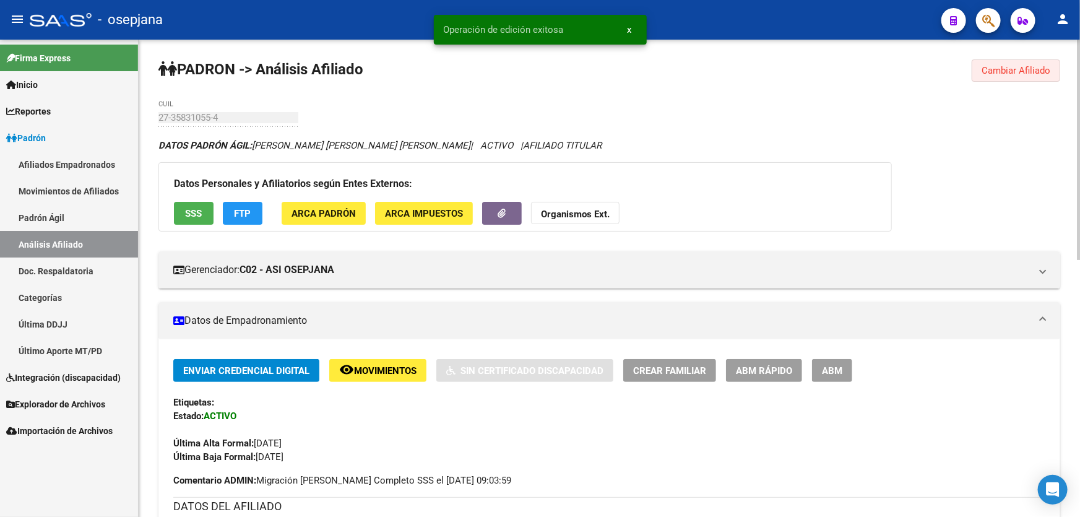
drag, startPoint x: 1005, startPoint y: 67, endPoint x: 963, endPoint y: 74, distance: 42.0
click at [1006, 67] on span "Cambiar Afiliado" at bounding box center [1016, 70] width 69 height 11
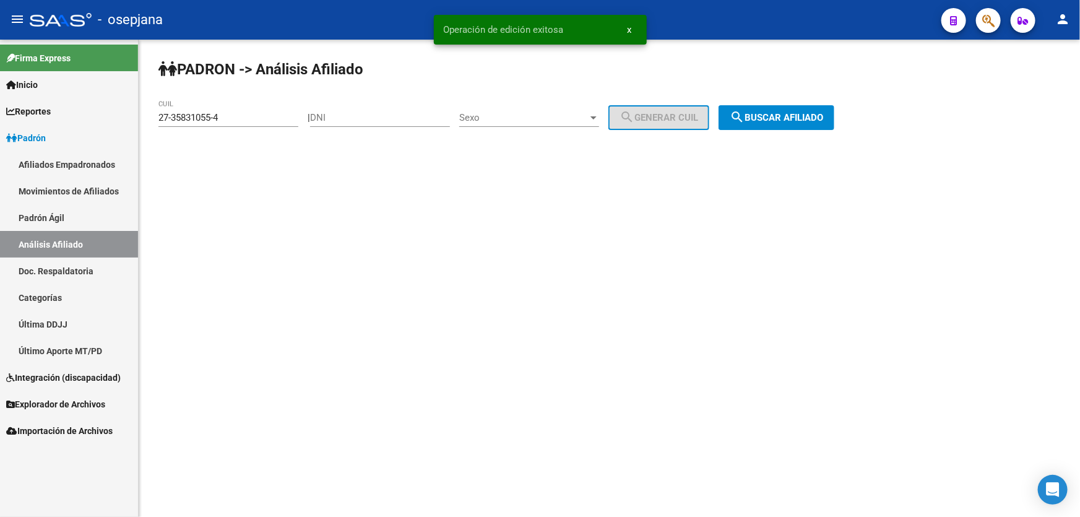
click at [854, 103] on div "[PERSON_NAME] -> Análisis Afiliado 27-35831055-4 CUIL | DNI Sexo Sexo search Ge…" at bounding box center [610, 105] width 942 height 130
click at [785, 116] on span "search Buscar afiliado" at bounding box center [776, 117] width 93 height 11
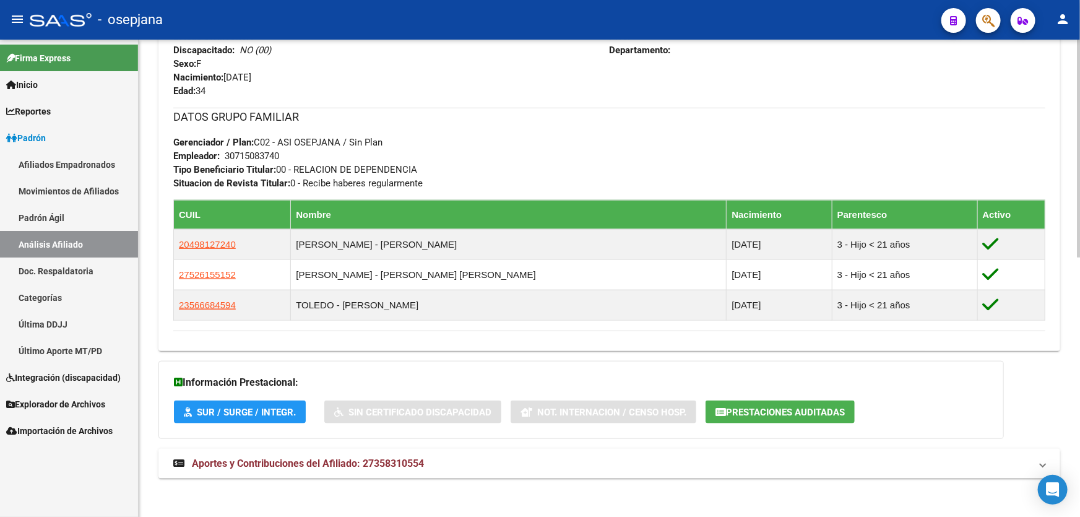
scroll to position [568, 0]
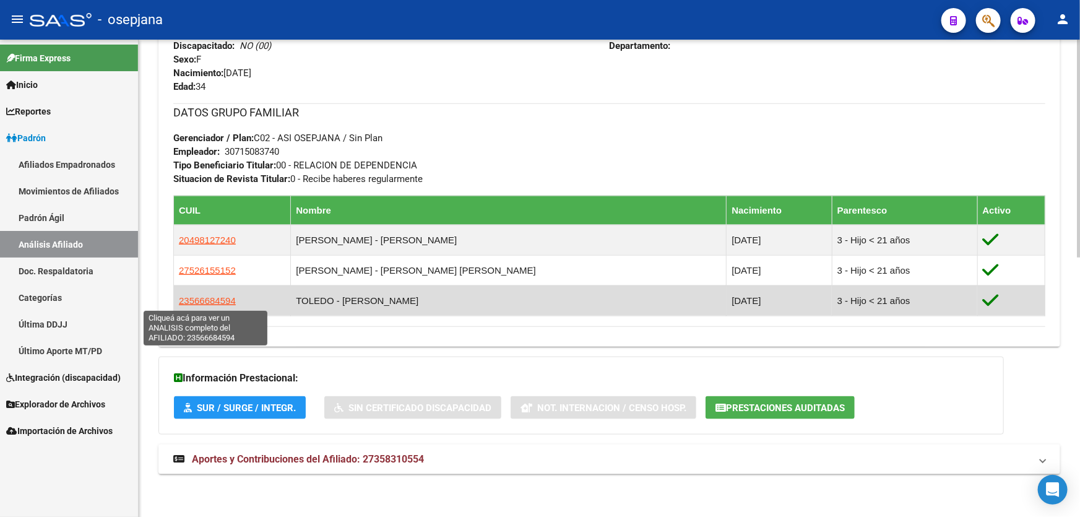
click at [201, 295] on span "23566684594" at bounding box center [207, 300] width 57 height 11
type textarea "23566684594"
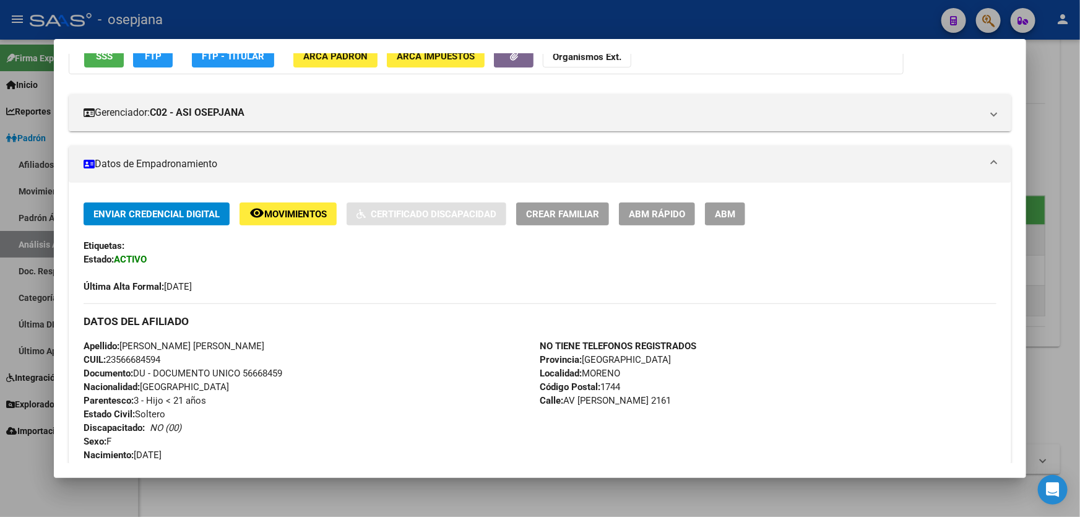
scroll to position [209, 0]
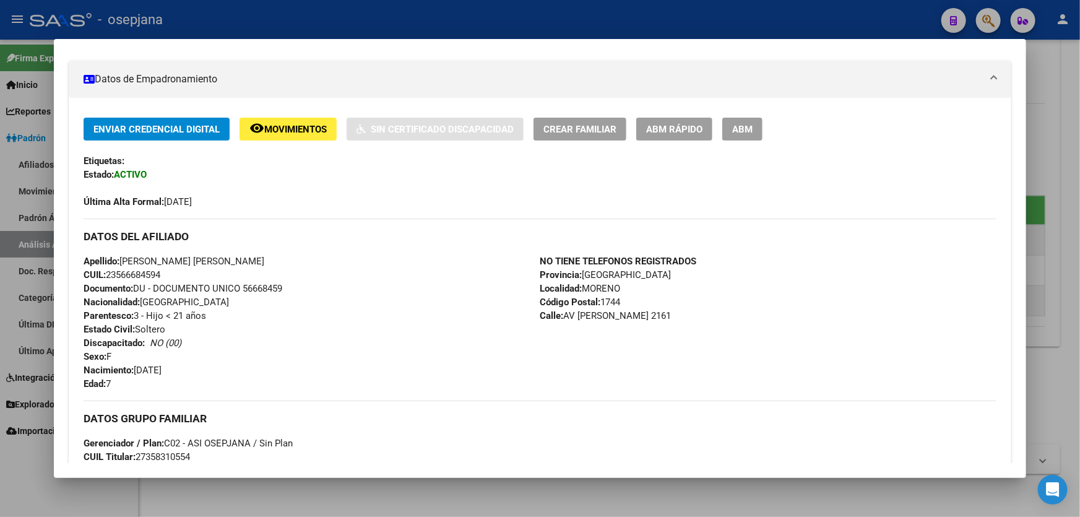
drag, startPoint x: 204, startPoint y: 259, endPoint x: 123, endPoint y: 259, distance: 81.7
click at [123, 259] on span "Apellido: [PERSON_NAME] [PERSON_NAME]" at bounding box center [174, 261] width 181 height 11
drag, startPoint x: 244, startPoint y: 285, endPoint x: 312, endPoint y: 294, distance: 68.7
click at [312, 294] on div "Apellido: [PERSON_NAME] [PERSON_NAME] CUIL: 23566684594 Documento: DU - DOCUMEN…" at bounding box center [312, 322] width 456 height 136
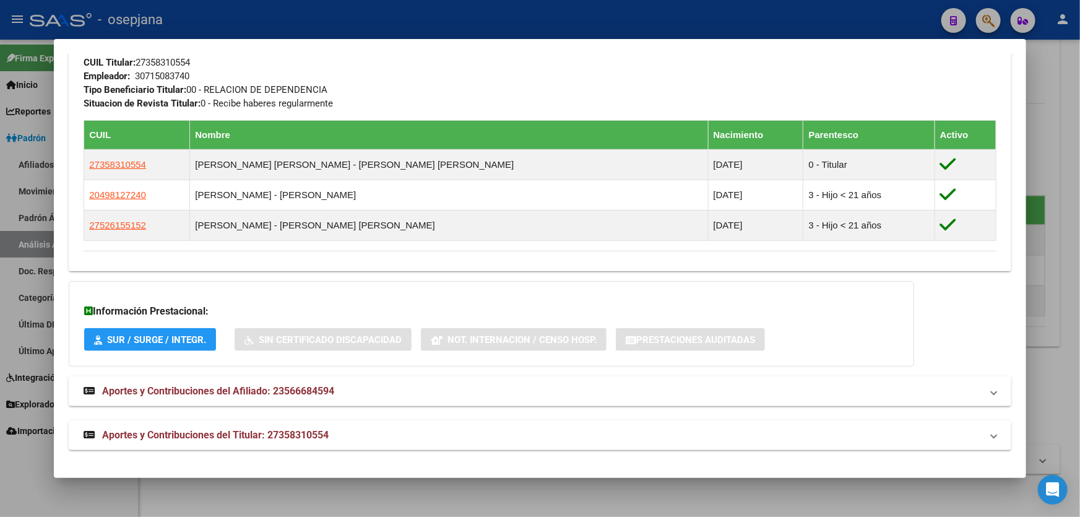
click at [1058, 346] on div at bounding box center [540, 258] width 1080 height 517
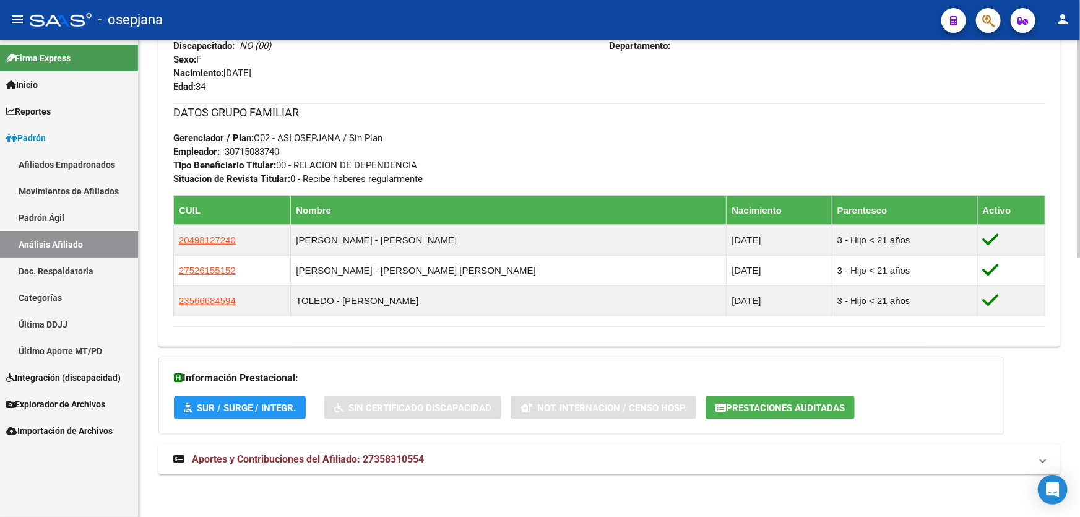
click at [939, 459] on mat-panel-title "Aportes y Contribuciones del Afiliado: 27358310554" at bounding box center [602, 460] width 858 height 14
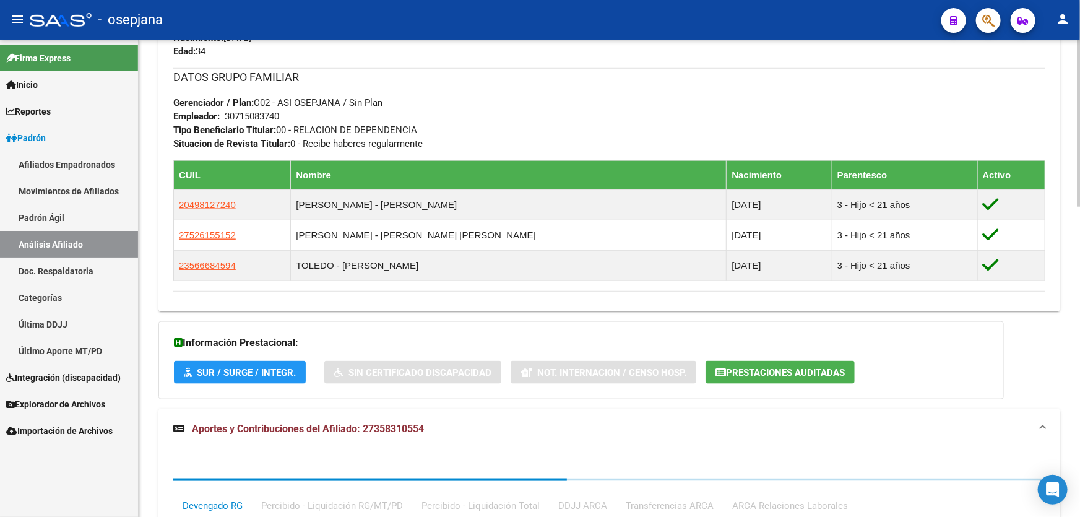
scroll to position [640, 0]
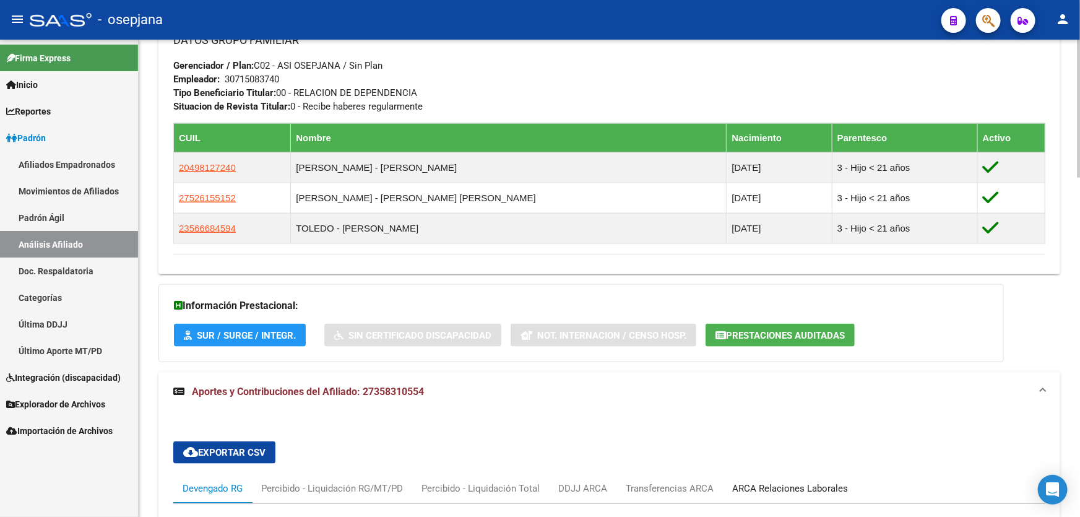
click at [782, 483] on div "ARCA Relaciones Laborales" at bounding box center [791, 489] width 116 height 14
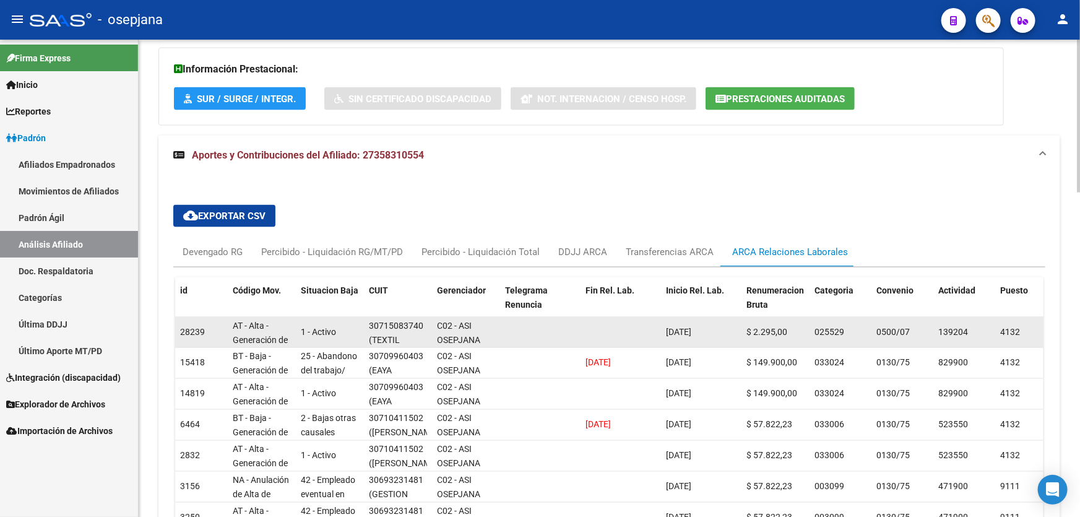
scroll to position [30, 0]
drag, startPoint x: 373, startPoint y: 339, endPoint x: 402, endPoint y: 341, distance: 29.1
click at [402, 341] on span "(TEXTIL [PERSON_NAME] E HIJOS S.R.L.)" at bounding box center [402, 331] width 66 height 52
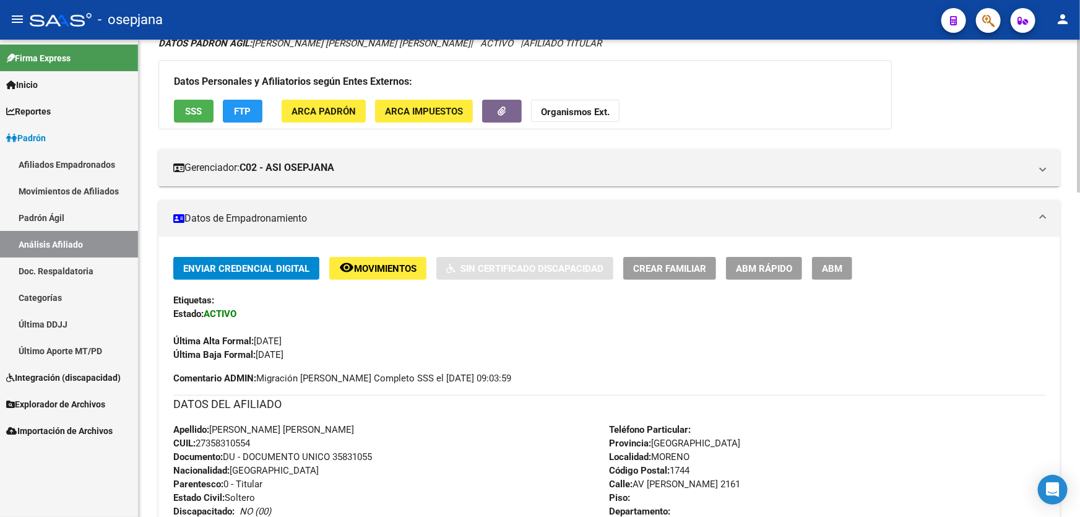
scroll to position [0, 0]
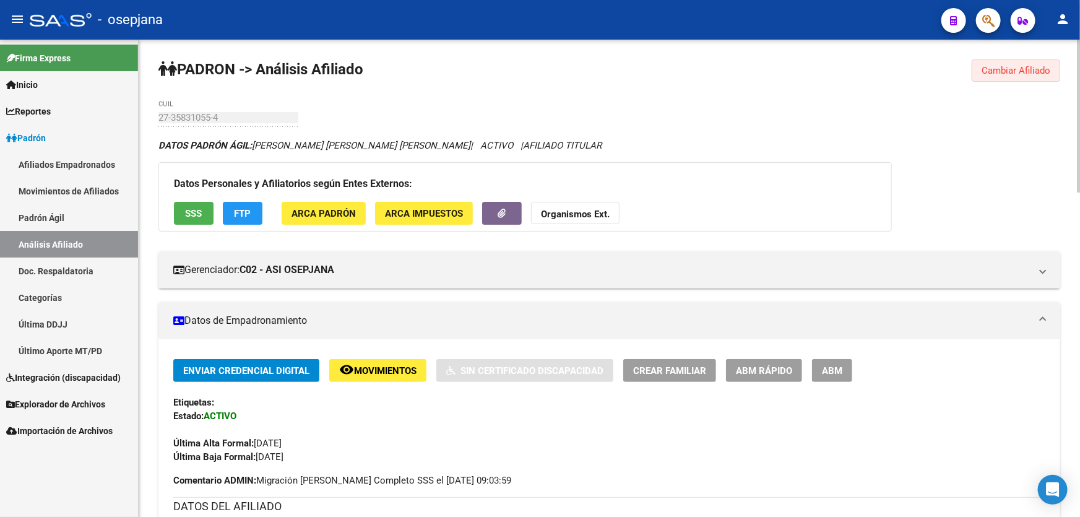
click at [1025, 71] on span "Cambiar Afiliado" at bounding box center [1016, 70] width 69 height 11
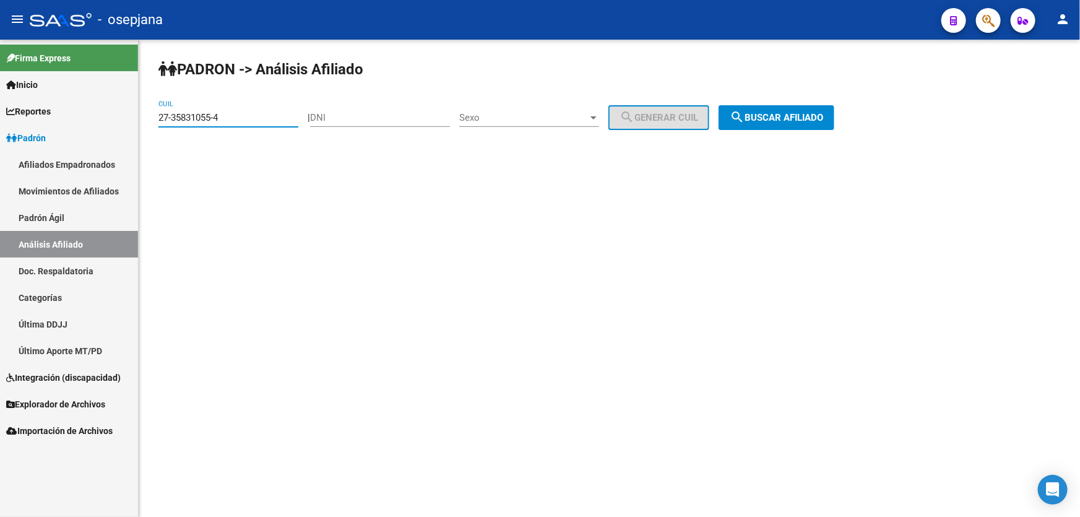
drag, startPoint x: 244, startPoint y: 117, endPoint x: 0, endPoint y: 140, distance: 245.0
click at [0, 140] on mat-sidenav-container "Firma Express Inicio Calendario SSS Instructivos Contacto OS Reportes [PERSON_N…" at bounding box center [540, 278] width 1080 height 477
paste input "36-08501"
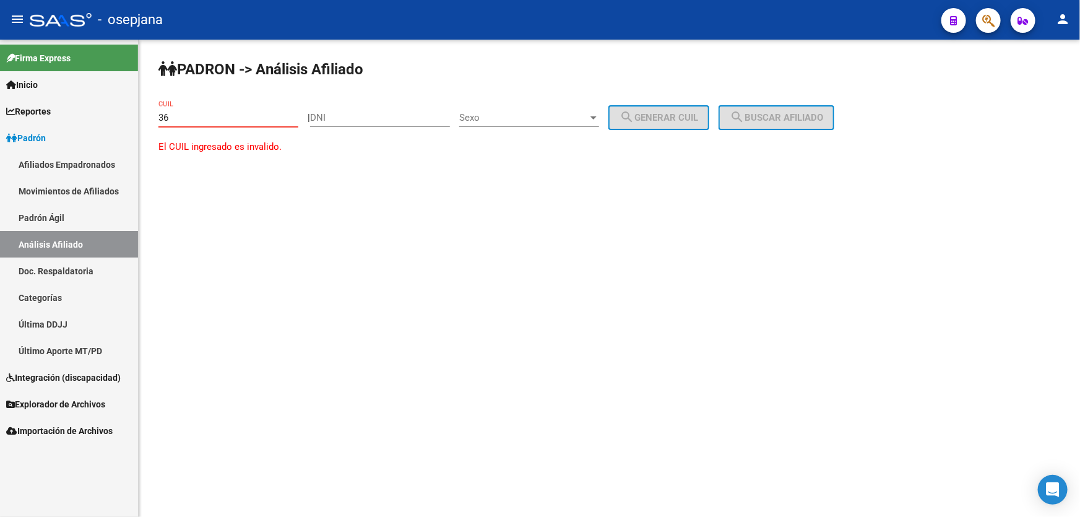
type input "3"
paste input "20-36085014-6"
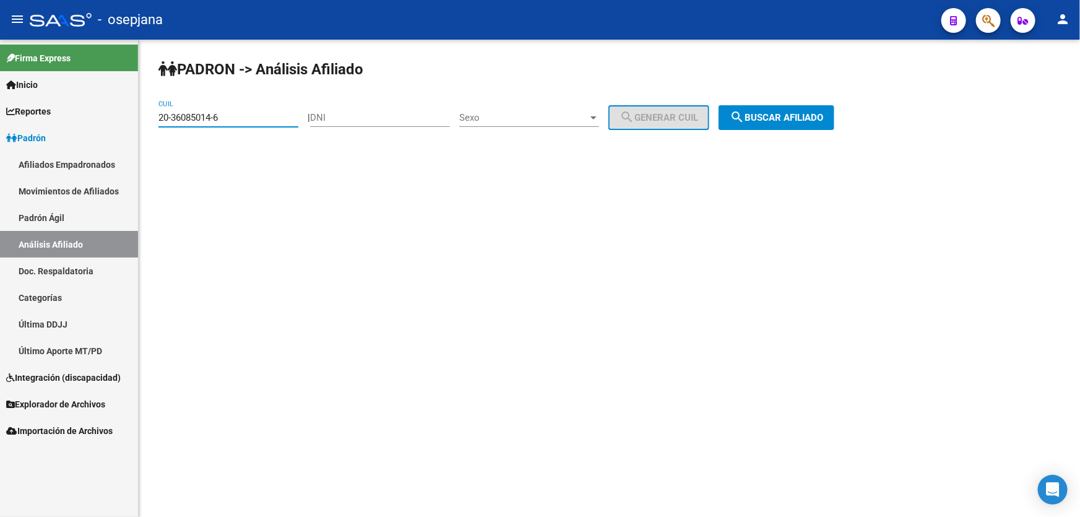
type input "20-36085014-6"
click at [799, 113] on span "search Buscar afiliado" at bounding box center [776, 117] width 93 height 11
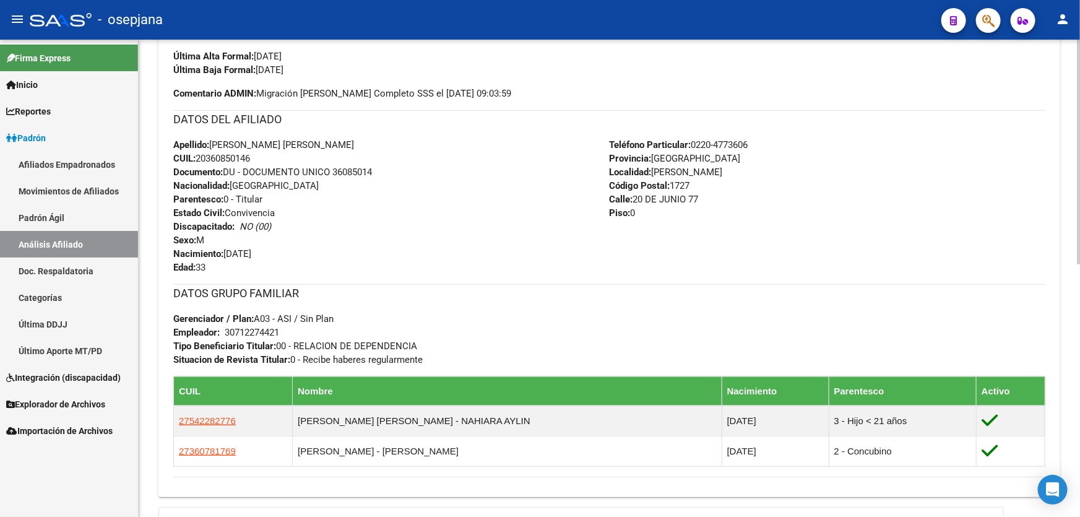
scroll to position [450, 0]
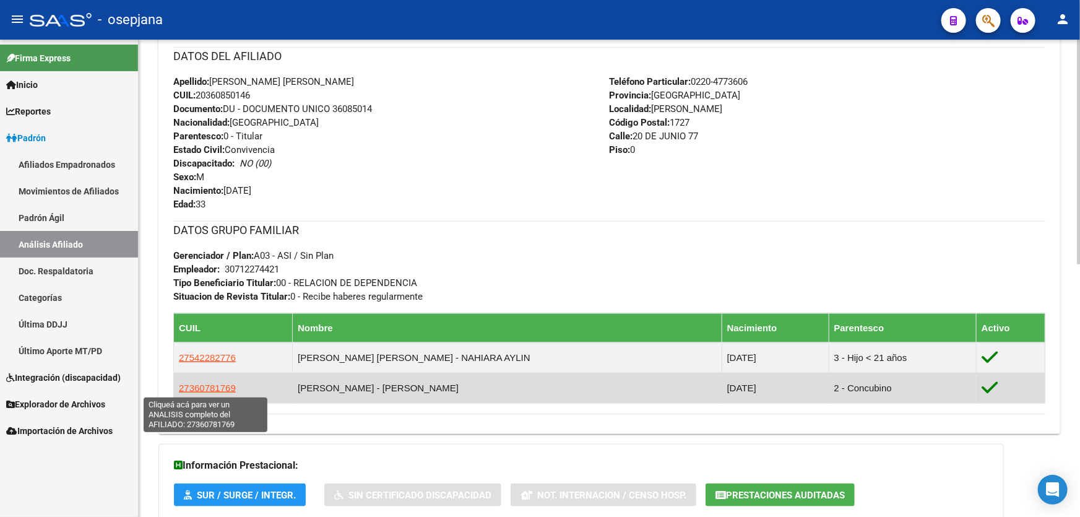
click at [204, 389] on span "27360781769" at bounding box center [207, 388] width 57 height 11
type textarea "27360781769"
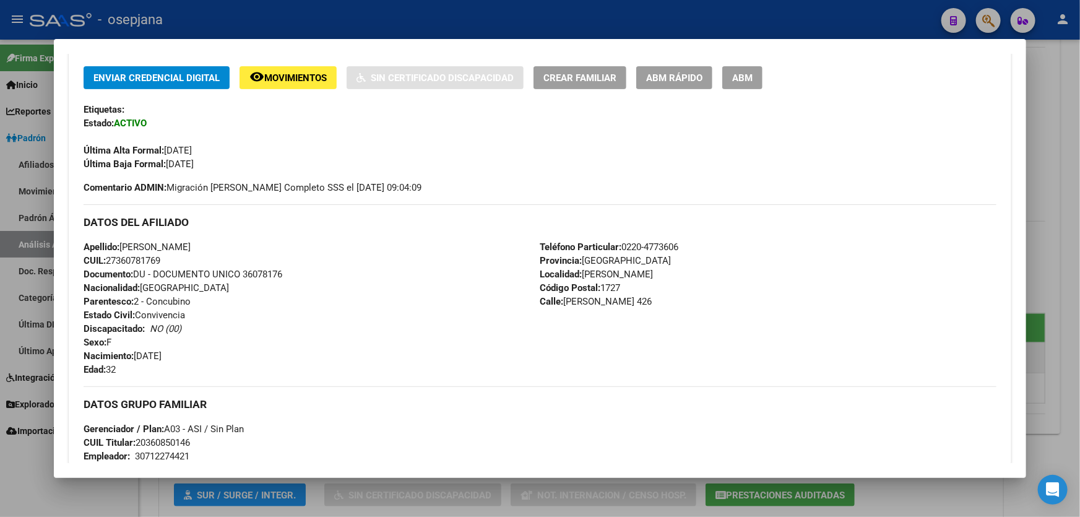
scroll to position [394, 0]
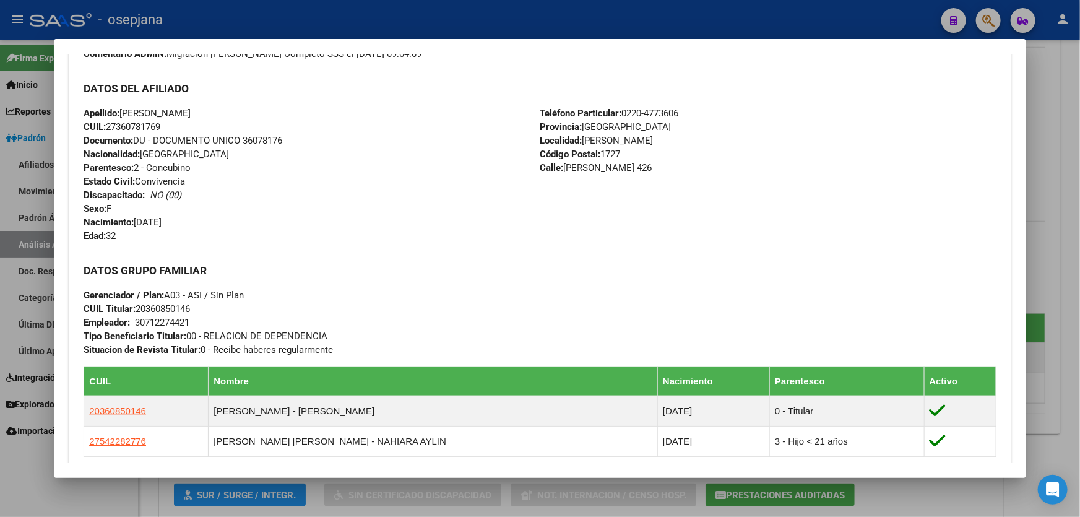
click at [1080, 289] on div at bounding box center [540, 258] width 1080 height 517
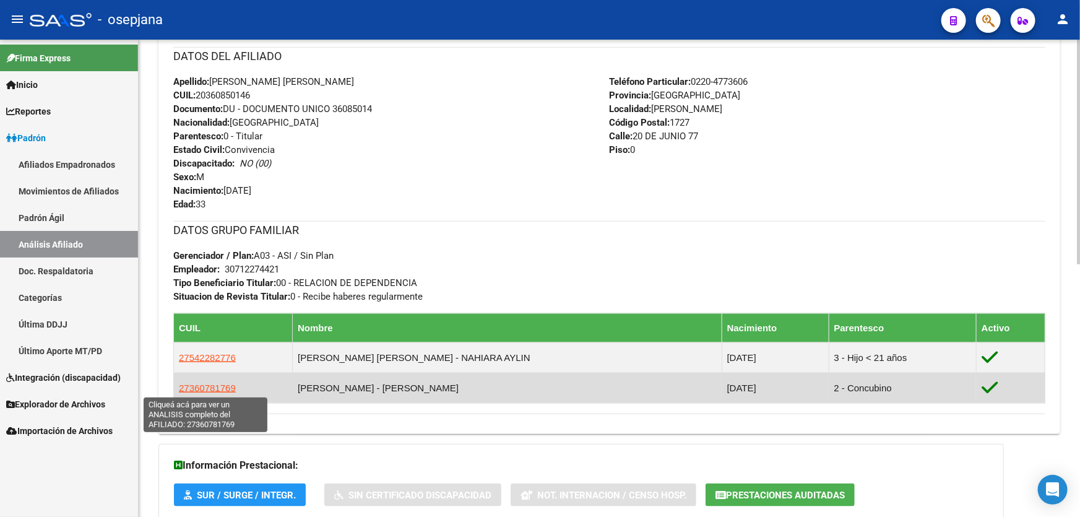
click at [215, 384] on span "27360781769" at bounding box center [207, 388] width 57 height 11
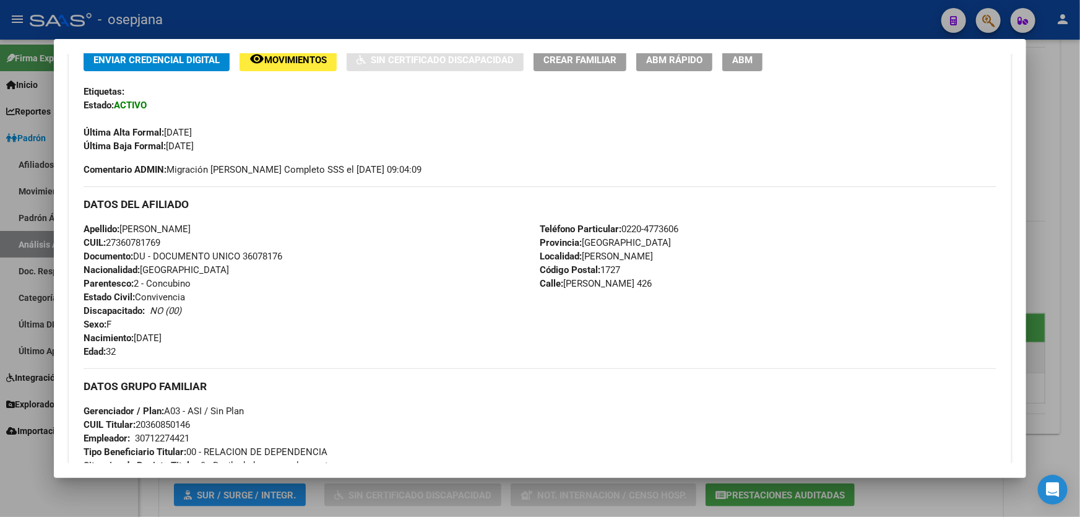
scroll to position [337, 0]
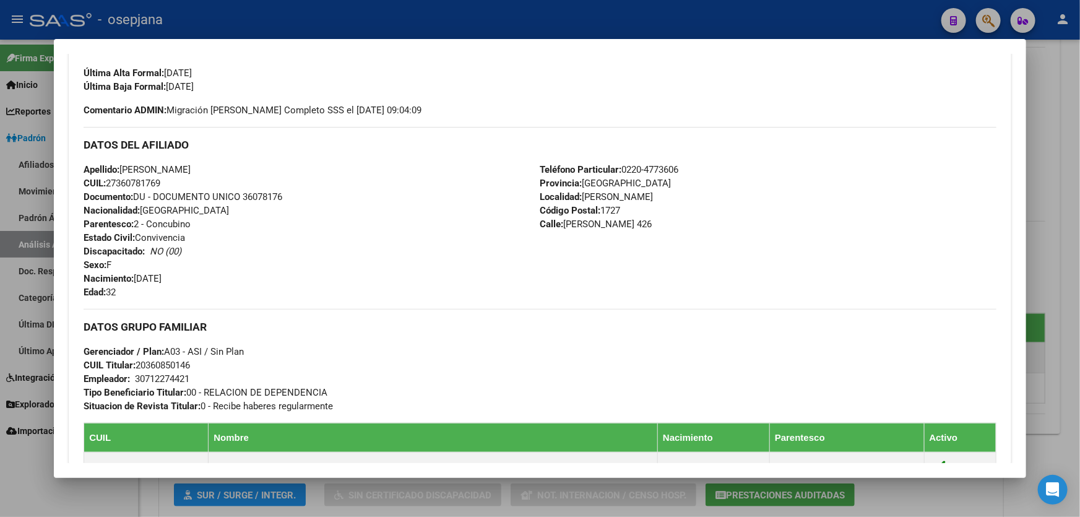
drag, startPoint x: 206, startPoint y: 168, endPoint x: 123, endPoint y: 170, distance: 82.4
click at [123, 170] on span "Apellido: [PERSON_NAME]" at bounding box center [137, 169] width 107 height 11
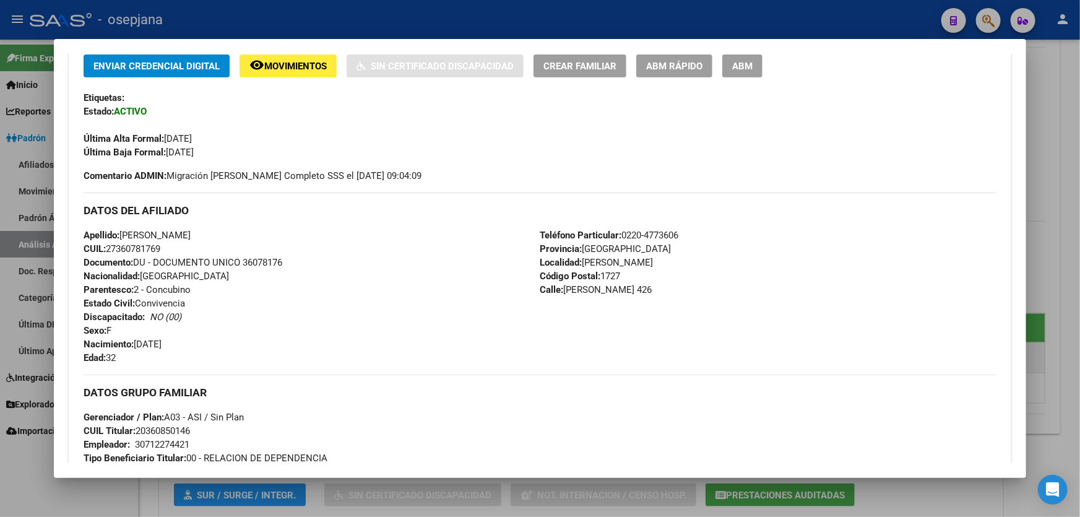
scroll to position [0, 0]
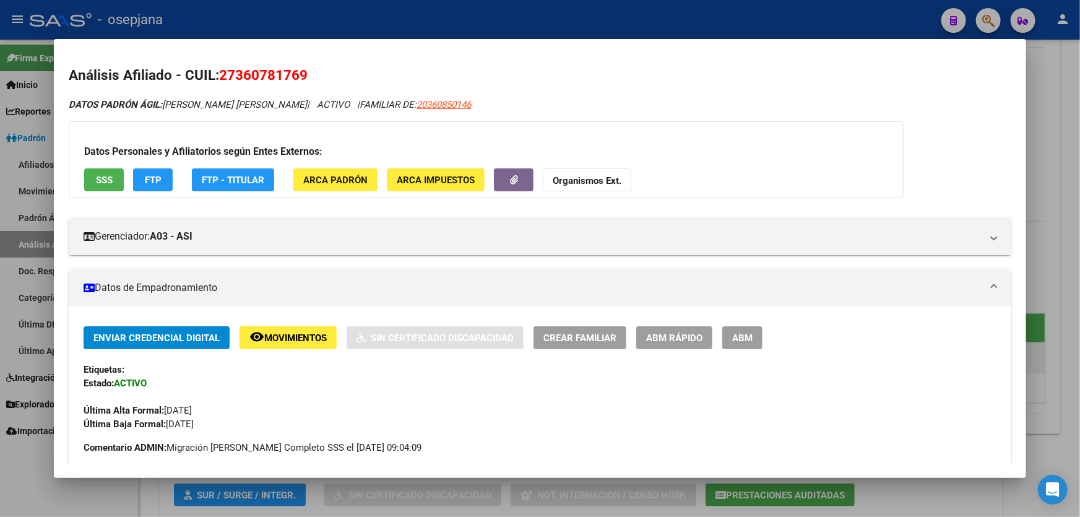
click at [303, 343] on button "remove_red_eye Movimientos" at bounding box center [288, 337] width 97 height 23
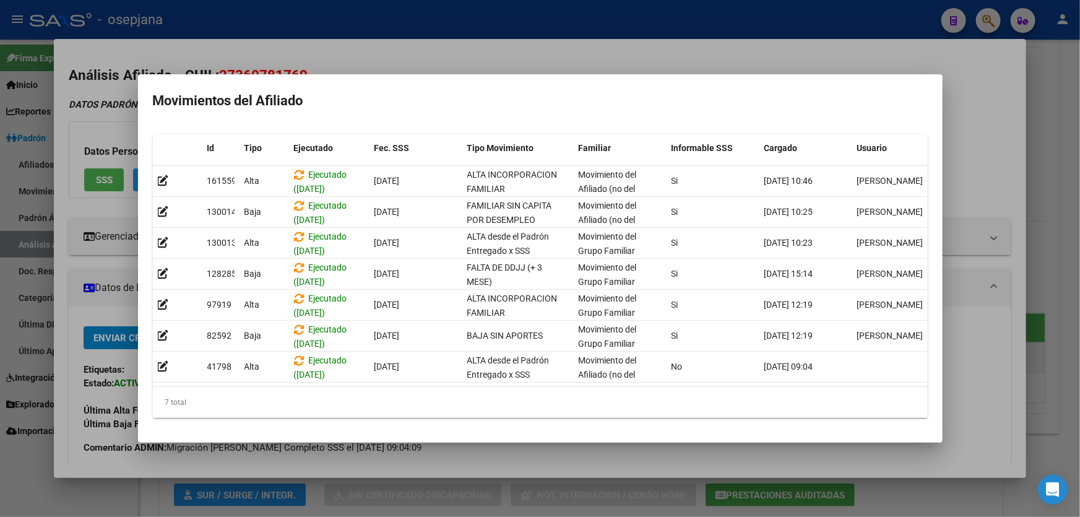
click at [1080, 278] on div at bounding box center [540, 258] width 1080 height 517
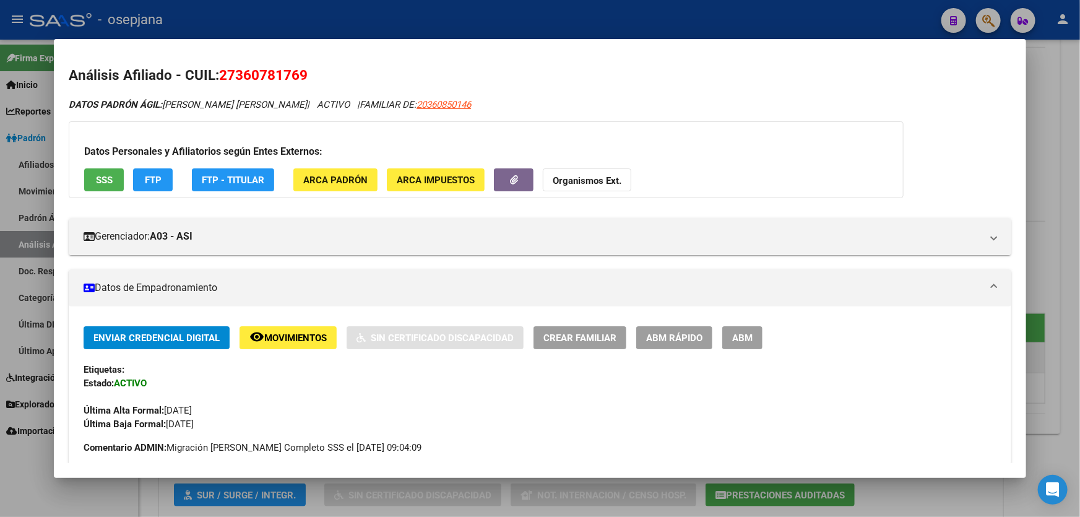
click at [300, 334] on span "Movimientos" at bounding box center [295, 338] width 63 height 11
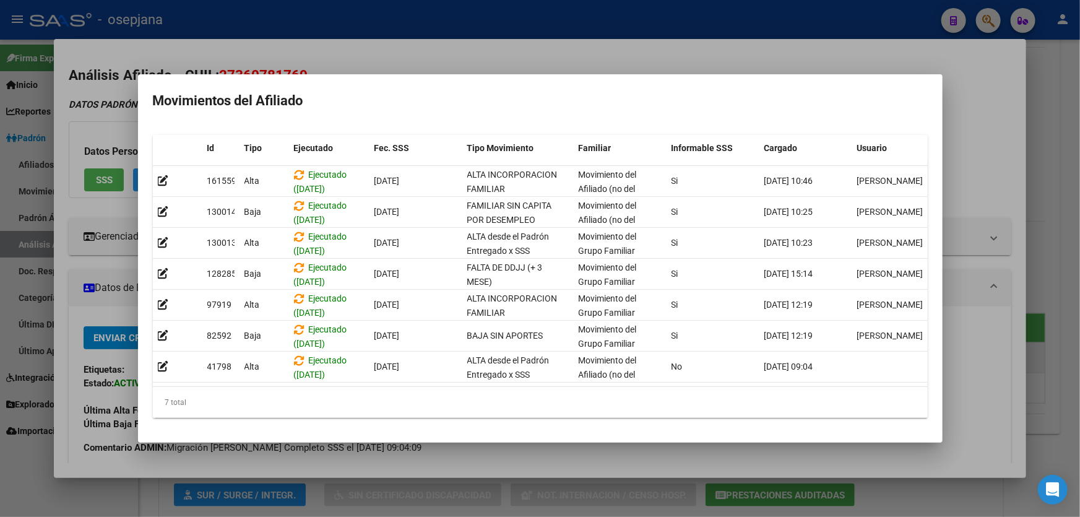
click at [1060, 249] on div at bounding box center [540, 258] width 1080 height 517
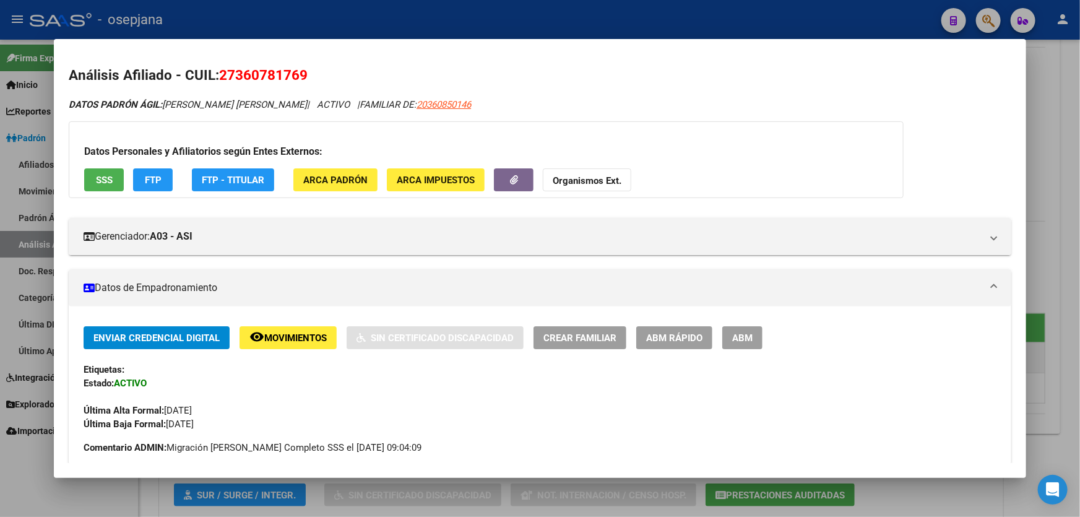
click at [1080, 250] on div at bounding box center [540, 258] width 1080 height 517
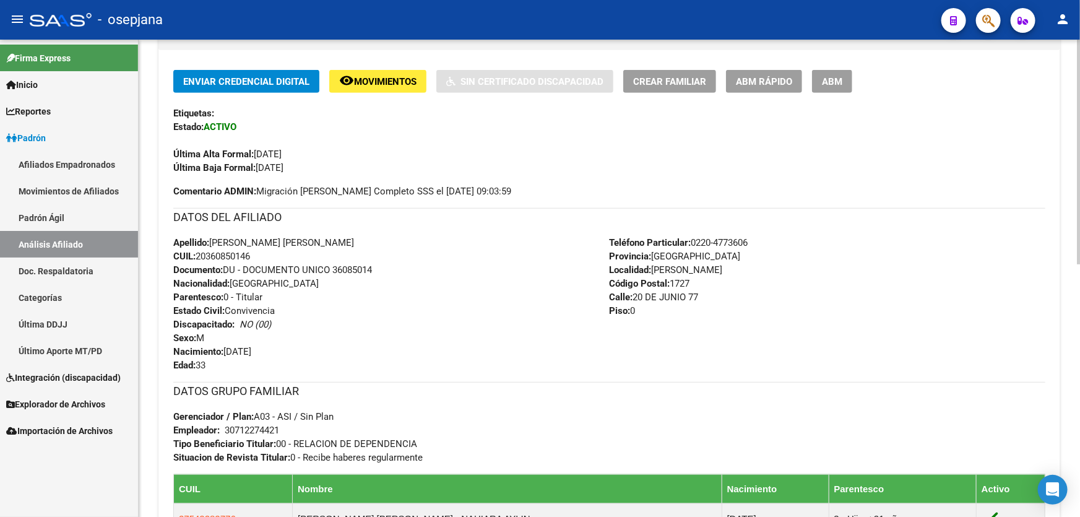
scroll to position [281, 0]
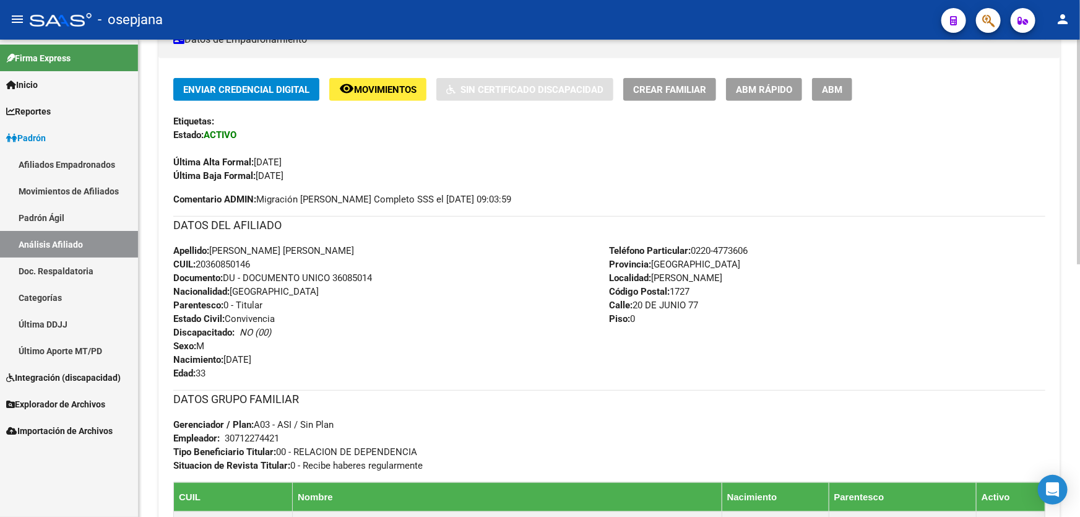
click at [384, 90] on span "Movimientos" at bounding box center [385, 89] width 63 height 11
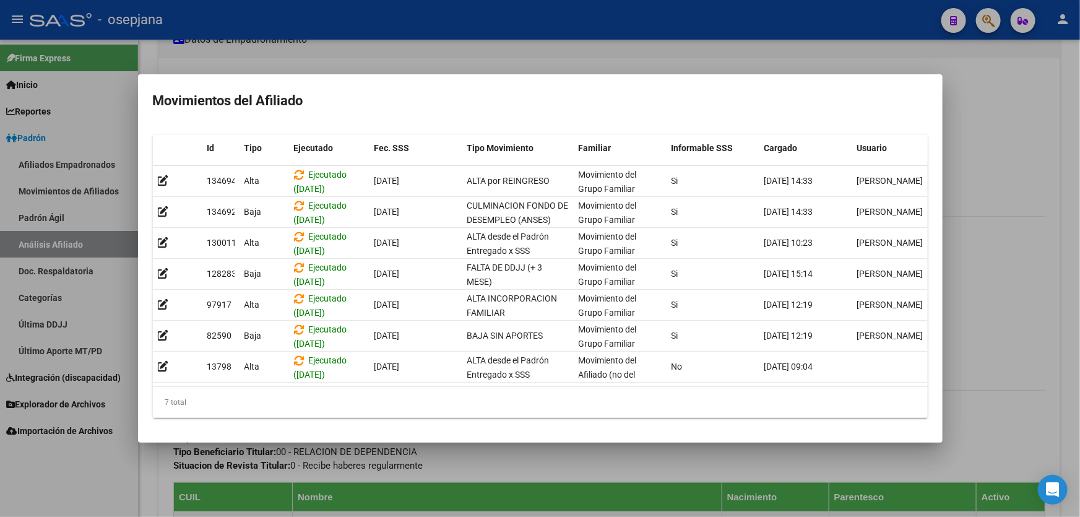
click at [1080, 260] on div at bounding box center [540, 258] width 1080 height 517
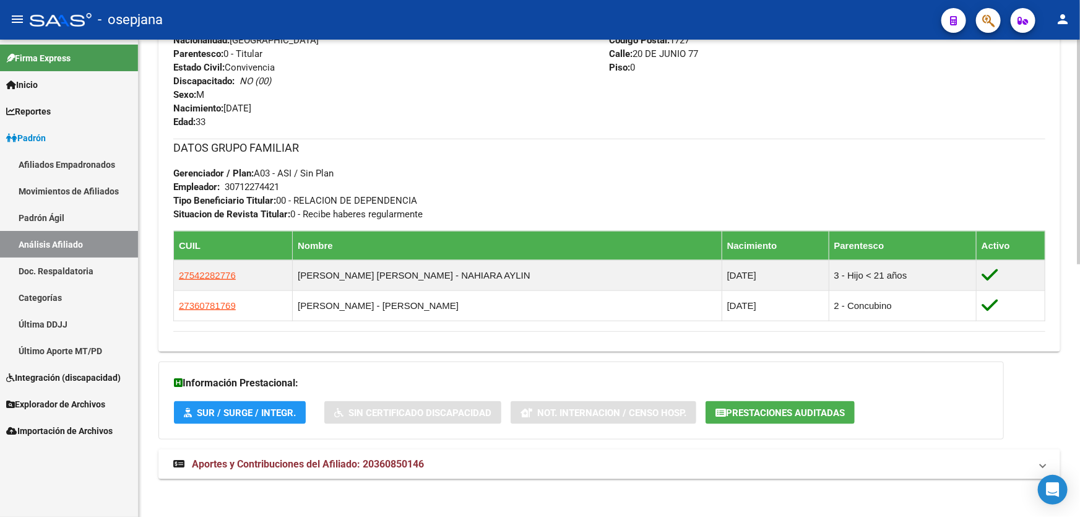
scroll to position [537, 0]
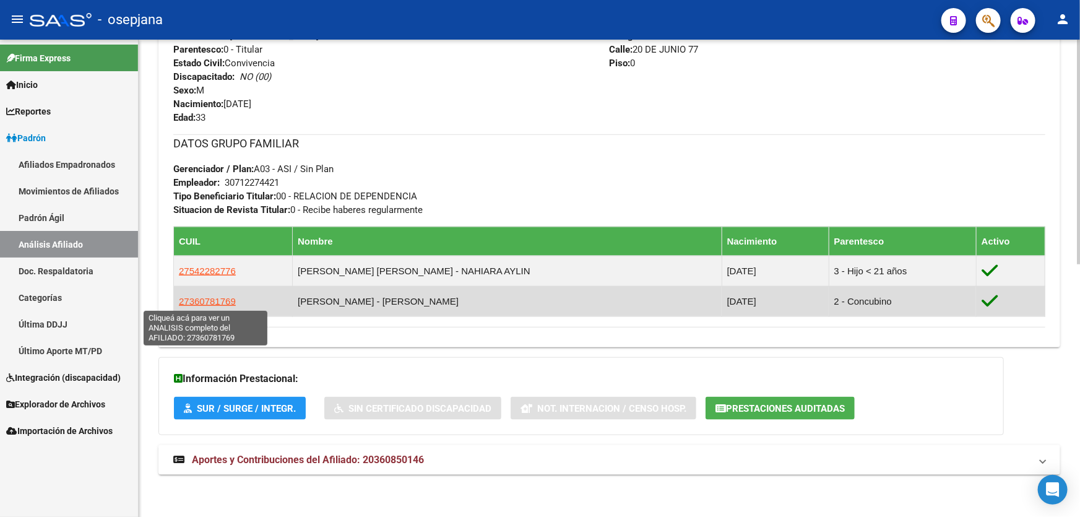
click at [217, 297] on span "27360781769" at bounding box center [207, 301] width 57 height 11
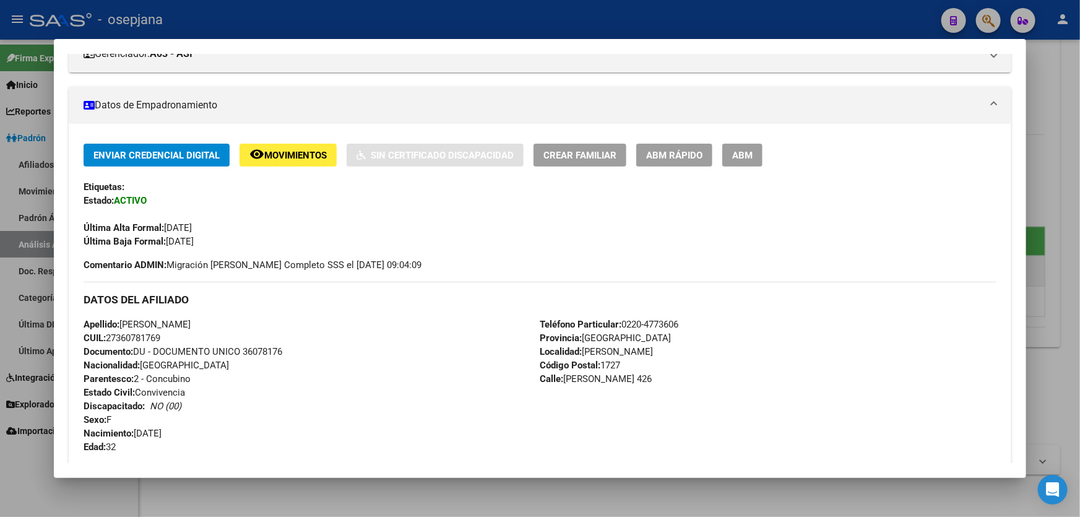
scroll to position [337, 0]
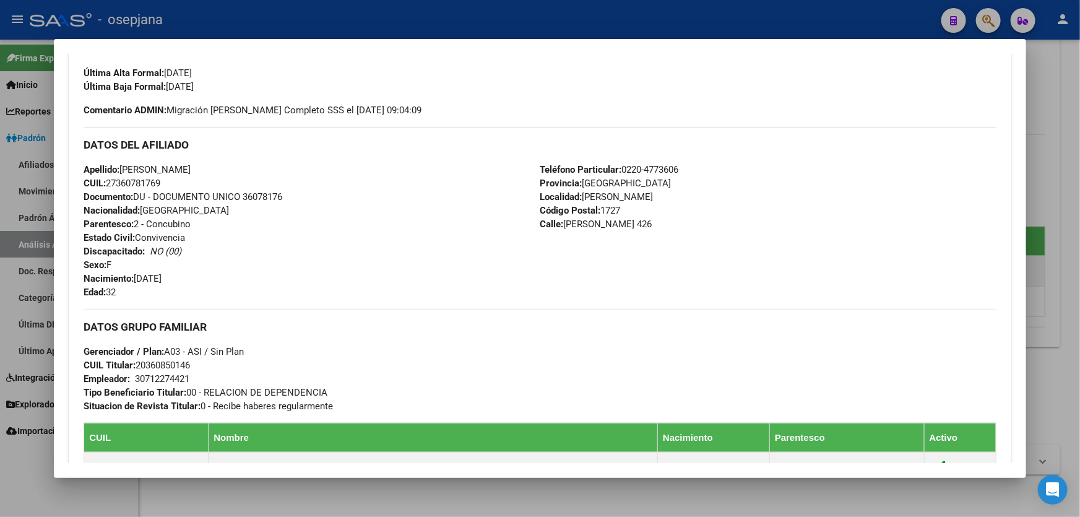
drag, startPoint x: 206, startPoint y: 168, endPoint x: 123, endPoint y: 167, distance: 82.4
click at [123, 167] on span "Apellido: [PERSON_NAME]" at bounding box center [137, 169] width 107 height 11
click at [1080, 285] on div at bounding box center [540, 258] width 1080 height 517
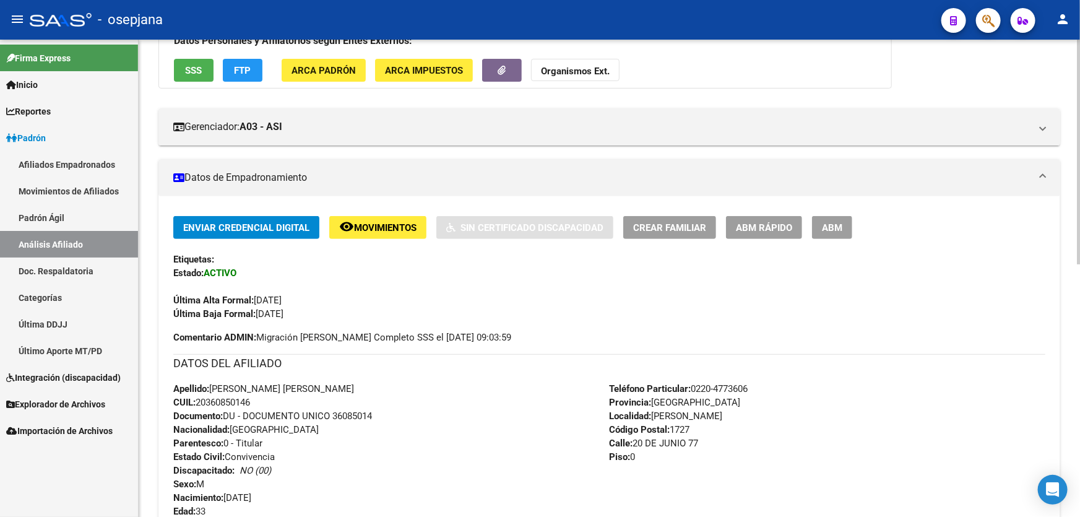
scroll to position [0, 0]
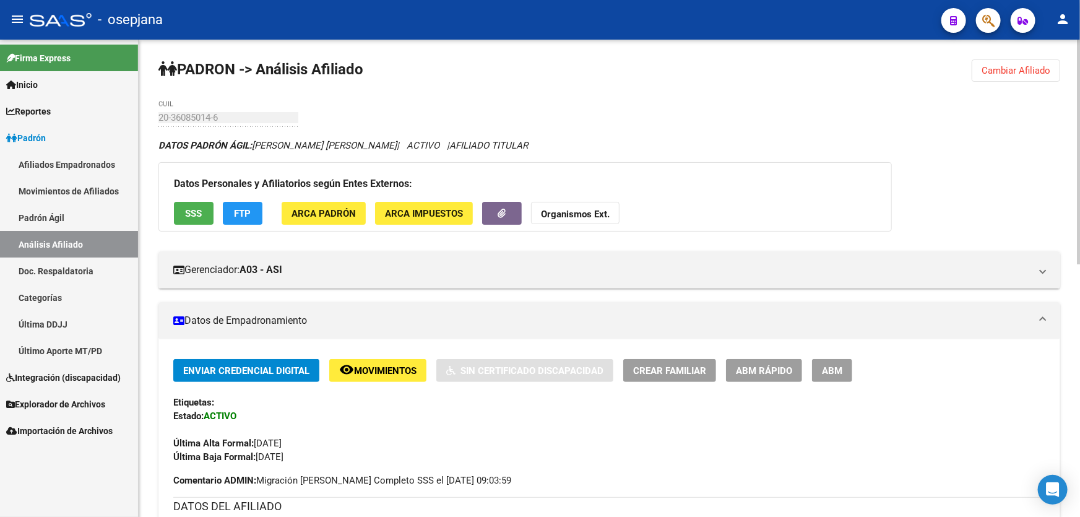
click at [383, 373] on span "Movimientos" at bounding box center [385, 370] width 63 height 11
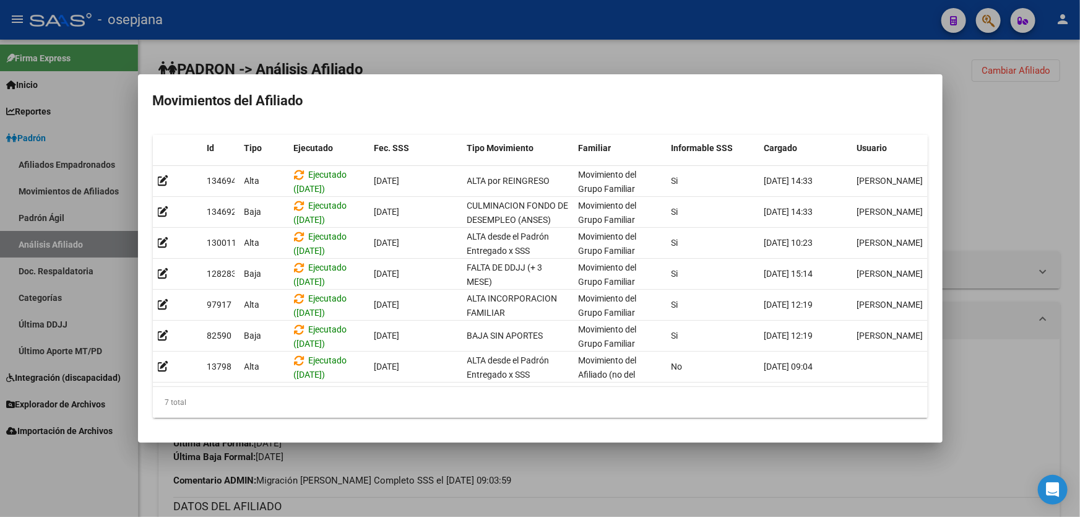
click at [680, 485] on div at bounding box center [540, 258] width 1080 height 517
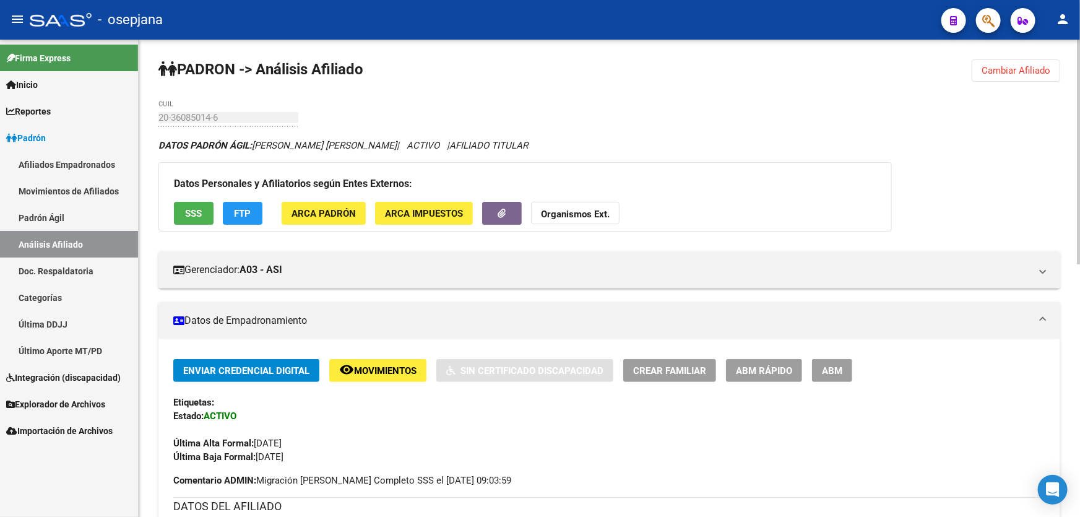
click at [996, 77] on button "Cambiar Afiliado" at bounding box center [1016, 70] width 89 height 22
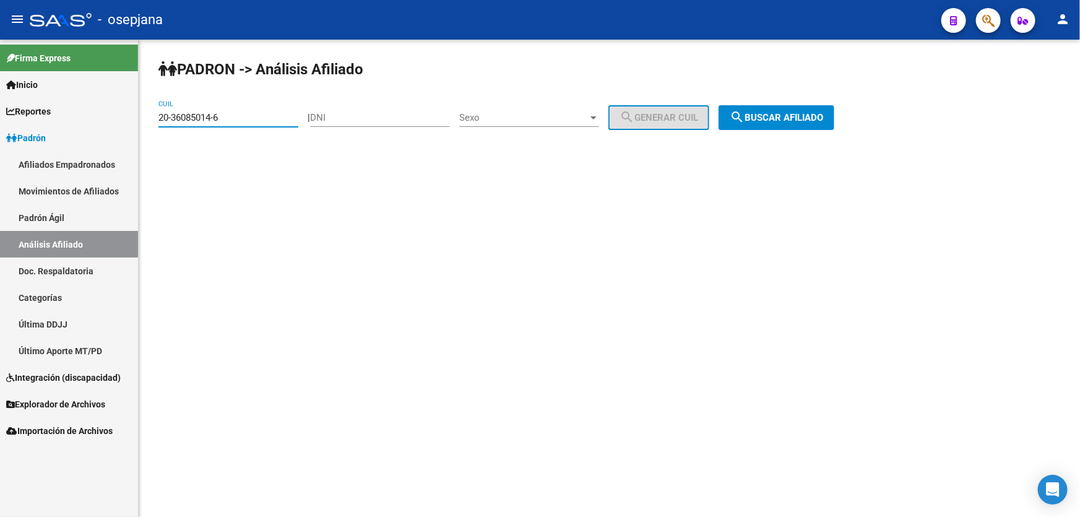
drag, startPoint x: 230, startPoint y: 115, endPoint x: 129, endPoint y: 117, distance: 100.9
click at [130, 117] on mat-sidenav-container "Firma Express Inicio Calendario SSS Instructivos Contacto OS Reportes [PERSON_N…" at bounding box center [540, 278] width 1080 height 477
paste input "7-28061751-8"
click at [788, 123] on button "search Buscar afiliado" at bounding box center [777, 117] width 116 height 25
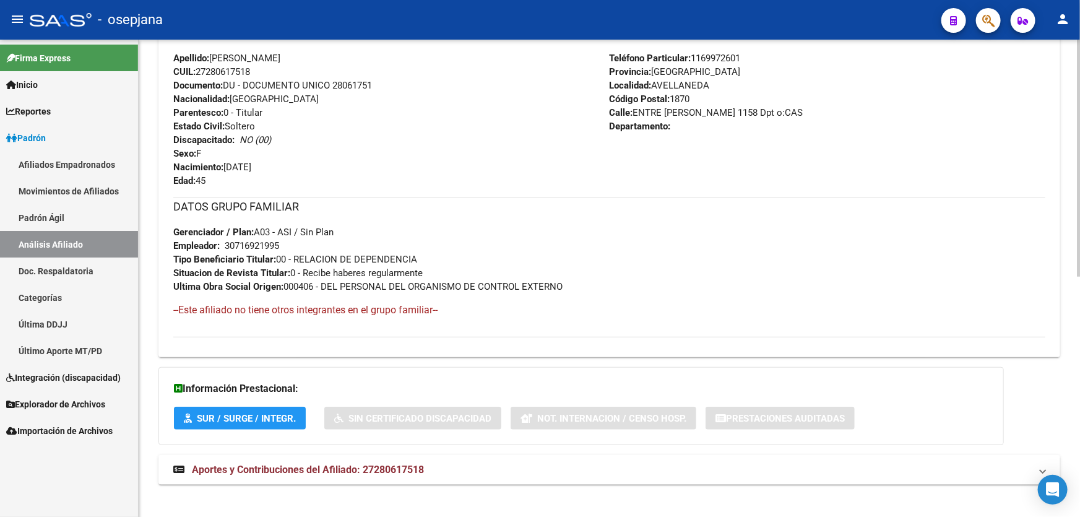
scroll to position [483, 0]
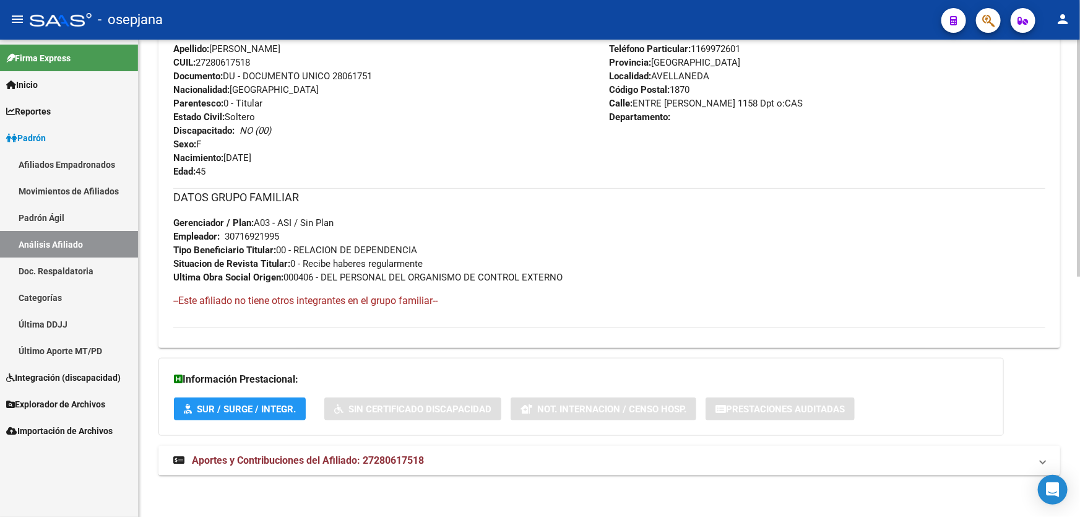
click at [467, 467] on mat-expansion-panel-header "Aportes y Contribuciones del Afiliado: 27280617518" at bounding box center [610, 461] width 902 height 30
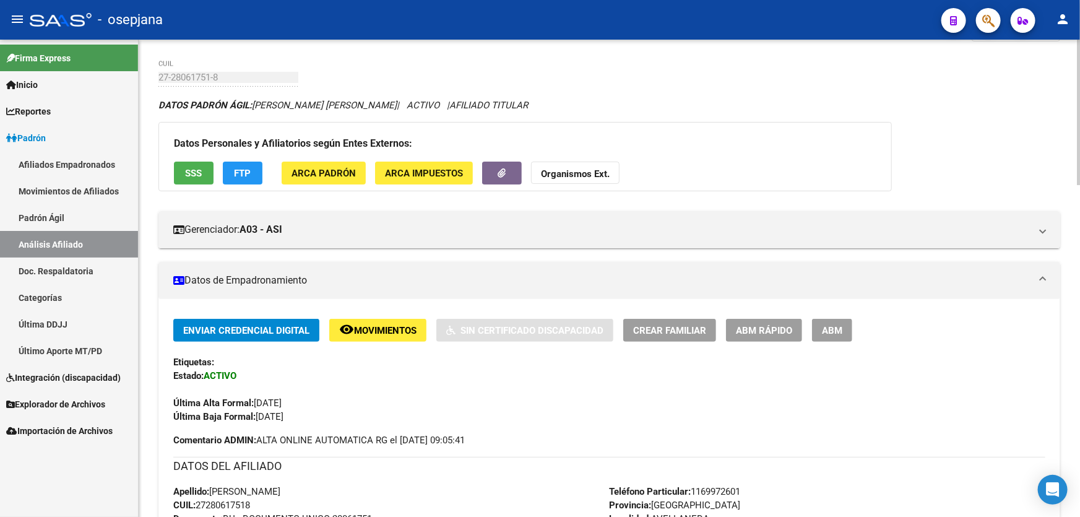
scroll to position [0, 0]
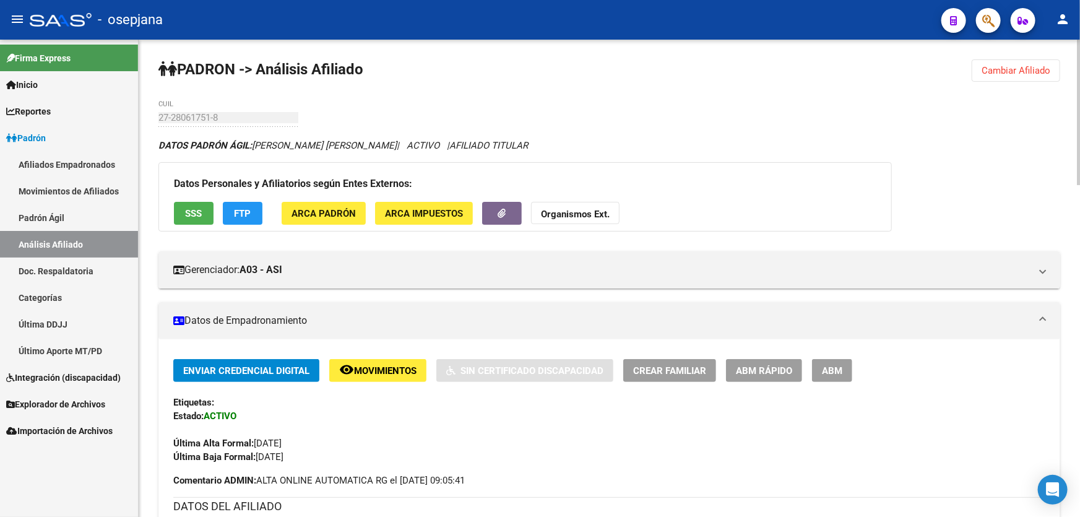
click at [1003, 66] on span "Cambiar Afiliado" at bounding box center [1016, 70] width 69 height 11
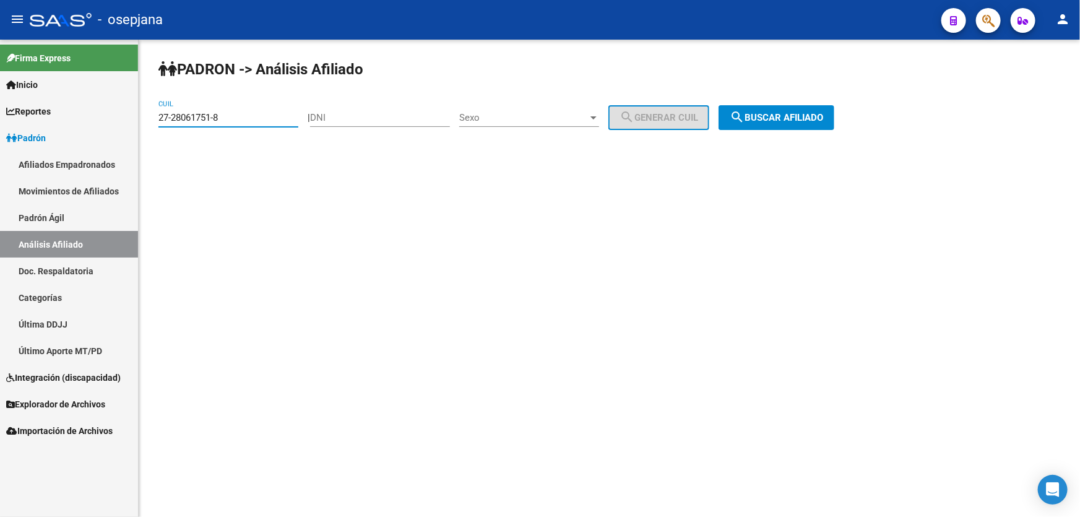
drag, startPoint x: 260, startPoint y: 119, endPoint x: 146, endPoint y: 124, distance: 114.7
click at [146, 124] on div "[PERSON_NAME] -> Análisis Afiliado 27-28061751-8 CUIL | DNI Sexo Sexo search Ge…" at bounding box center [610, 105] width 942 height 130
paste input "3-36713635-9"
click at [790, 124] on button "search Buscar afiliado" at bounding box center [777, 117] width 116 height 25
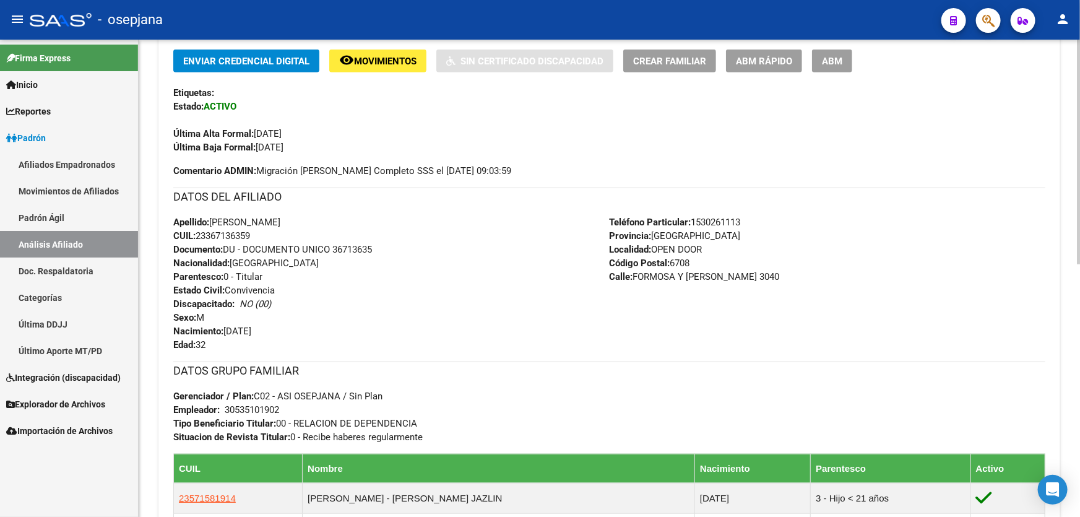
scroll to position [337, 0]
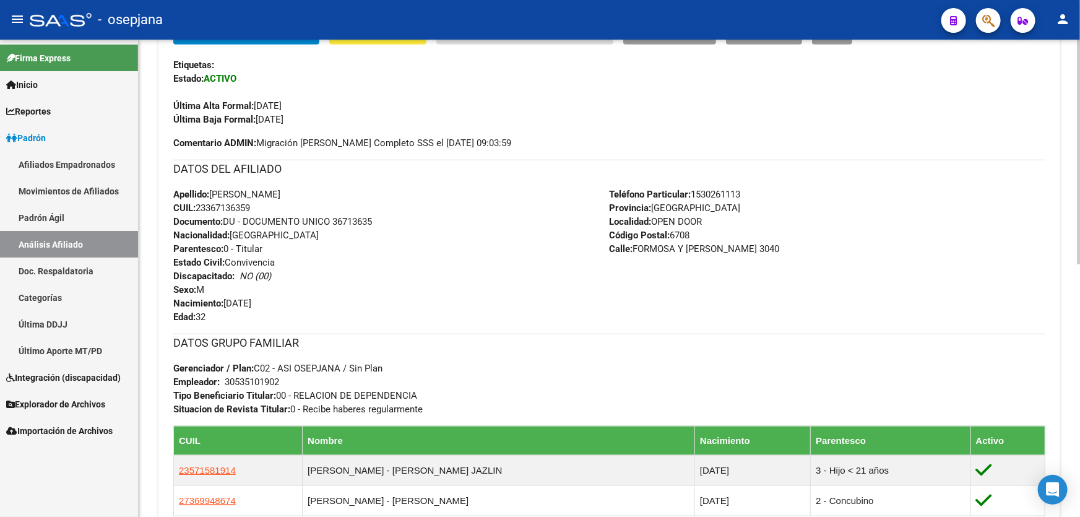
drag, startPoint x: 336, startPoint y: 219, endPoint x: 407, endPoint y: 217, distance: 71.2
click at [407, 217] on div "Apellido: [PERSON_NAME] CUIL: 23367136359 Documento: DU - DOCUMENTO UNICO 36713…" at bounding box center [391, 256] width 437 height 136
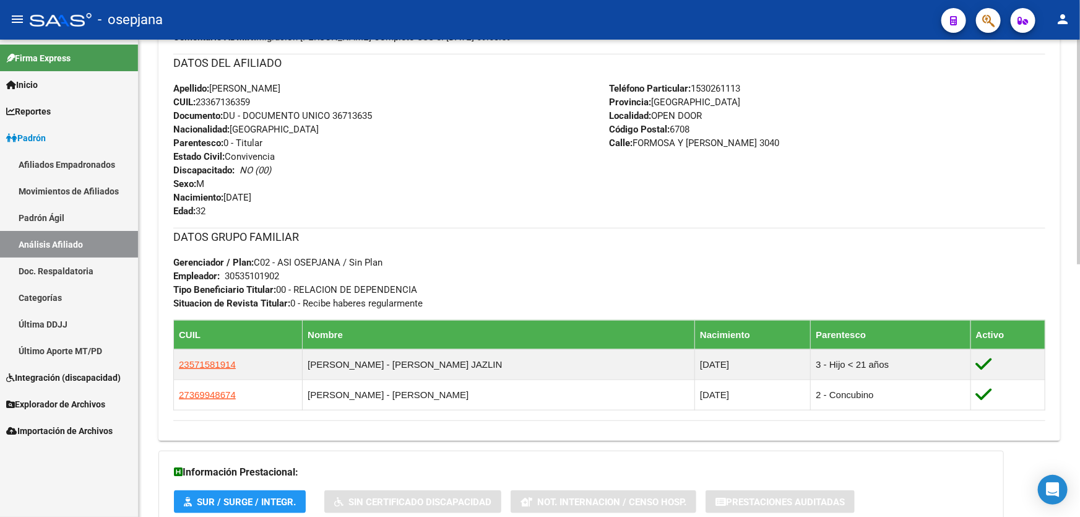
scroll to position [537, 0]
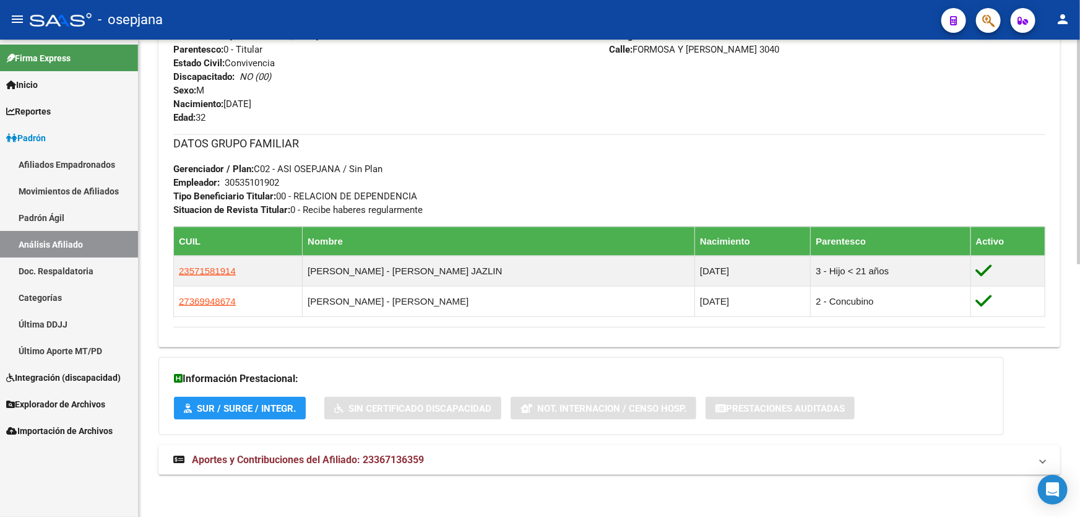
click at [859, 459] on mat-panel-title "Aportes y Contribuciones del Afiliado: 23367136359" at bounding box center [602, 460] width 858 height 14
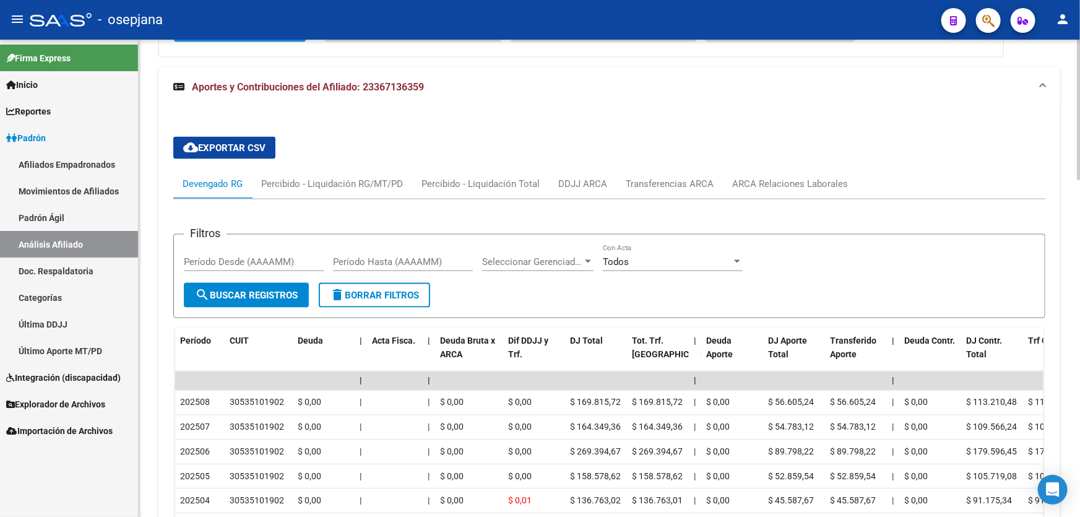
scroll to position [931, 0]
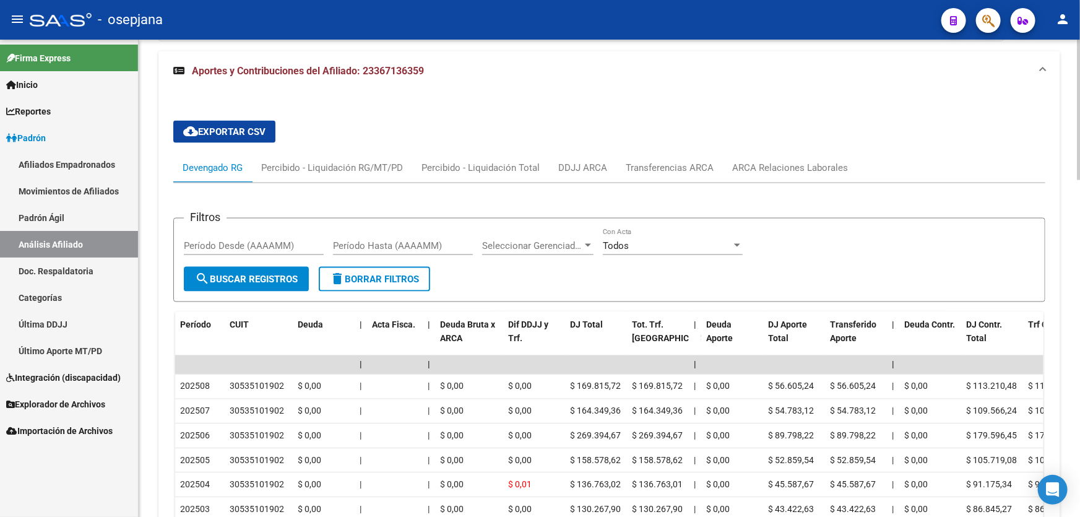
click at [814, 150] on div "cloud_download Exportar CSV Devengado RG Percibido - Liquidación RG/MT/PD Perci…" at bounding box center [609, 388] width 872 height 555
click at [809, 168] on div "ARCA Relaciones Laborales" at bounding box center [791, 168] width 116 height 14
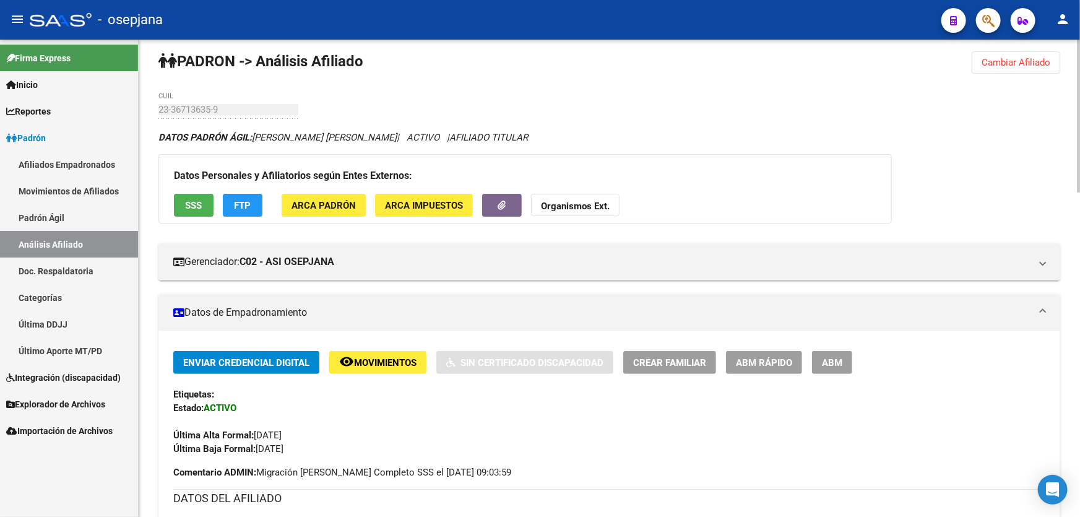
scroll to position [0, 0]
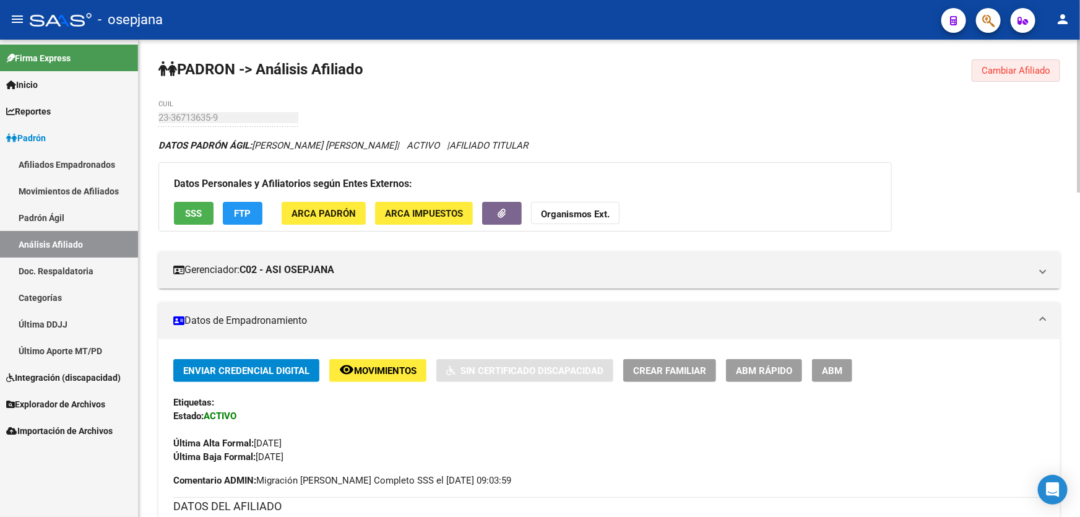
click at [1003, 68] on span "Cambiar Afiliado" at bounding box center [1016, 70] width 69 height 11
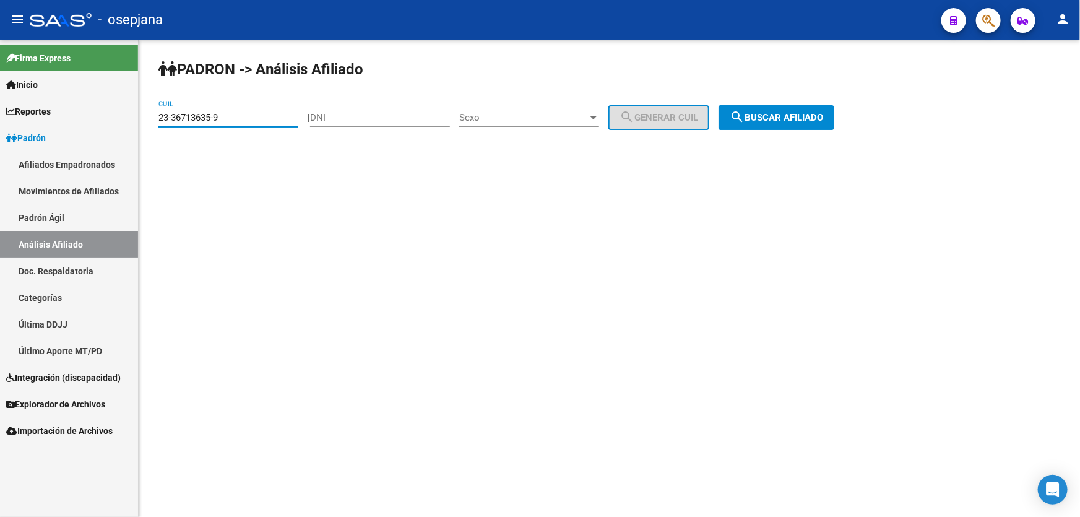
drag, startPoint x: 254, startPoint y: 118, endPoint x: 149, endPoint y: 122, distance: 104.7
click at [149, 122] on div "[PERSON_NAME] -> Análisis Afiliado 23-36713635-9 CUIL | DNI Sexo Sexo search Ge…" at bounding box center [610, 105] width 942 height 130
paste input "7-24436206-6"
click at [801, 123] on button "search Buscar afiliado" at bounding box center [777, 117] width 116 height 25
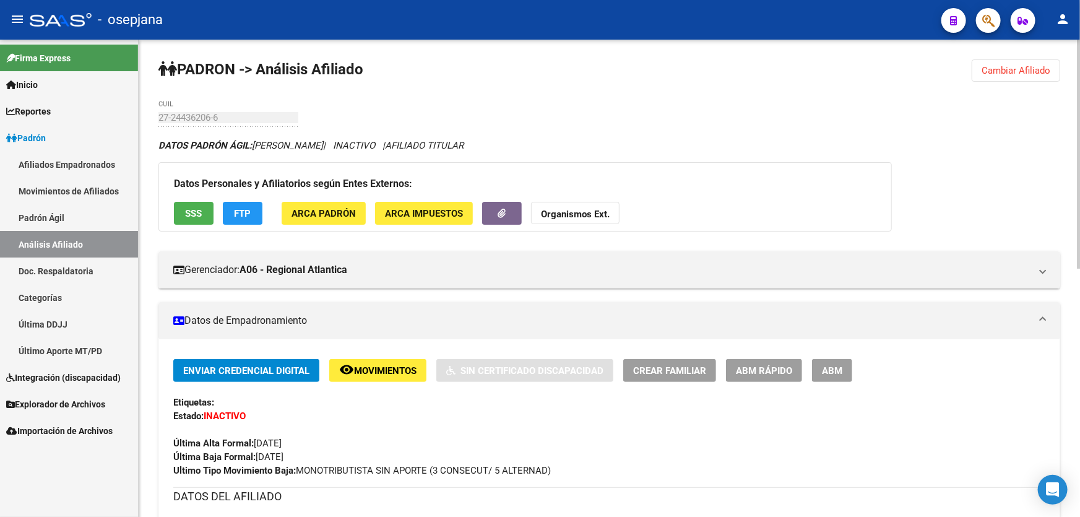
click at [1007, 72] on span "Cambiar Afiliado" at bounding box center [1016, 70] width 69 height 11
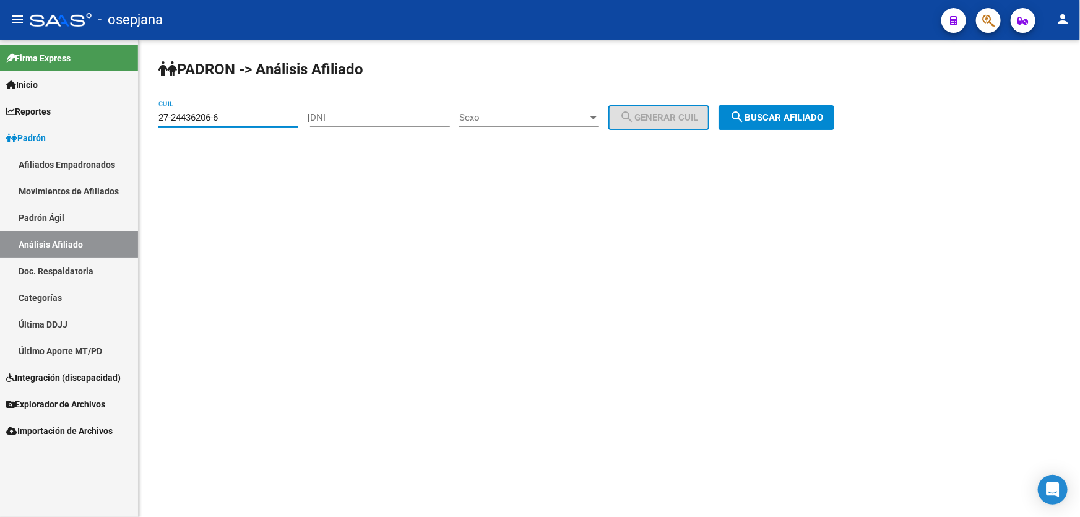
drag, startPoint x: 226, startPoint y: 115, endPoint x: 124, endPoint y: 120, distance: 102.3
click at [124, 120] on mat-sidenav-container "Firma Express Inicio Calendario SSS Instructivos Contacto OS Reportes [PERSON_N…" at bounding box center [540, 278] width 1080 height 477
paste input "3-39106467-9"
type input "23-39106467-9"
click at [796, 109] on button "search Buscar afiliado" at bounding box center [777, 117] width 116 height 25
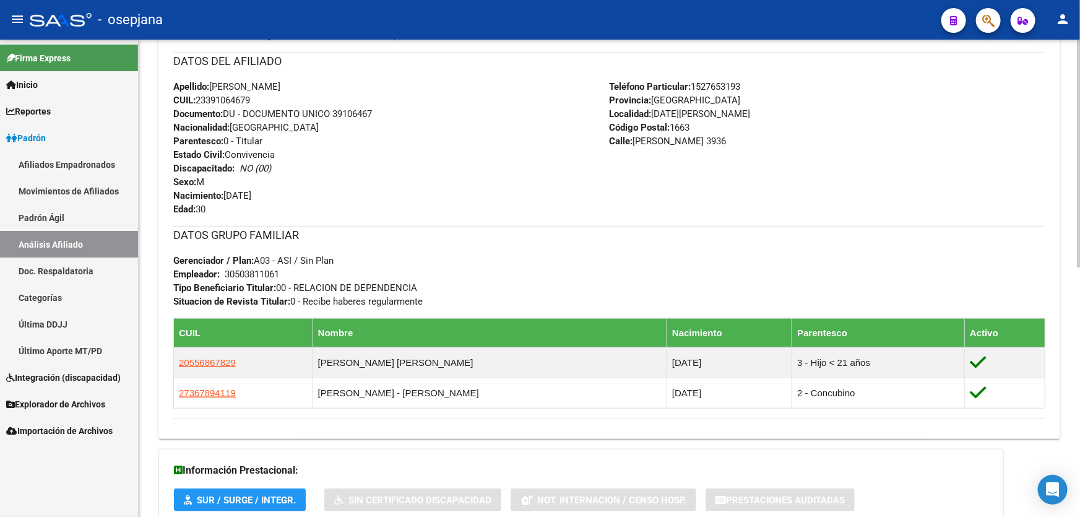
scroll to position [450, 0]
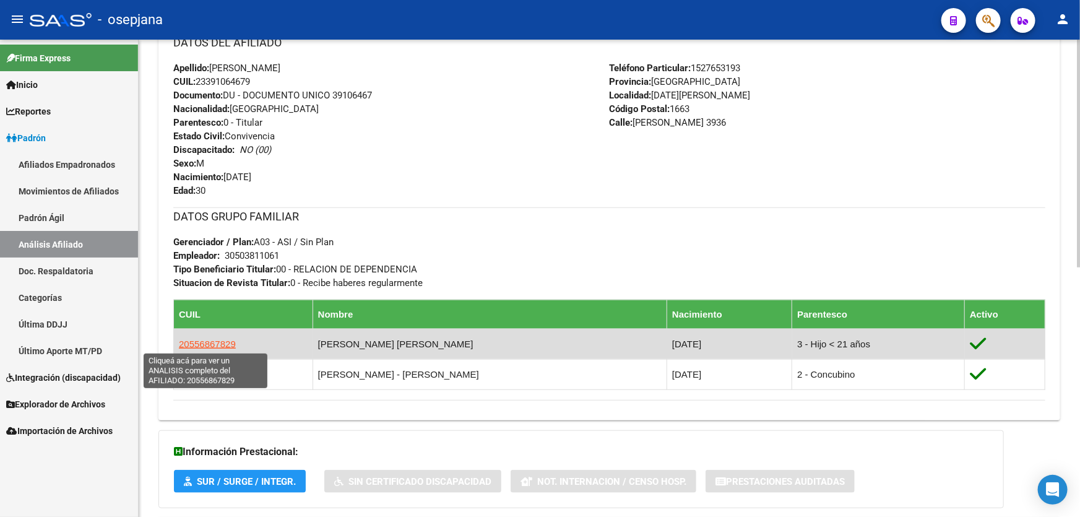
click at [200, 341] on span "20556867829" at bounding box center [207, 344] width 57 height 11
type textarea "20556867829"
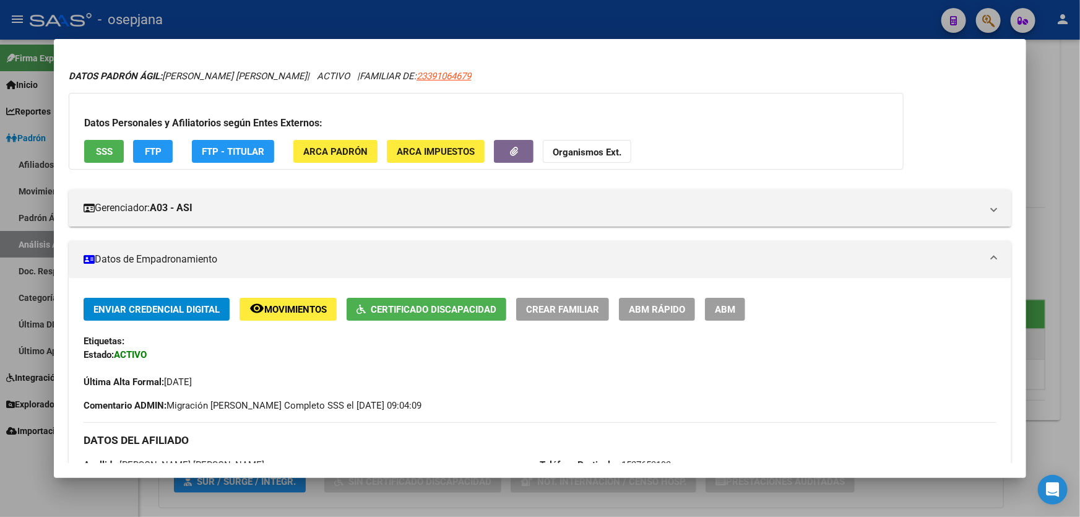
scroll to position [56, 0]
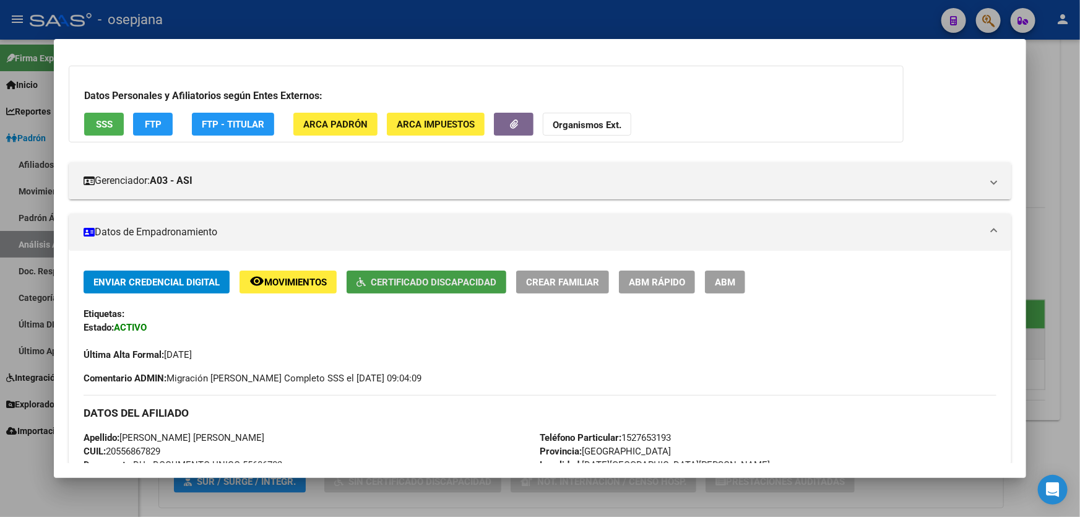
click at [458, 277] on span "Certificado Discapacidad" at bounding box center [434, 282] width 126 height 11
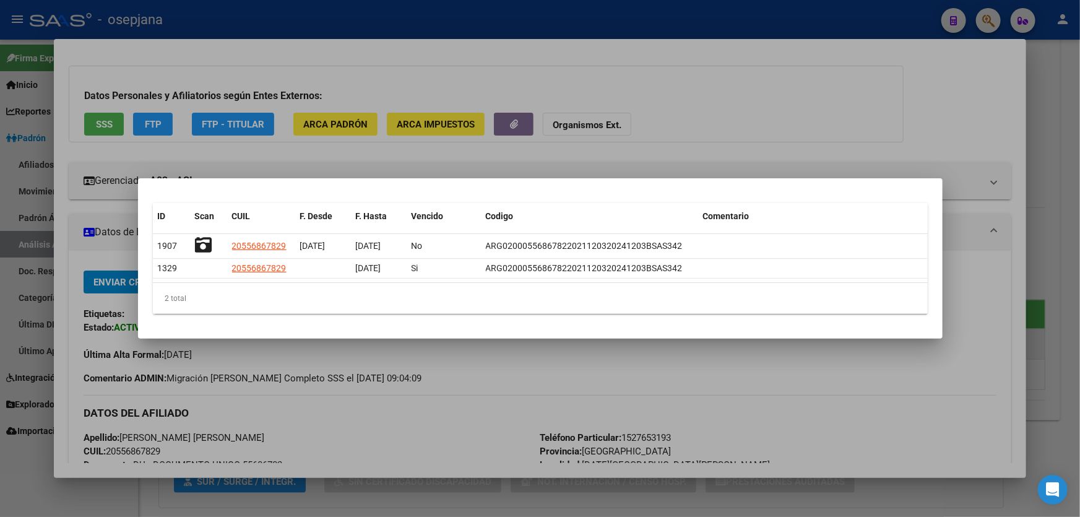
click at [746, 118] on div at bounding box center [540, 258] width 1080 height 517
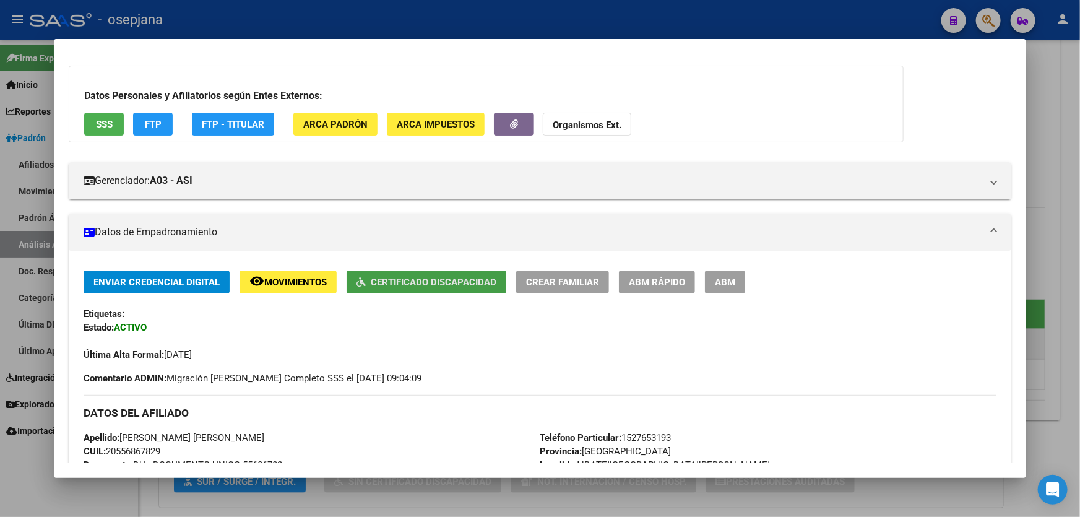
click at [407, 277] on span "Certificado Discapacidad" at bounding box center [434, 282] width 126 height 11
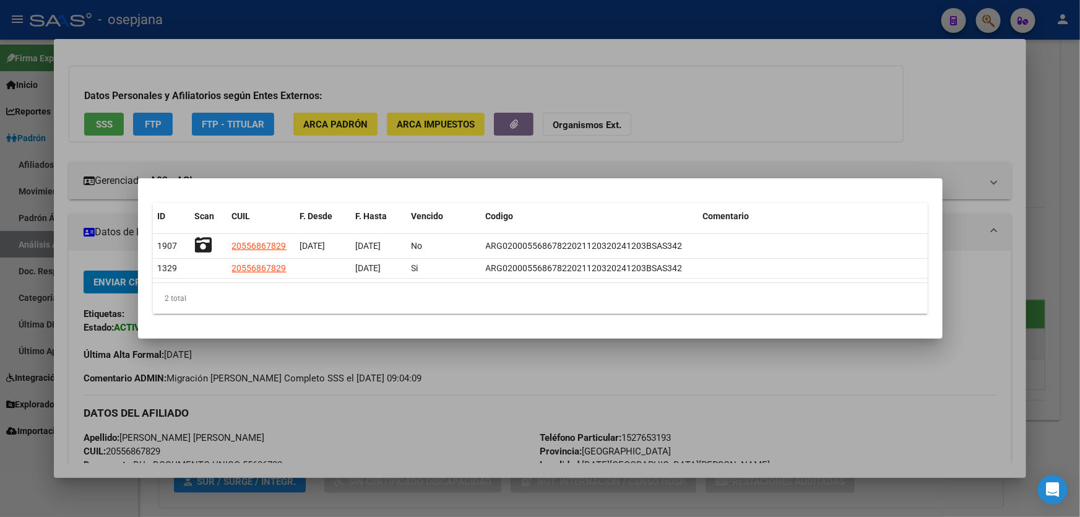
click at [594, 124] on div at bounding box center [540, 258] width 1080 height 517
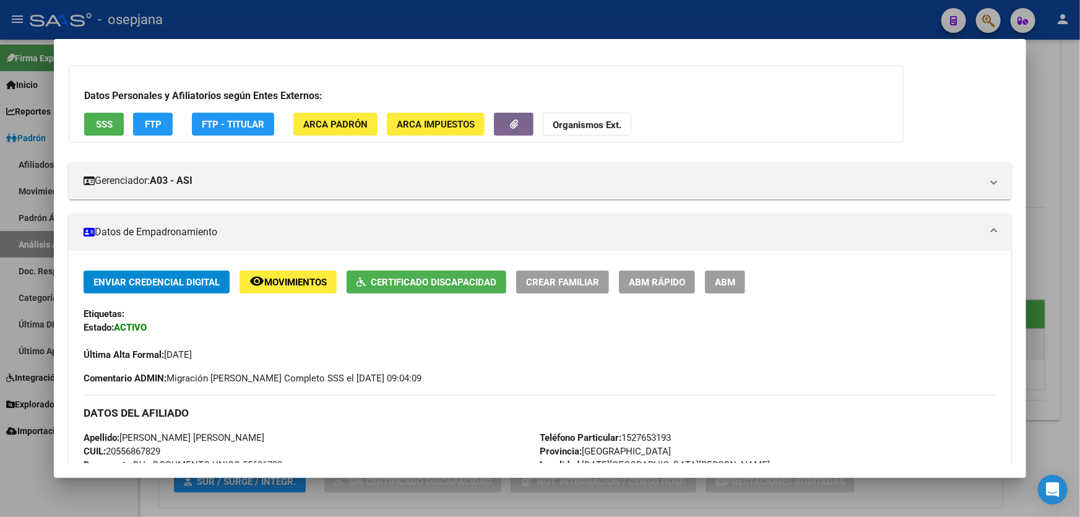
click at [428, 273] on button "Certificado Discapacidad" at bounding box center [427, 282] width 160 height 23
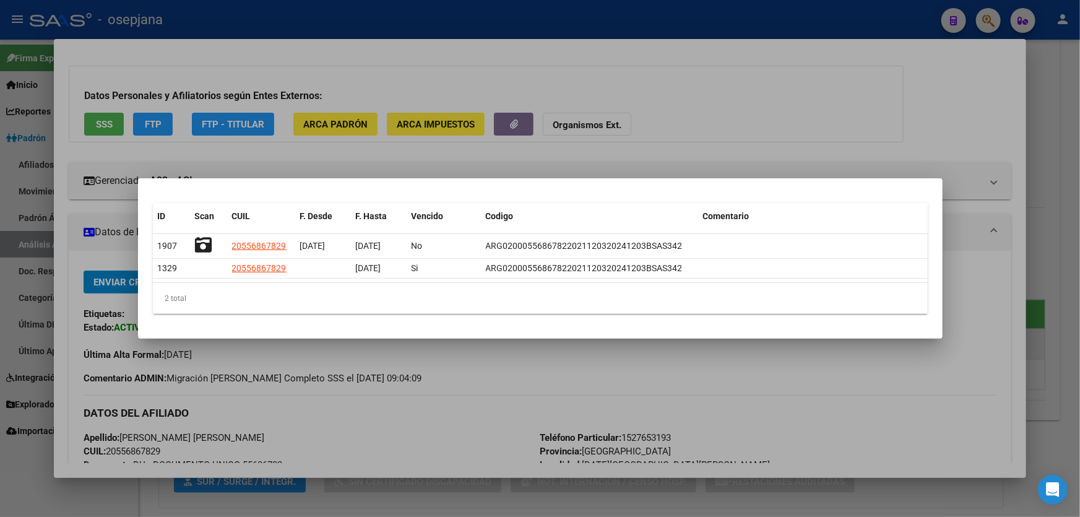
click at [824, 124] on div at bounding box center [540, 258] width 1080 height 517
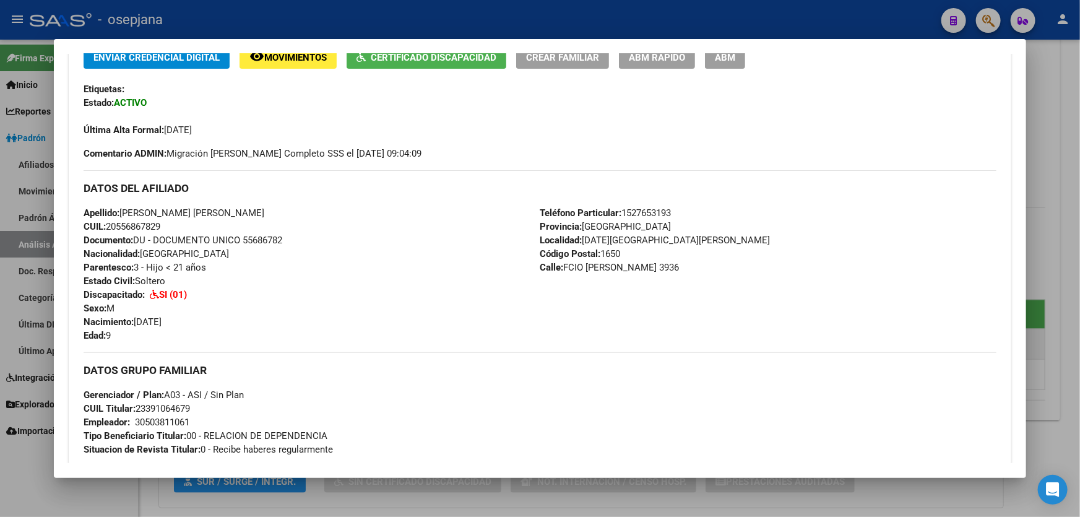
scroll to position [281, 0]
click at [665, 59] on span "ABM Rápido" at bounding box center [657, 56] width 56 height 11
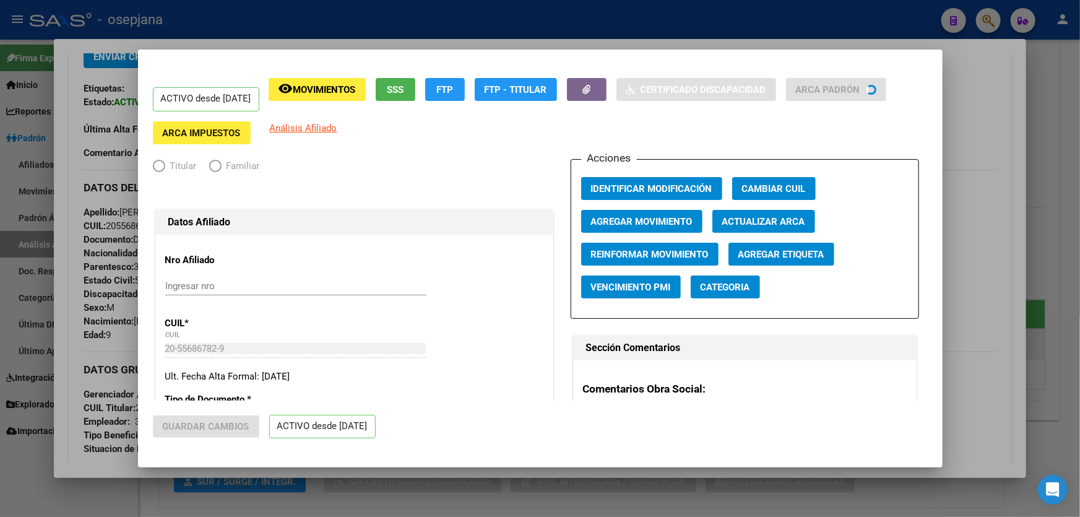
radio input "true"
type input "30-50381106-1"
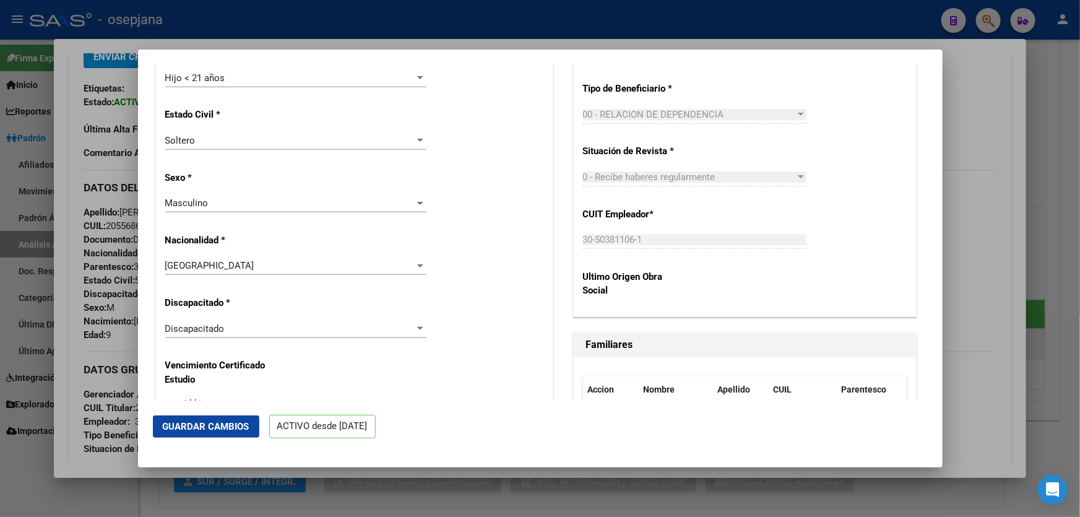
scroll to position [675, 0]
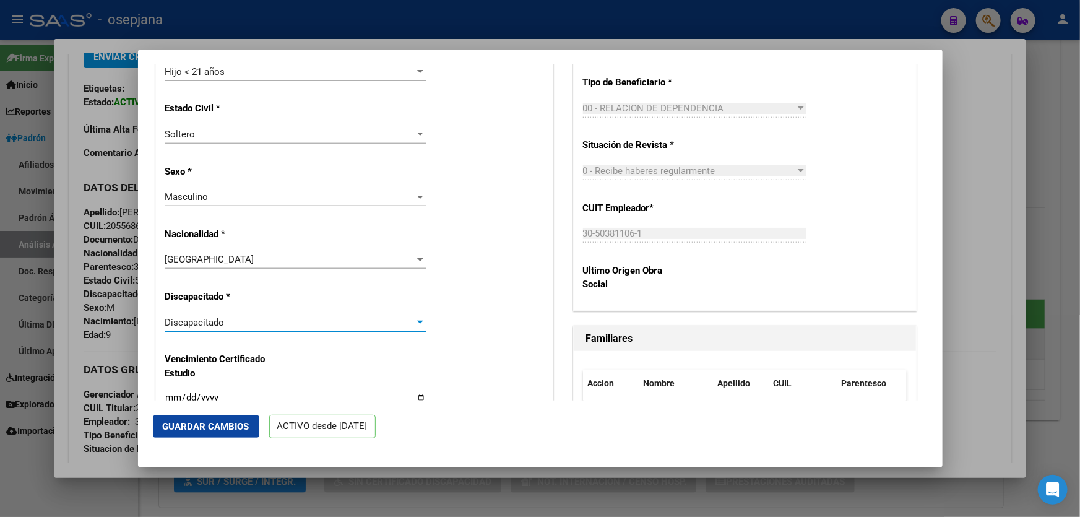
click at [266, 317] on div "Discapacitado" at bounding box center [290, 322] width 250 height 11
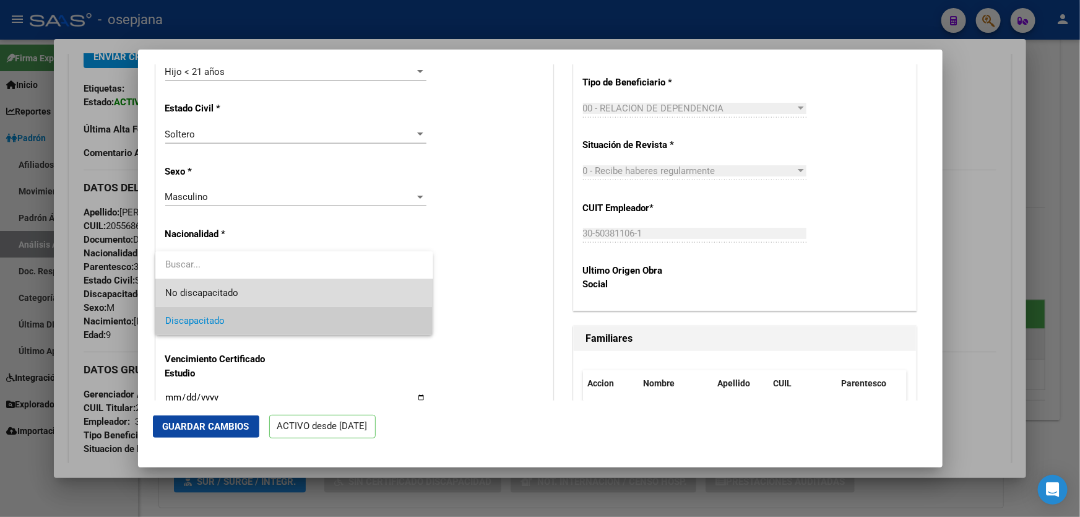
click at [259, 297] on span "No discapacitado" at bounding box center [294, 293] width 258 height 28
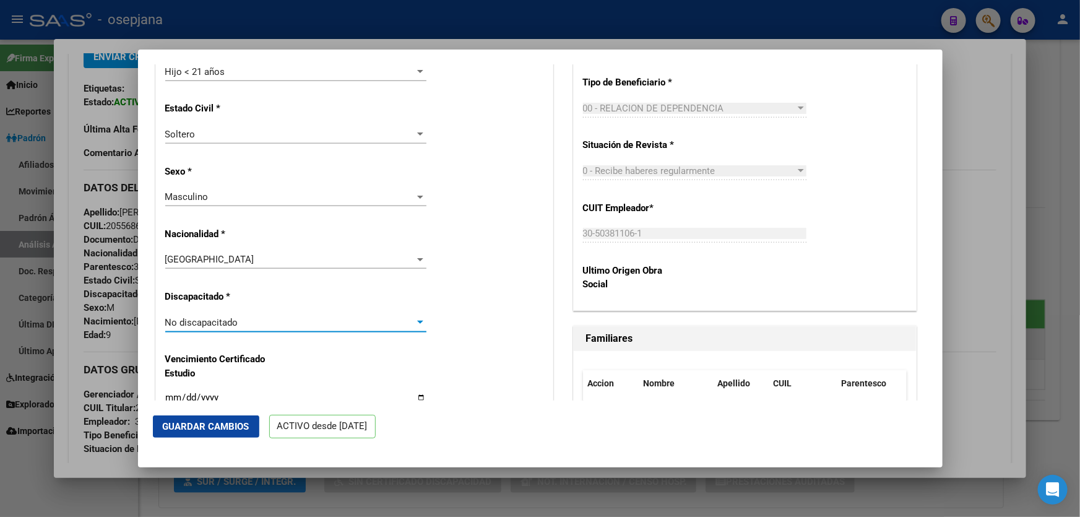
click at [248, 323] on div "No discapacitado" at bounding box center [290, 322] width 250 height 11
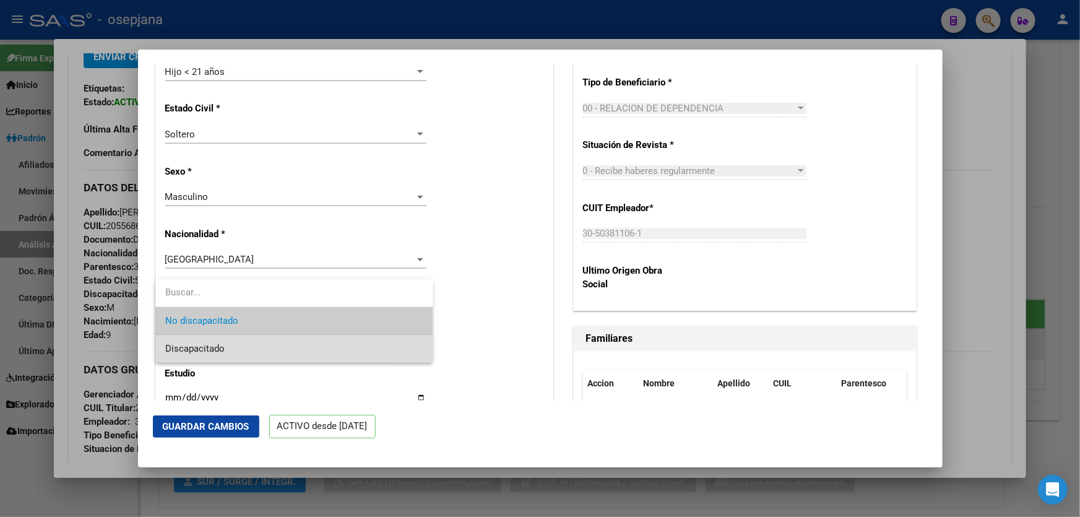
click at [229, 350] on span "Discapacitado" at bounding box center [294, 349] width 258 height 28
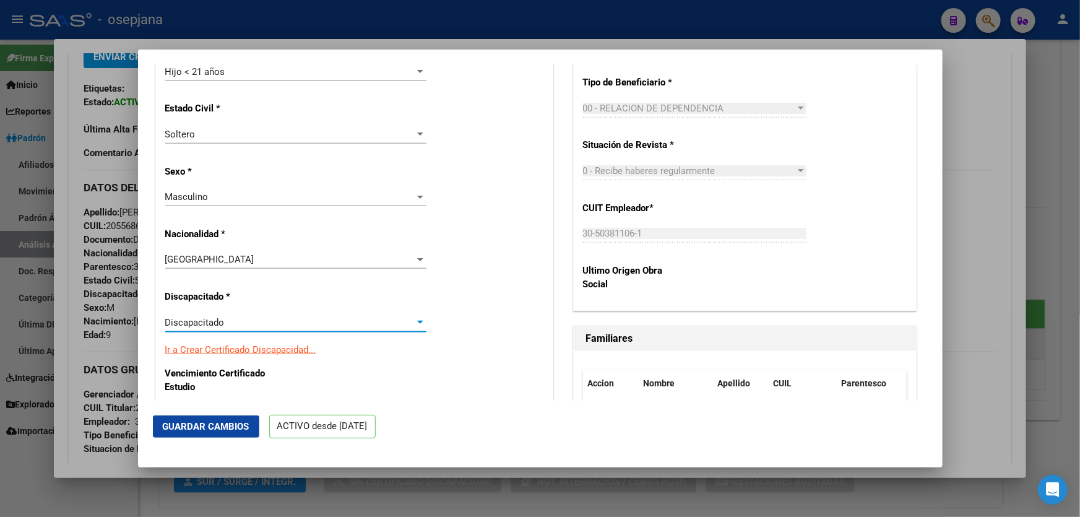
click at [229, 347] on link "Ir a Crear Certificado Discapacidad..." at bounding box center [240, 349] width 151 height 11
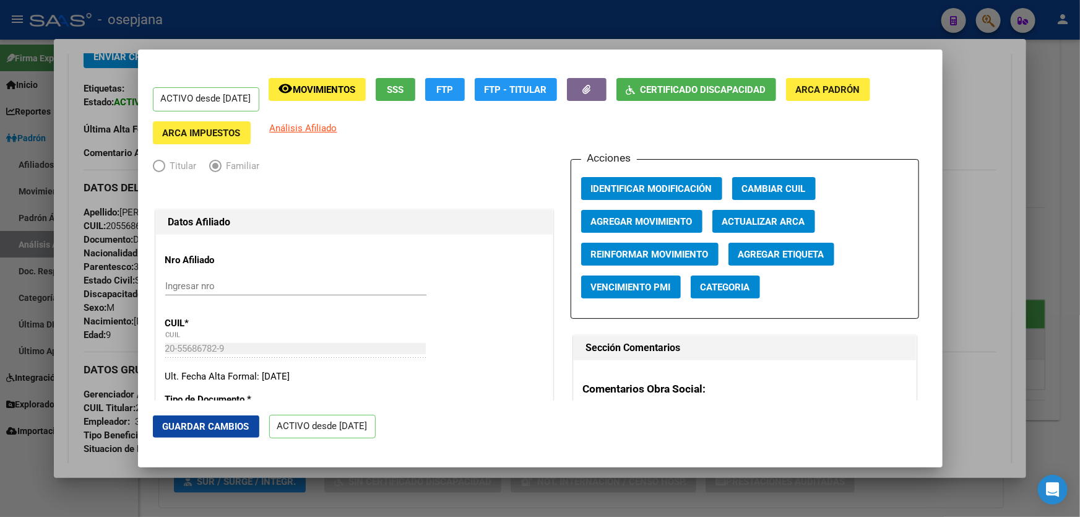
scroll to position [112, 0]
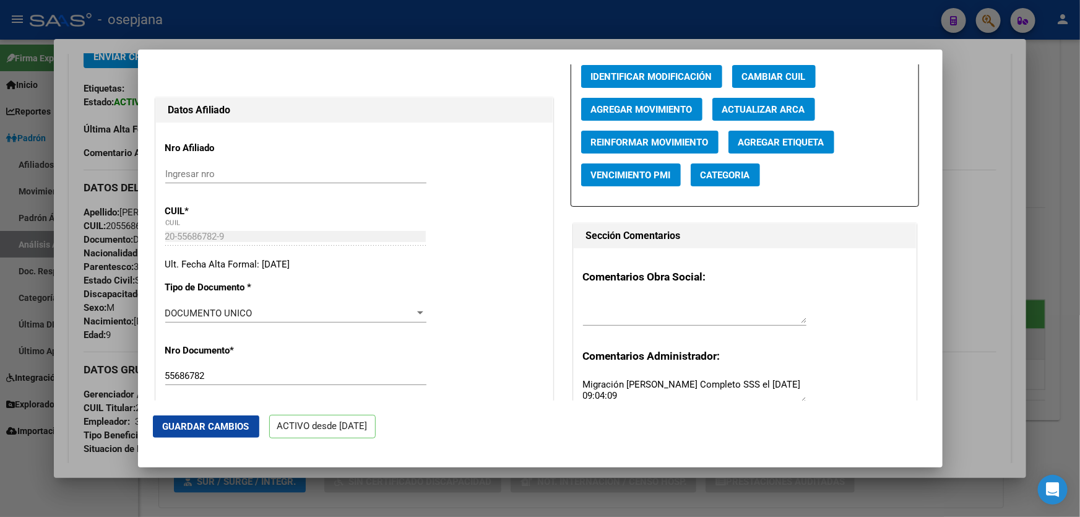
click at [1012, 180] on div at bounding box center [540, 258] width 1080 height 517
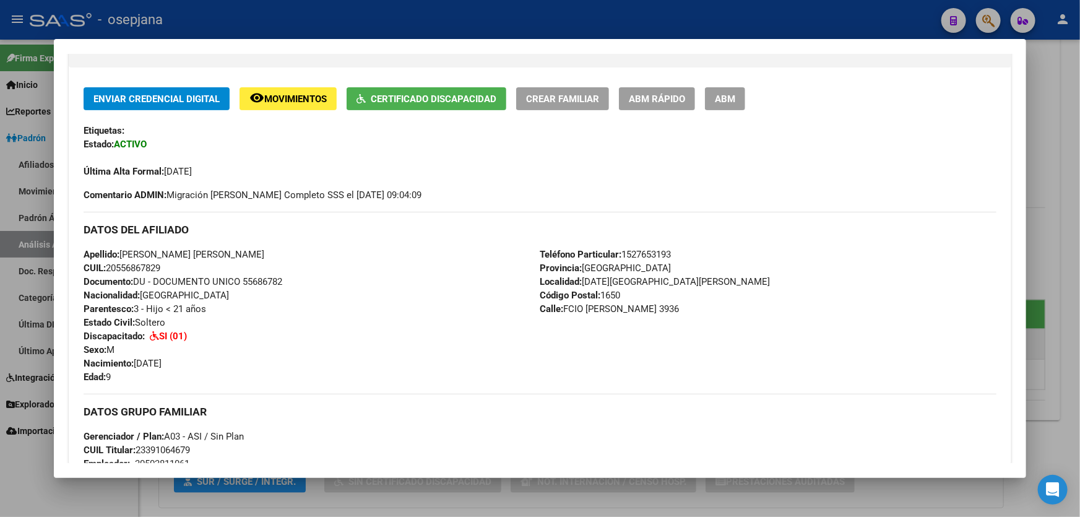
scroll to position [168, 0]
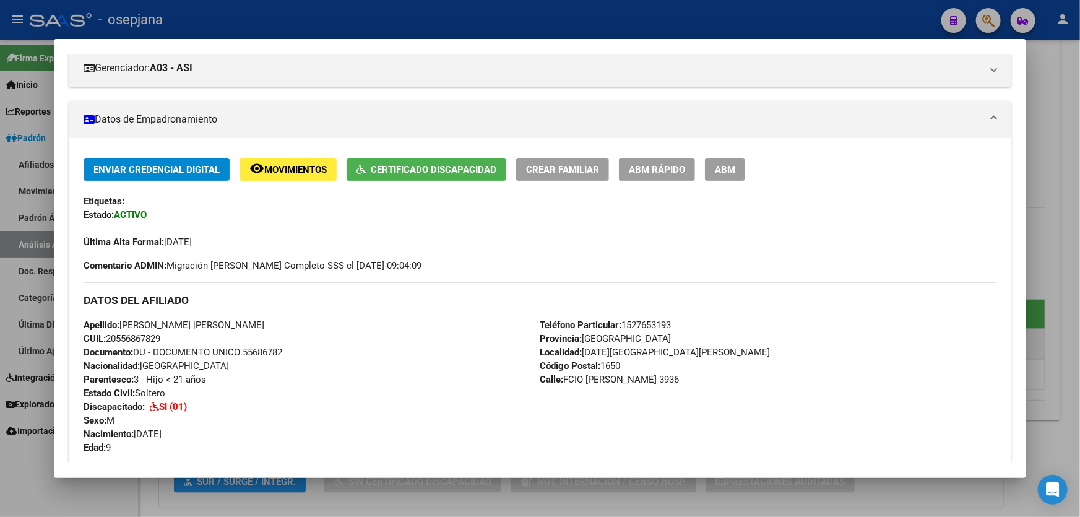
click at [428, 158] on button "Certificado Discapacidad" at bounding box center [427, 169] width 160 height 23
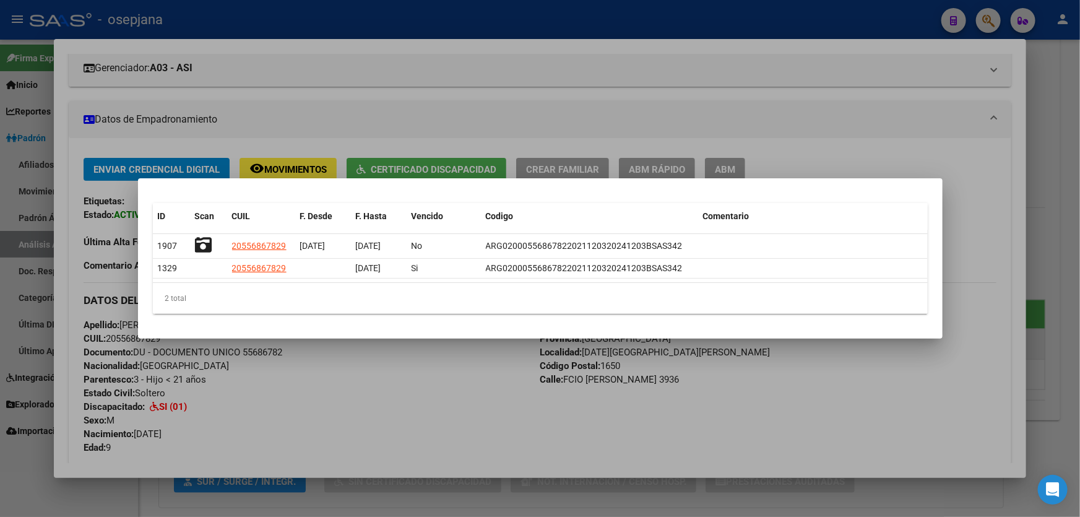
click at [1080, 193] on div at bounding box center [540, 258] width 1080 height 517
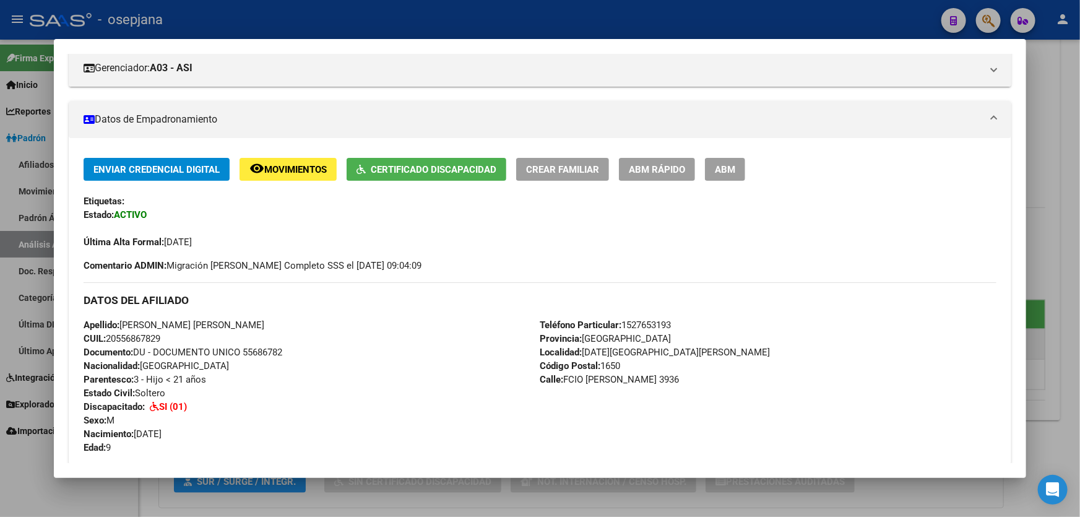
click at [1080, 180] on div at bounding box center [540, 258] width 1080 height 517
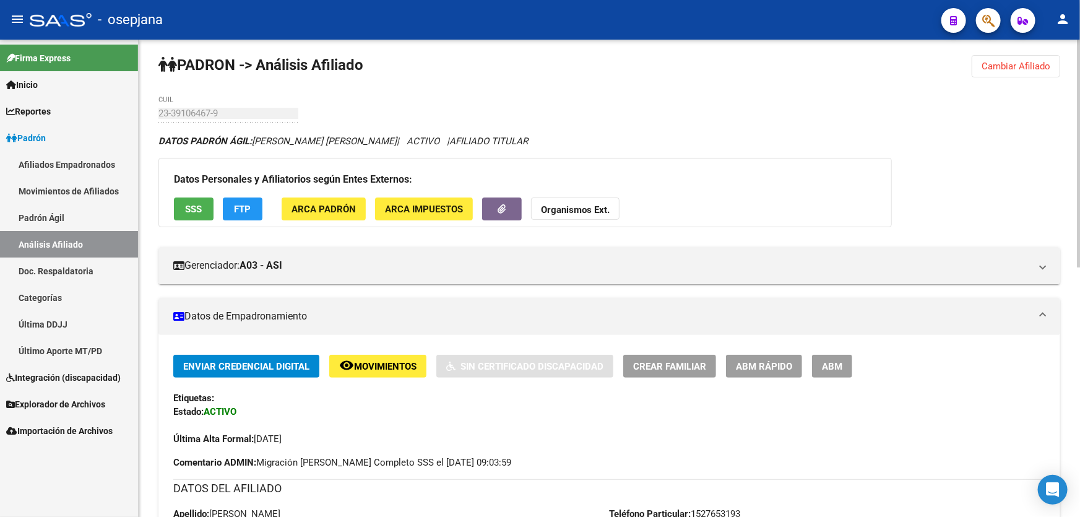
scroll to position [0, 0]
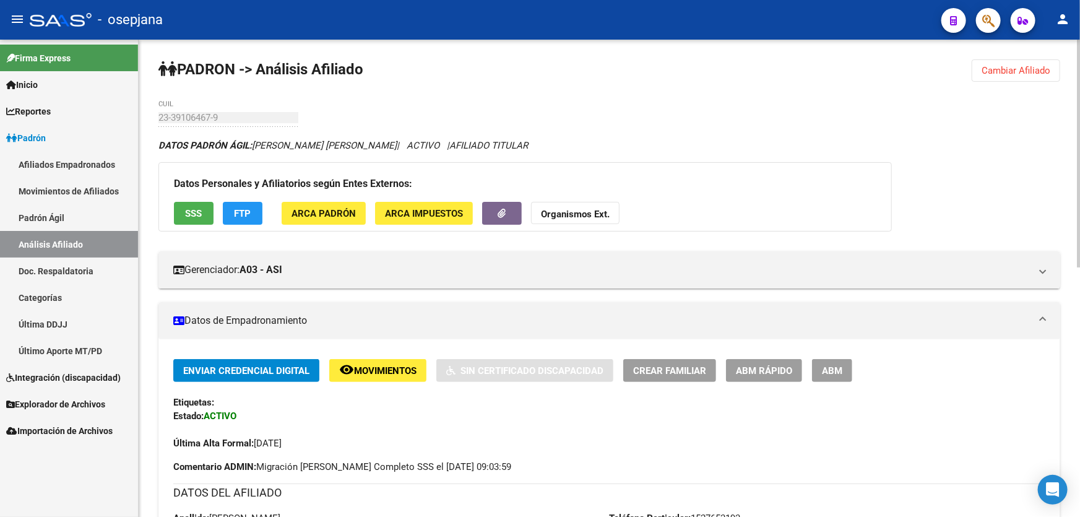
click at [991, 72] on span "Cambiar Afiliado" at bounding box center [1016, 70] width 69 height 11
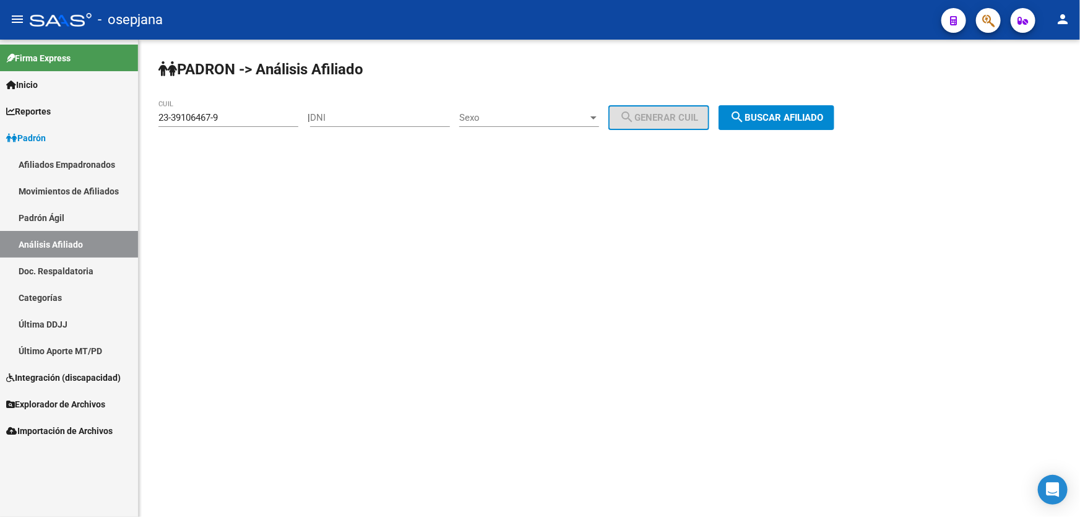
click at [796, 116] on span "search Buscar afiliado" at bounding box center [776, 117] width 93 height 11
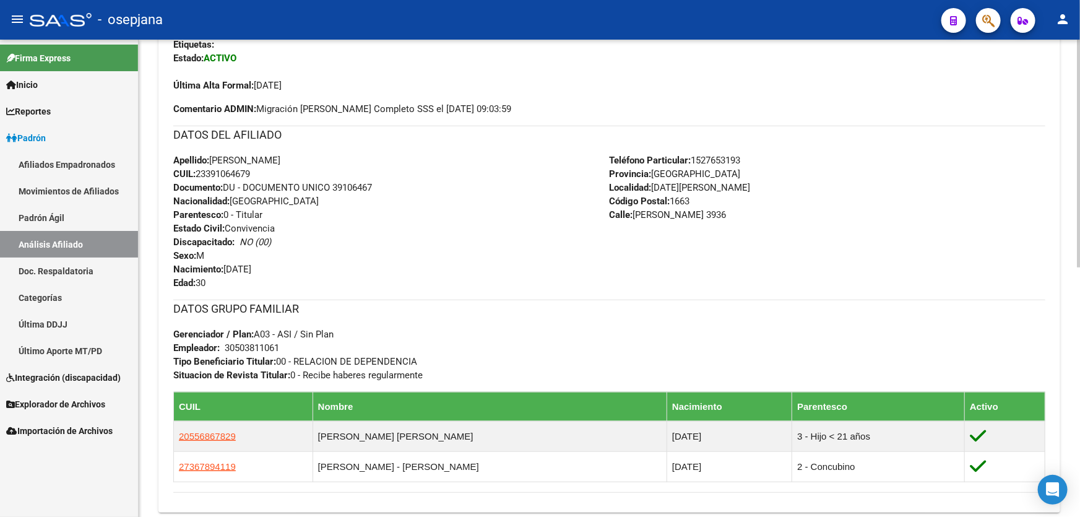
scroll to position [394, 0]
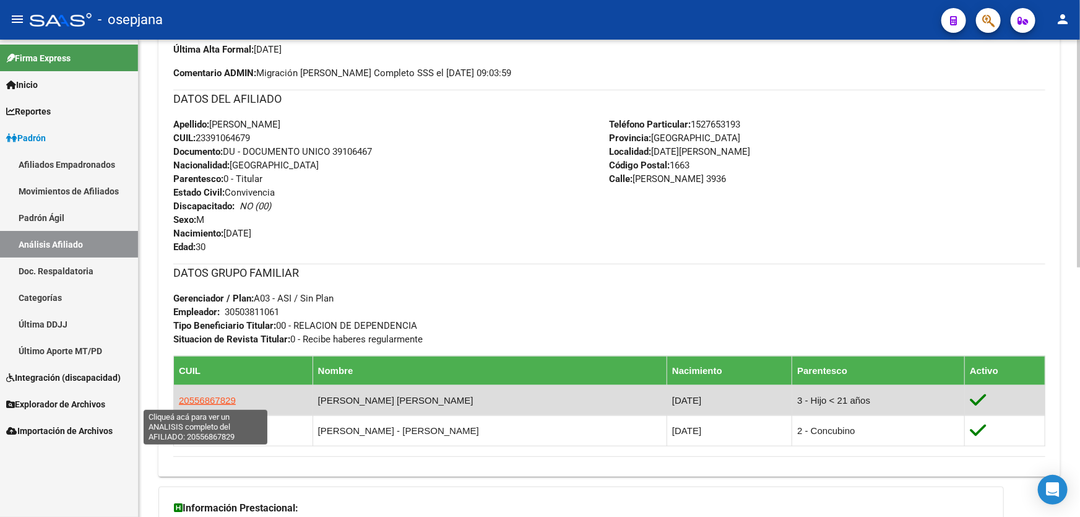
click at [213, 395] on span "20556867829" at bounding box center [207, 400] width 57 height 11
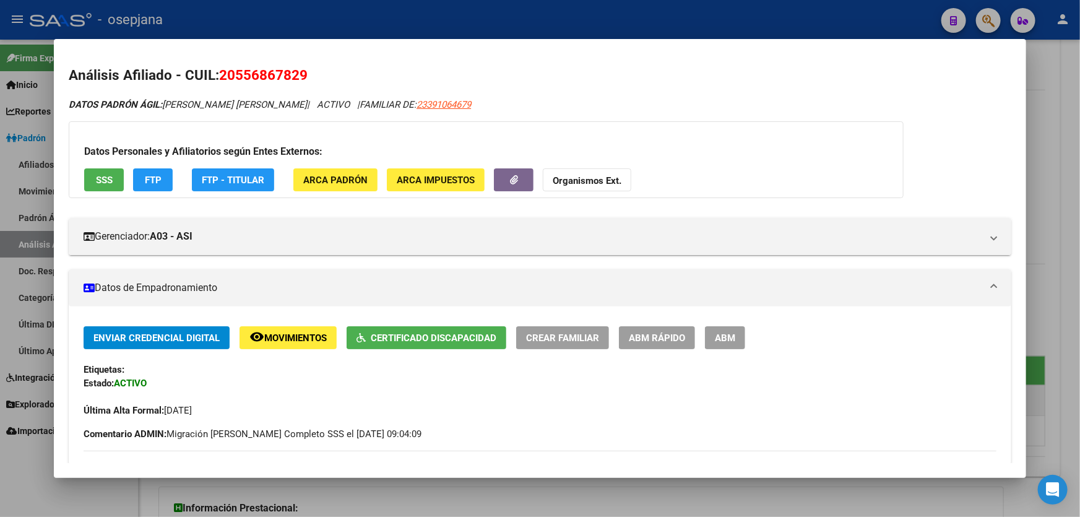
click at [437, 336] on span "Certificado Discapacidad" at bounding box center [434, 338] width 126 height 11
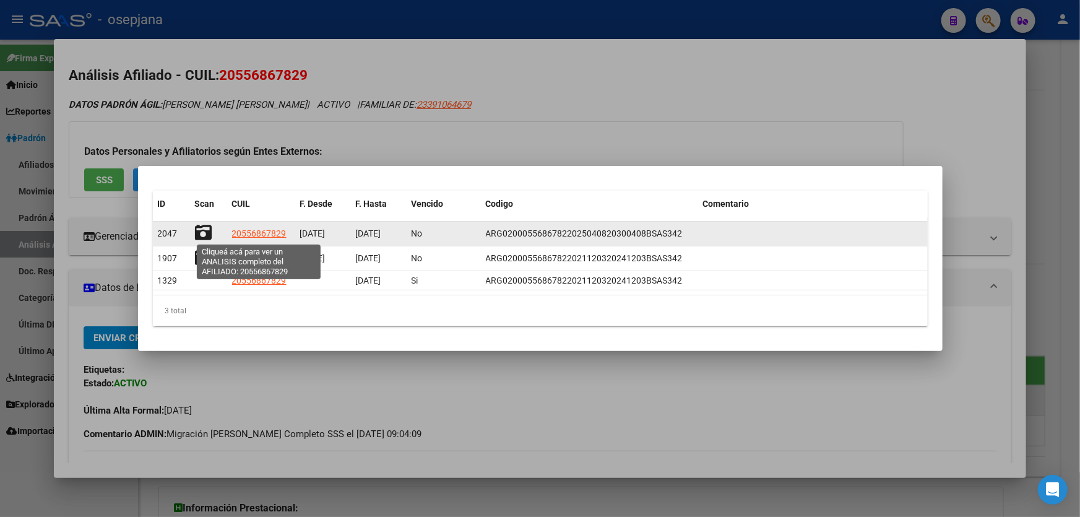
click at [237, 231] on span "20556867829" at bounding box center [259, 233] width 54 height 10
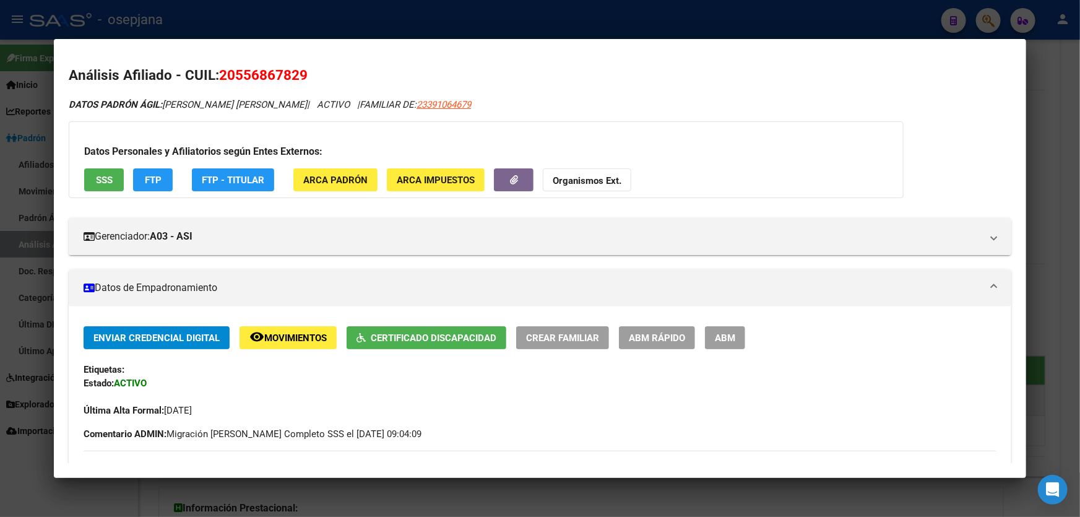
click at [437, 333] on span "Certificado Discapacidad" at bounding box center [434, 338] width 126 height 11
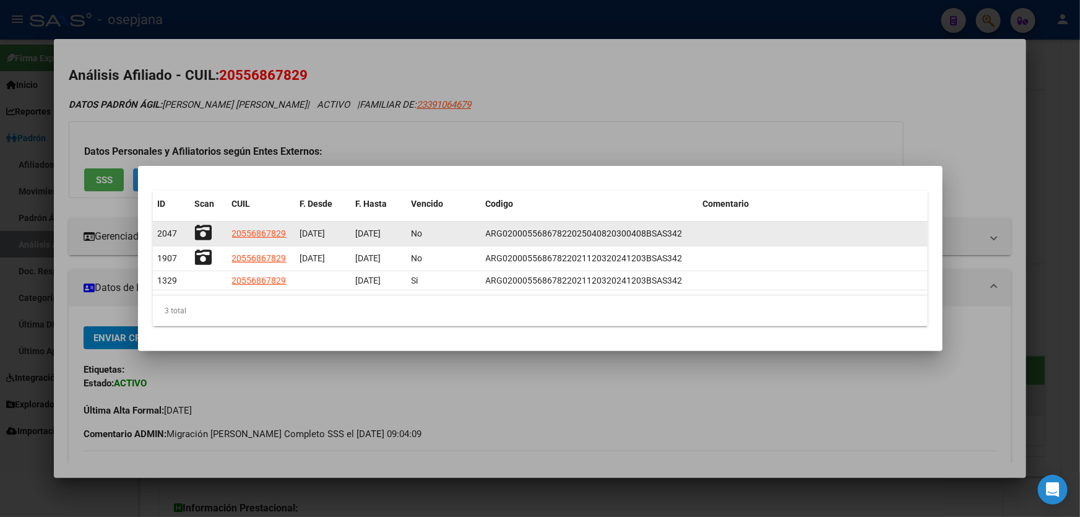
click at [206, 233] on icon at bounding box center [203, 232] width 17 height 17
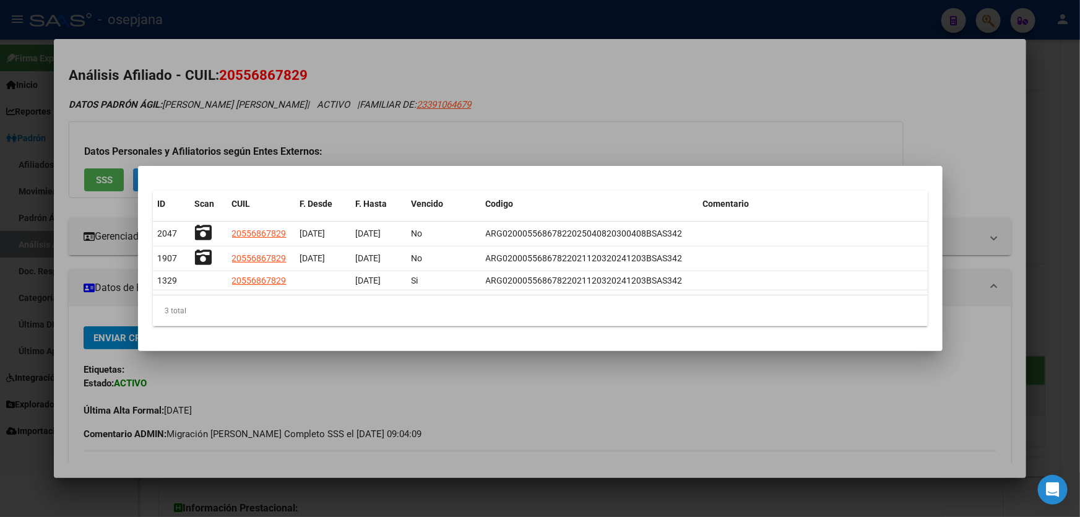
click at [749, 99] on div at bounding box center [540, 258] width 1080 height 517
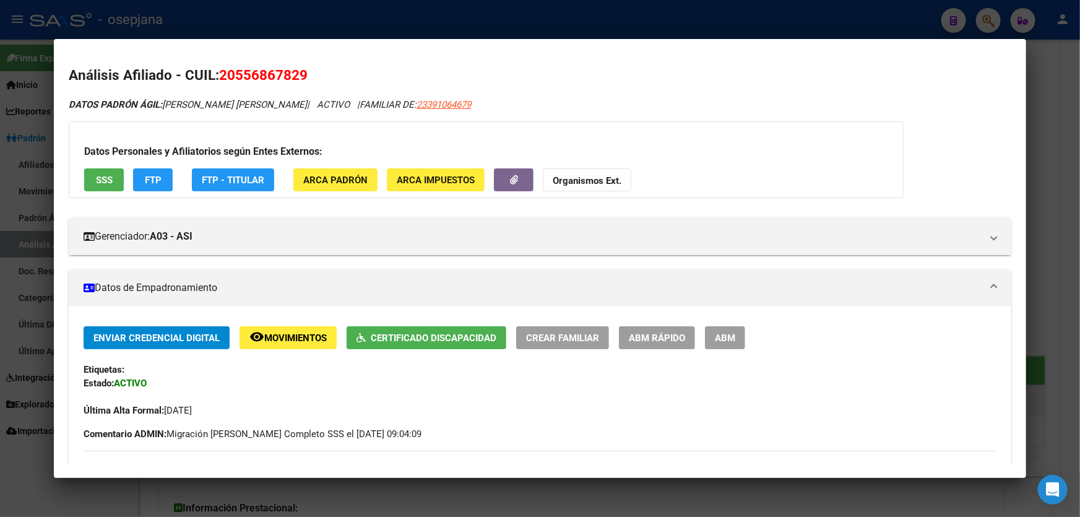
click at [1080, 189] on div at bounding box center [540, 258] width 1080 height 517
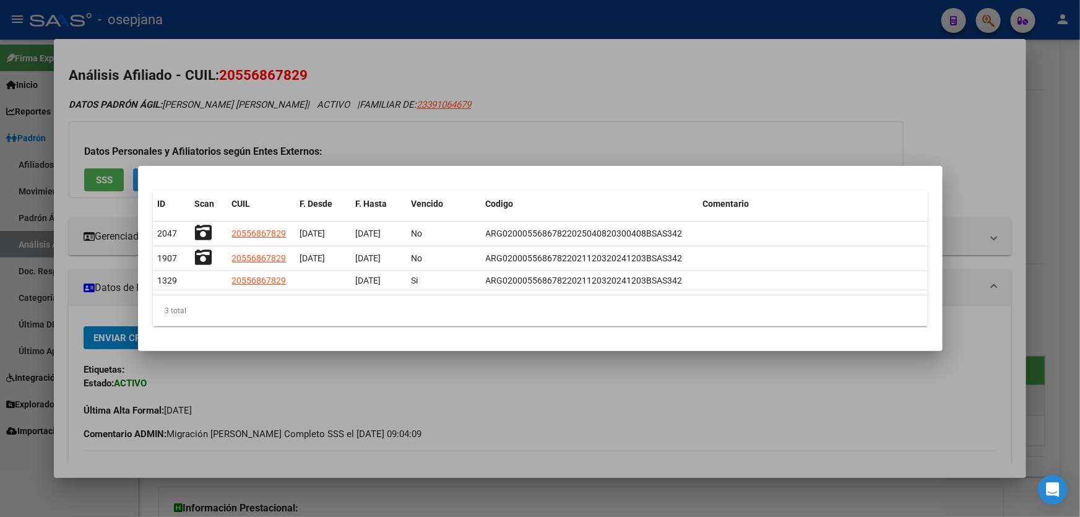
click at [1080, 189] on div at bounding box center [540, 258] width 1080 height 517
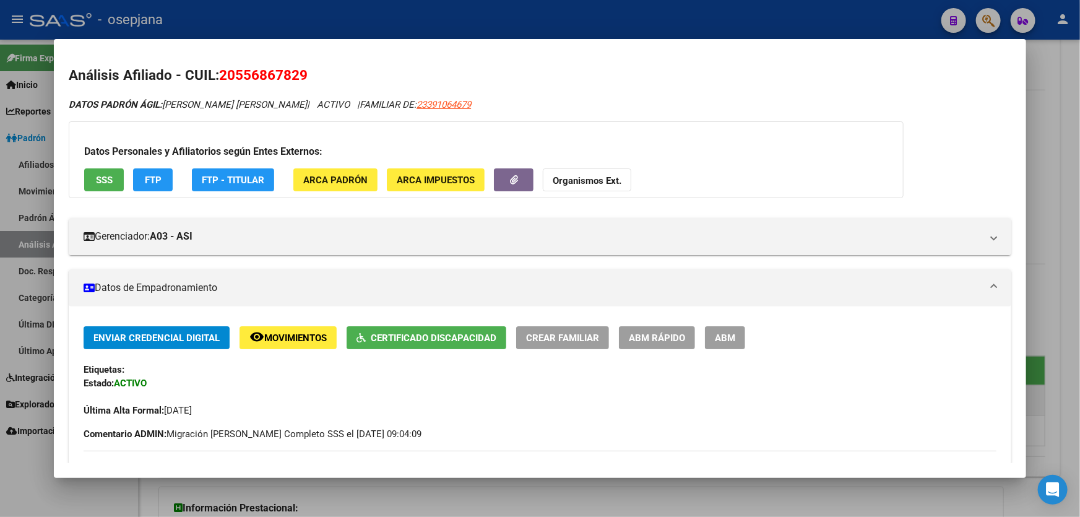
click at [1080, 189] on div at bounding box center [540, 258] width 1080 height 517
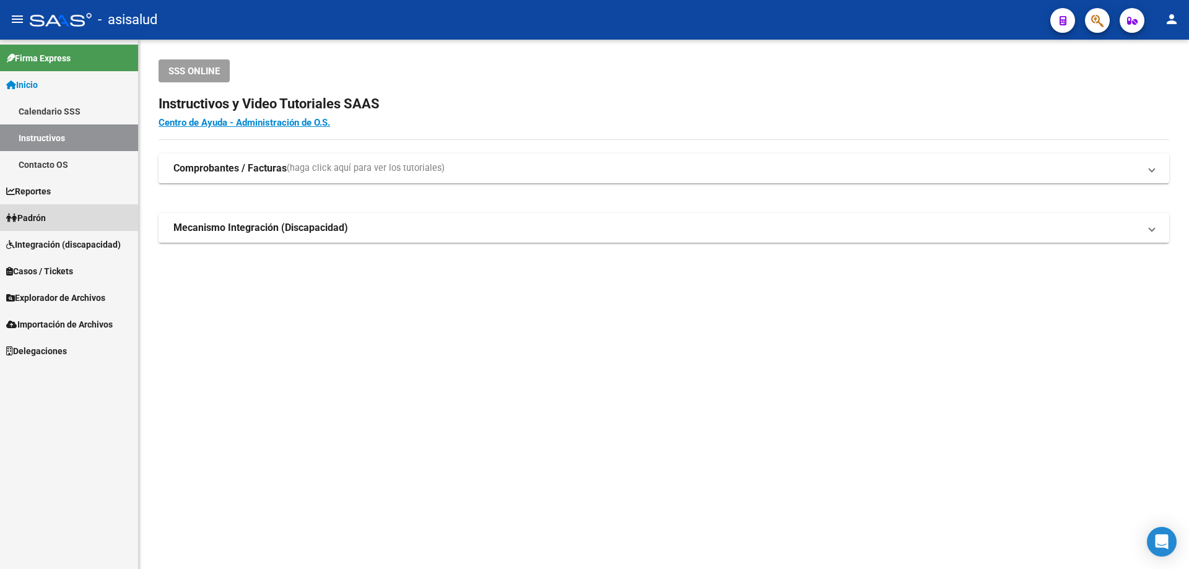
click at [46, 213] on span "Padrón" at bounding box center [26, 218] width 40 height 14
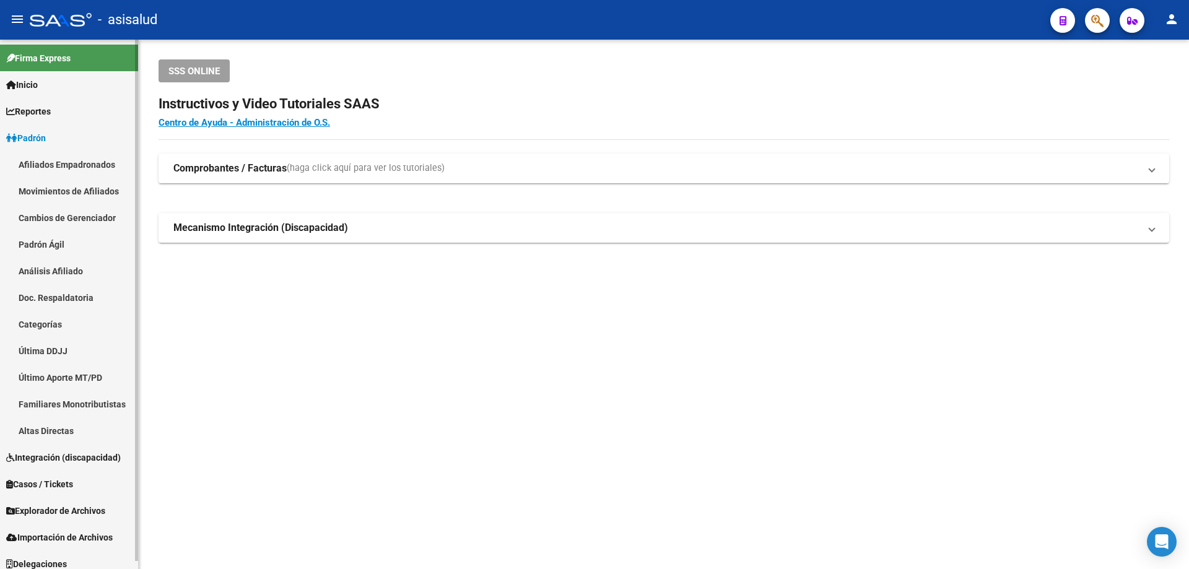
click at [85, 277] on link "Análisis Afiliado" at bounding box center [69, 271] width 138 height 27
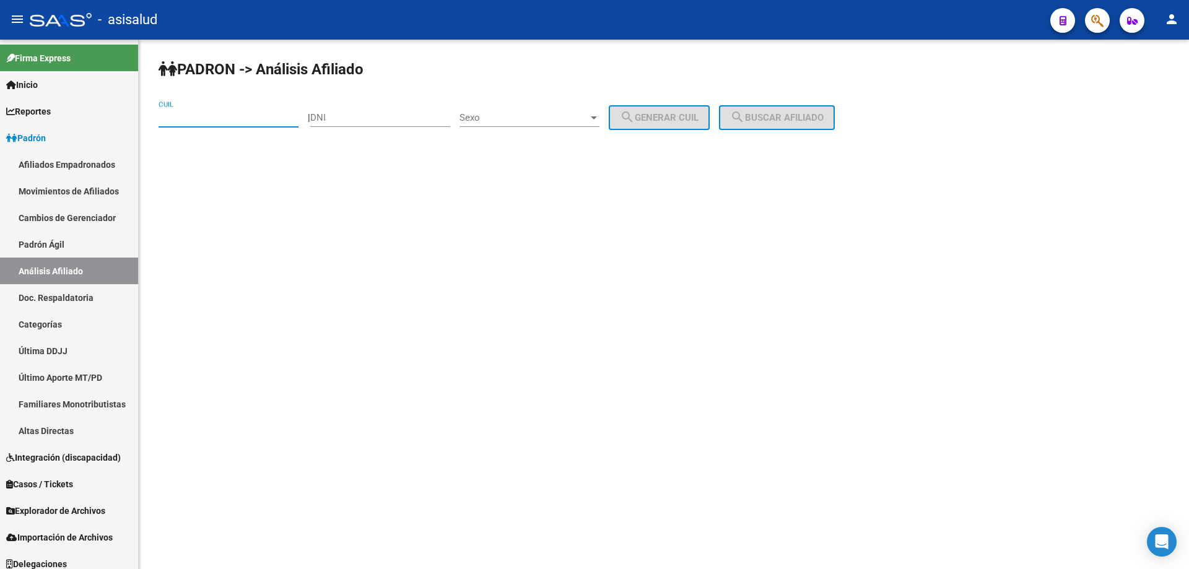
click at [263, 113] on input "CUIL" at bounding box center [229, 117] width 140 height 11
paste input "27-24436206-6"
click at [817, 113] on span "search Buscar afiliado" at bounding box center [776, 117] width 93 height 11
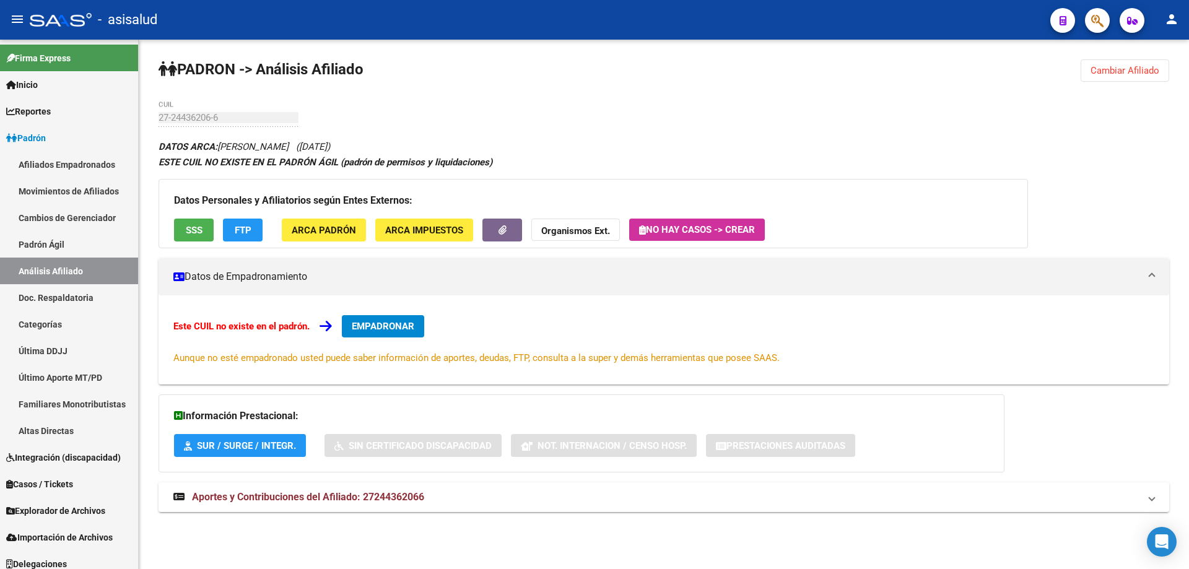
click at [1110, 64] on button "Cambiar Afiliado" at bounding box center [1124, 70] width 89 height 22
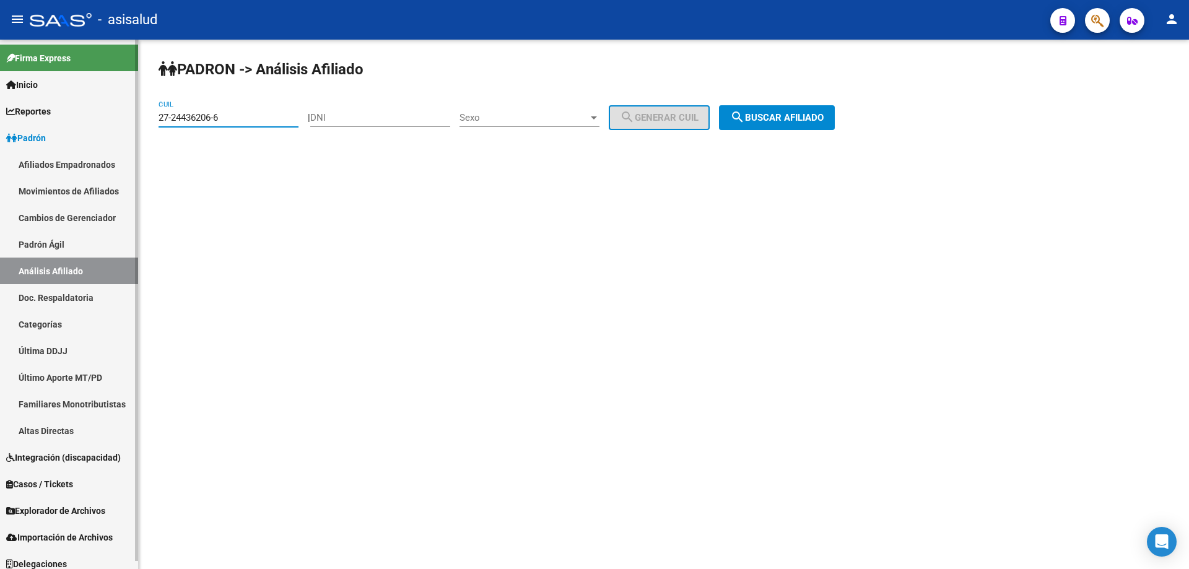
drag, startPoint x: 260, startPoint y: 118, endPoint x: 32, endPoint y: 124, distance: 228.0
click at [32, 124] on mat-sidenav-container "Firma Express Inicio Calendario SSS Instructivos Contacto OS Reportes Padrón Tr…" at bounding box center [594, 304] width 1189 height 529
paste input "42569242-4"
type input "27-42569242-4"
click at [819, 113] on span "search Buscar afiliado" at bounding box center [776, 117] width 93 height 11
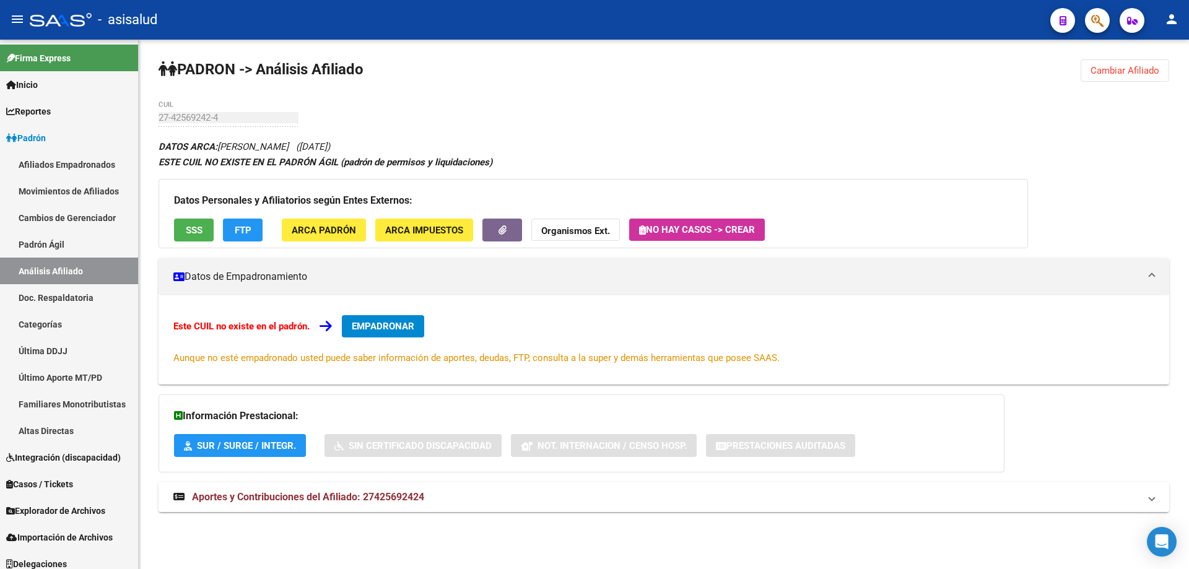
click at [189, 227] on span "SSS" at bounding box center [194, 230] width 17 height 11
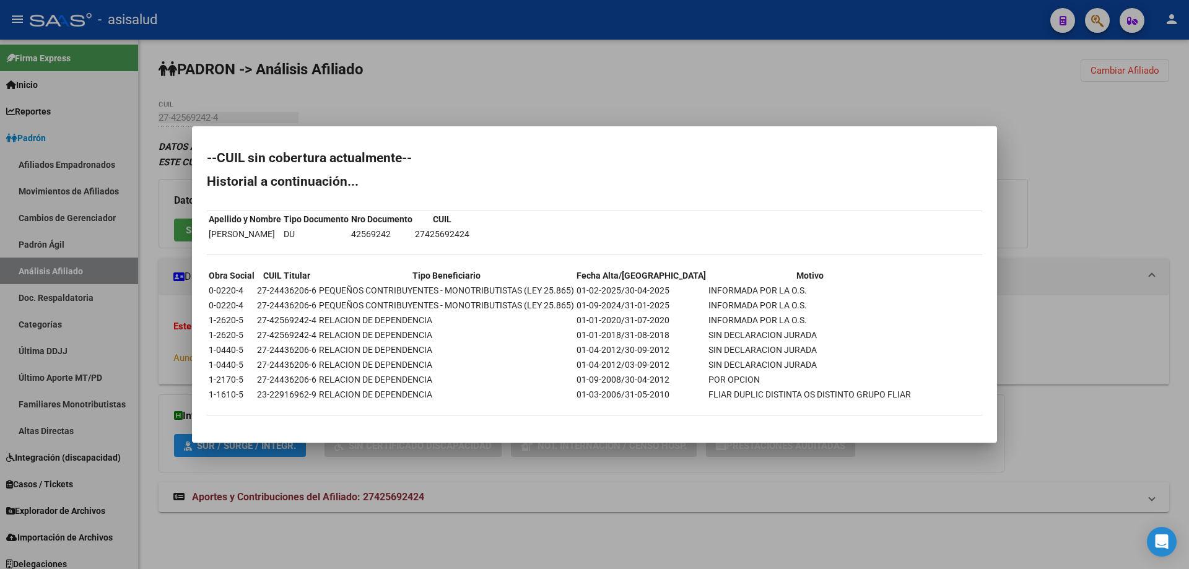
click at [643, 79] on div at bounding box center [594, 284] width 1189 height 569
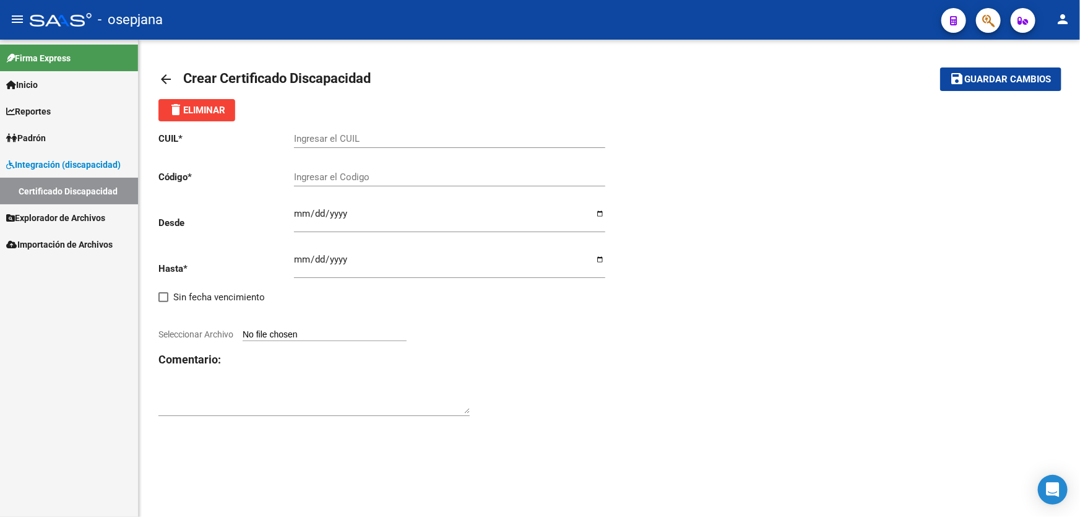
click at [346, 136] on input "Ingresar el CUIL" at bounding box center [449, 138] width 311 height 11
paste input "20-55686782-9"
type input "20-55686782-9"
click at [334, 177] on input "Ingresar el Codigo" at bounding box center [449, 177] width 311 height 11
type input "a"
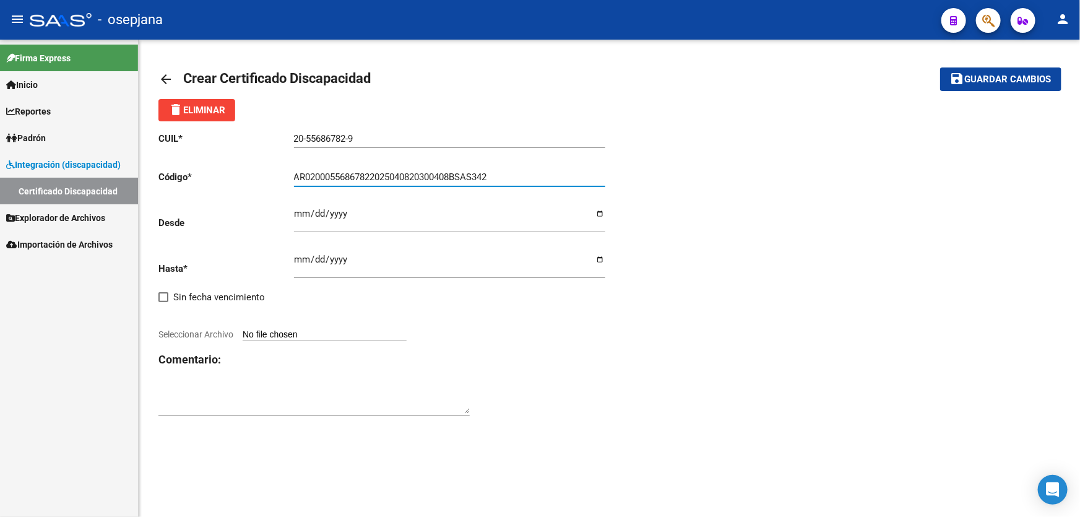
click at [941, 67] on button "save Guardar cambios" at bounding box center [1001, 78] width 121 height 23
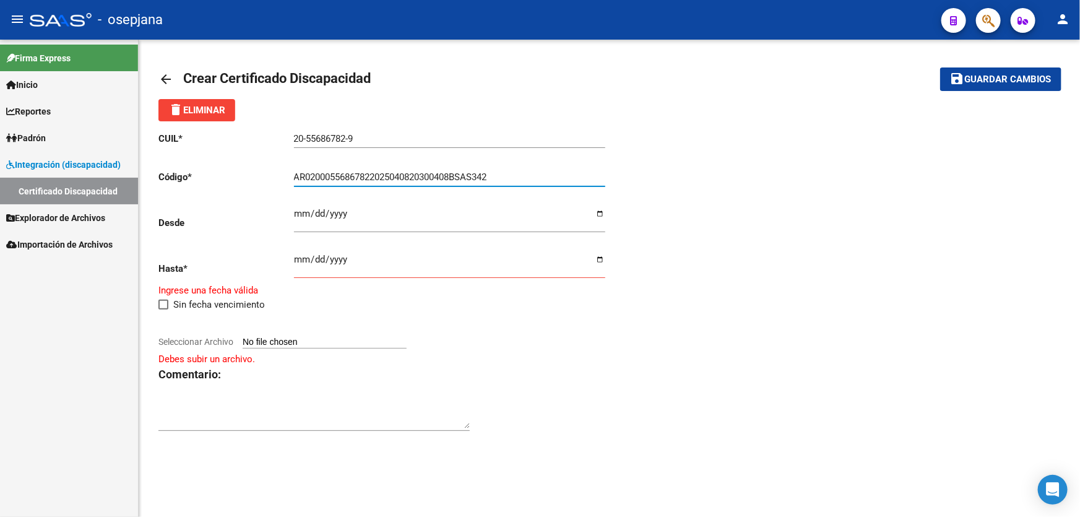
click at [303, 173] on input "AR02000556867822025040820300408BSAS342" at bounding box center [449, 177] width 311 height 11
type input "ARG02000556867822025040820300408BSAS342"
click at [300, 214] on input "Ingresar fec. Desde" at bounding box center [449, 219] width 311 height 20
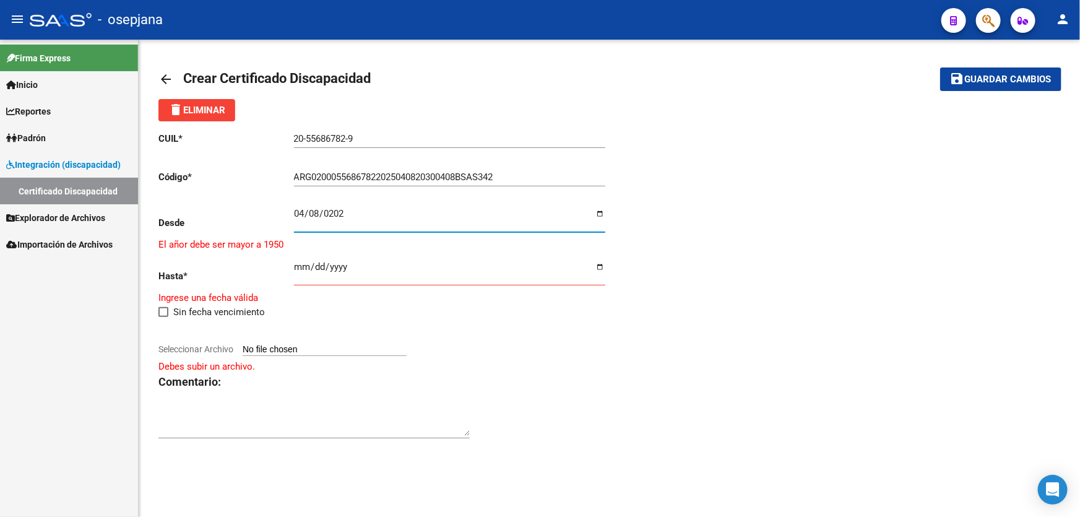
type input "2025-04-08"
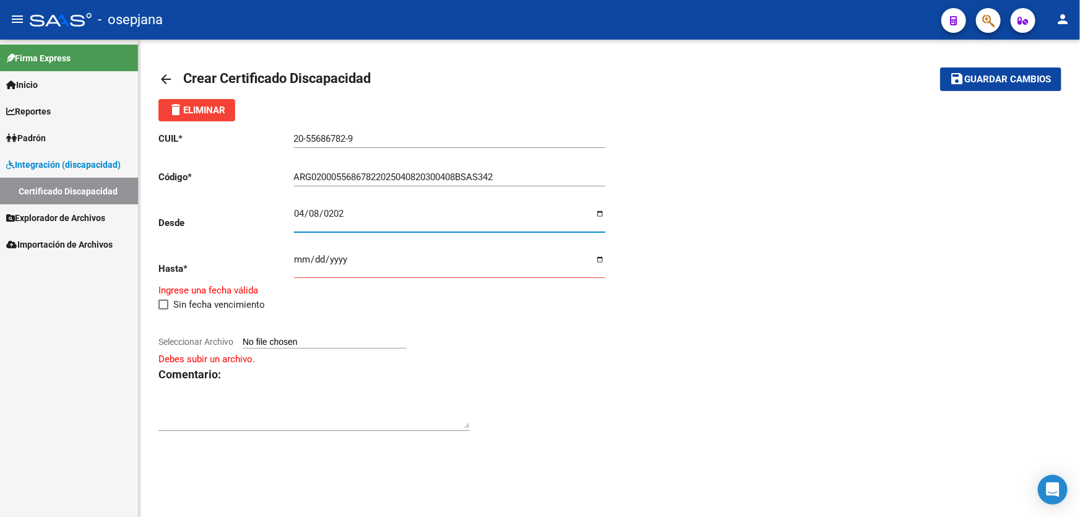
click at [298, 256] on input "Ingresar fec. Hasta" at bounding box center [449, 264] width 311 height 20
click at [315, 261] on input "Ingresar fec. Hasta" at bounding box center [449, 264] width 311 height 20
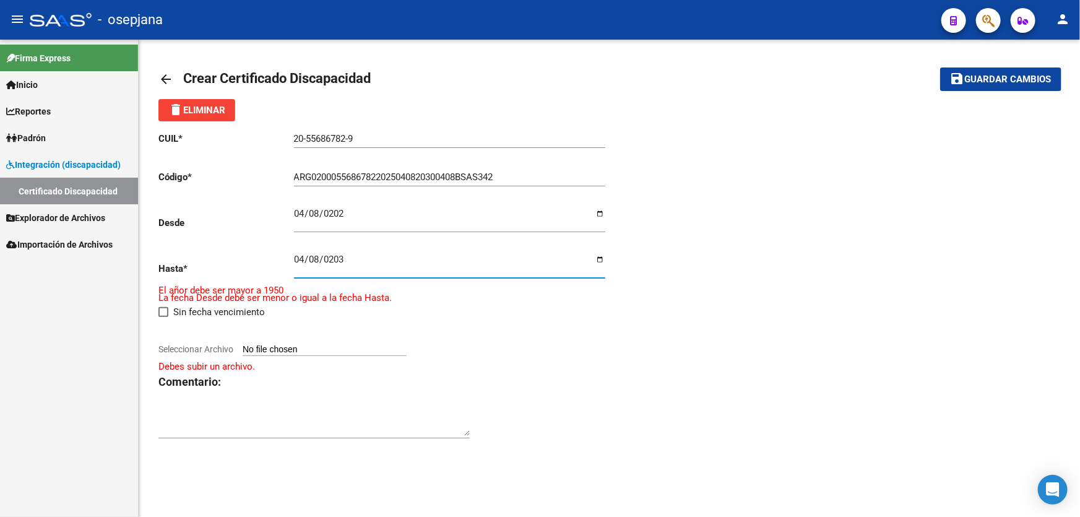
type input "2030-04-08"
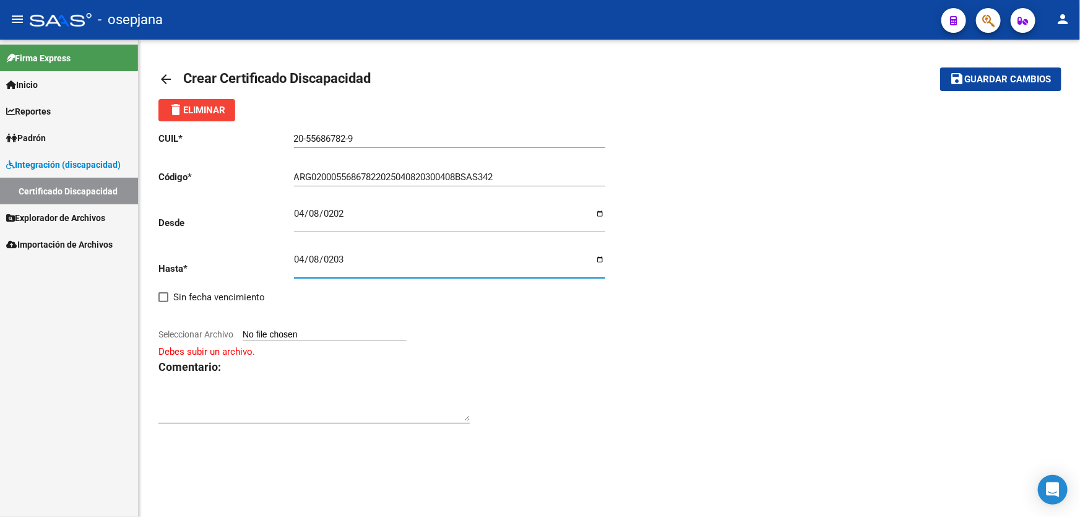
click at [289, 334] on input "Seleccionar Archivo" at bounding box center [325, 335] width 164 height 12
type input "C:\fakepath\CUD HERRERA TAYLOR.pdf"
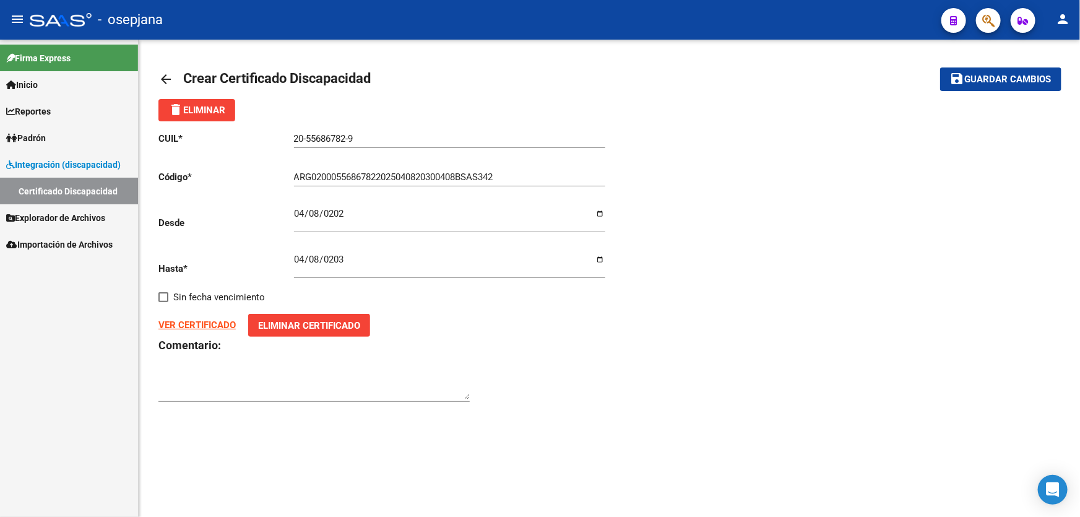
click at [181, 323] on strong "VER CERTIFICADO" at bounding box center [197, 325] width 77 height 11
click at [1003, 80] on span "Guardar cambios" at bounding box center [1008, 79] width 87 height 11
click at [297, 212] on input "2025-04-08" at bounding box center [449, 219] width 311 height 20
type input "2025-12-04"
click at [985, 84] on span "Guardar cambios" at bounding box center [1008, 79] width 87 height 11
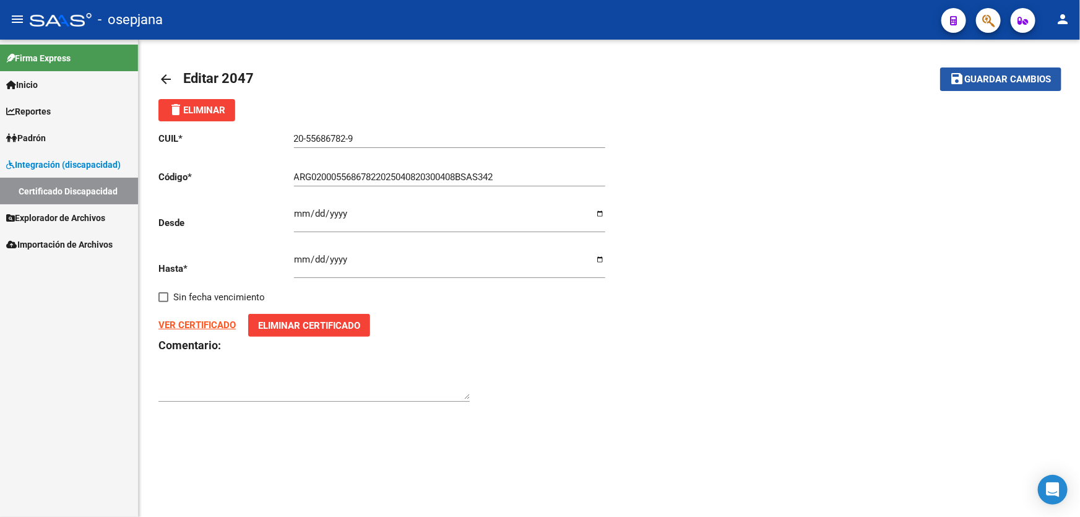
click at [990, 85] on button "save Guardar cambios" at bounding box center [1001, 78] width 121 height 23
